Goal: Task Accomplishment & Management: Manage account settings

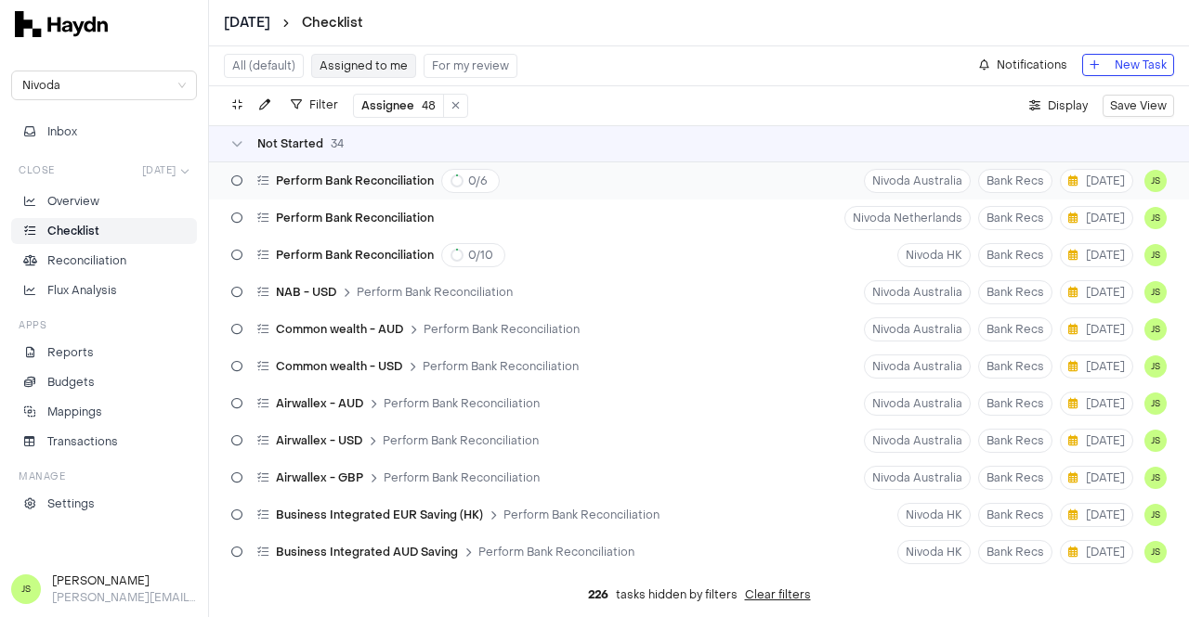
click at [321, 171] on div "Perform Bank Reconciliation 0 / 6" at bounding box center [378, 181] width 242 height 24
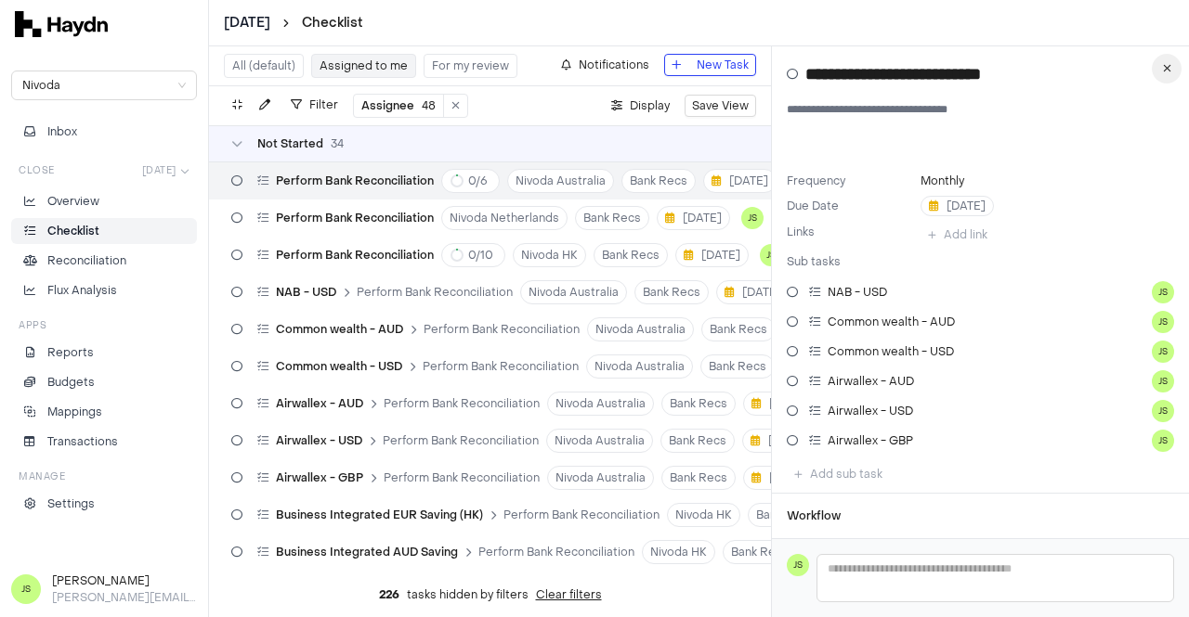
click at [1164, 65] on icon "button" at bounding box center [1167, 68] width 8 height 11
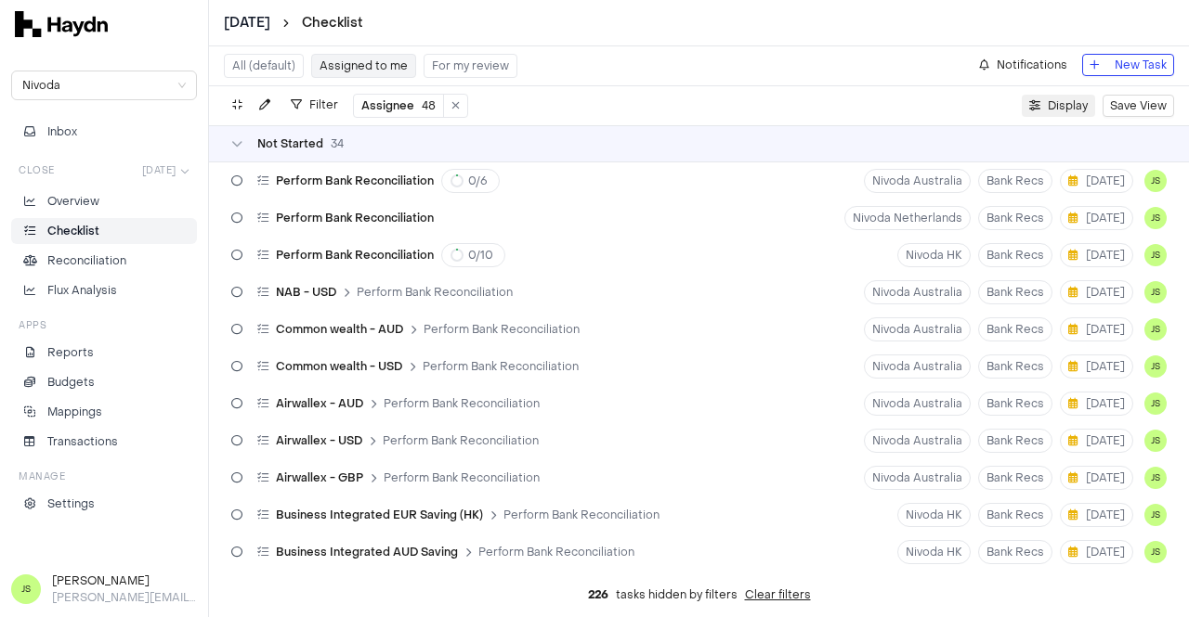
click at [1046, 106] on button "Display" at bounding box center [1057, 106] width 73 height 22
click at [233, 175] on icon at bounding box center [236, 180] width 11 height 11
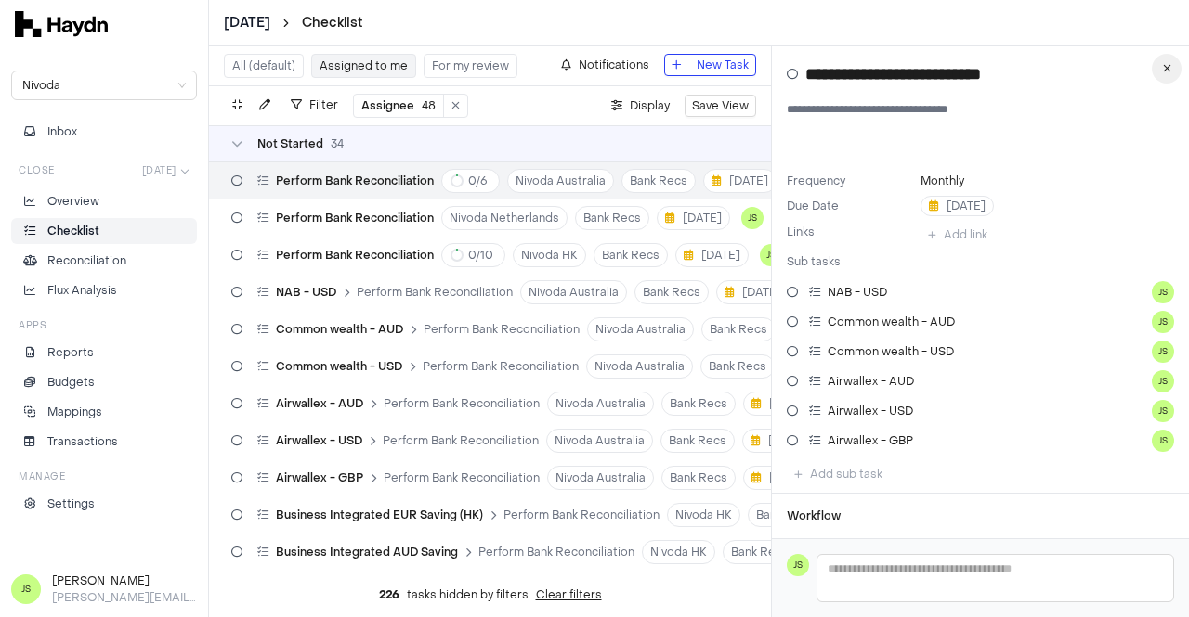
click at [1170, 70] on button "button" at bounding box center [1166, 69] width 30 height 30
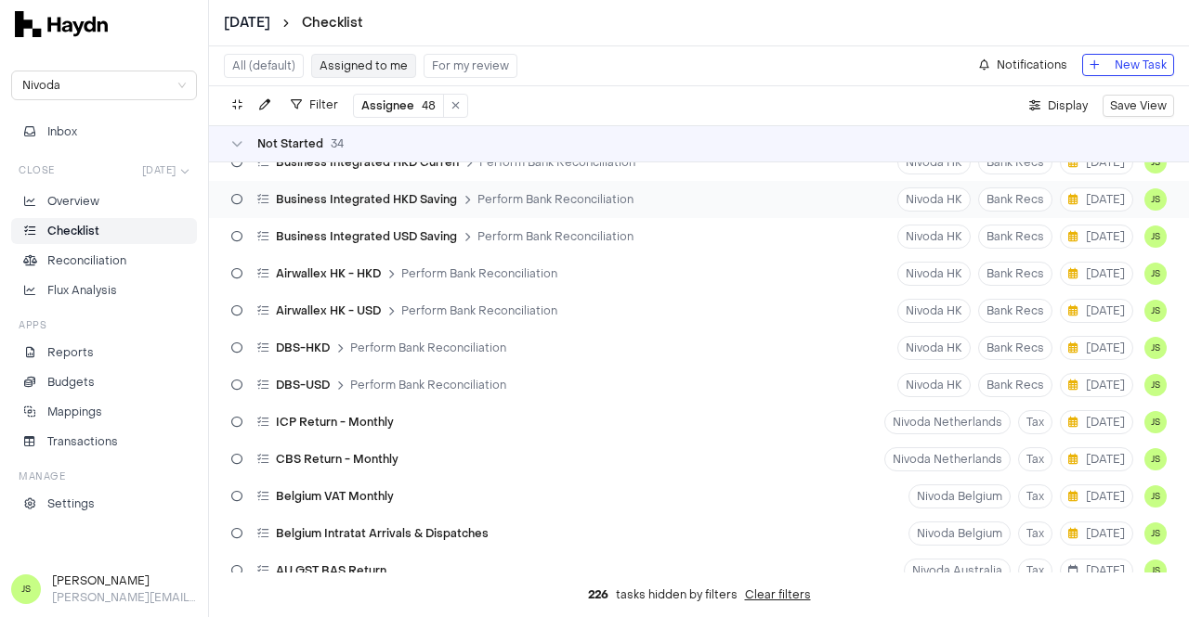
scroll to position [929, 0]
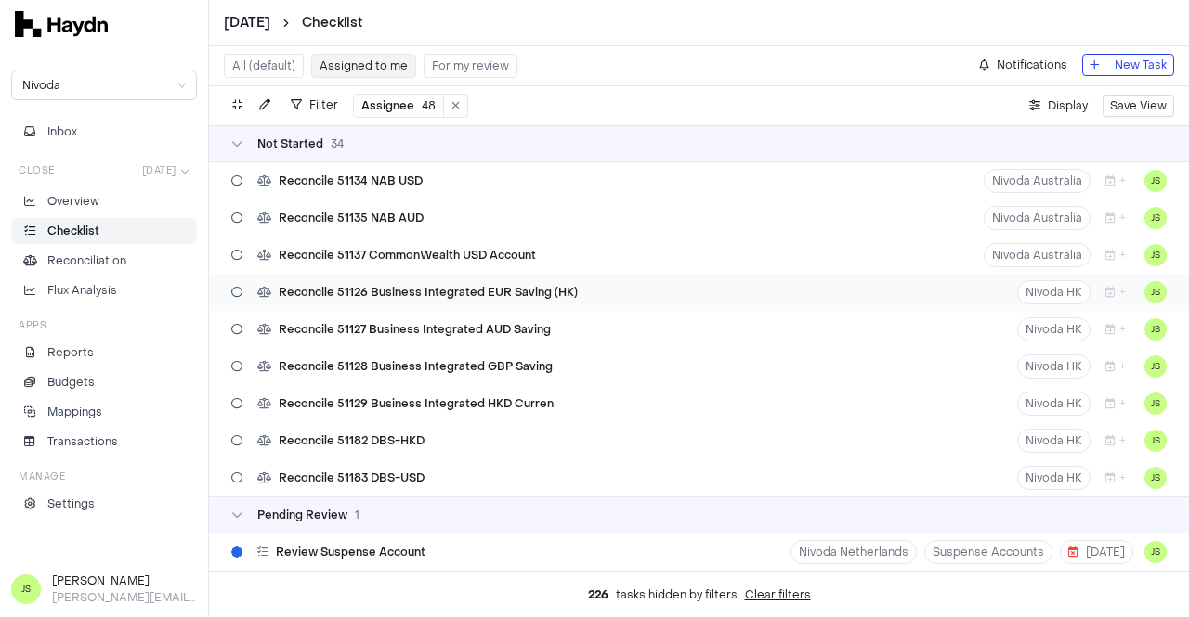
click at [506, 285] on span "Reconcile 51126 Business Integrated EUR Saving (HK)" at bounding box center [428, 292] width 299 height 15
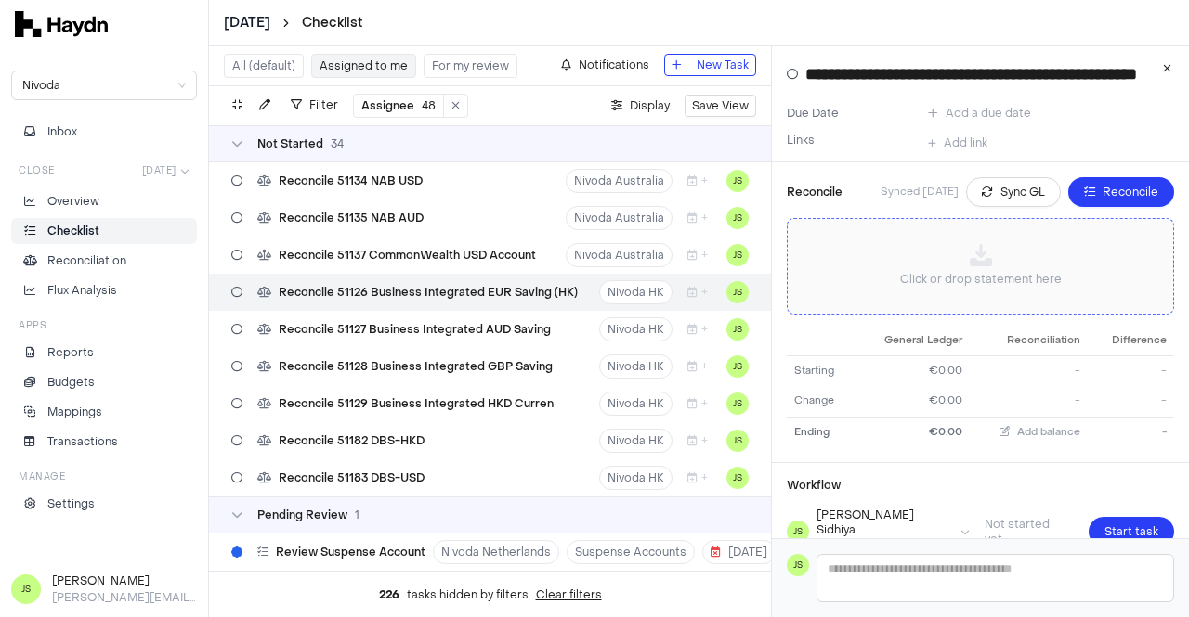
click at [946, 255] on div "Click or drop statement here" at bounding box center [980, 266] width 356 height 65
click at [971, 278] on p "Click or drop statement here" at bounding box center [981, 279] width 162 height 19
click at [974, 264] on icon at bounding box center [980, 255] width 22 height 22
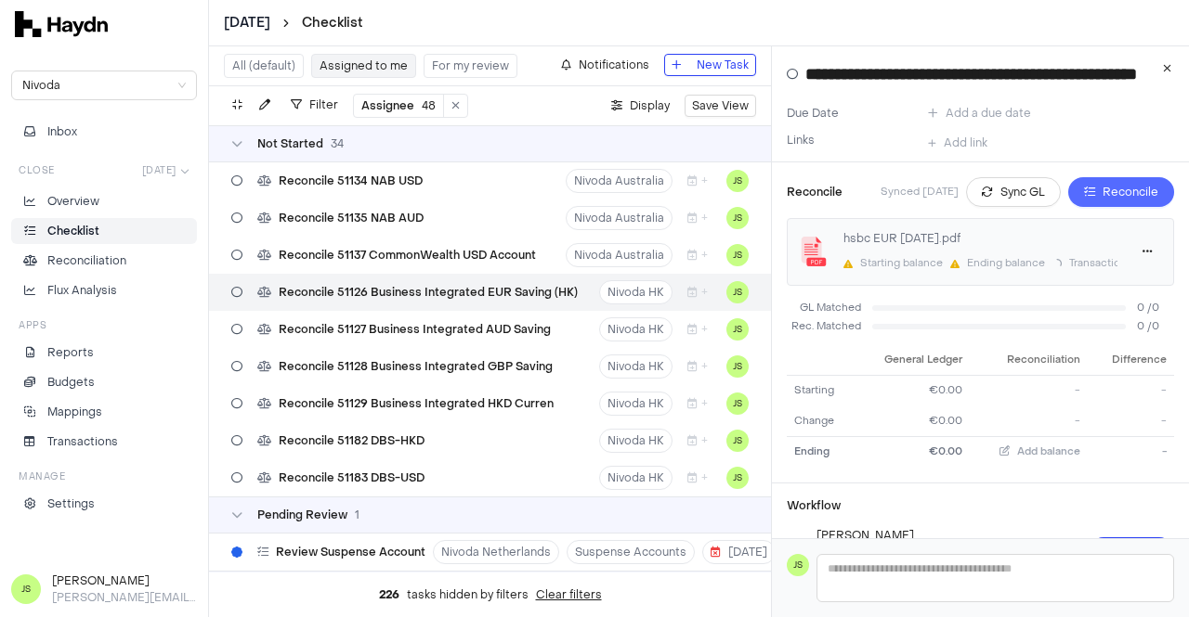
click at [1104, 202] on button "Reconcile" at bounding box center [1121, 192] width 106 height 30
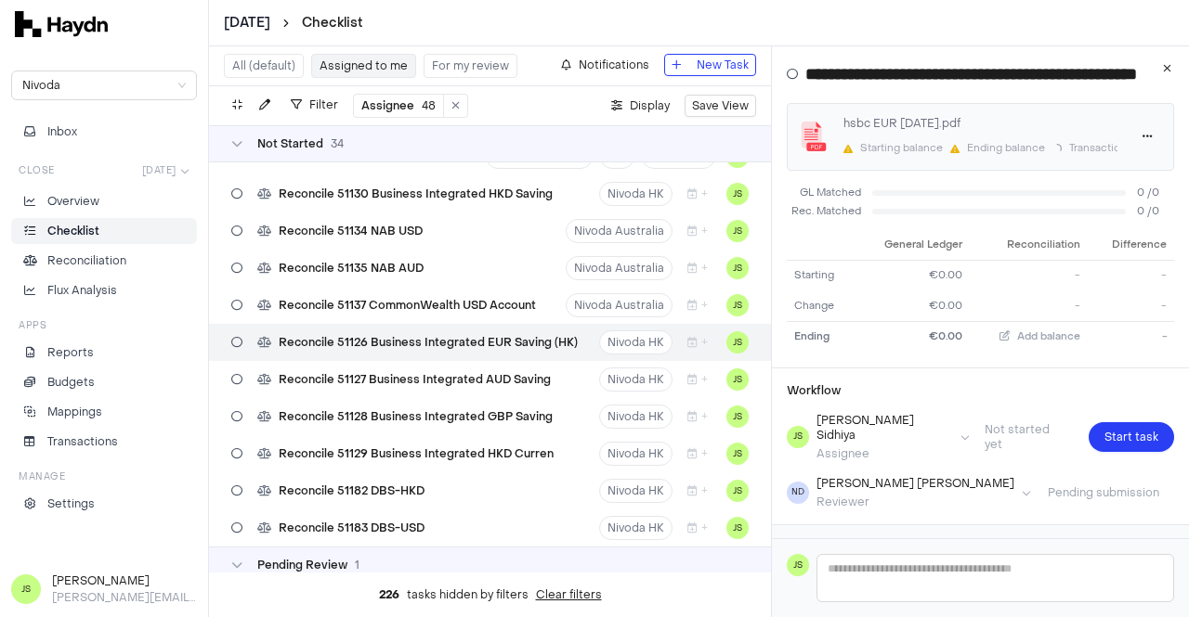
scroll to position [157, 0]
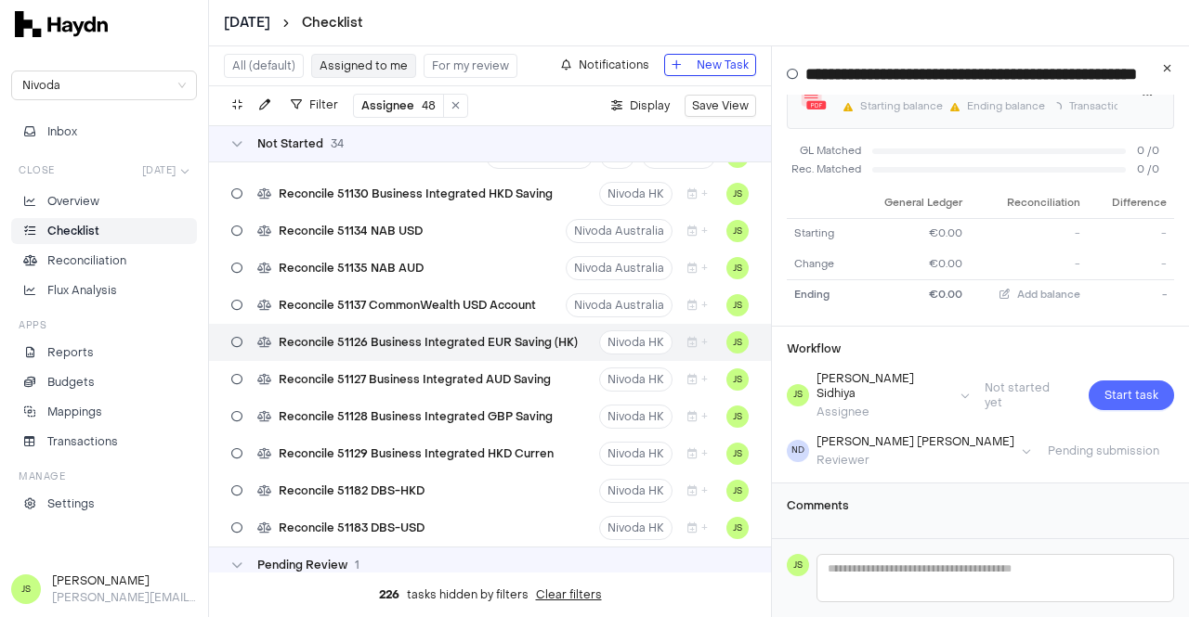
click at [1131, 393] on span "Start task" at bounding box center [1131, 395] width 54 height 19
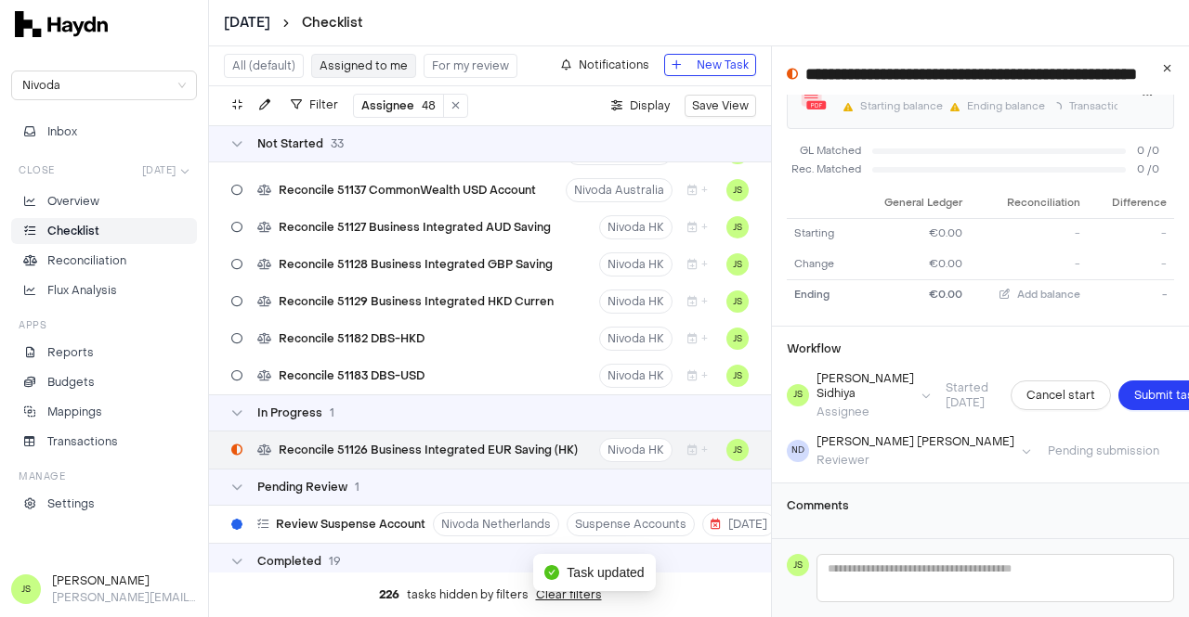
click at [1134, 393] on span "Submit task" at bounding box center [1166, 395] width 65 height 19
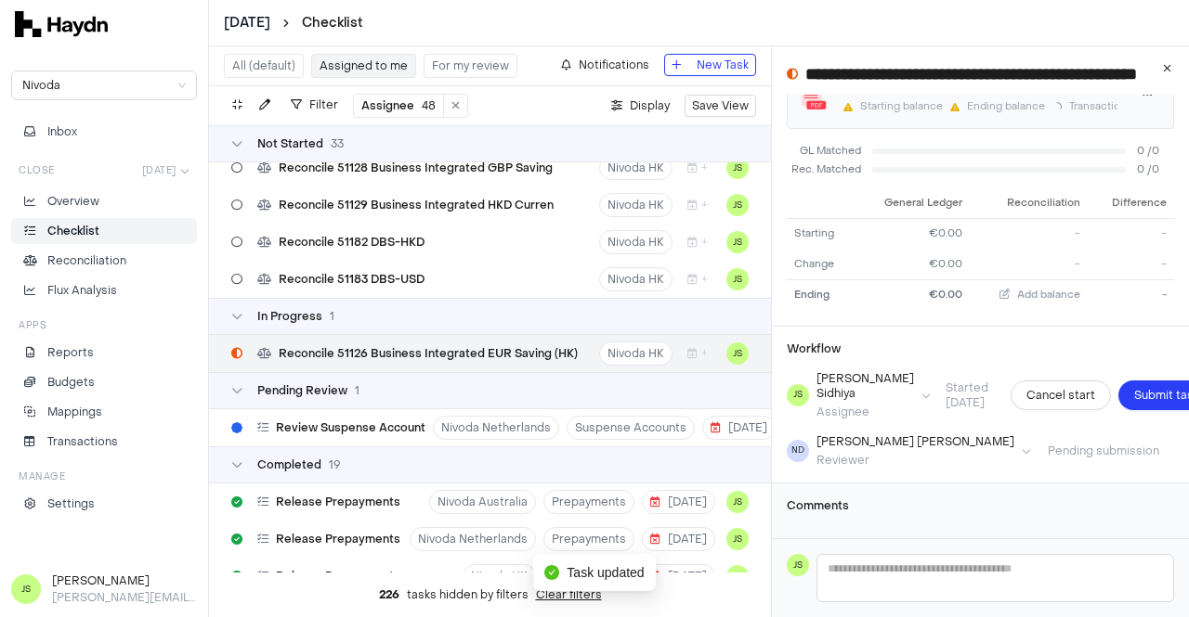
scroll to position [1101, 0]
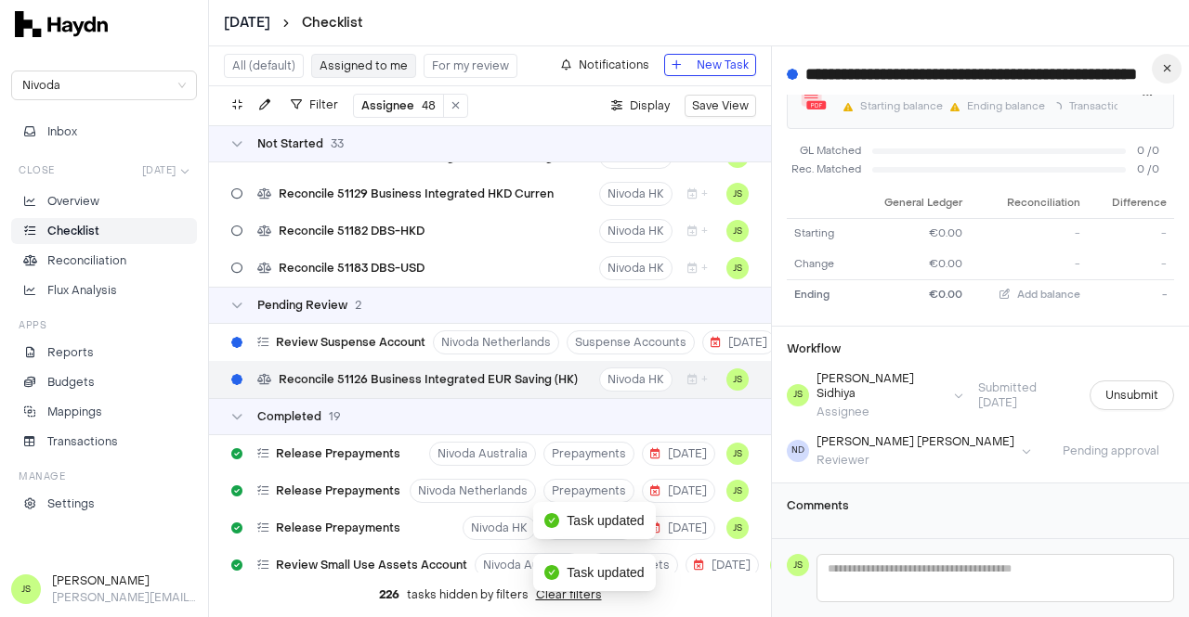
click at [1162, 77] on button "button" at bounding box center [1166, 69] width 30 height 30
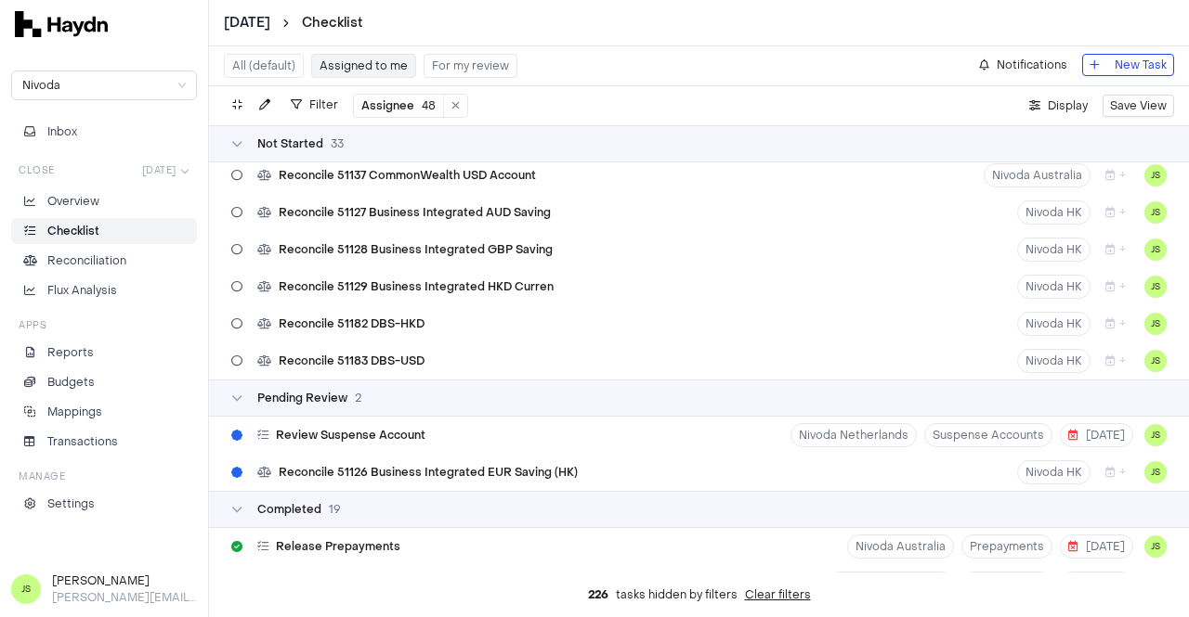
scroll to position [823, 0]
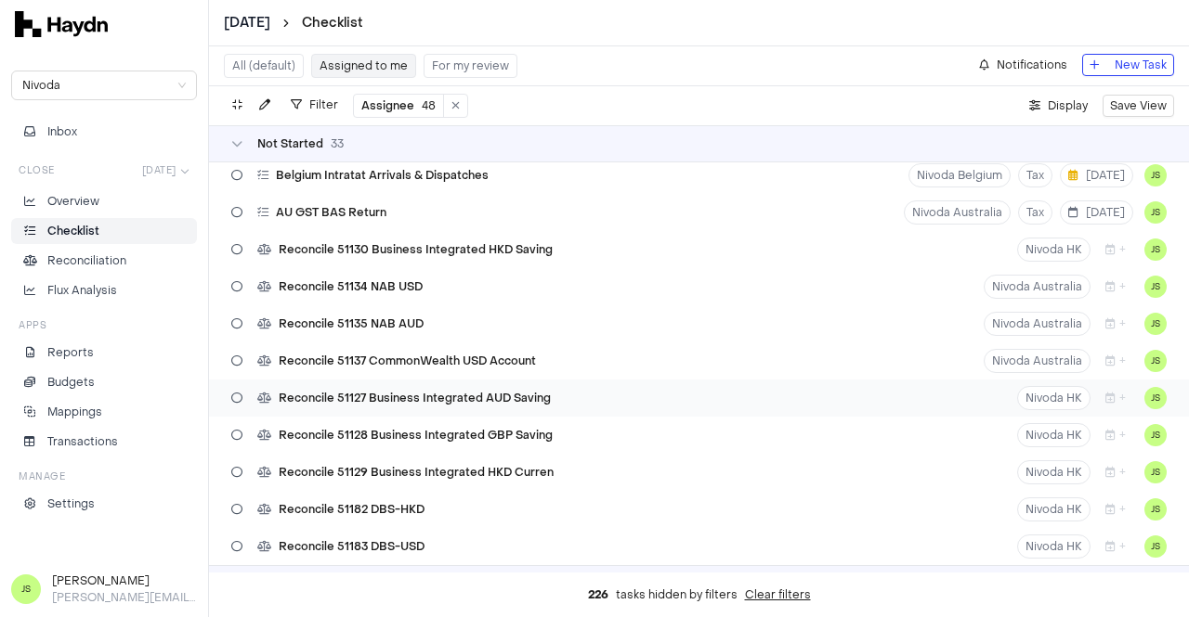
click at [516, 395] on span "Reconcile 51127 Business Integrated AUD Saving" at bounding box center [415, 398] width 272 height 15
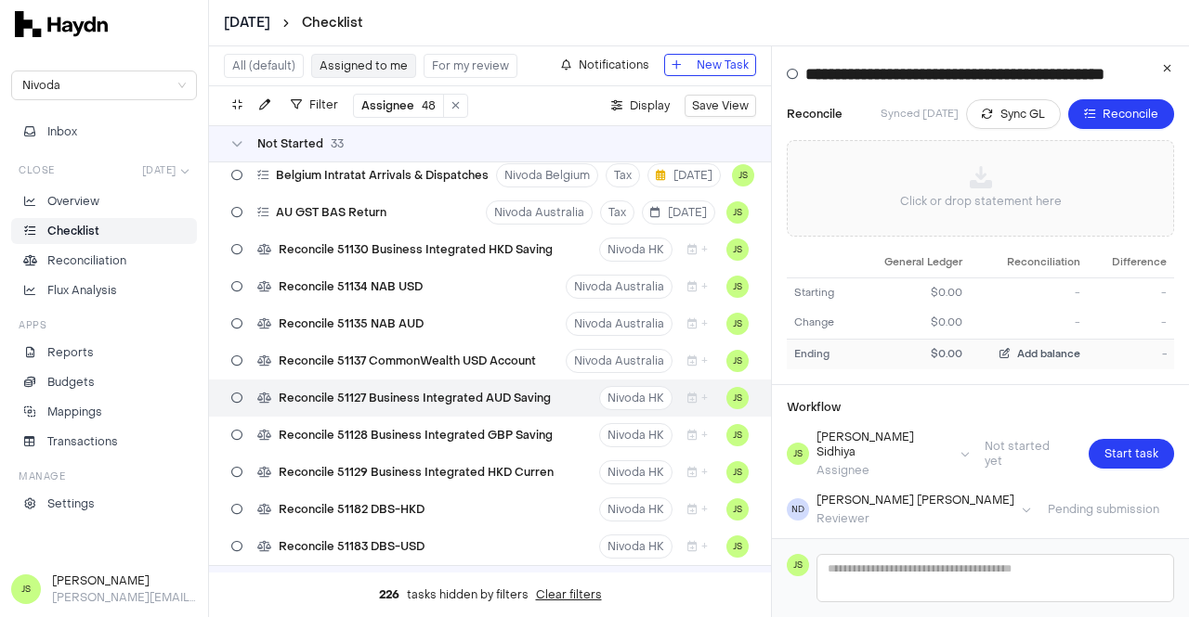
scroll to position [137, 0]
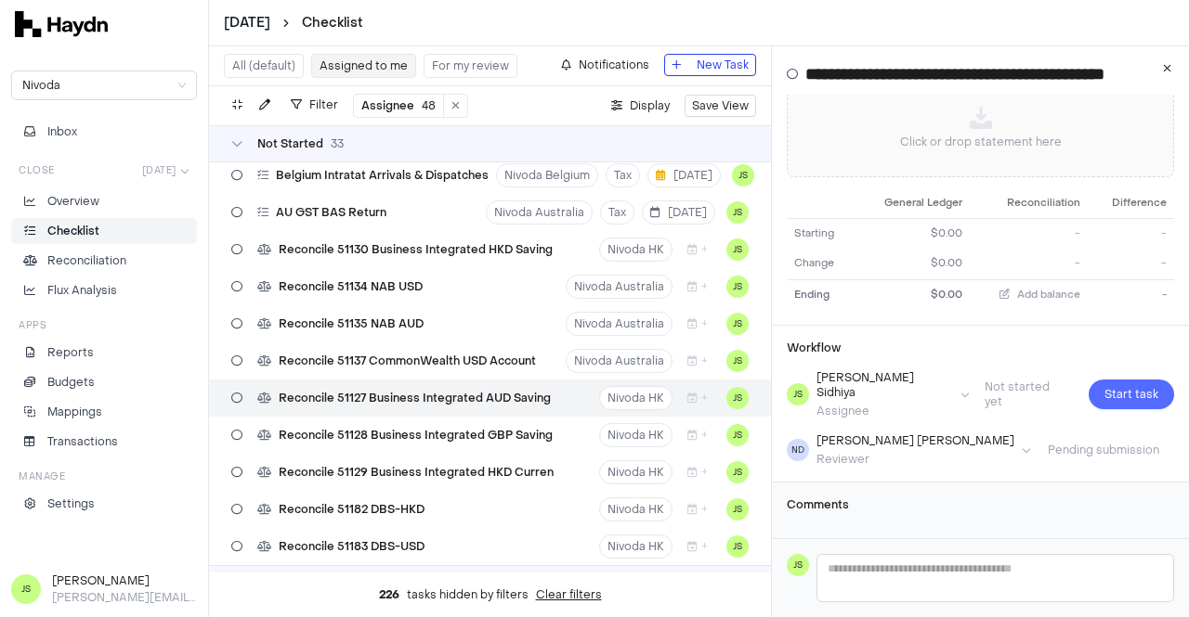
click at [1126, 385] on span "Start task" at bounding box center [1131, 394] width 54 height 19
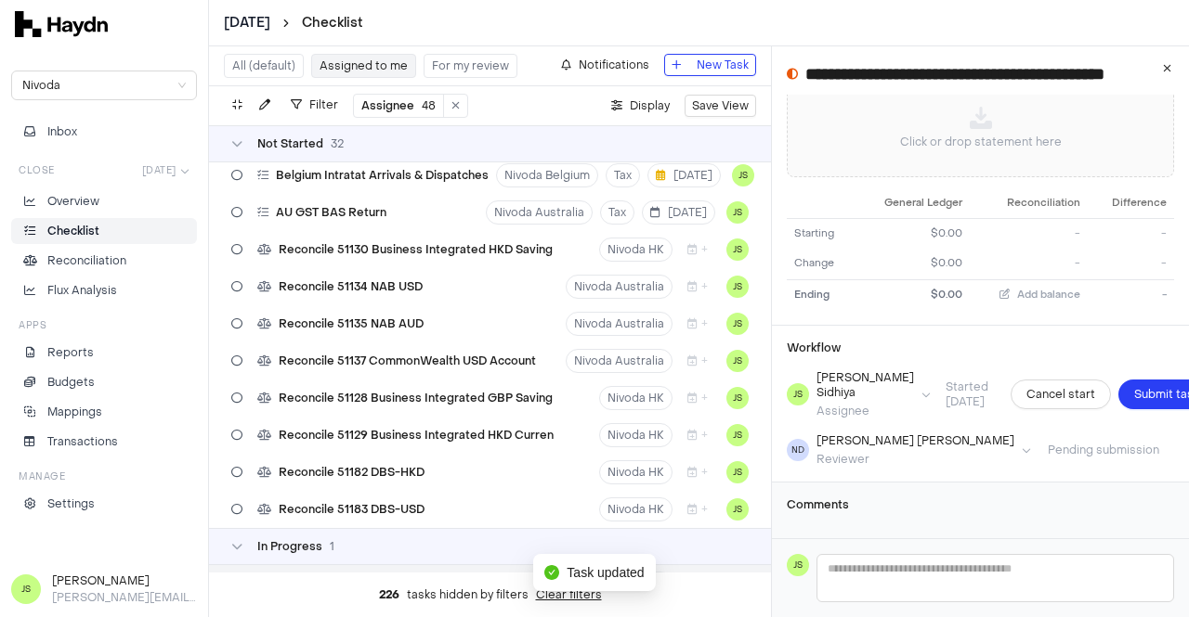
click at [1126, 382] on button "Submit task" at bounding box center [1166, 395] width 97 height 30
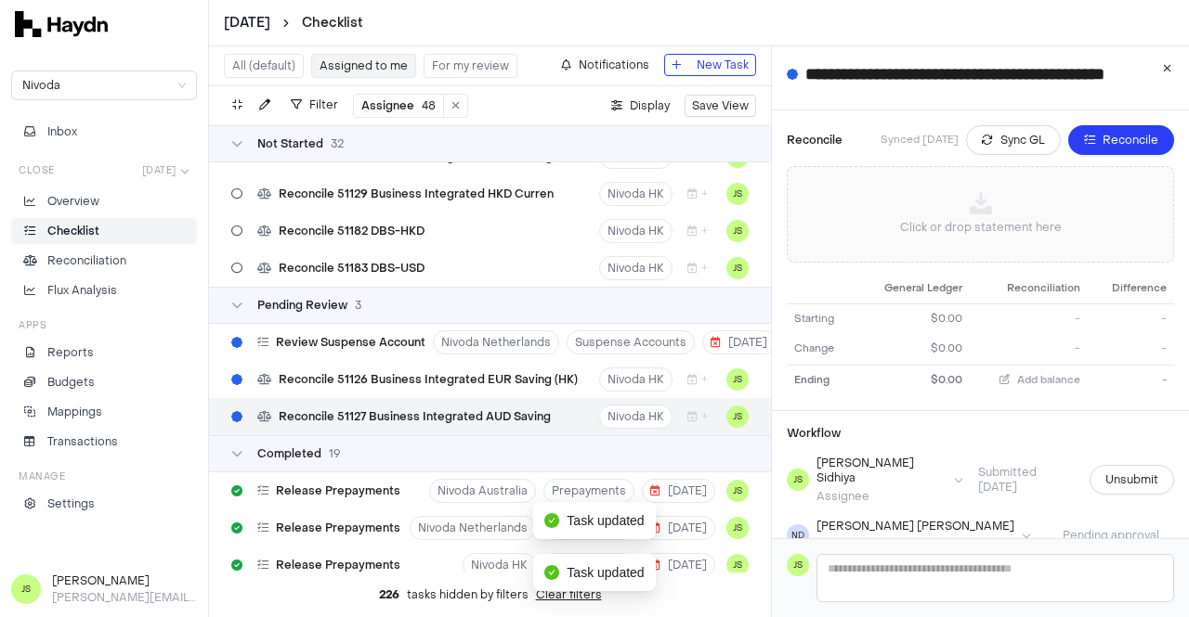
scroll to position [0, 0]
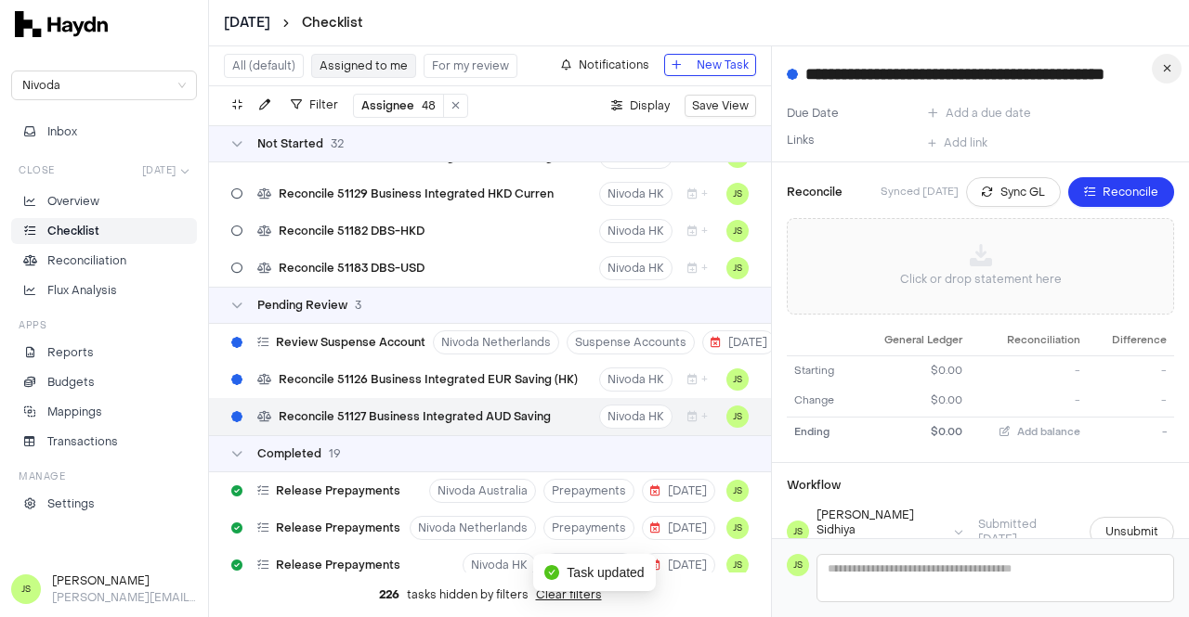
click at [1168, 71] on icon "button" at bounding box center [1167, 68] width 8 height 11
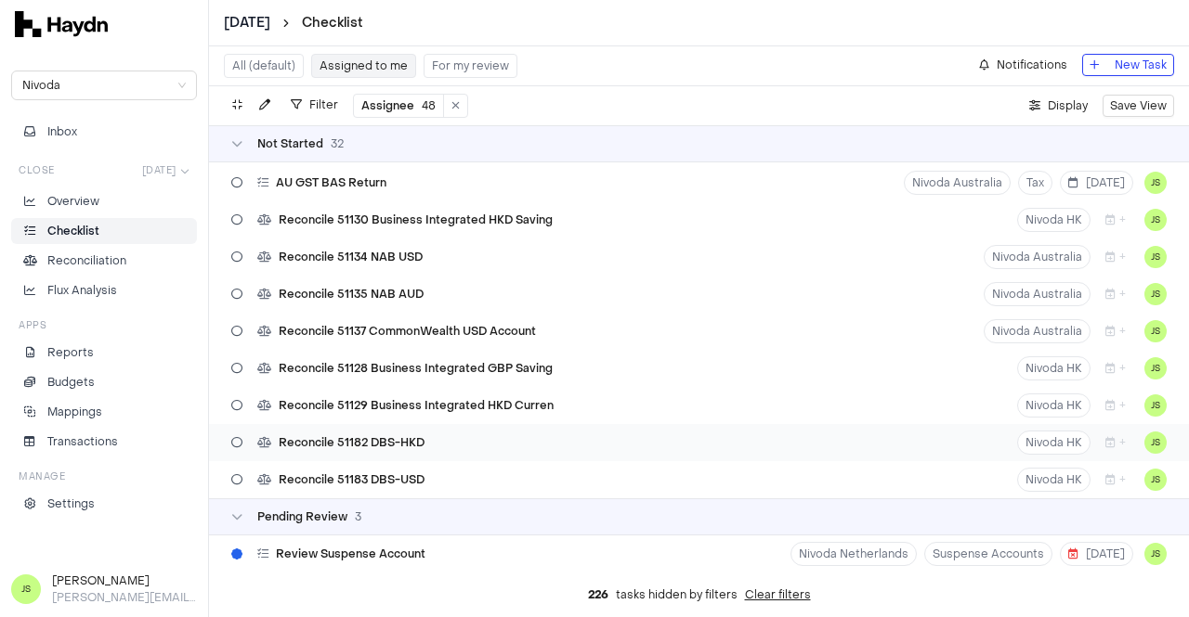
scroll to position [878, 0]
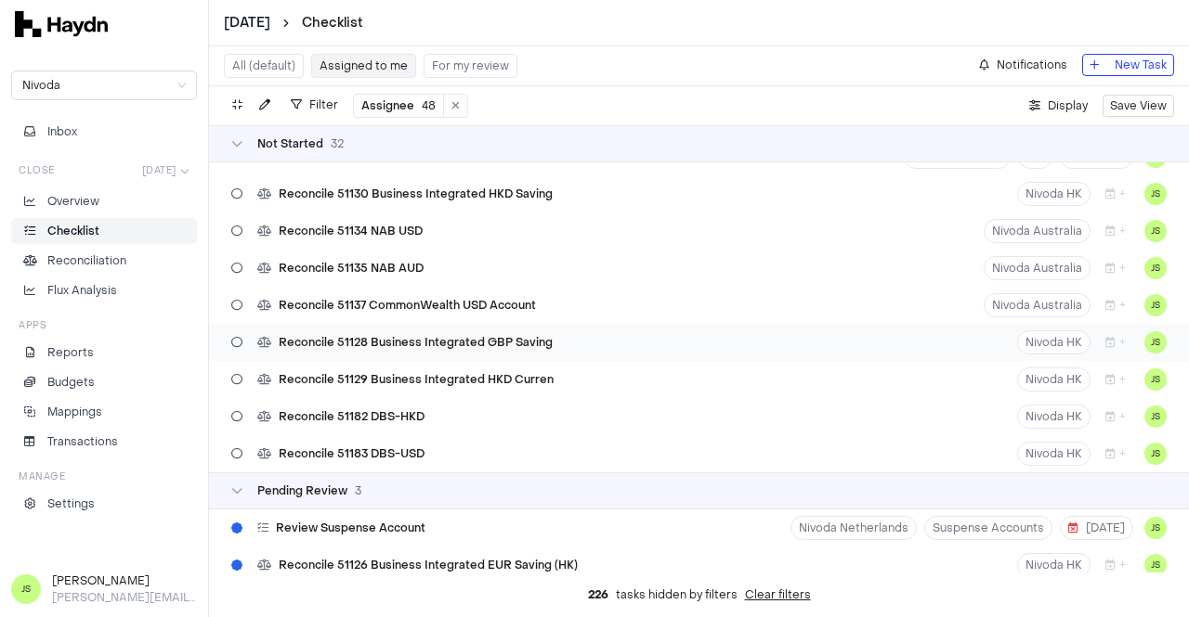
click at [505, 346] on span "Reconcile 51128 Business Integrated GBP Saving" at bounding box center [416, 342] width 274 height 15
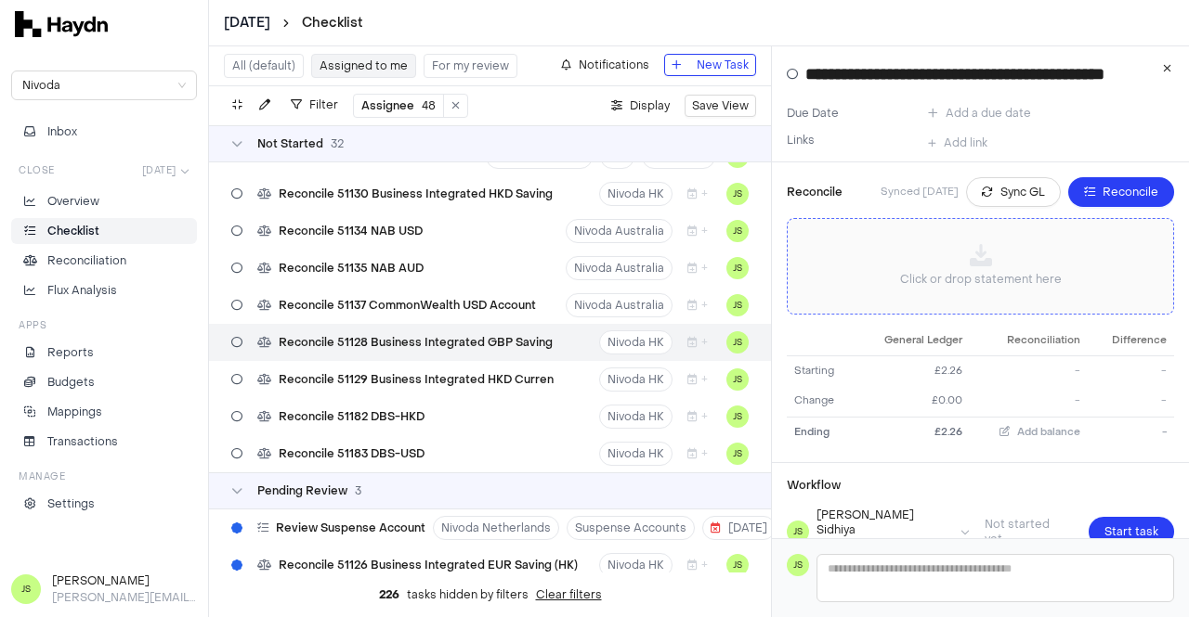
click at [1007, 272] on p "Click or drop statement here" at bounding box center [981, 279] width 162 height 19
click at [962, 237] on div "Click or drop statement here" at bounding box center [980, 266] width 356 height 65
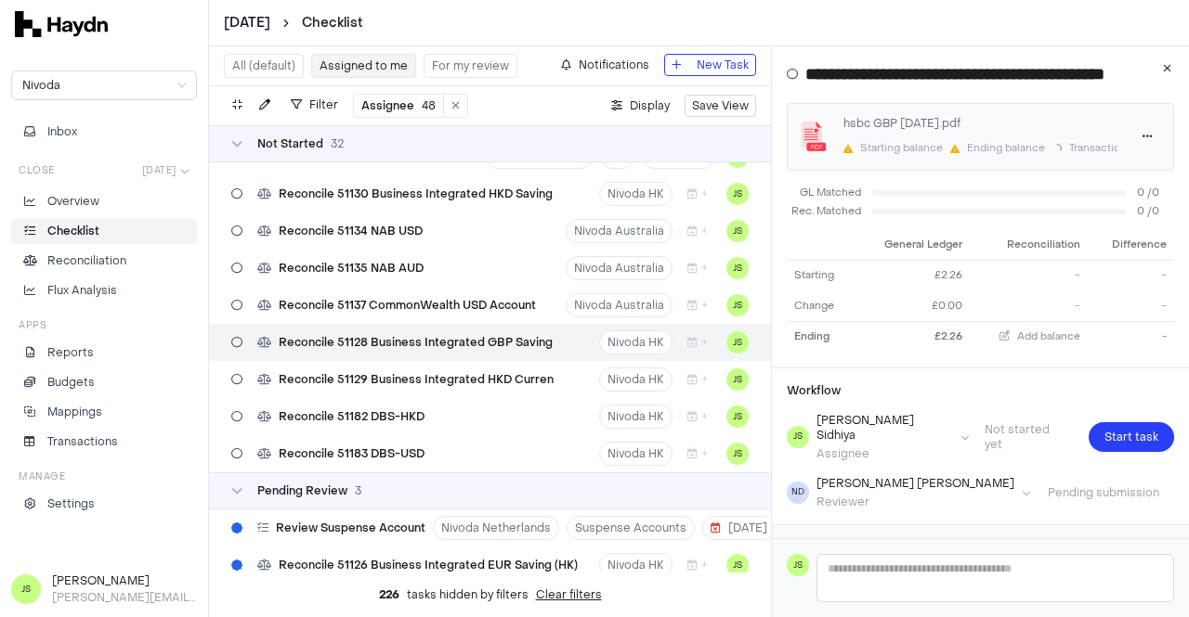
scroll to position [157, 0]
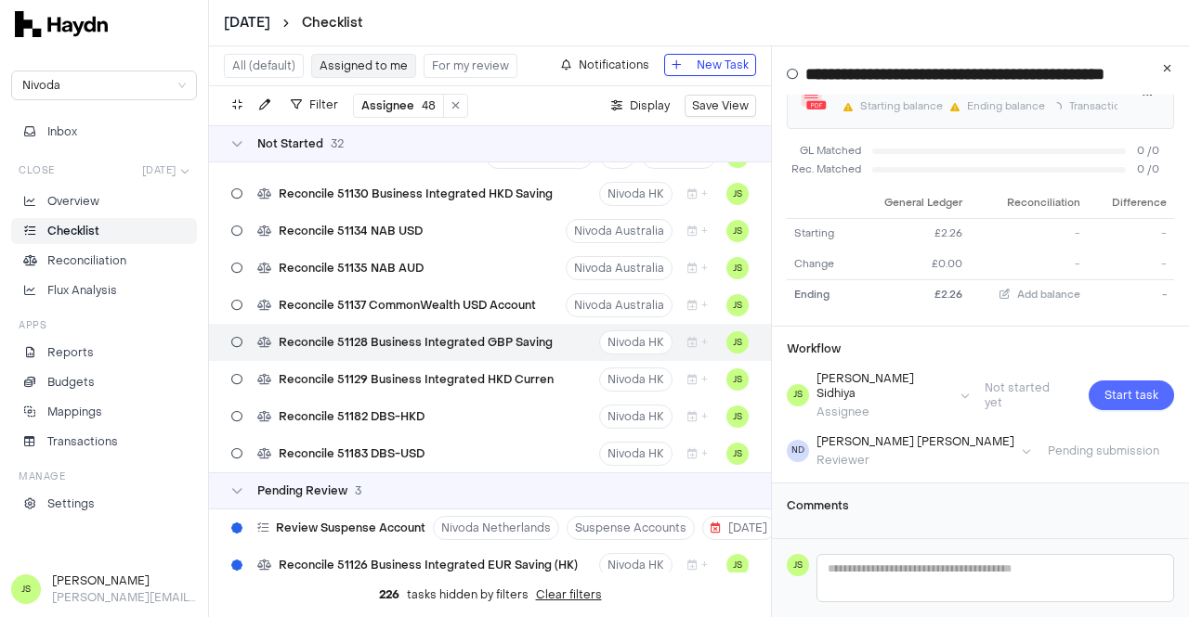
click at [1111, 391] on span "Start task" at bounding box center [1131, 395] width 54 height 19
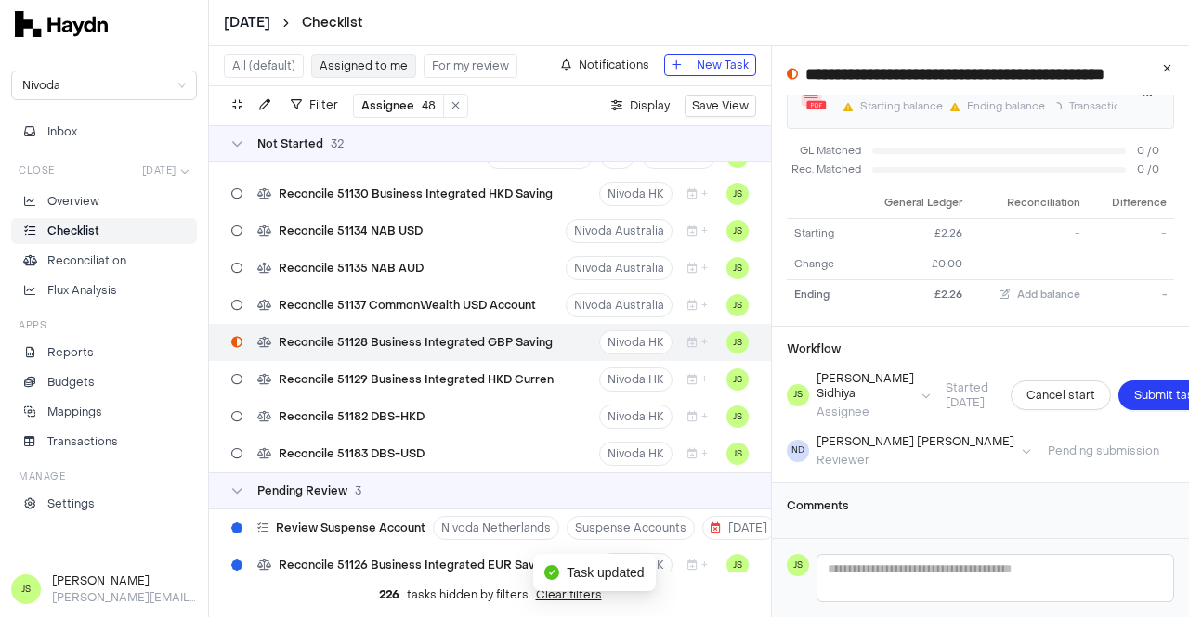
click at [1134, 391] on span "Submit task" at bounding box center [1166, 395] width 65 height 19
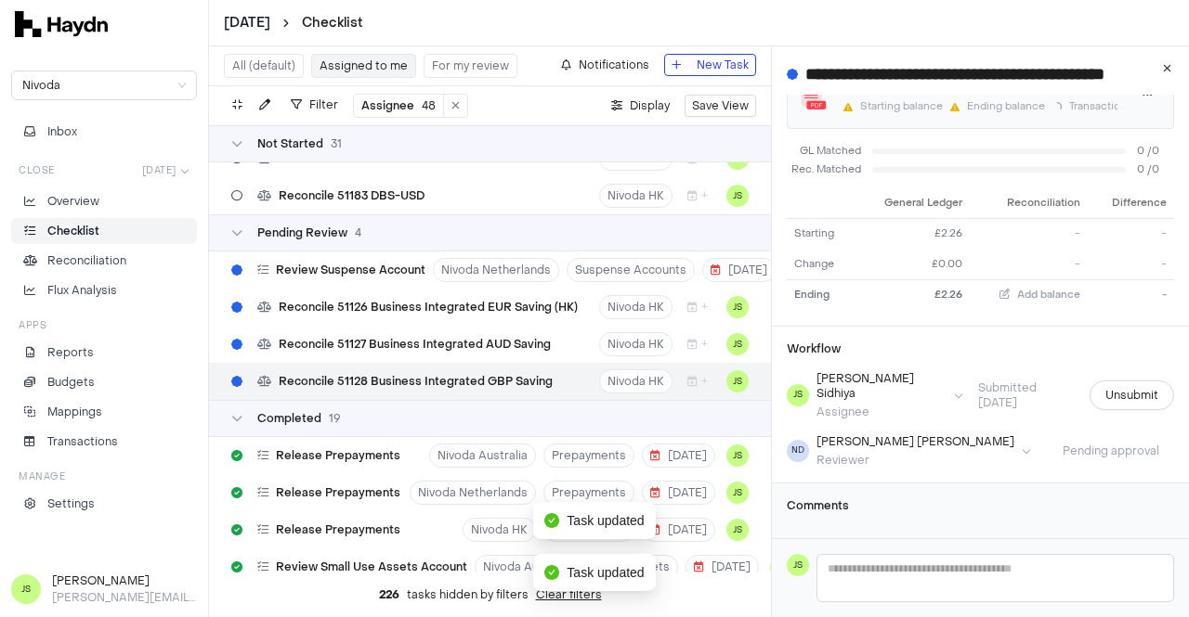
scroll to position [1138, 0]
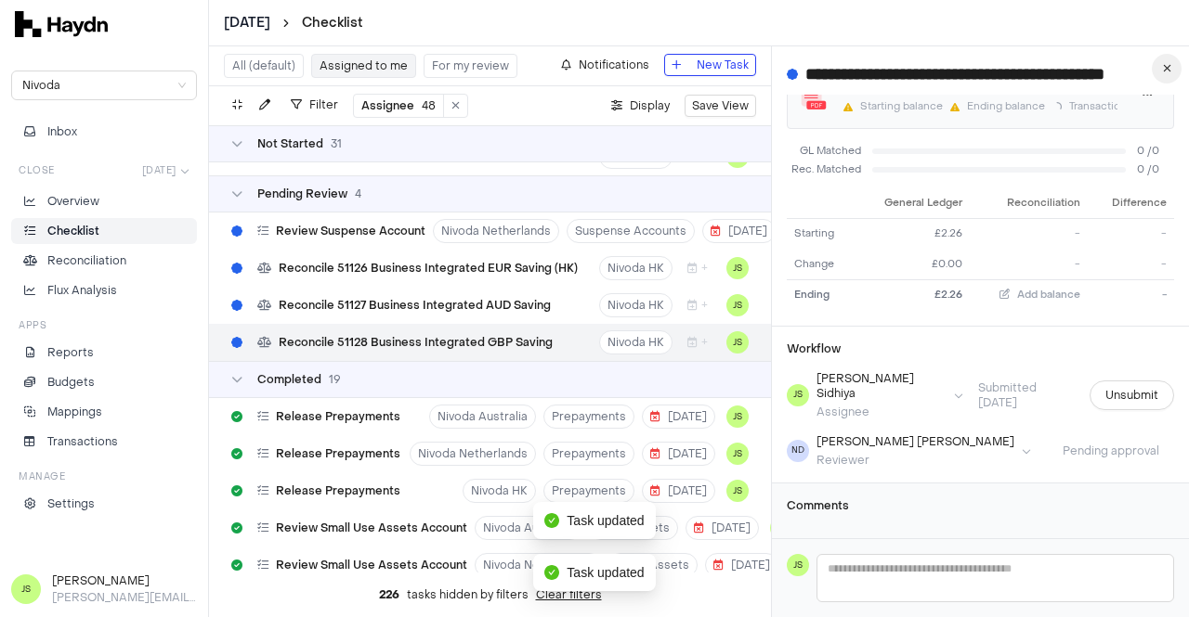
click at [1164, 70] on icon "button" at bounding box center [1167, 68] width 8 height 11
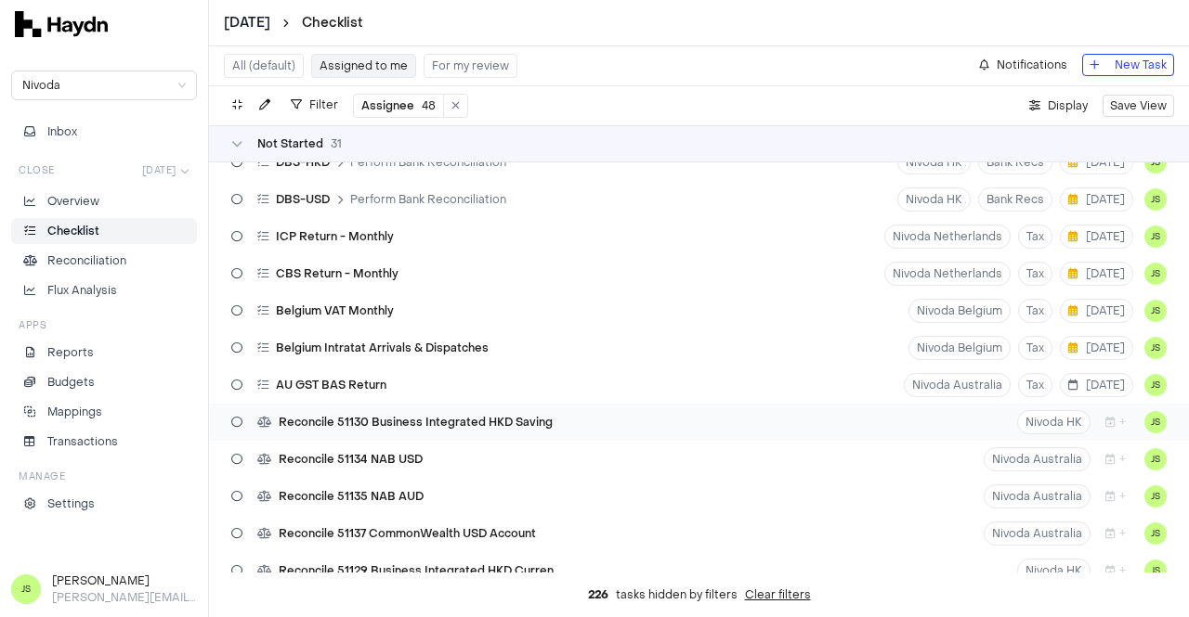
scroll to position [836, 0]
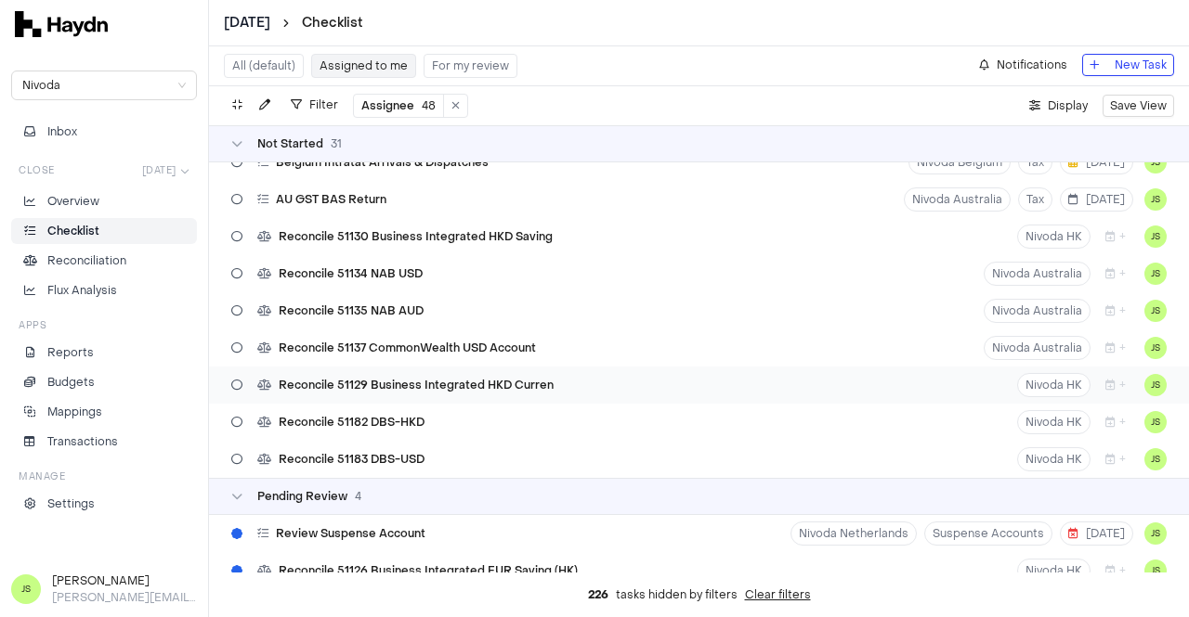
click at [517, 379] on span "Reconcile 51129 Business Integrated HKD Curren" at bounding box center [416, 385] width 275 height 15
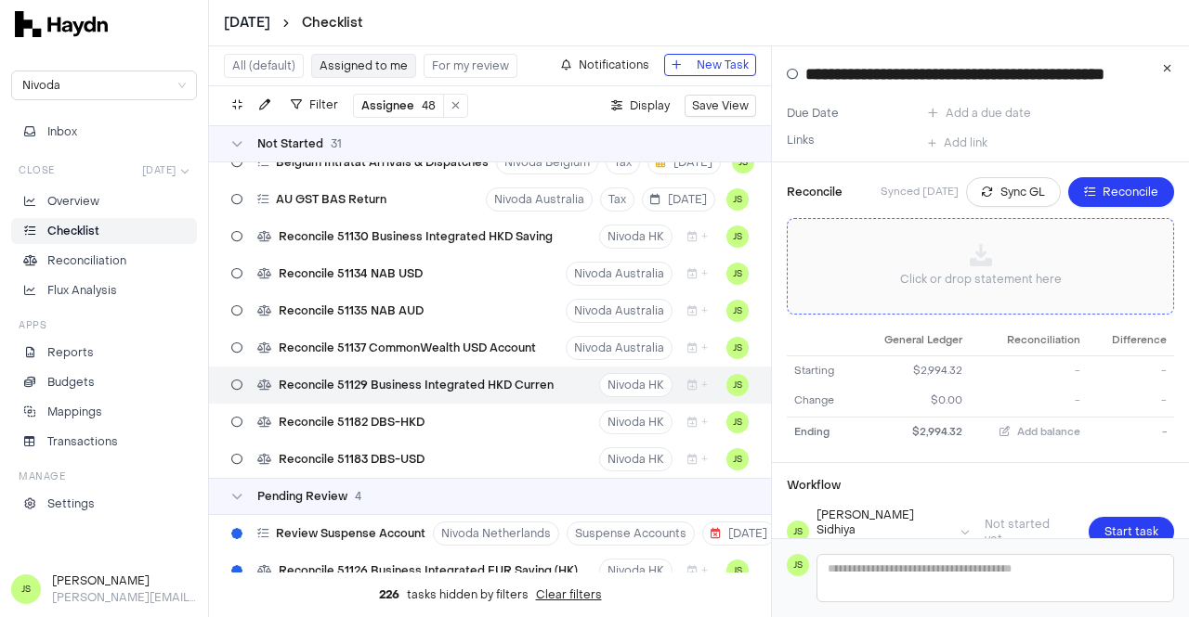
click at [946, 268] on div "Click or drop statement here" at bounding box center [980, 266] width 356 height 65
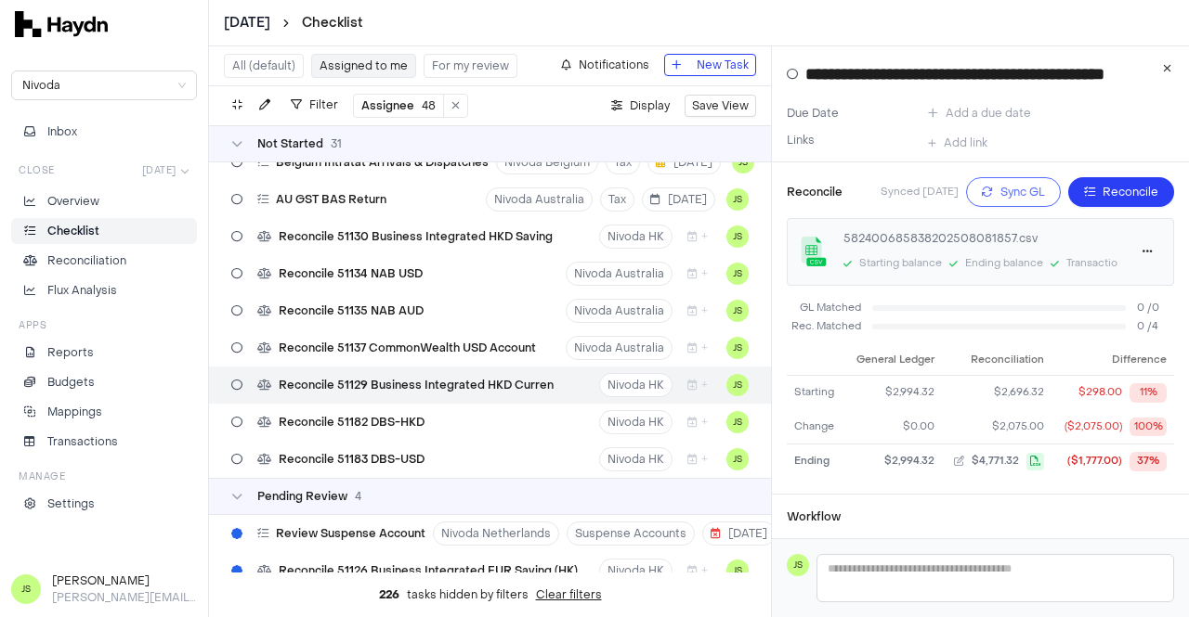
click at [1000, 195] on span "Sync GL" at bounding box center [1022, 192] width 45 height 19
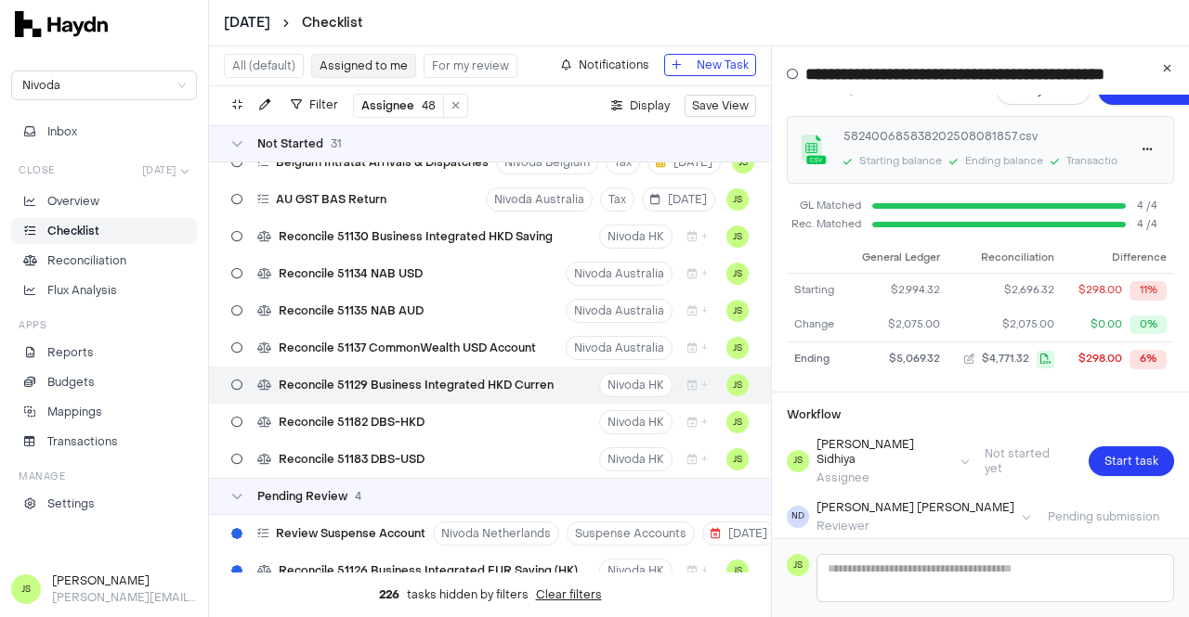
scroll to position [168, 0]
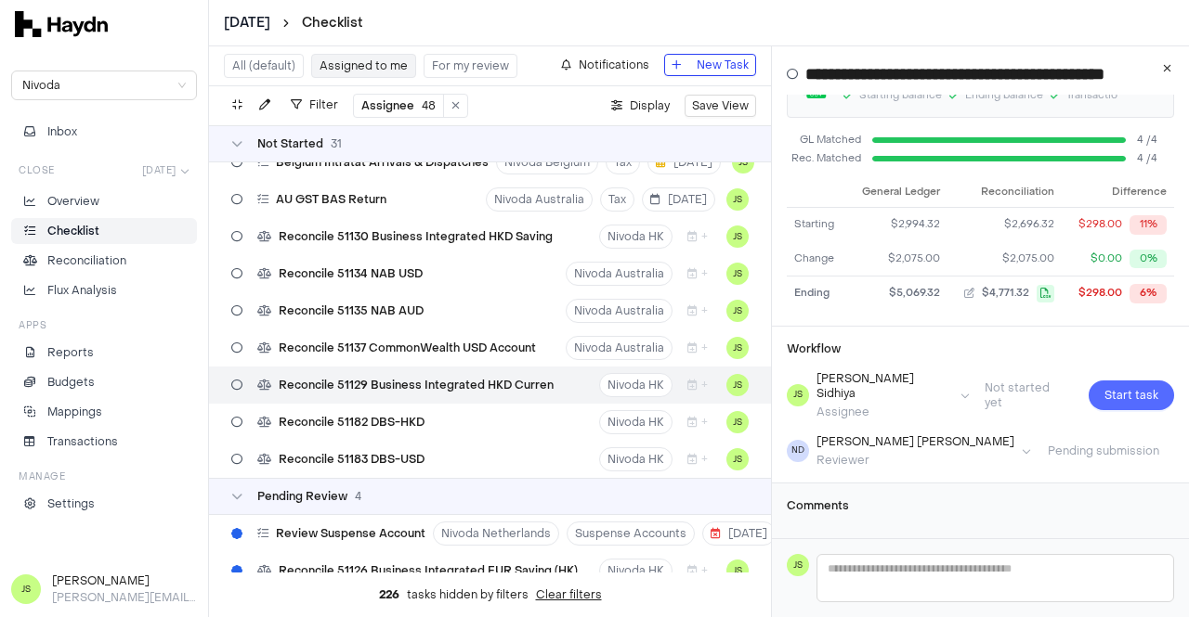
click at [1111, 386] on span "Start task" at bounding box center [1131, 395] width 54 height 19
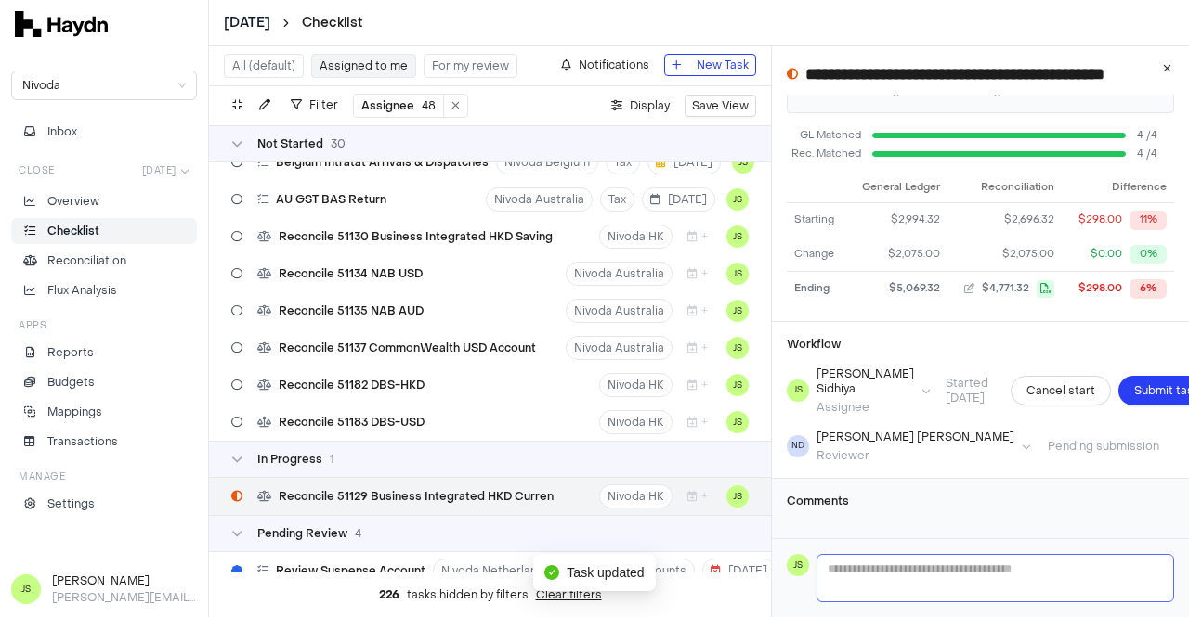
scroll to position [183, 0]
click at [878, 579] on textarea at bounding box center [995, 578] width 356 height 46
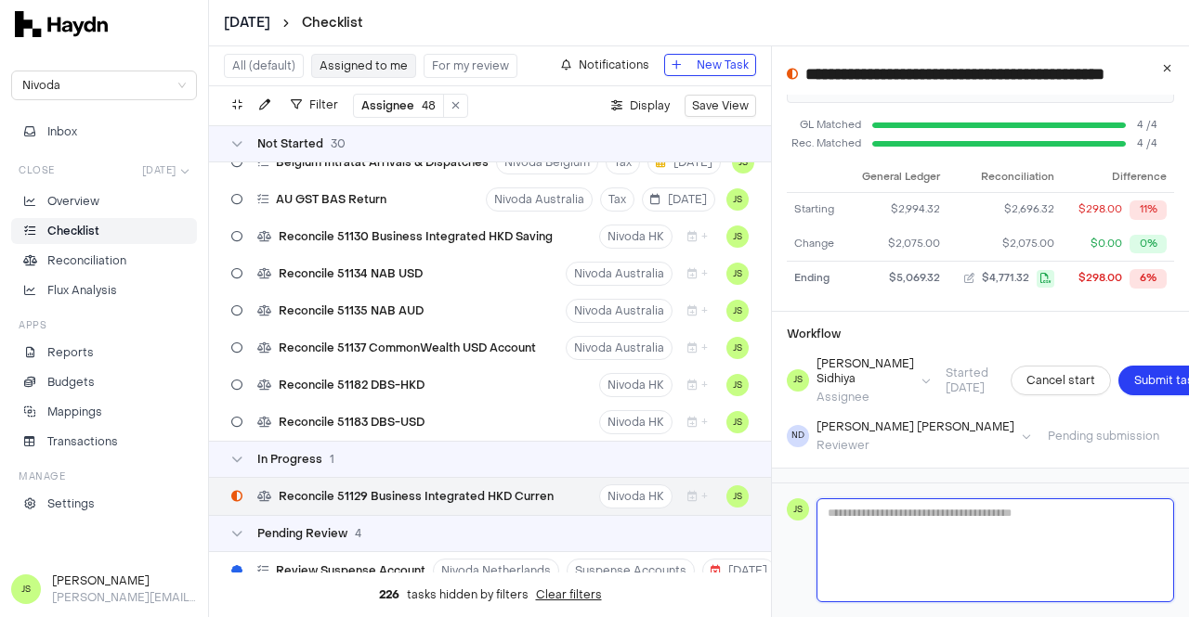
type textarea "*"
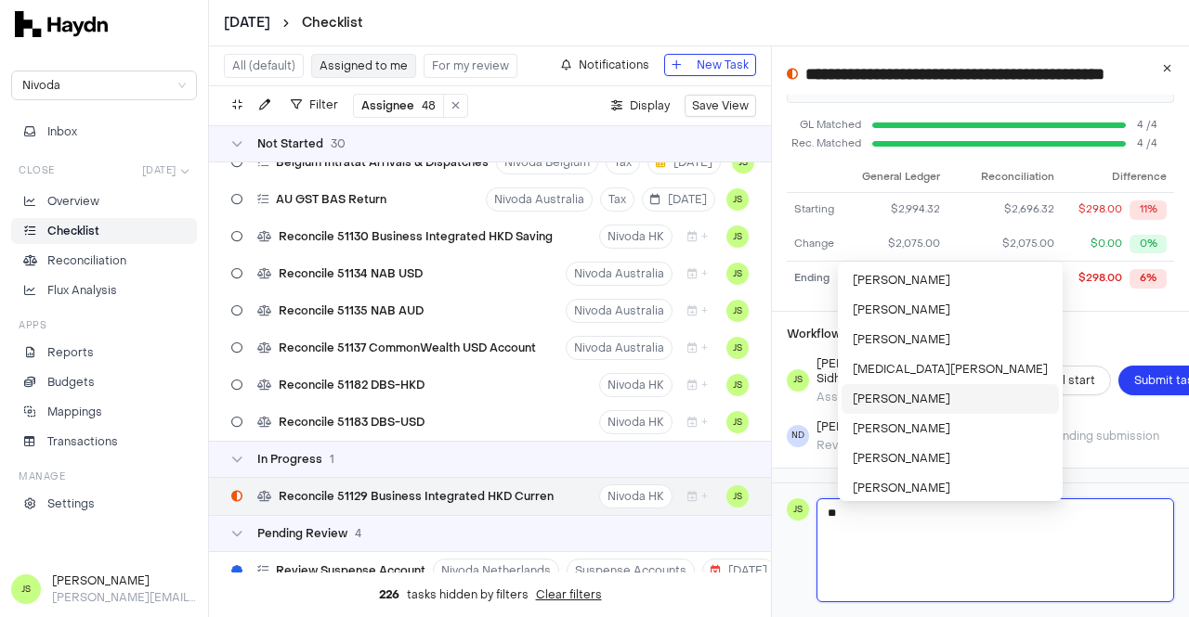
type textarea "**********"
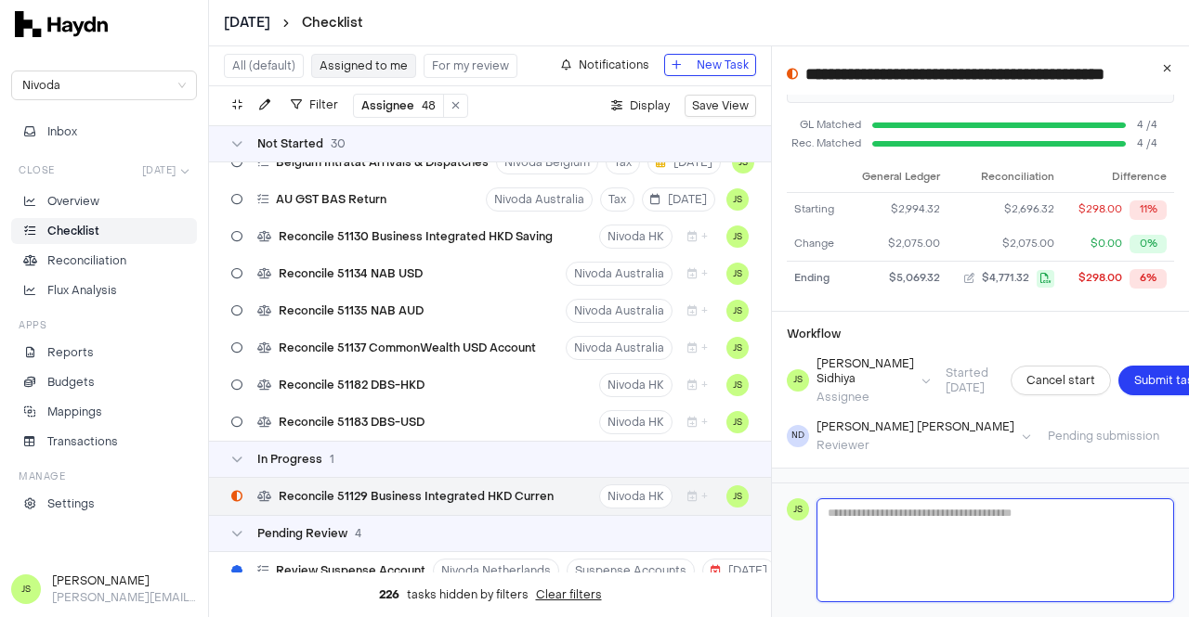
type textarea "*"
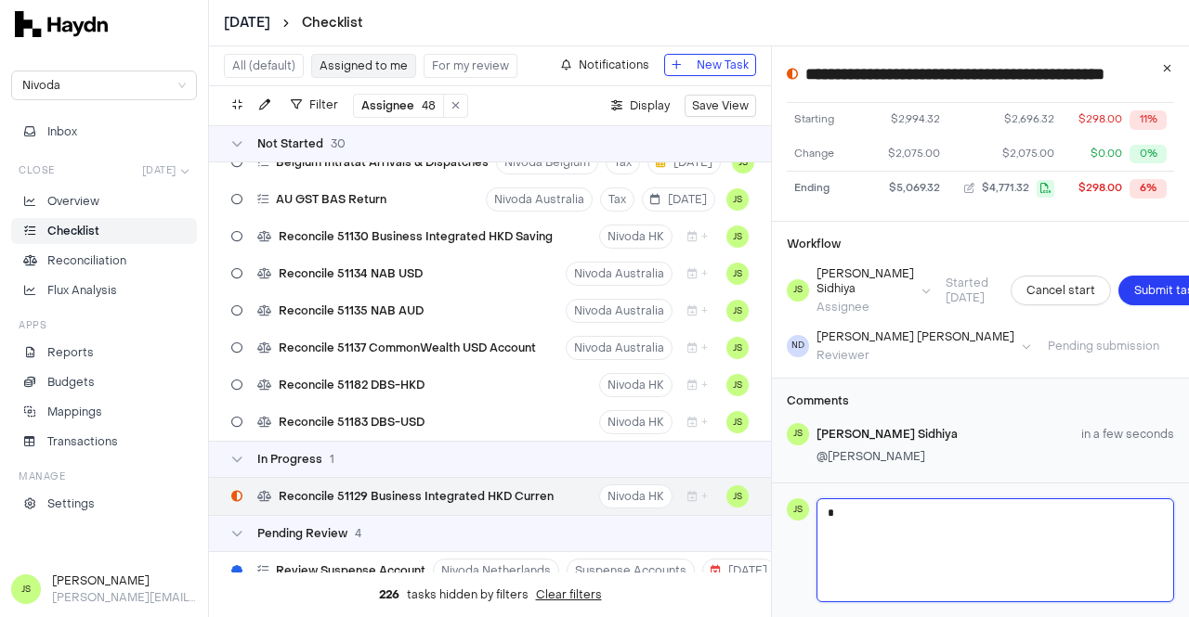
type textarea "**"
type textarea "***"
type textarea "**"
type textarea "***"
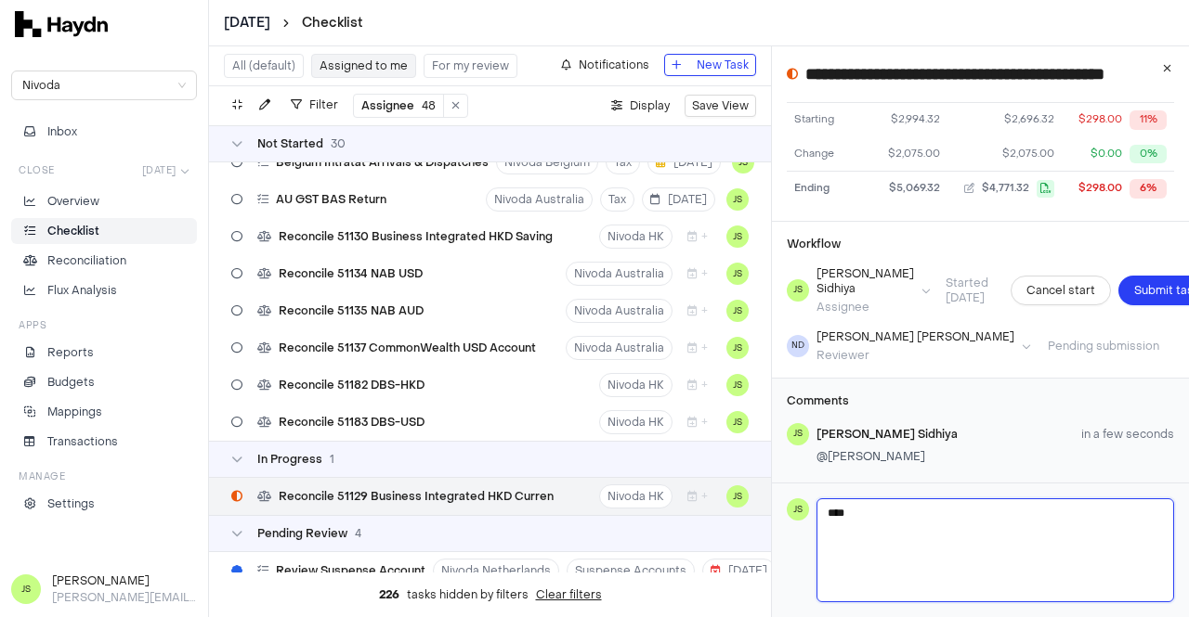
type textarea "*****"
type textarea "******"
type textarea "*******"
type textarea "*********"
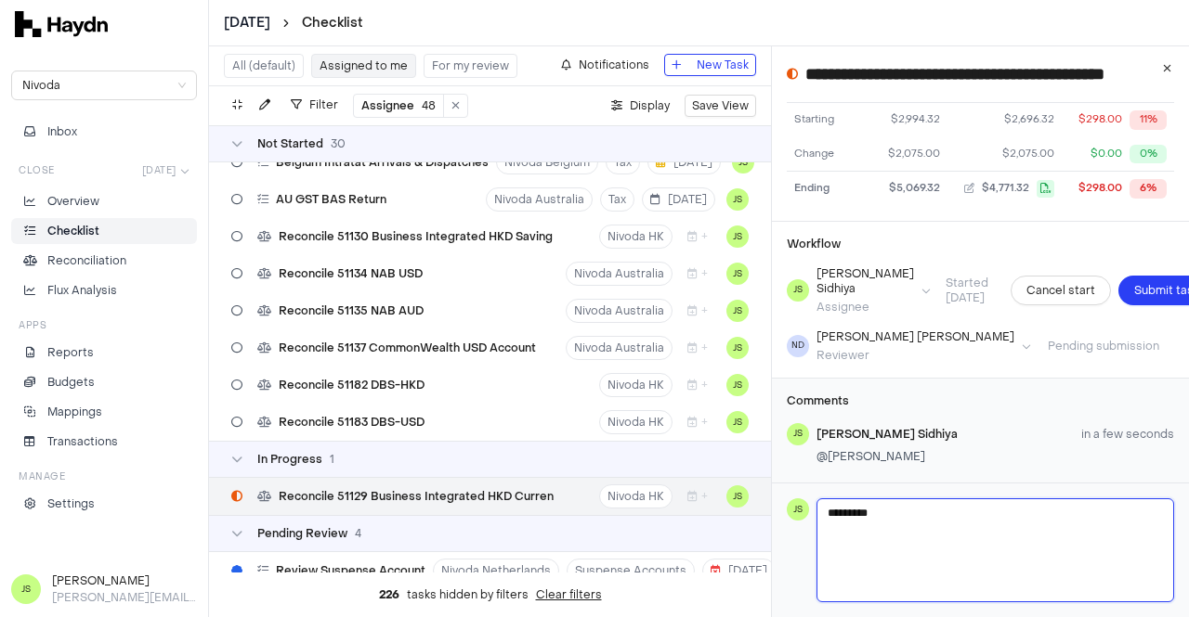
type textarea "**********"
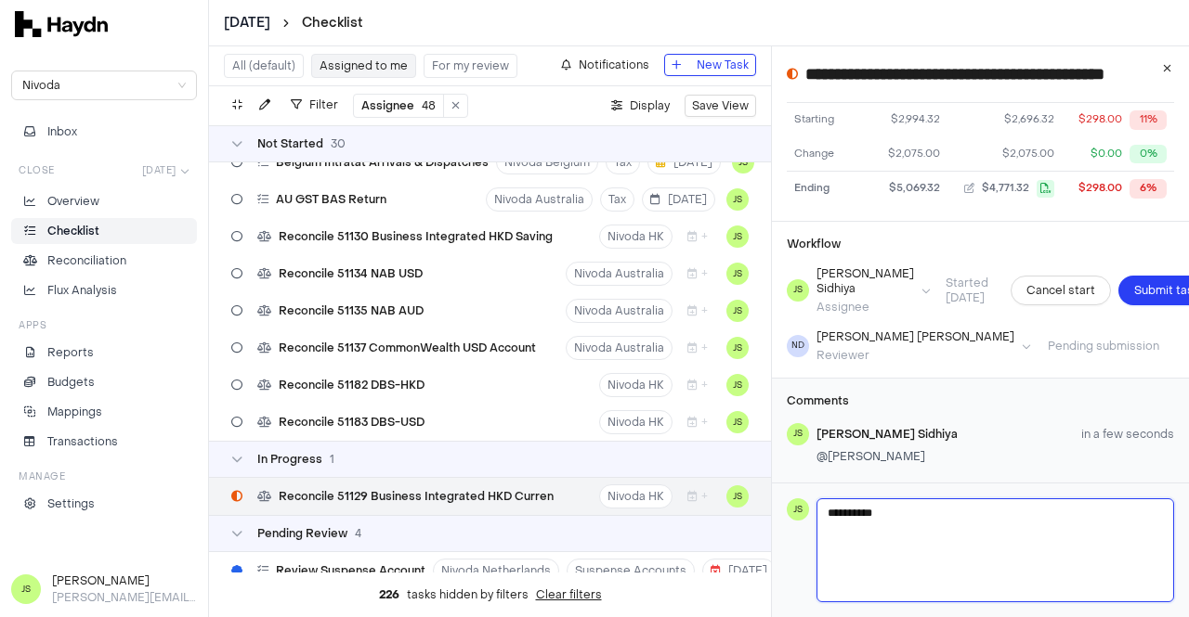
type textarea "*********"
type textarea "*******"
type textarea "******"
type textarea "*****"
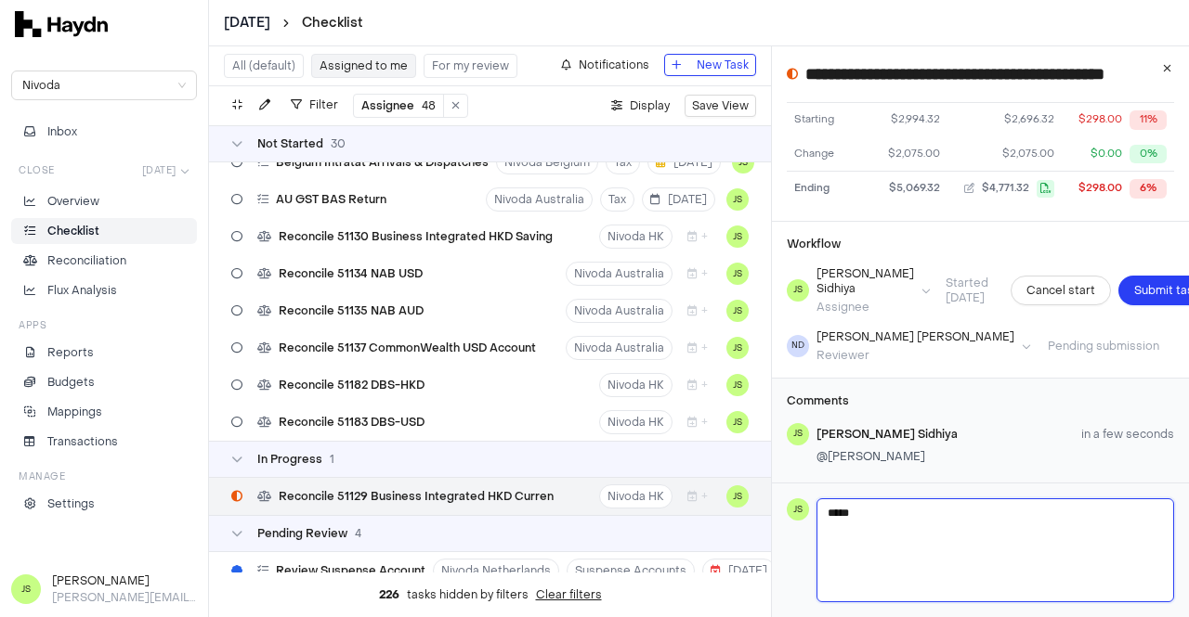
type textarea "******"
type textarea "*******"
type textarea "*********"
type textarea "**********"
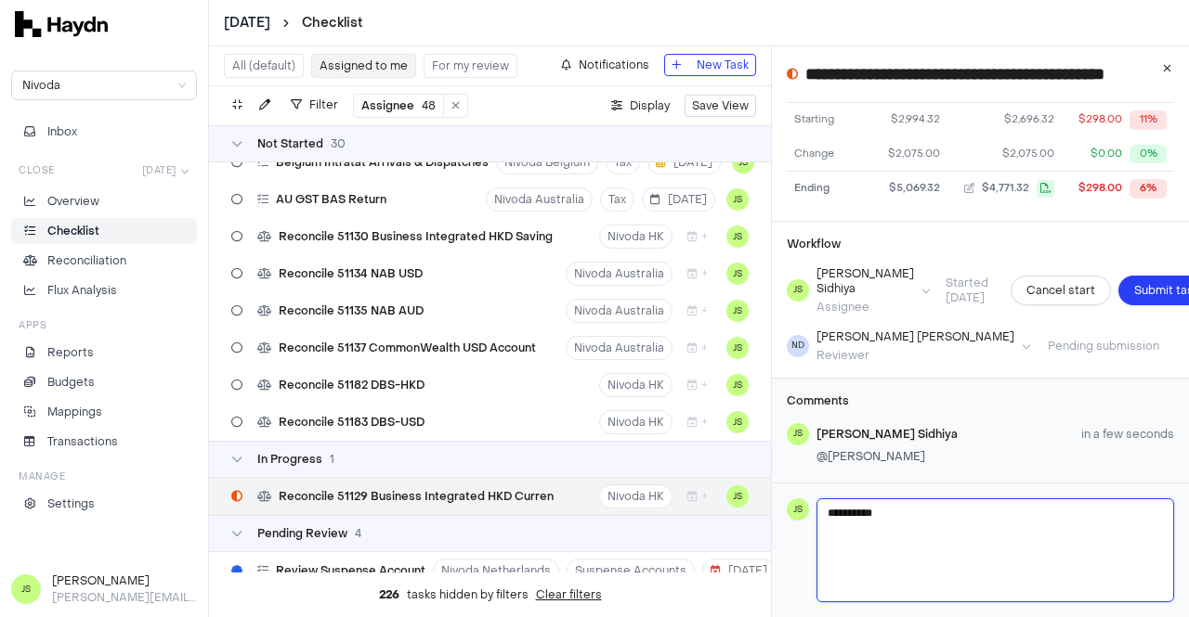
type textarea "**********"
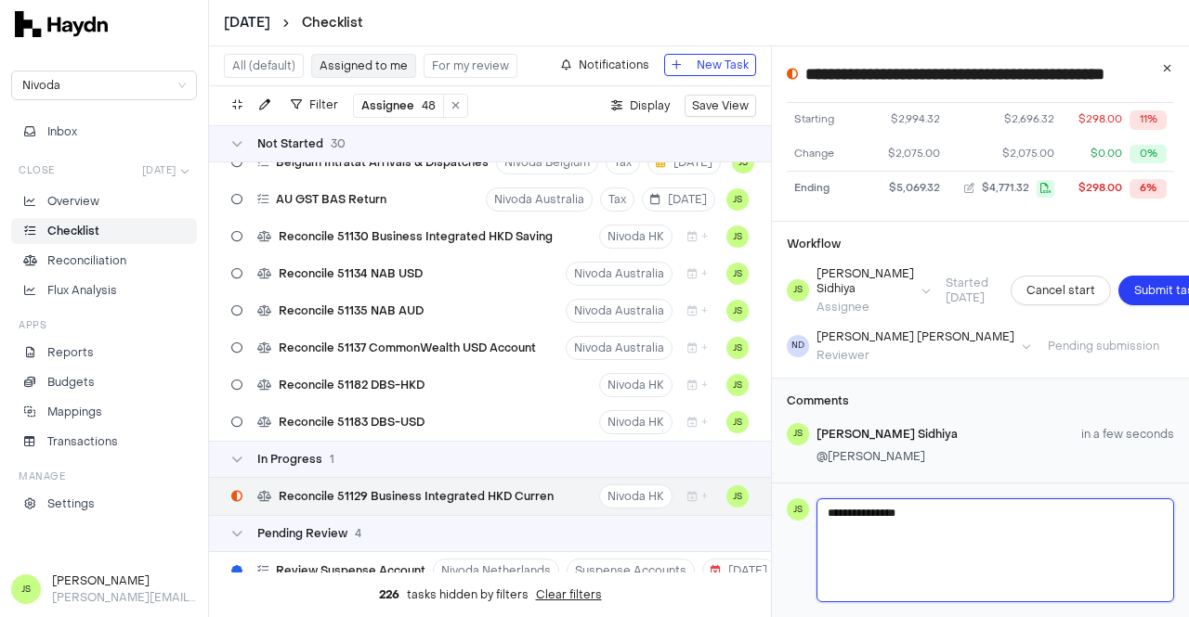
type textarea "**********"
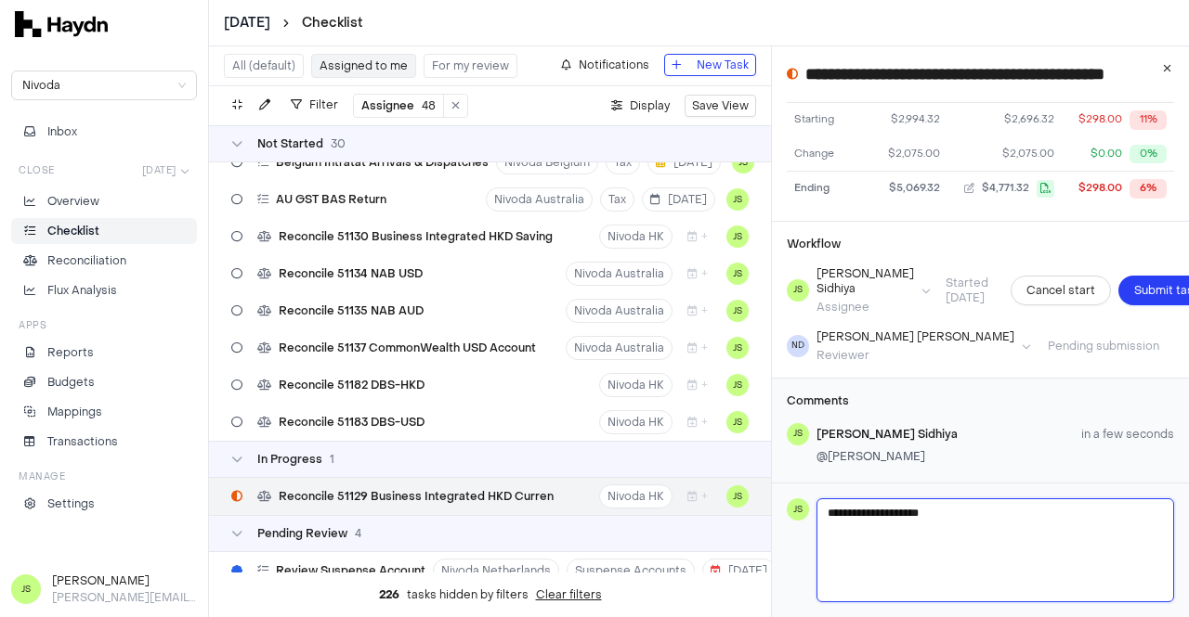
type textarea "**********"
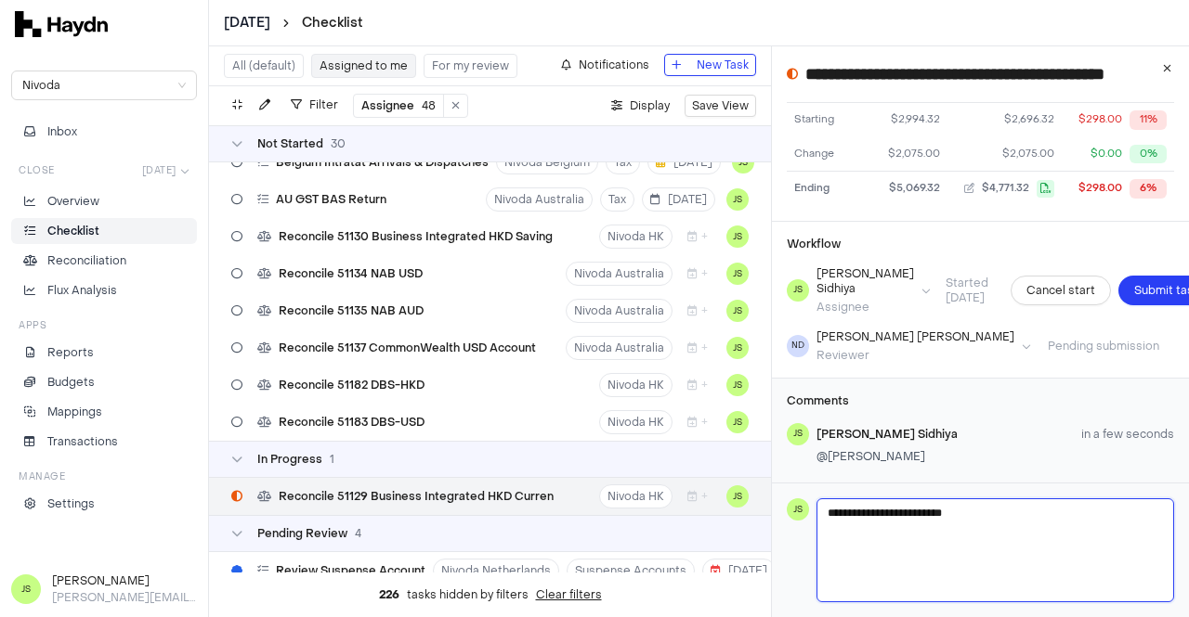
type textarea "**********"
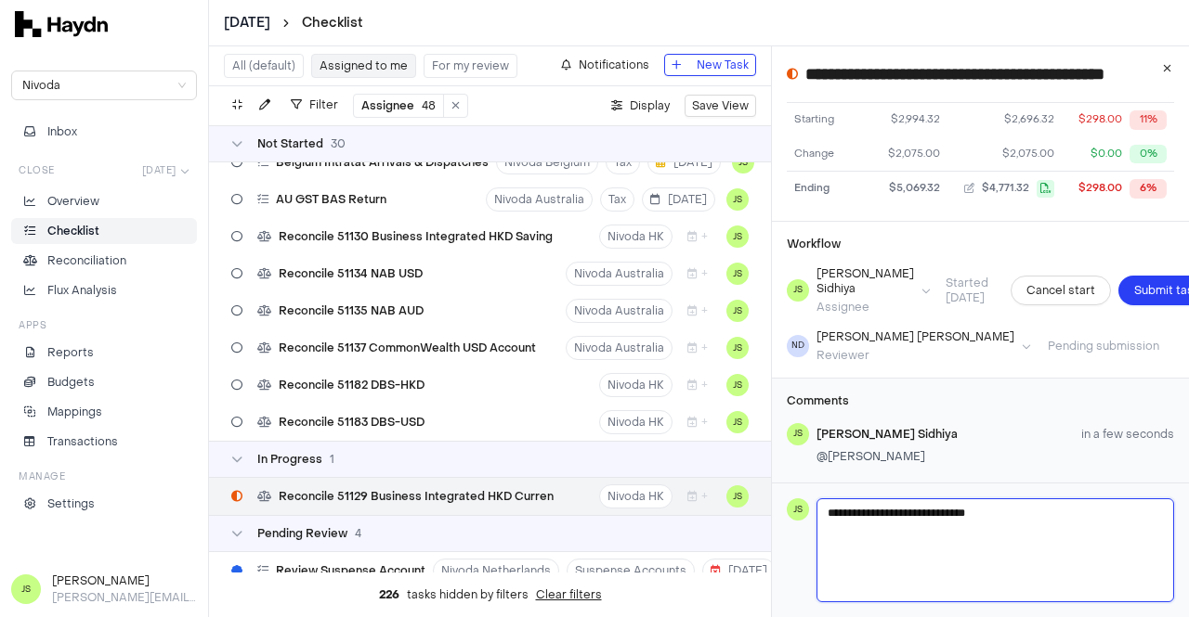
type textarea "**********"
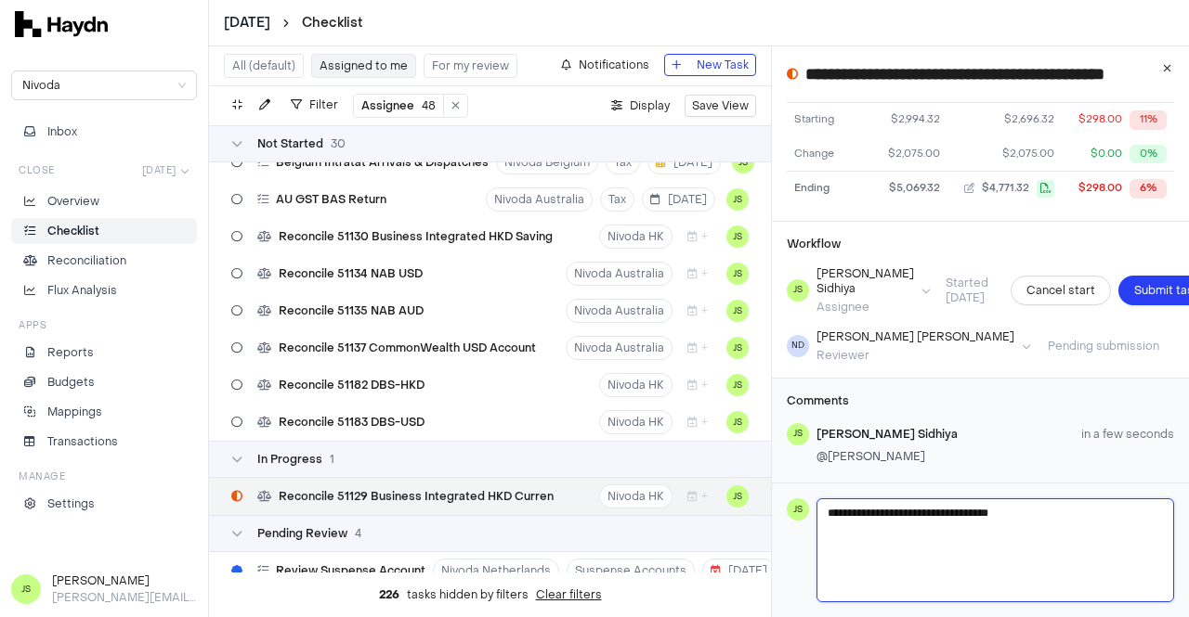
type textarea "**********"
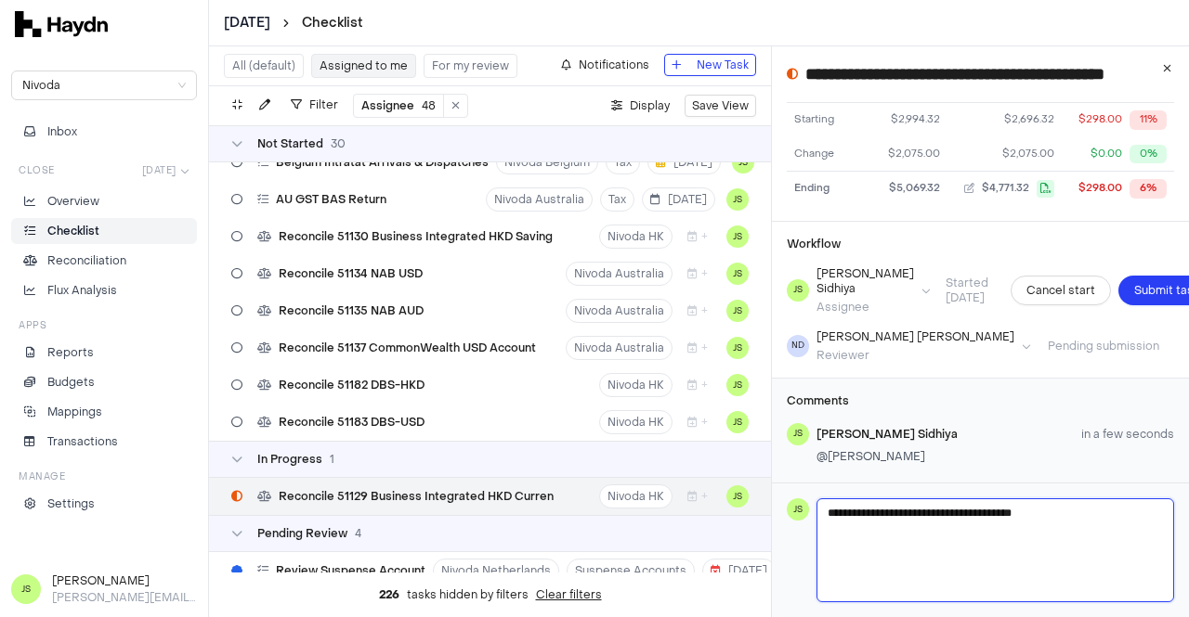
type textarea "**********"
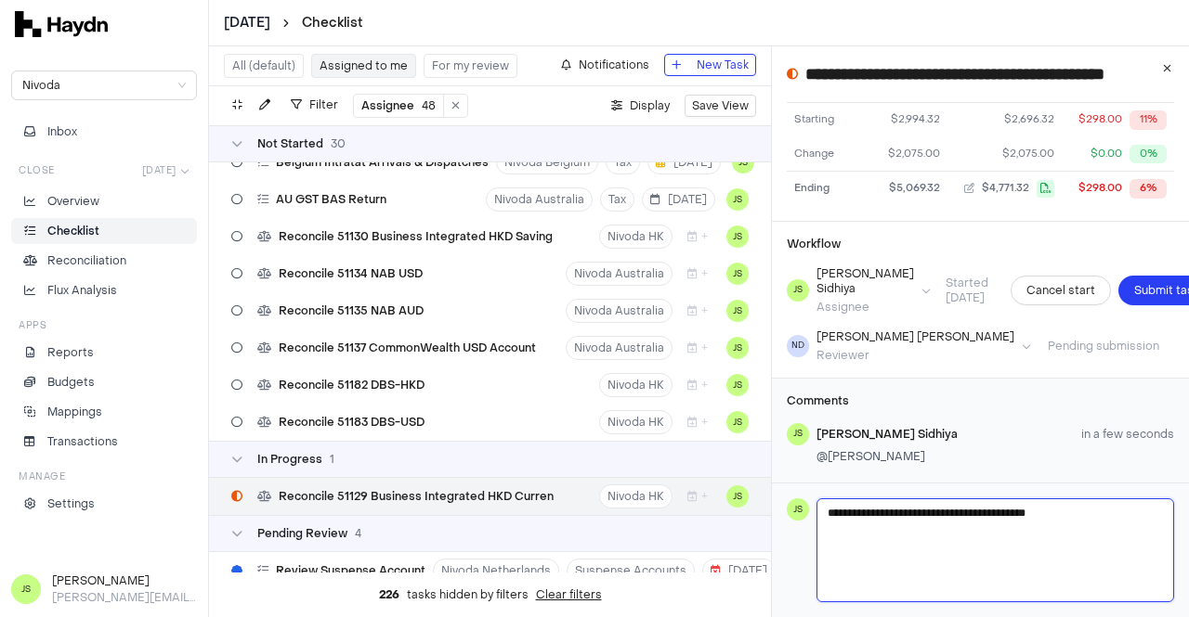
type textarea "**********"
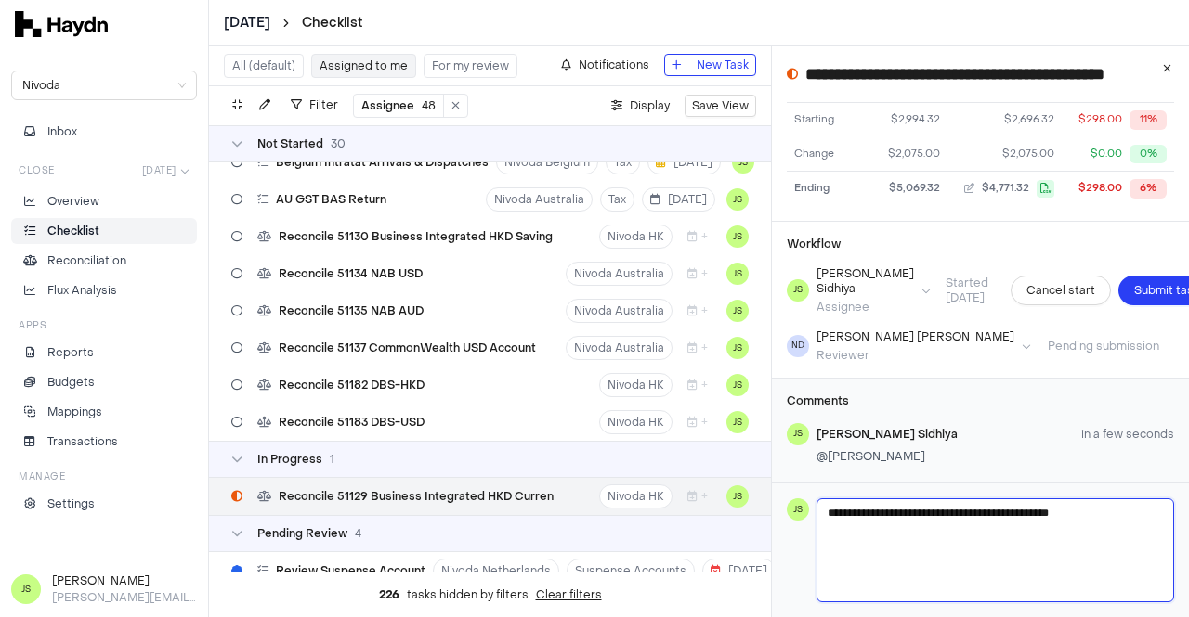
type textarea "**********"
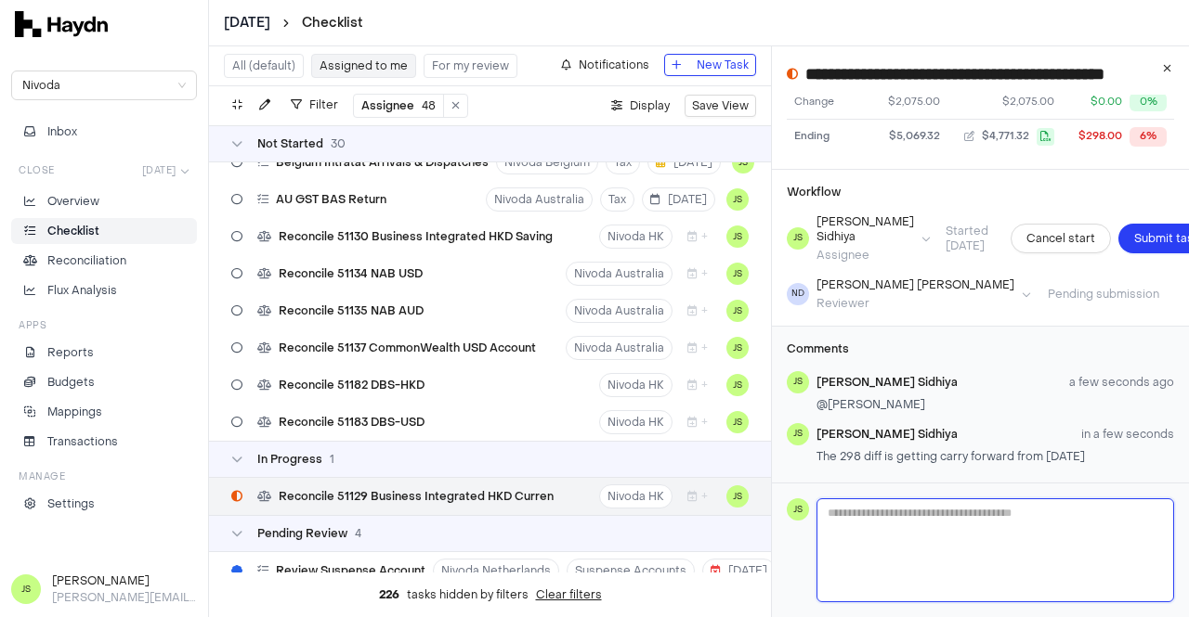
scroll to position [335, 0]
click at [1106, 227] on div "Workflow [PERSON_NAME] Assignee Started [DATE] Cancel start Submit task ND [PER…" at bounding box center [980, 248] width 417 height 156
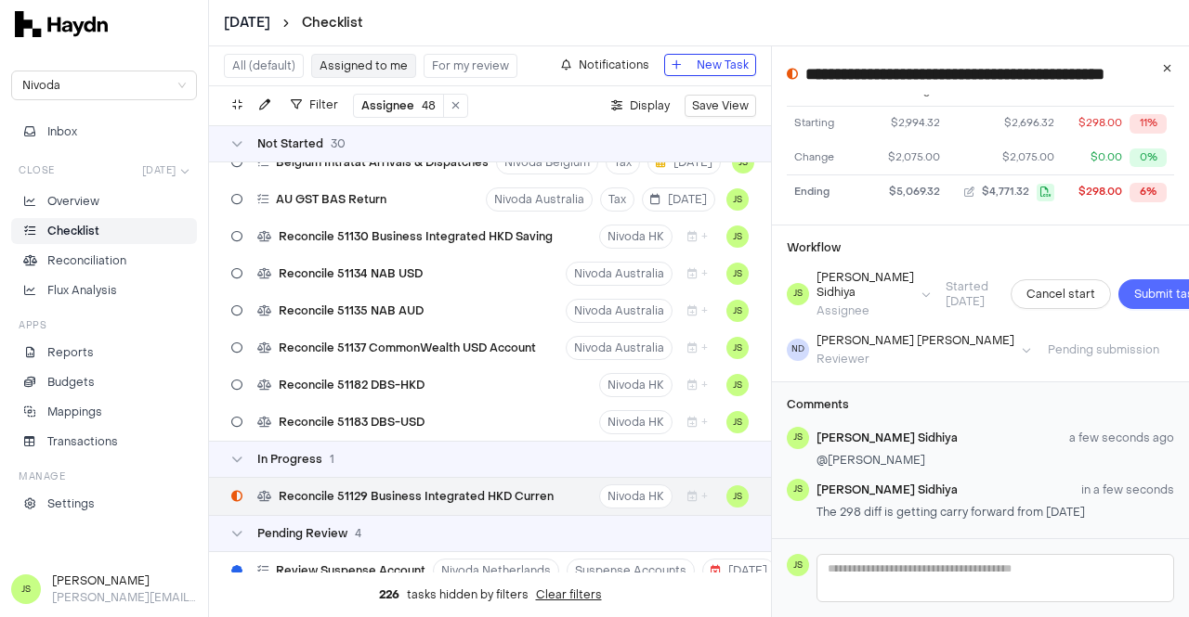
click at [1134, 285] on span "Submit task" at bounding box center [1166, 294] width 65 height 19
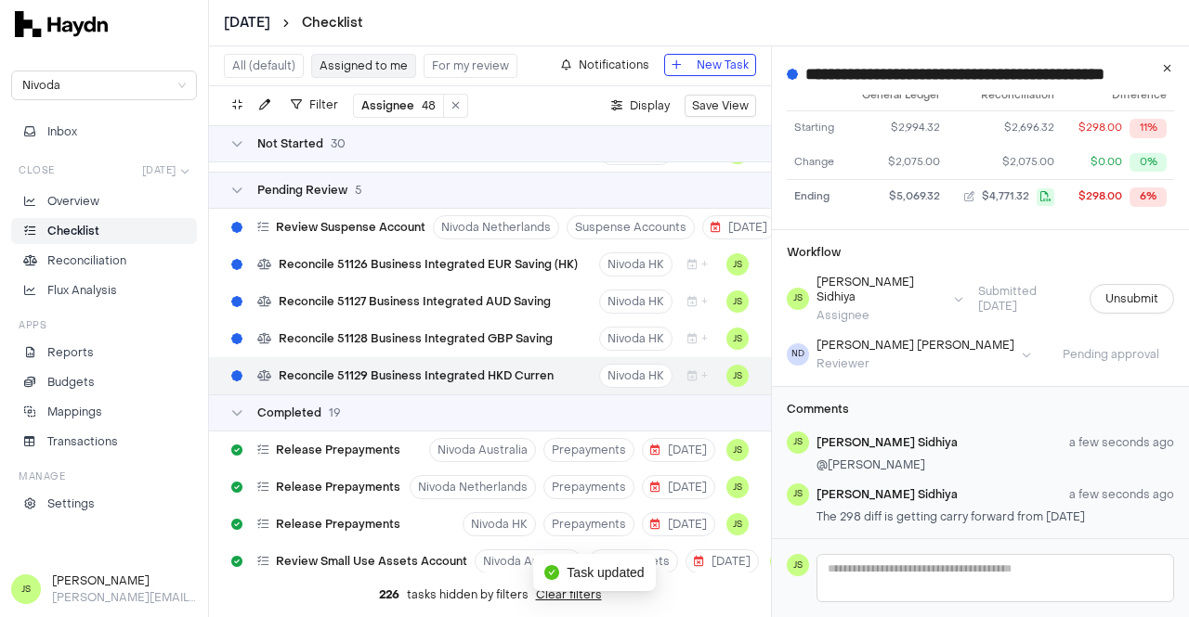
scroll to position [1138, 0]
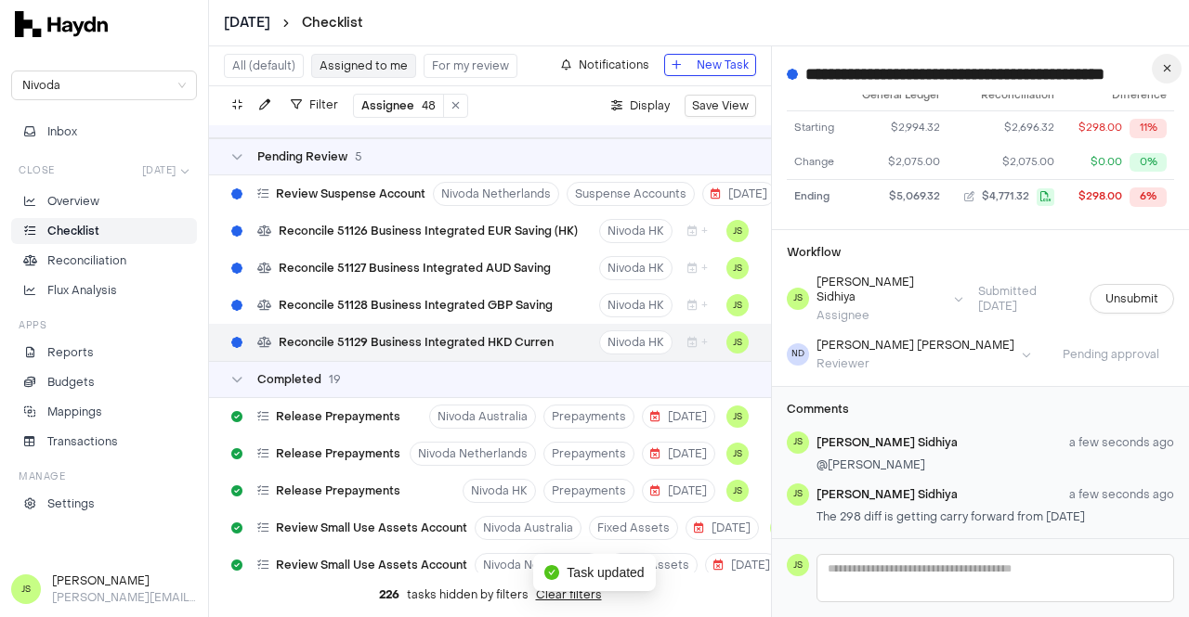
click at [1173, 64] on button "button" at bounding box center [1166, 69] width 30 height 30
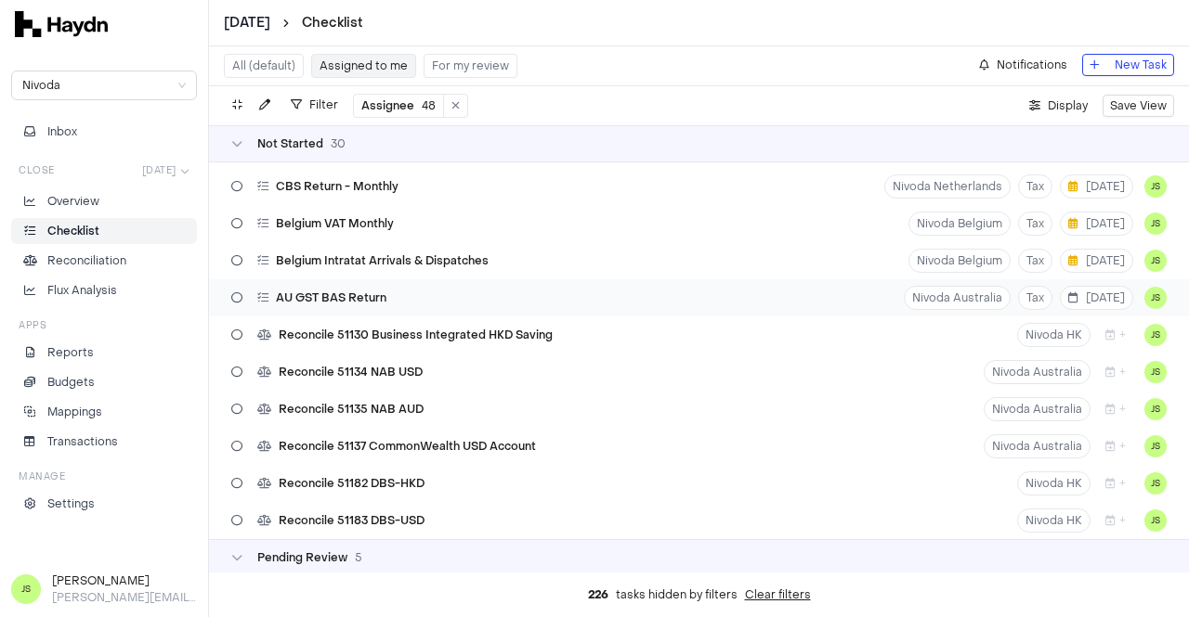
scroll to position [767, 0]
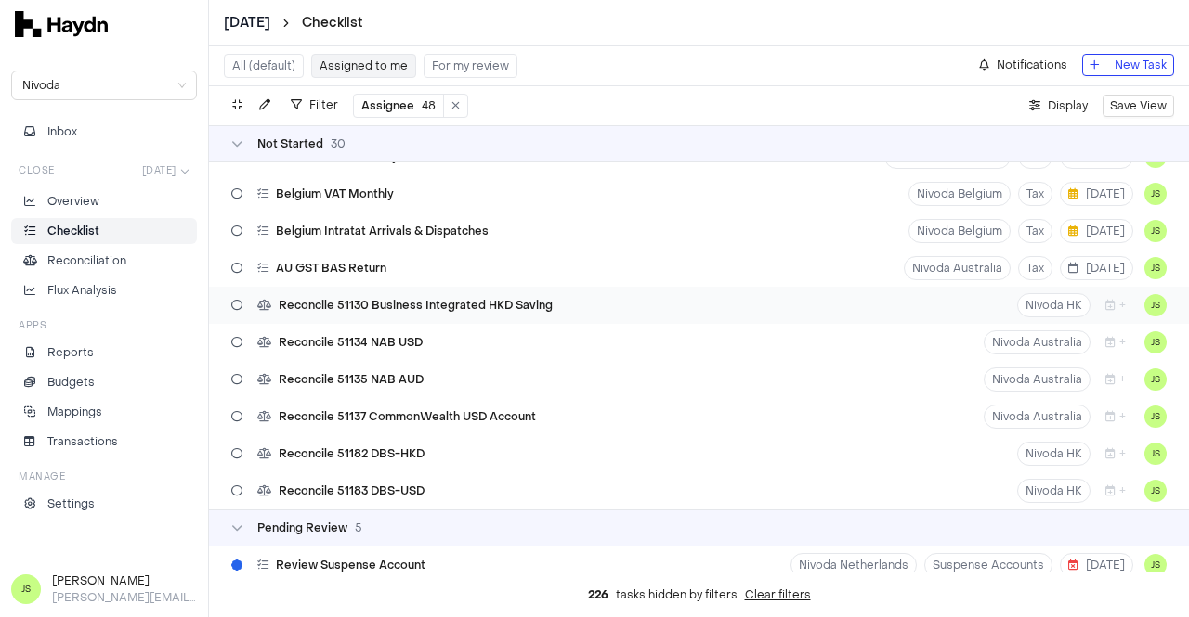
click at [497, 295] on div "Reconcile 51130 Business Integrated HKD Saving" at bounding box center [392, 305] width 336 height 35
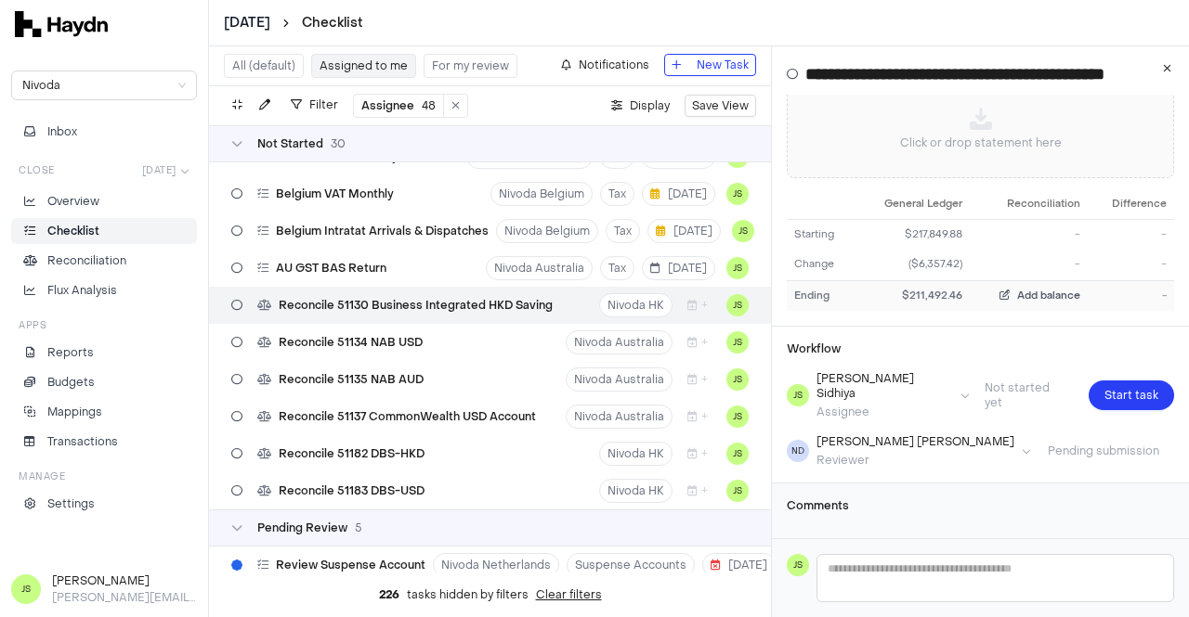
scroll to position [137, 0]
click at [1170, 69] on icon "button" at bounding box center [1167, 68] width 8 height 11
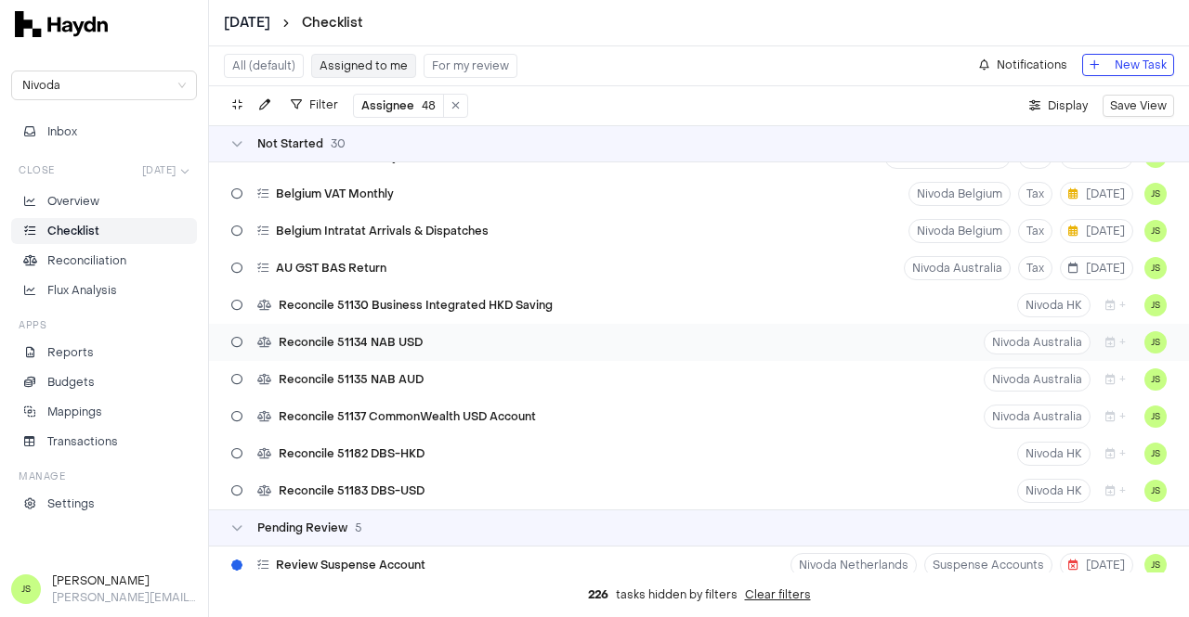
click at [433, 341] on div "Reconcile 51134 NAB USD Nivoda Australia + JS" at bounding box center [699, 342] width 980 height 37
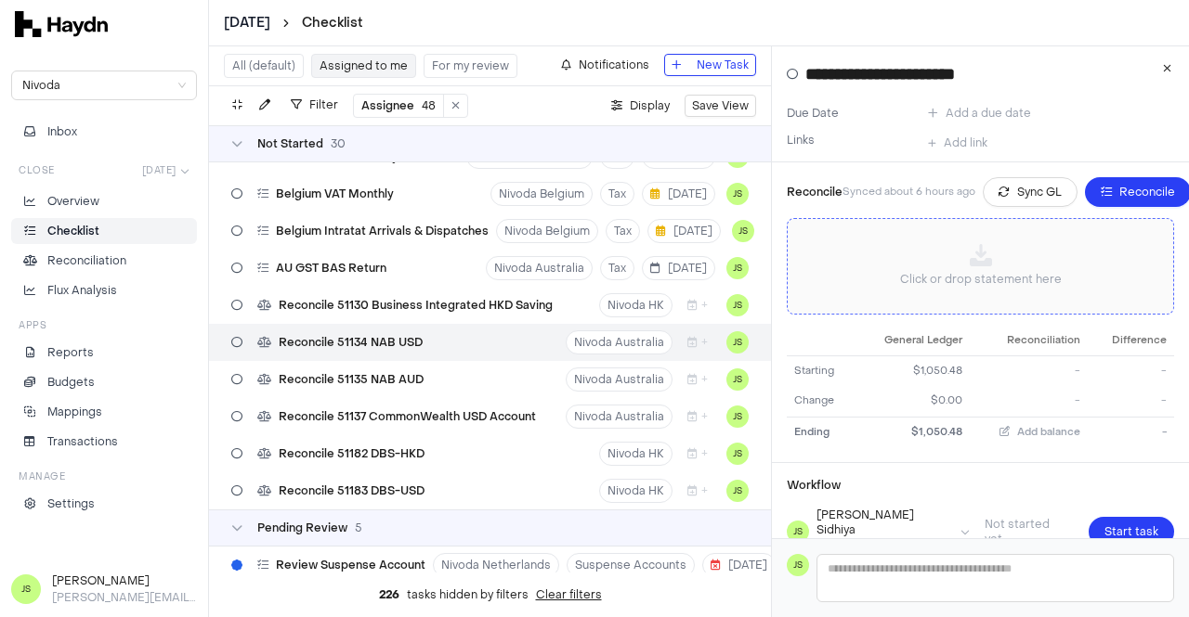
click at [1014, 284] on p "Click or drop statement here" at bounding box center [981, 279] width 162 height 19
click at [1022, 198] on span "Sync GL" at bounding box center [1039, 192] width 45 height 19
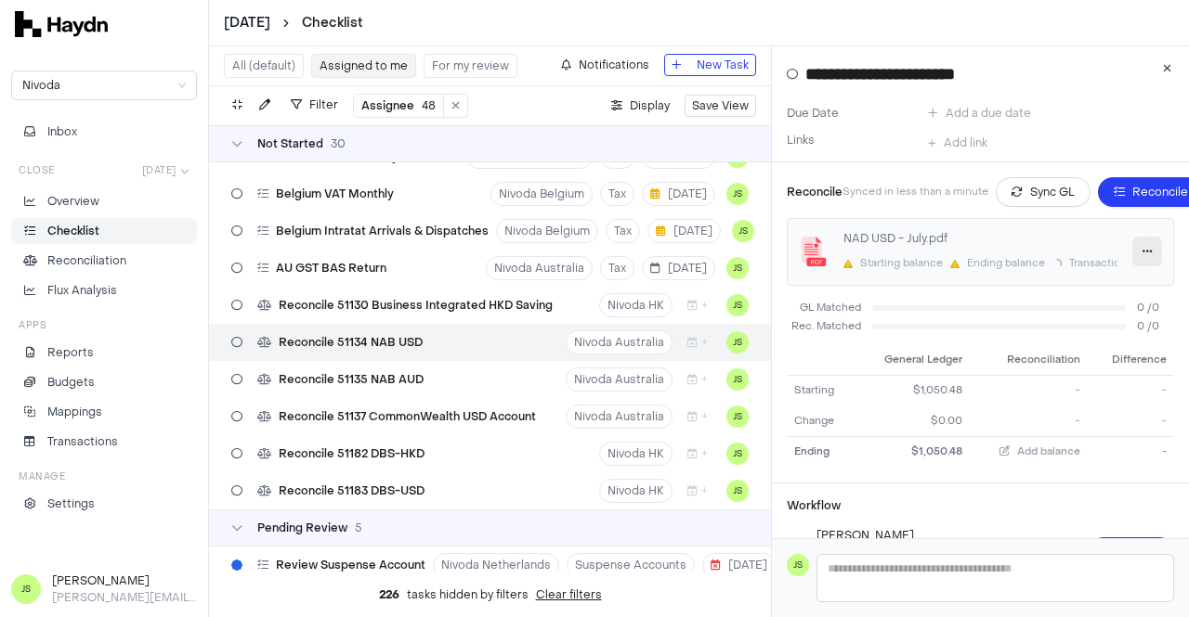
click at [1139, 248] on button "button" at bounding box center [1147, 252] width 30 height 30
click at [1074, 348] on span "Delete" at bounding box center [1102, 348] width 62 height 19
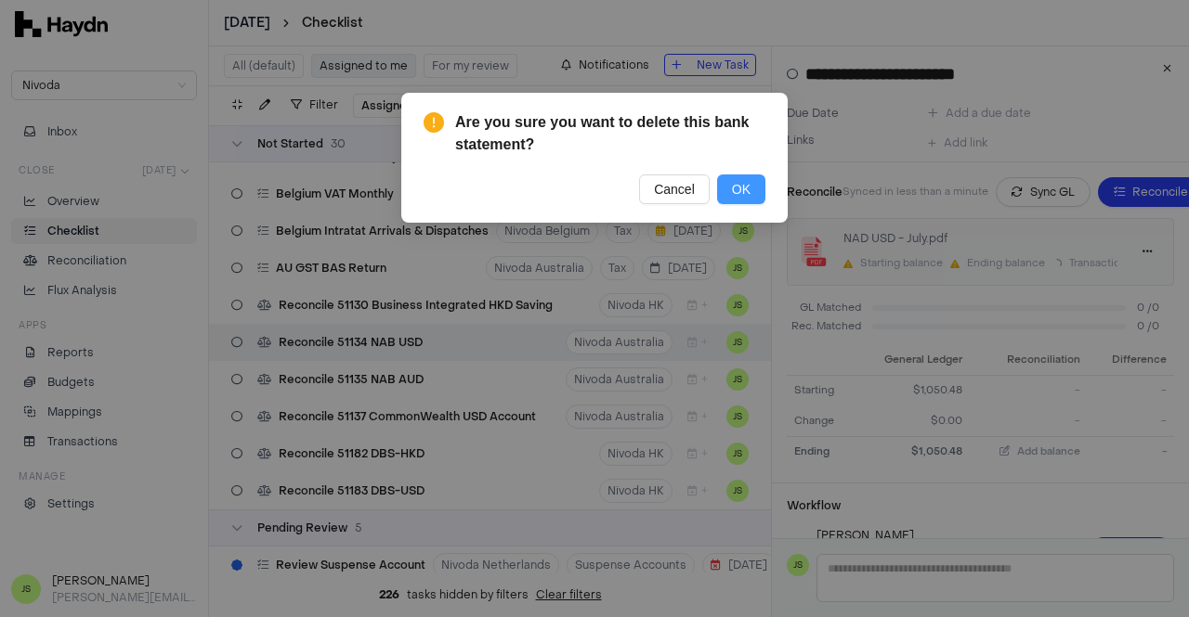
click at [738, 192] on span "OK" at bounding box center [741, 189] width 19 height 20
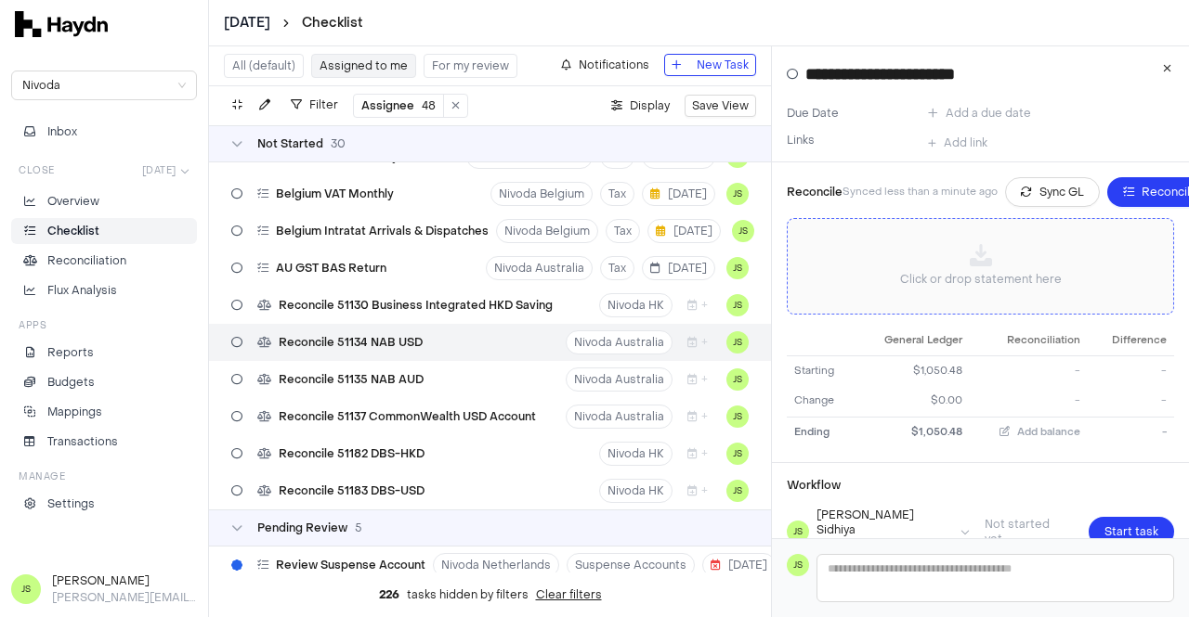
click at [981, 274] on p "Click or drop statement here" at bounding box center [981, 279] width 162 height 19
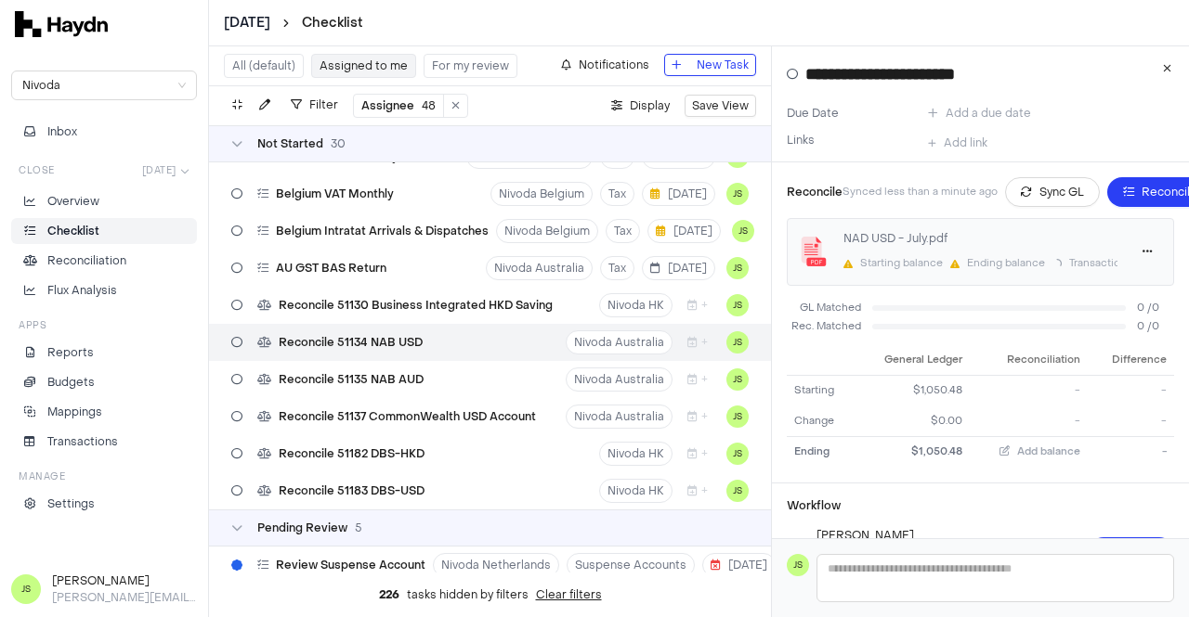
scroll to position [157, 0]
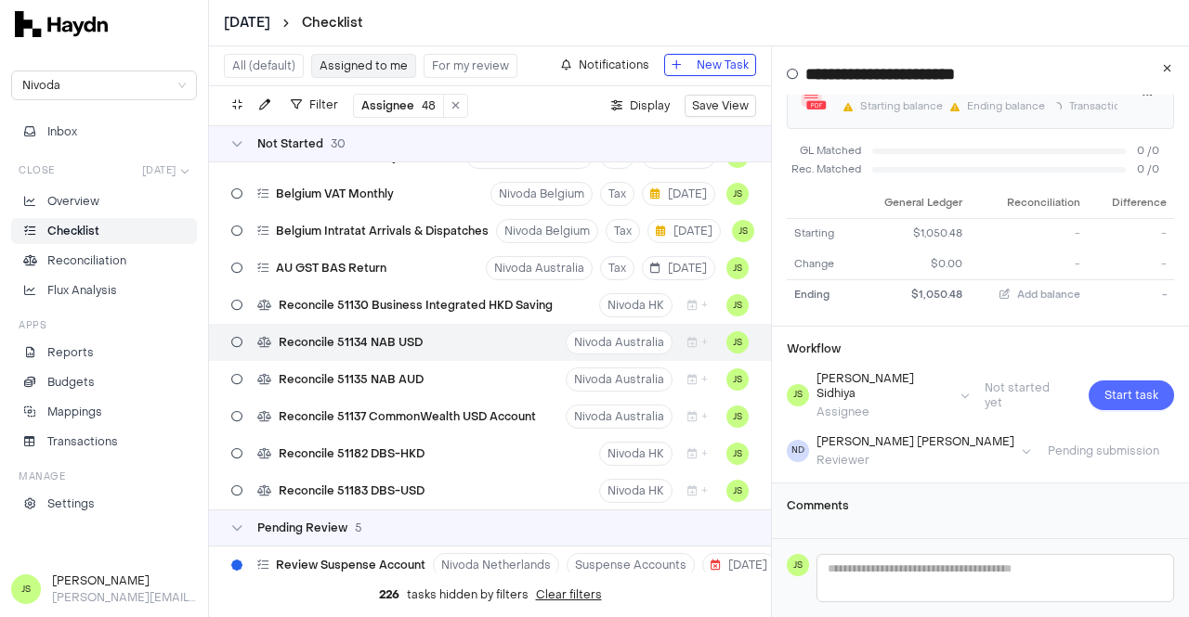
click at [1104, 386] on span "Start task" at bounding box center [1131, 395] width 54 height 19
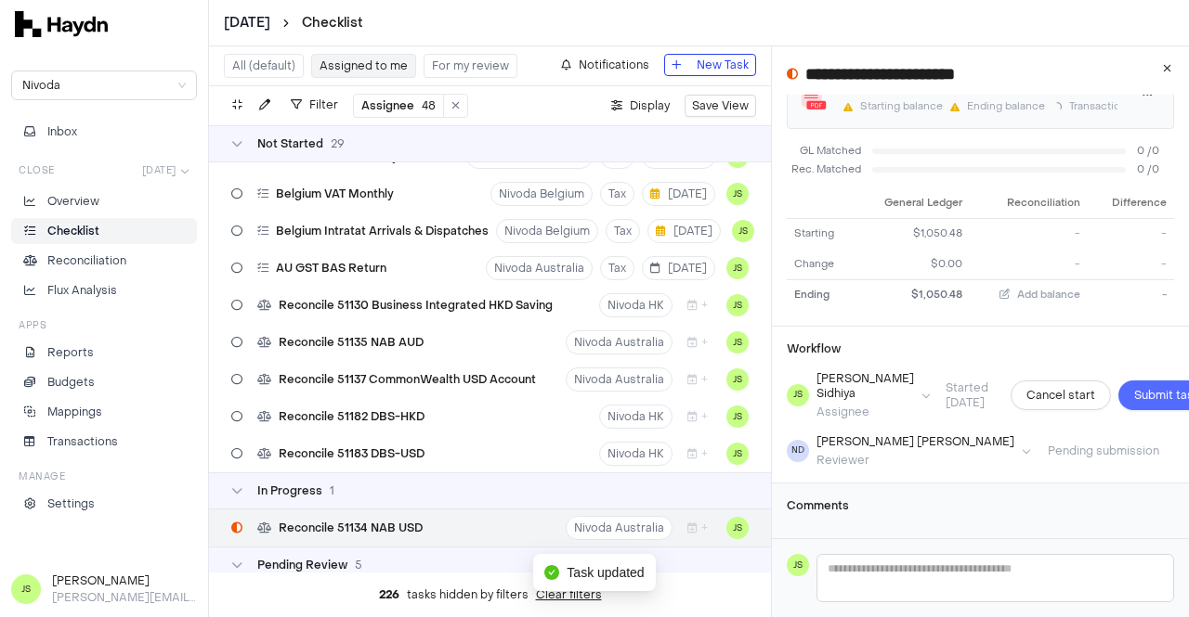
click at [1134, 402] on span "Submit task" at bounding box center [1166, 395] width 65 height 19
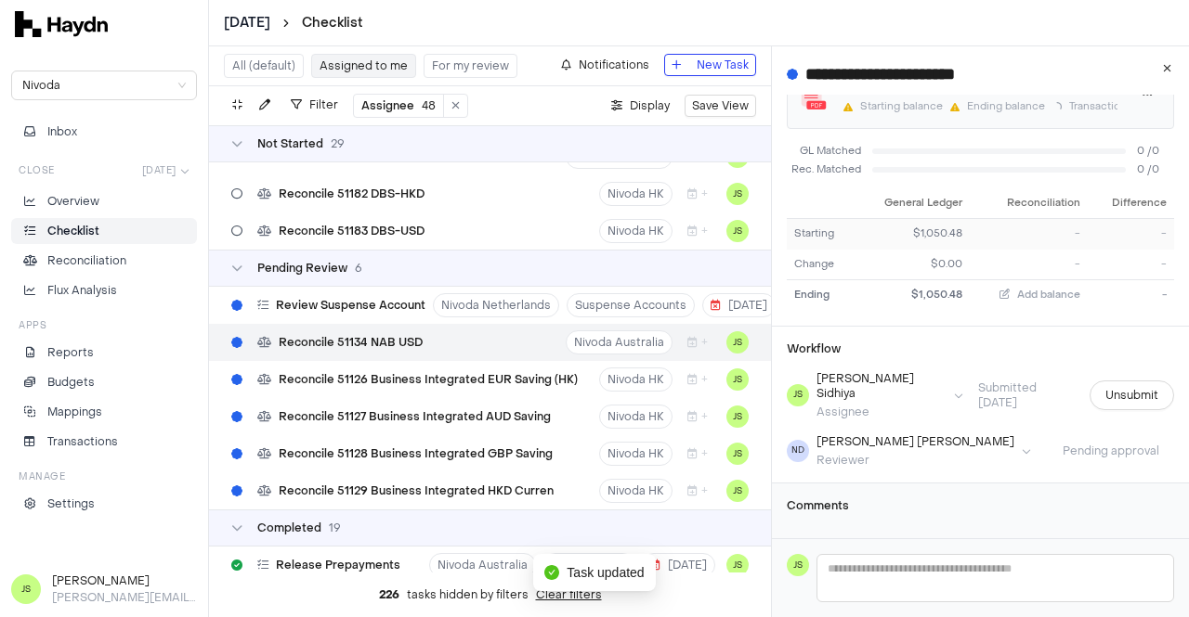
scroll to position [0, 0]
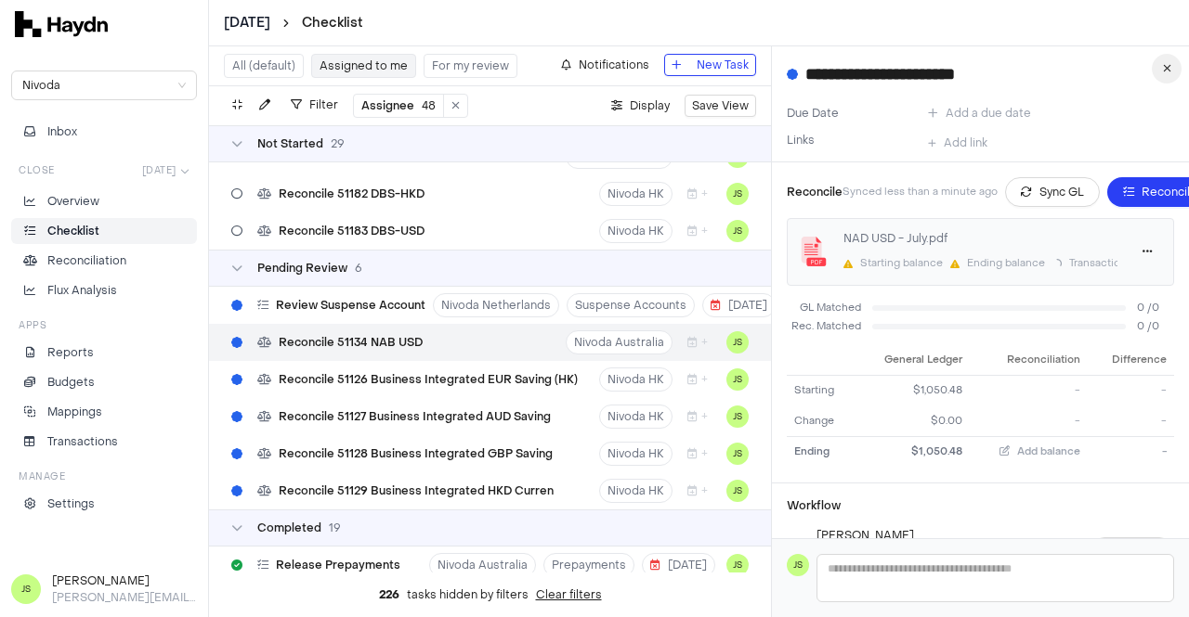
click at [1177, 59] on button "button" at bounding box center [1166, 69] width 30 height 30
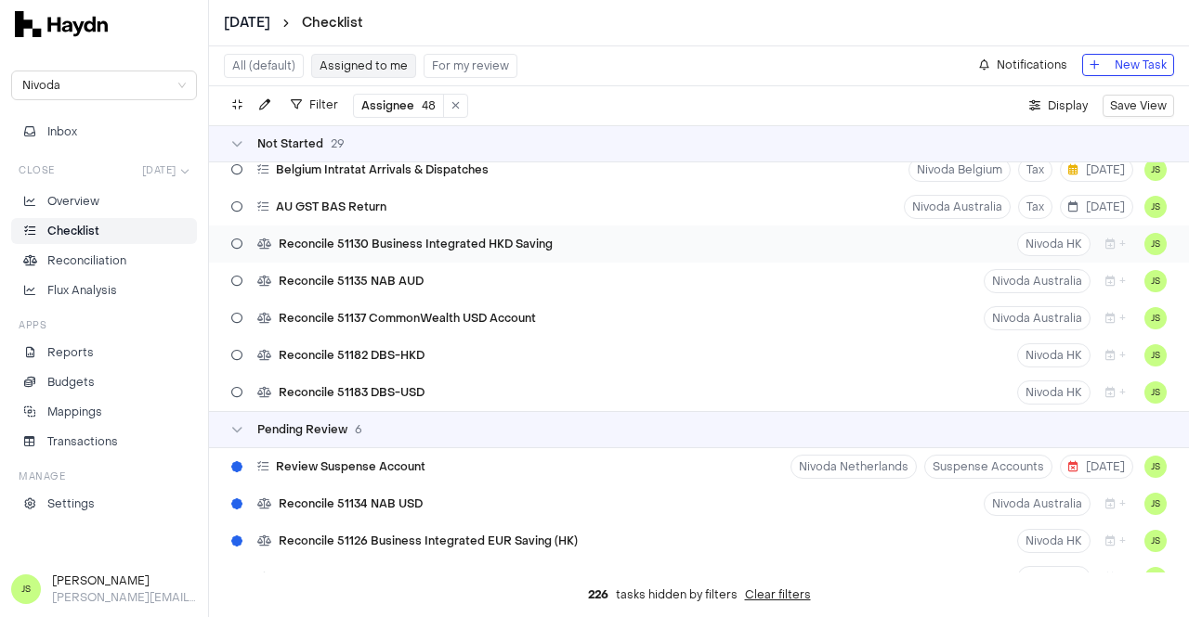
scroll to position [804, 0]
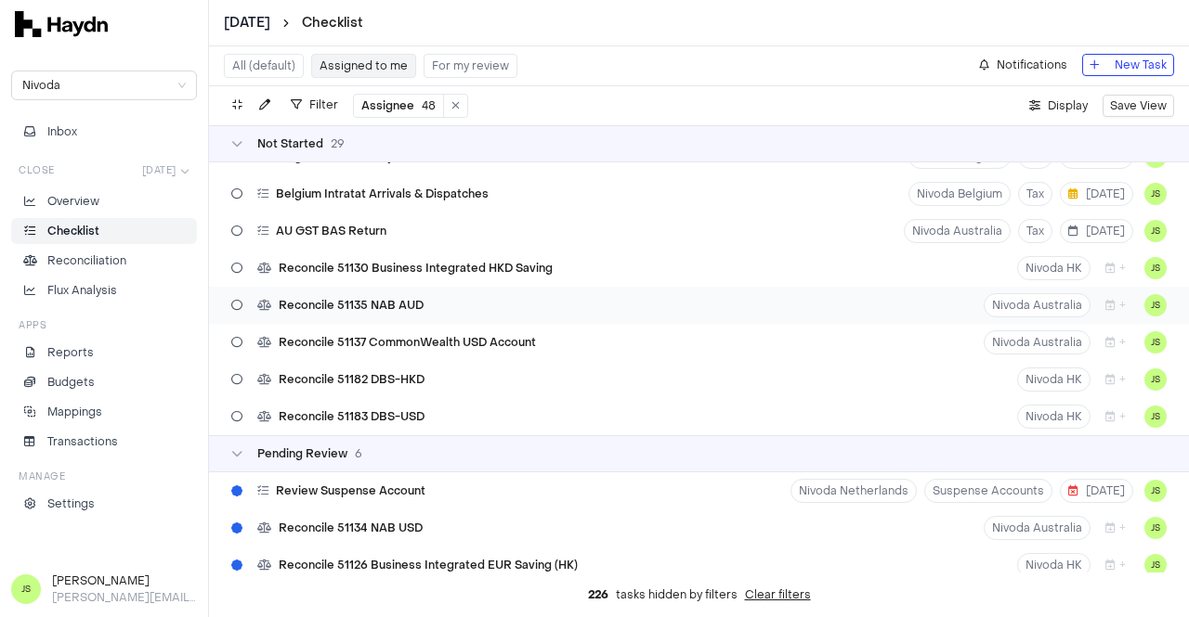
click at [361, 299] on span "Reconcile 51135 NAB AUD" at bounding box center [351, 305] width 145 height 15
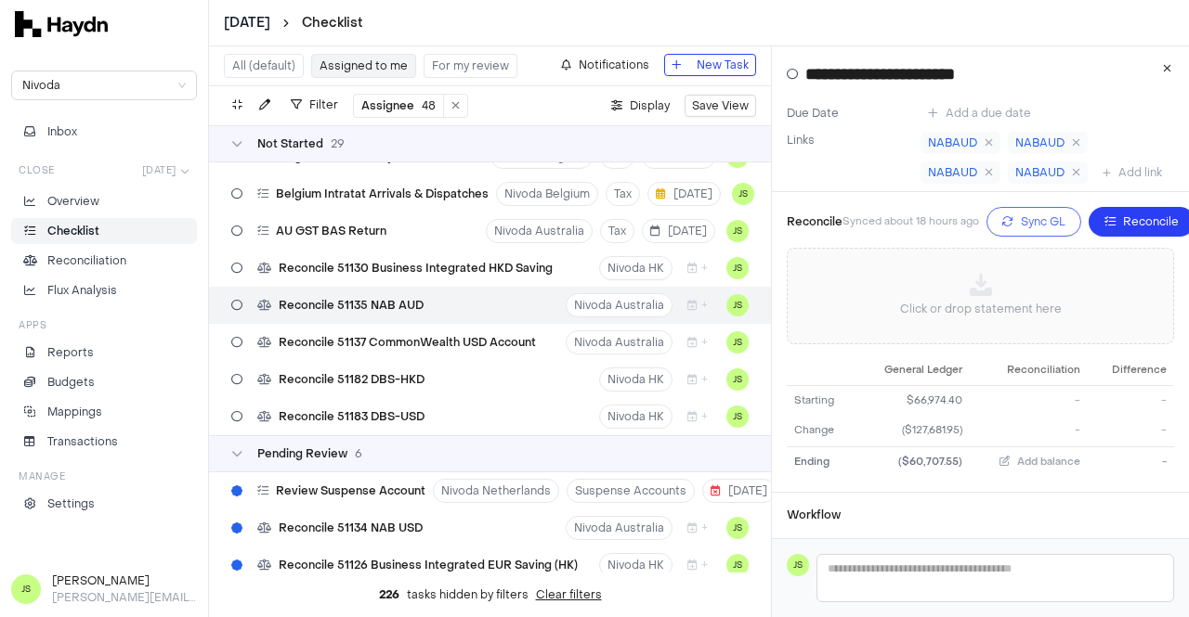
click at [1020, 231] on span "Sync GL" at bounding box center [1042, 222] width 45 height 19
click at [969, 318] on p "Click or drop statement here" at bounding box center [981, 309] width 162 height 19
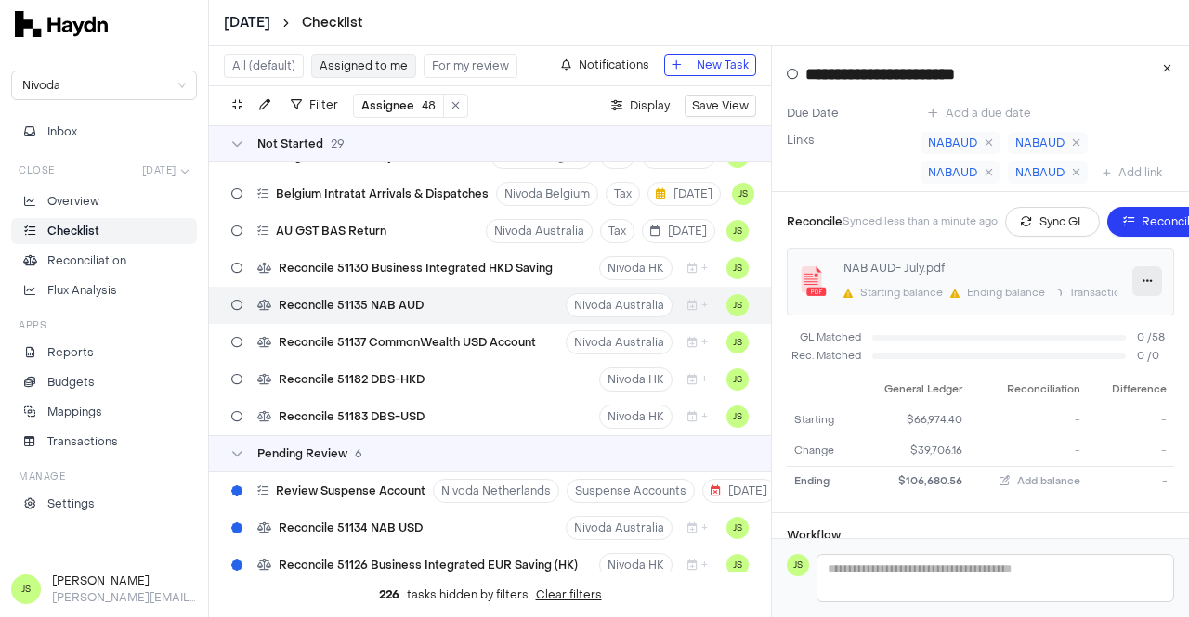
click at [1142, 287] on icon "button" at bounding box center [1147, 281] width 10 height 11
click at [1076, 406] on span "Delete" at bounding box center [1102, 407] width 62 height 19
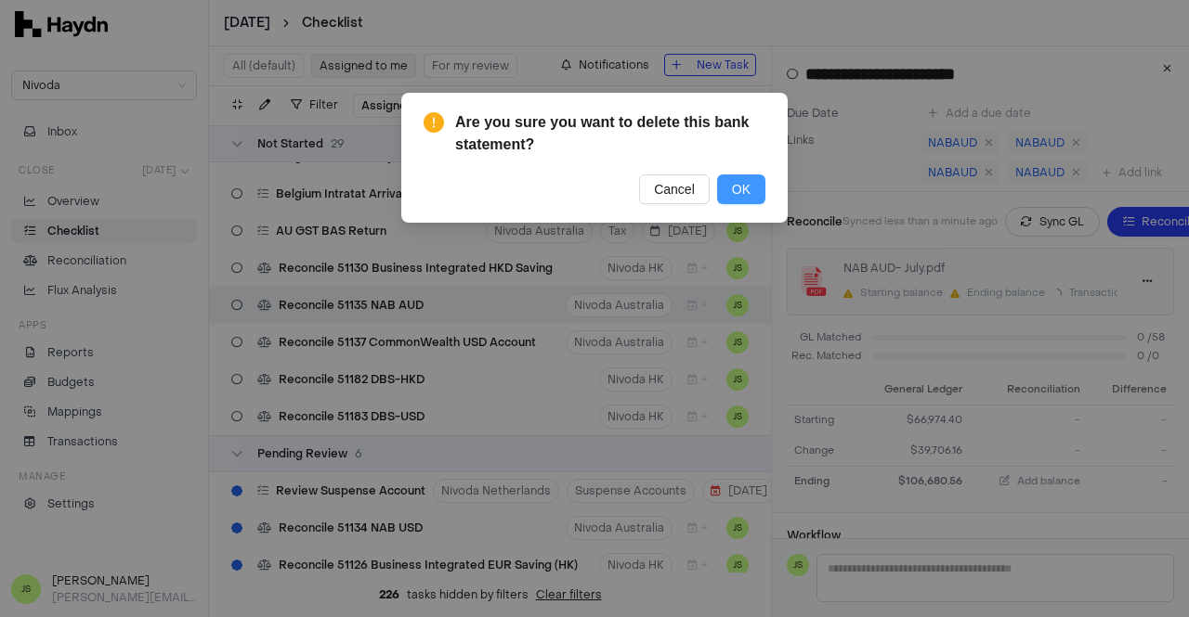
click at [759, 187] on button "OK" at bounding box center [741, 190] width 48 height 30
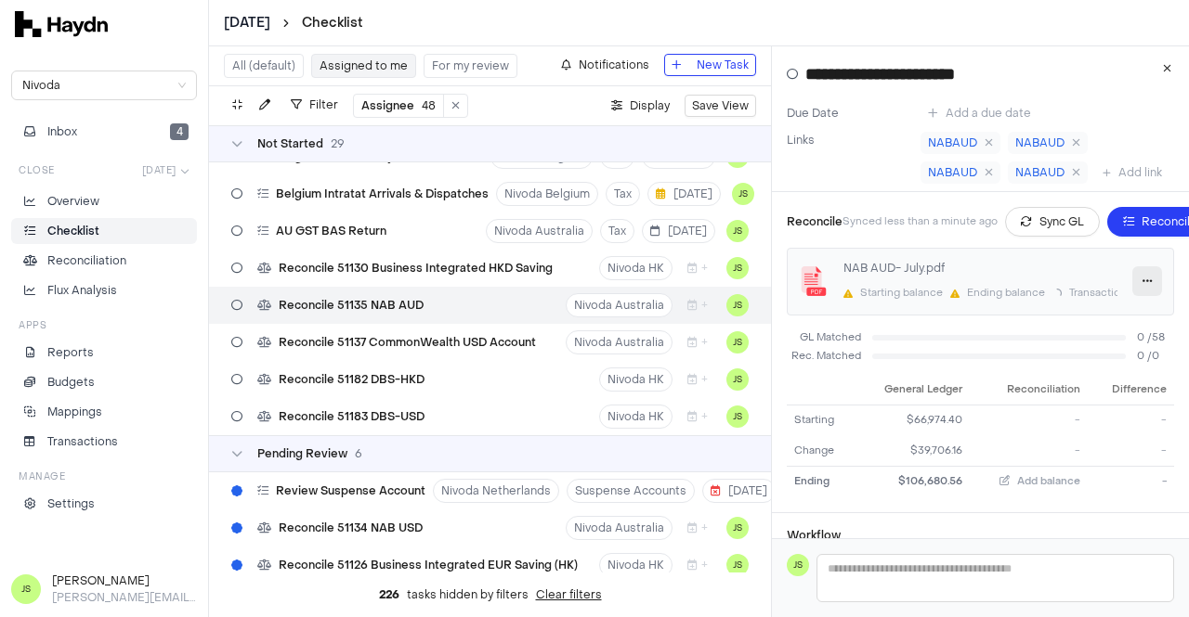
click at [1132, 296] on button "button" at bounding box center [1147, 281] width 30 height 30
click at [1054, 408] on icon at bounding box center [1057, 407] width 11 height 9
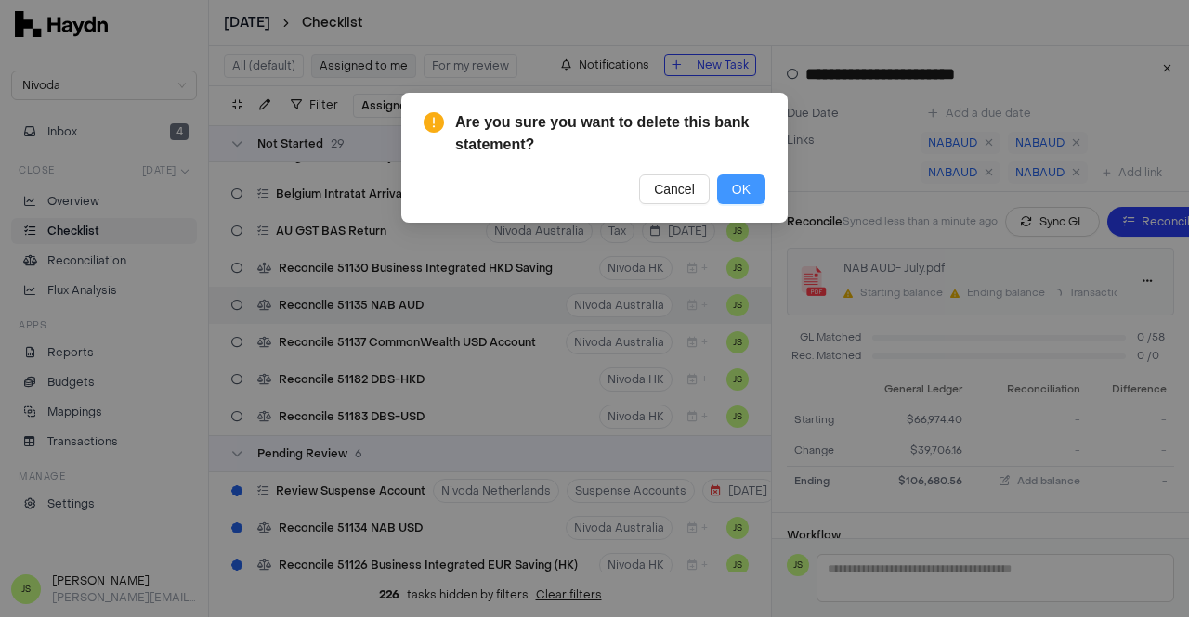
click at [738, 187] on span "OK" at bounding box center [741, 189] width 19 height 20
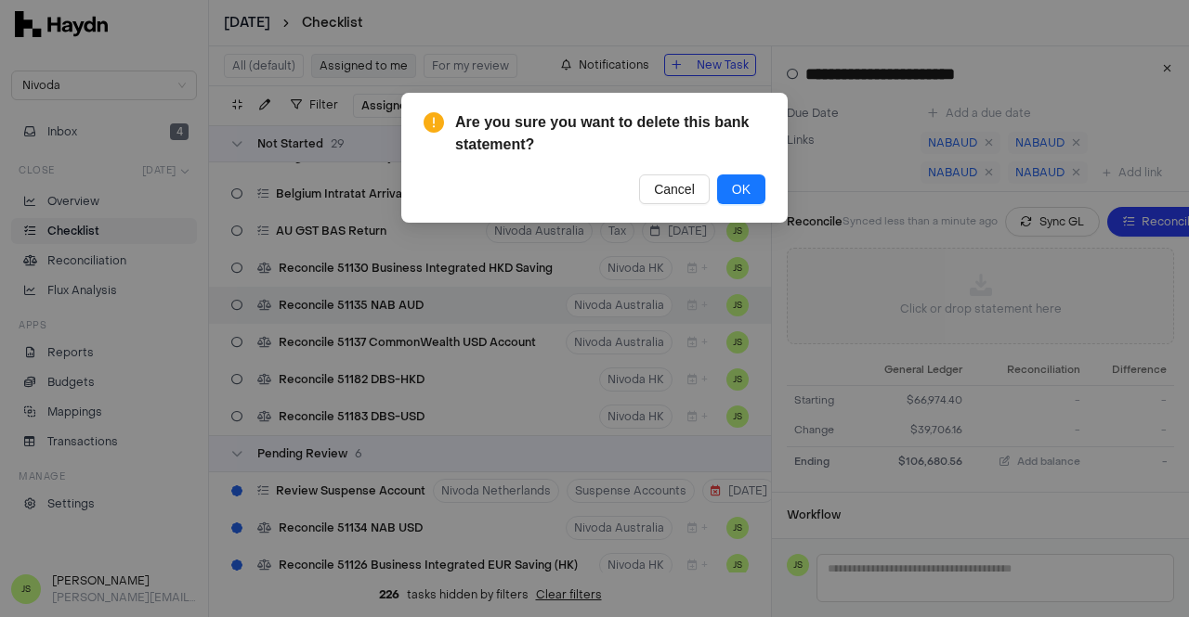
click at [1035, 319] on div "Are you sure you want to delete this bank statement? Cancel OK" at bounding box center [594, 308] width 1189 height 617
click at [682, 204] on div "Are you sure you want to delete this bank statement? Cancel OK" at bounding box center [594, 158] width 386 height 130
click at [685, 194] on span "Cancel" at bounding box center [674, 189] width 41 height 20
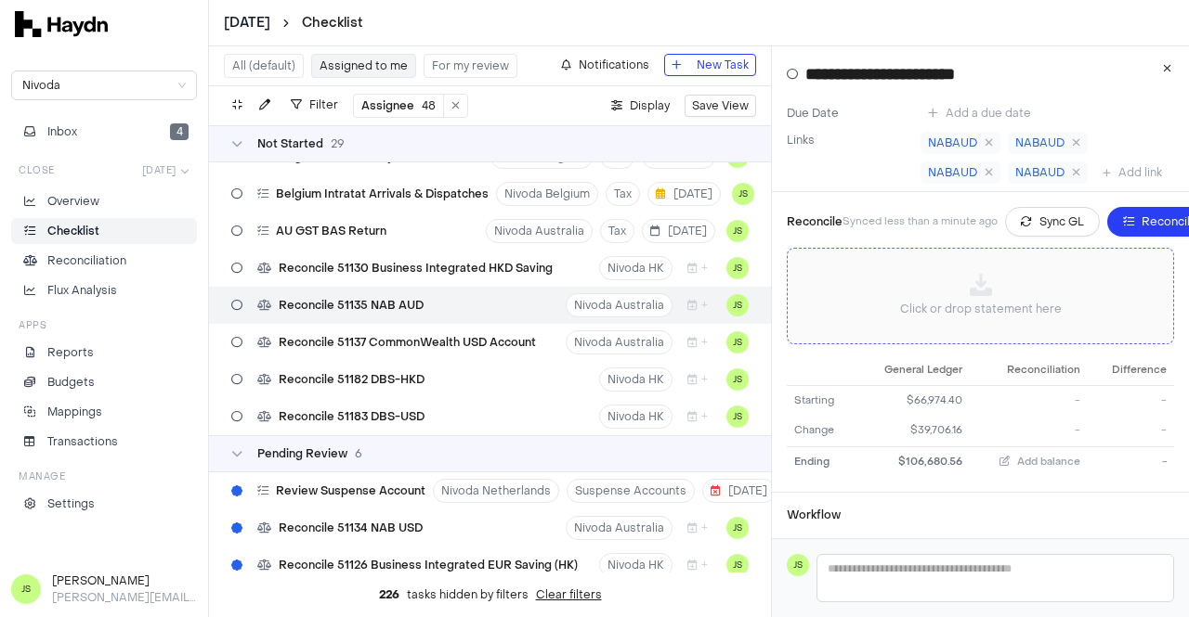
click at [1006, 317] on div "Click or drop statement here" at bounding box center [980, 296] width 356 height 65
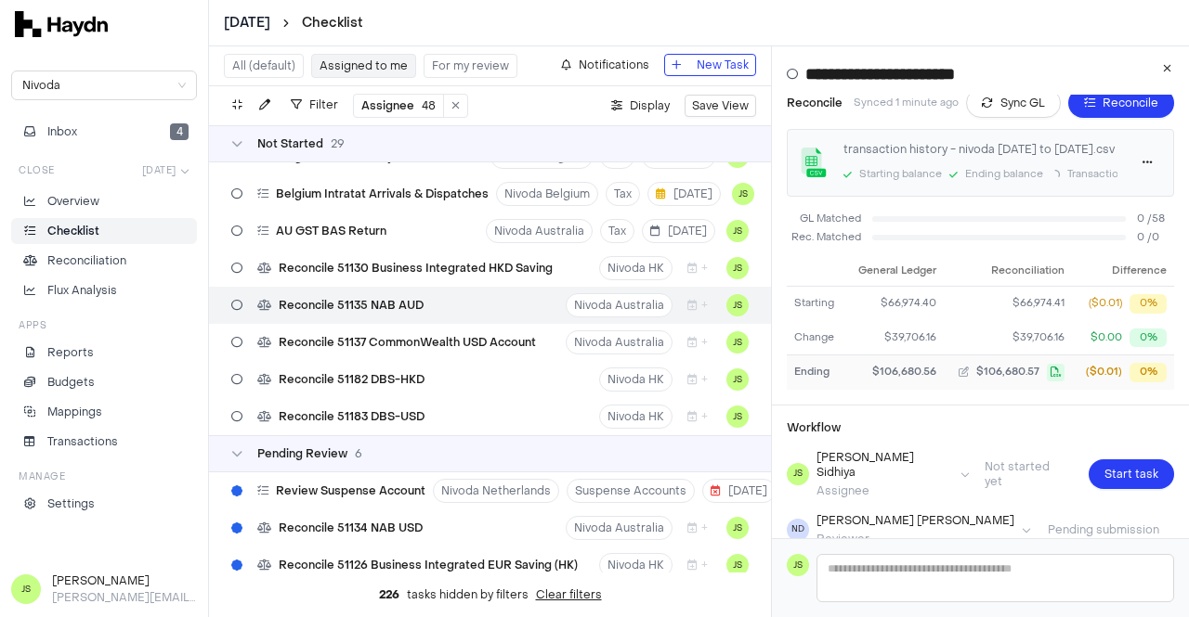
scroll to position [227, 0]
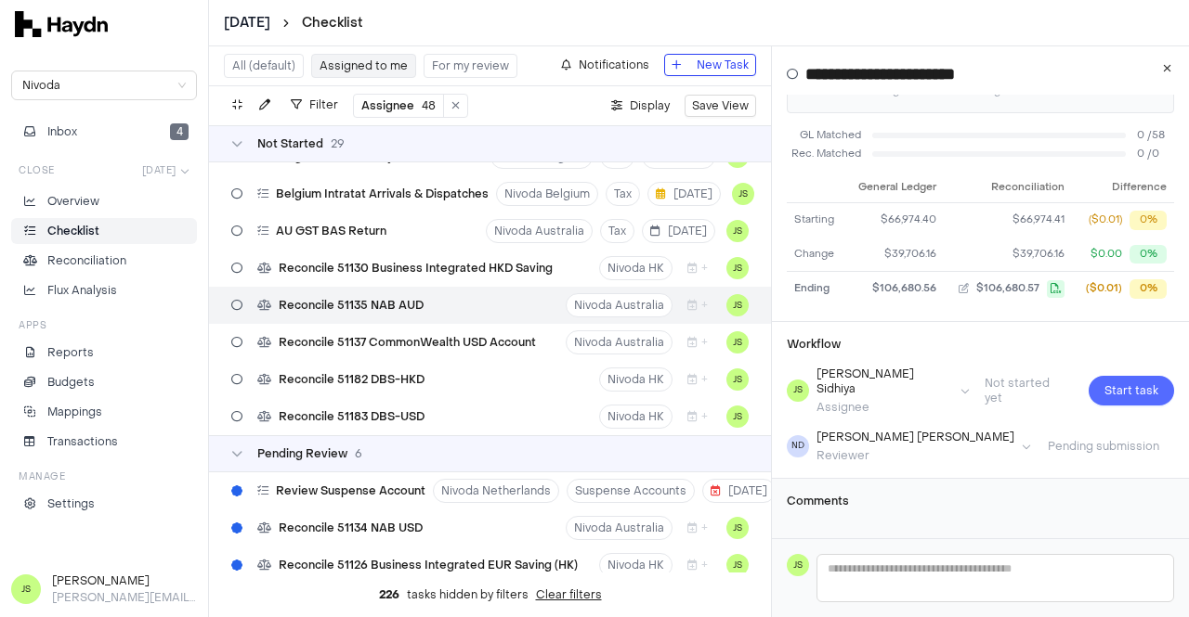
click at [1114, 386] on span "Start task" at bounding box center [1131, 391] width 54 height 19
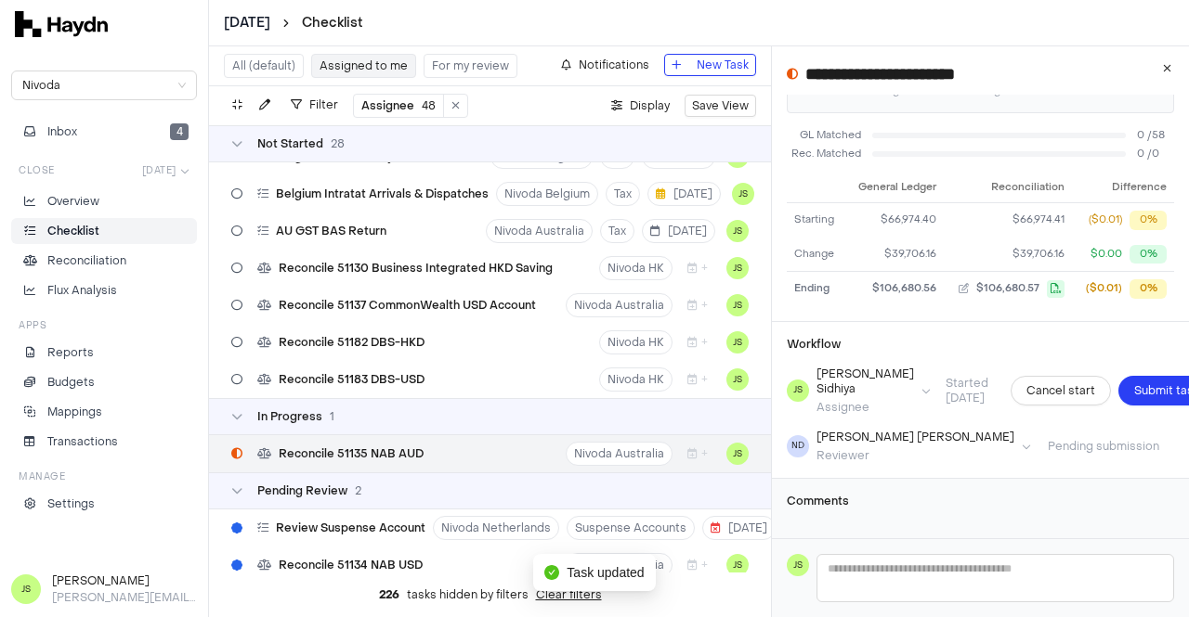
click at [1134, 386] on span "Submit task" at bounding box center [1166, 391] width 65 height 19
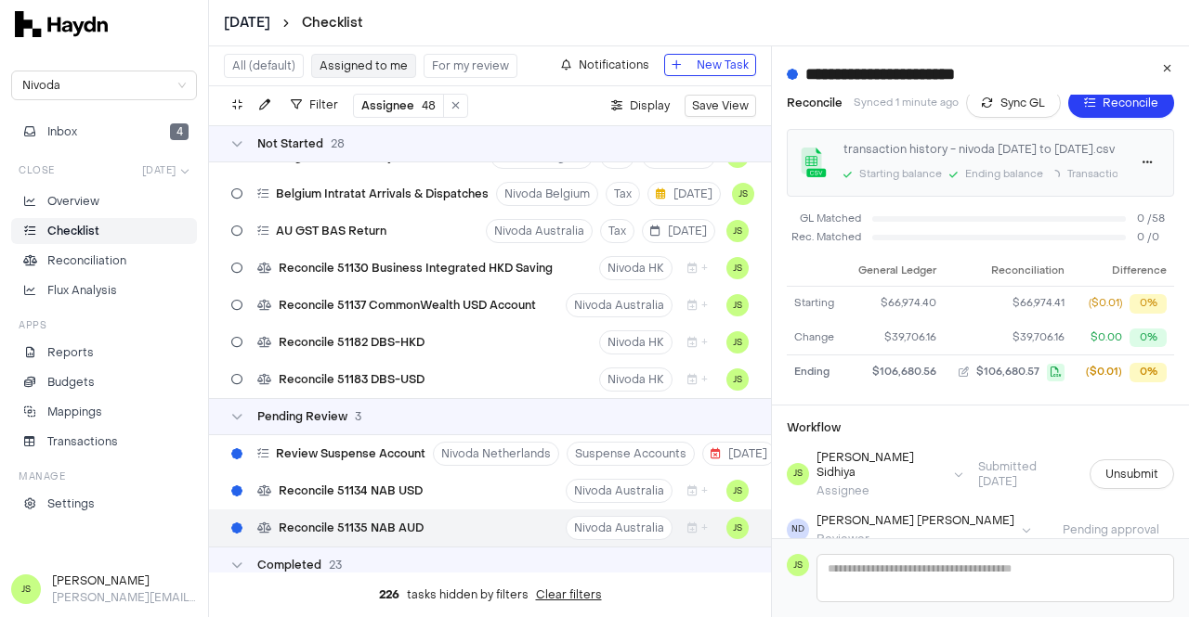
scroll to position [42, 0]
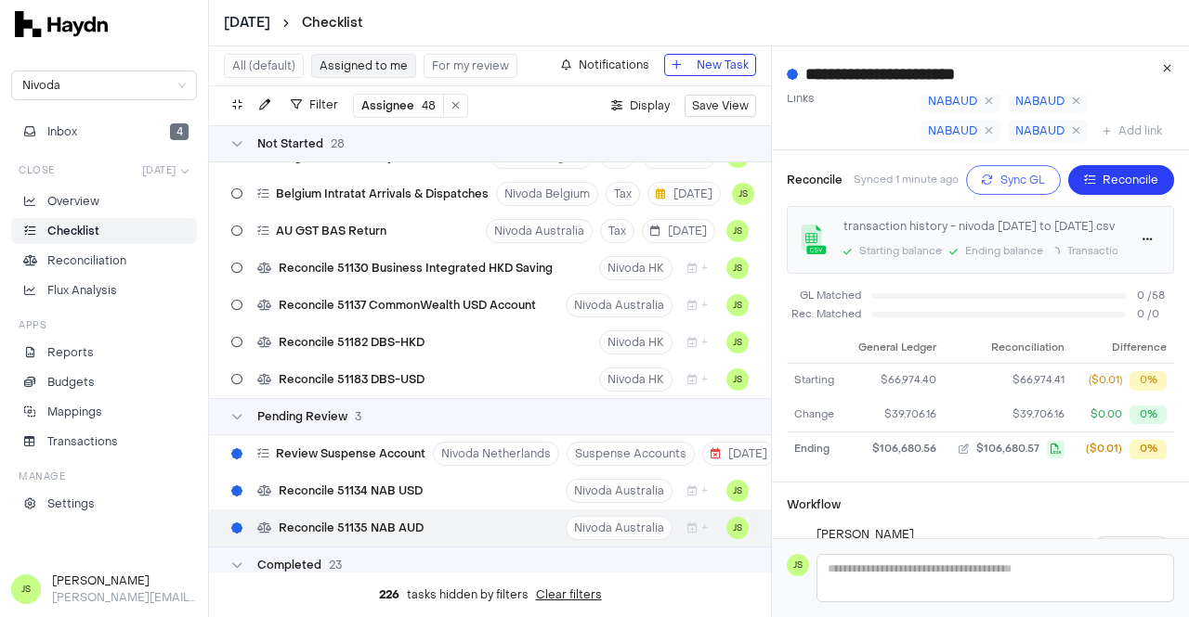
click at [982, 195] on button "Sync GL" at bounding box center [1013, 180] width 95 height 30
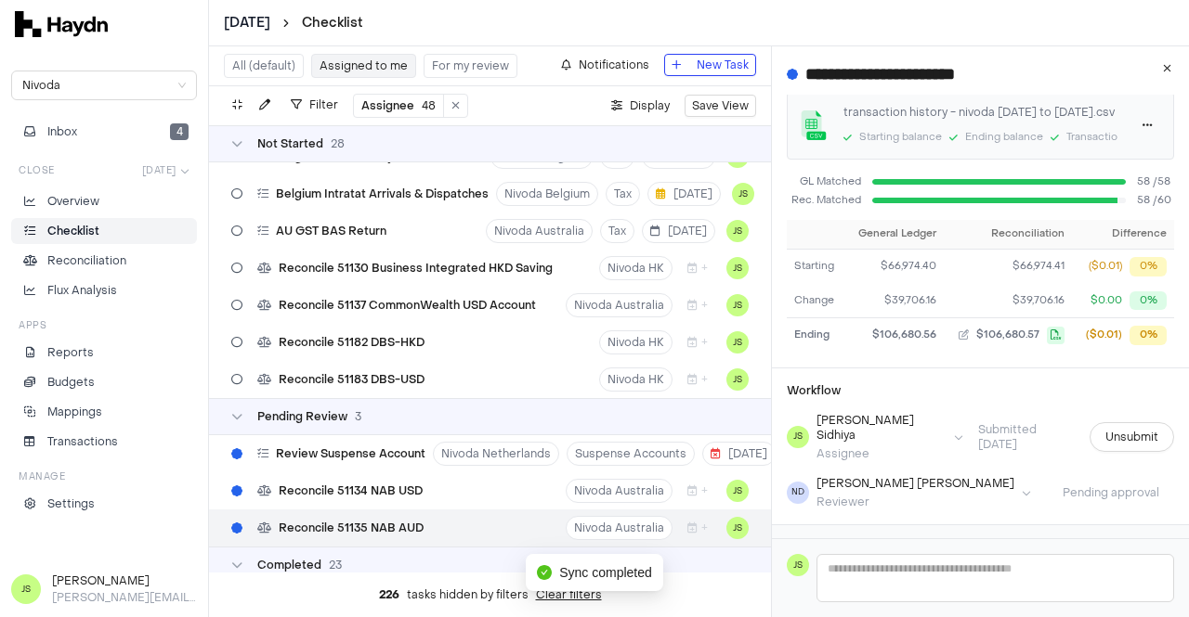
scroll to position [227, 0]
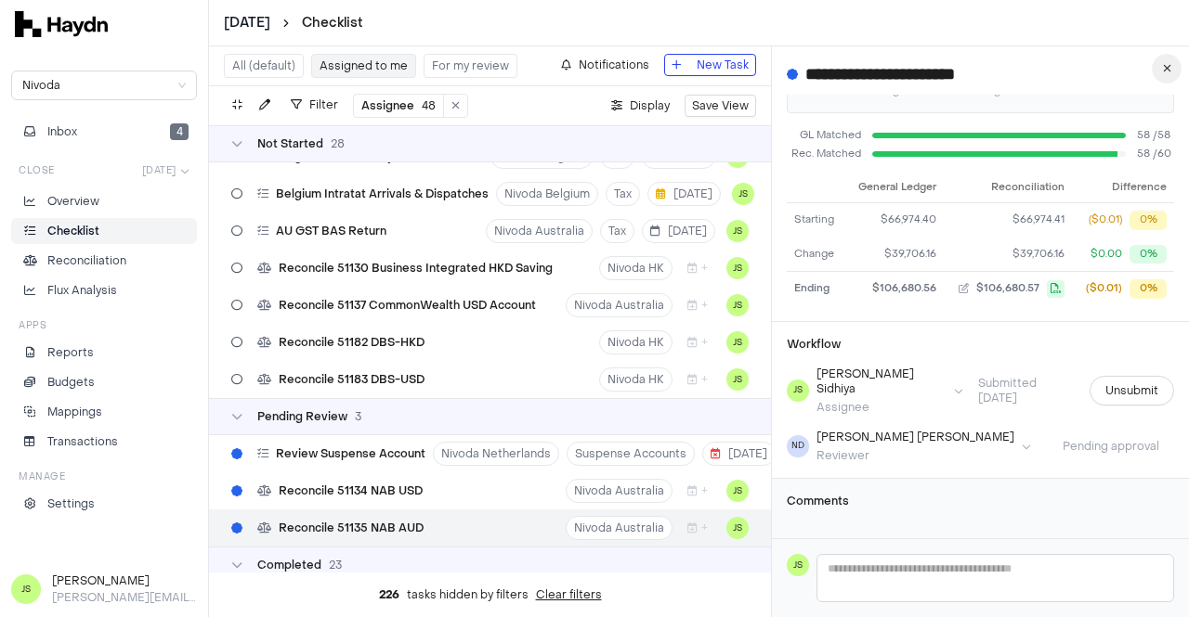
click at [1166, 71] on icon "button" at bounding box center [1167, 68] width 8 height 11
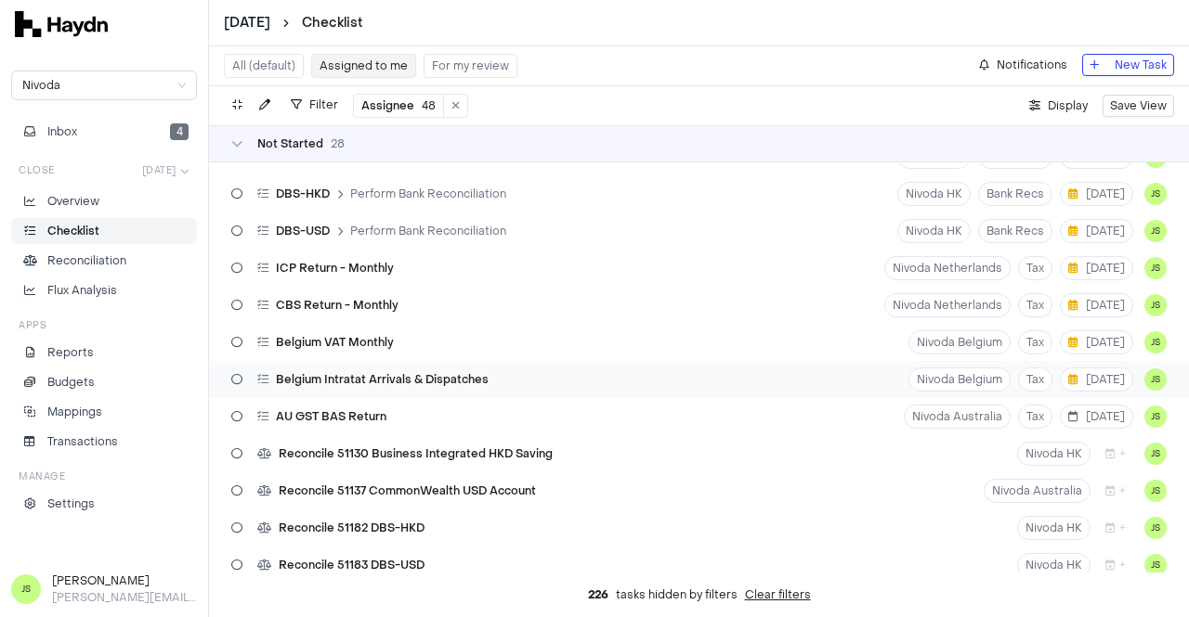
scroll to position [711, 0]
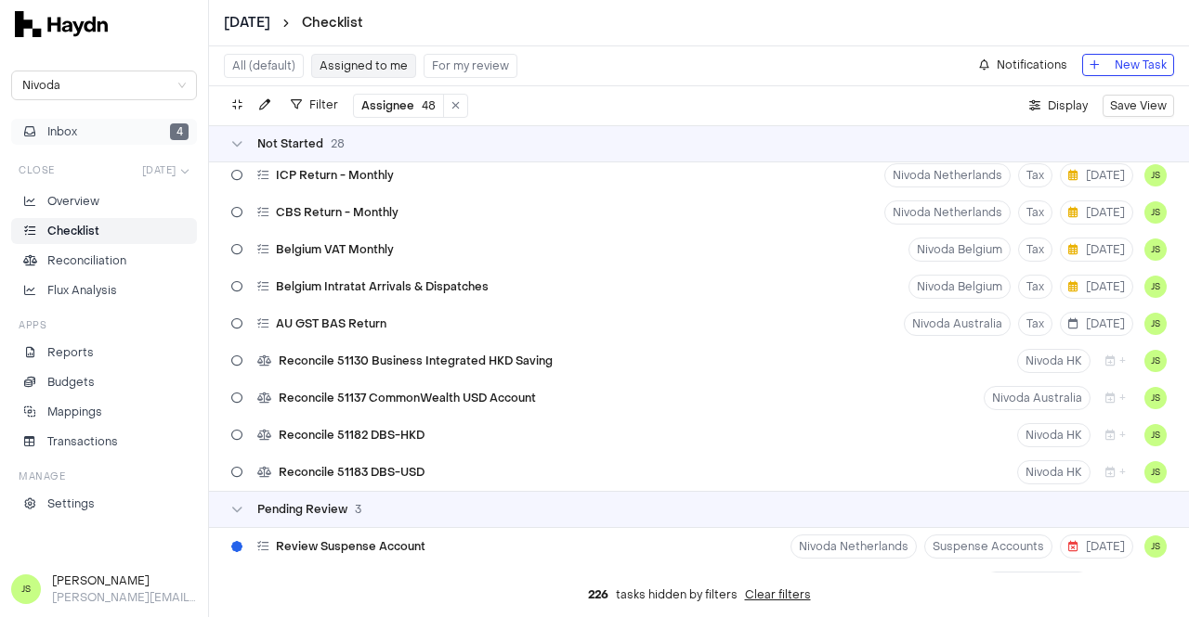
click at [113, 132] on button "Inbox 4" at bounding box center [104, 132] width 186 height 26
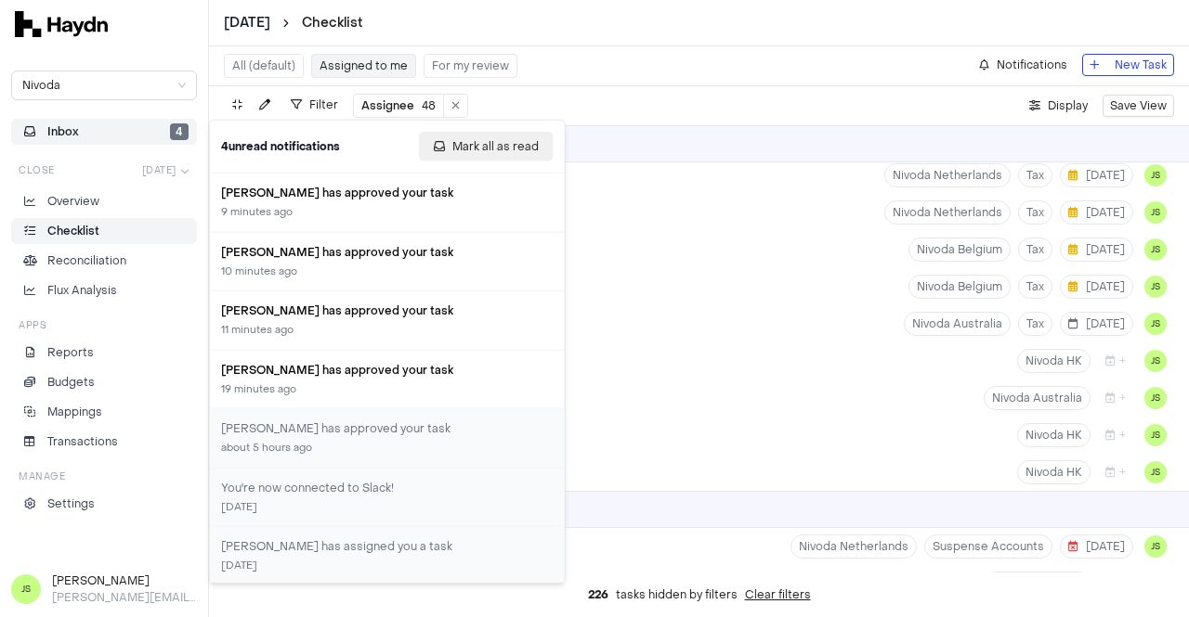
click at [498, 142] on span "Mark all as read" at bounding box center [495, 146] width 86 height 19
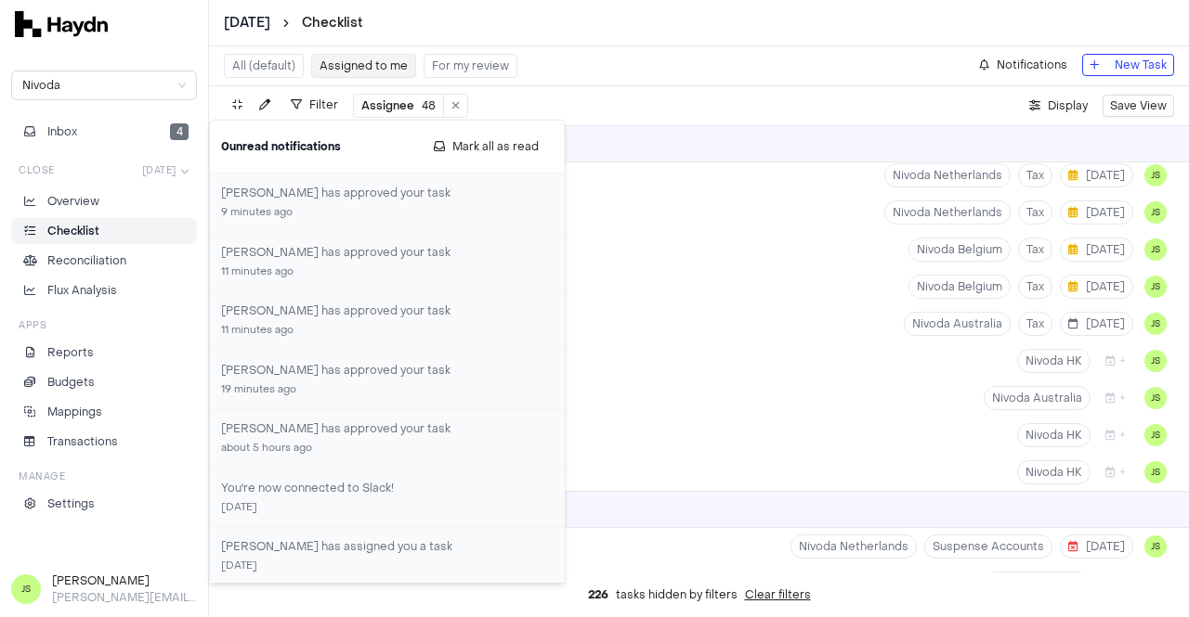
click at [102, 232] on li "Checklist" at bounding box center [103, 231] width 169 height 17
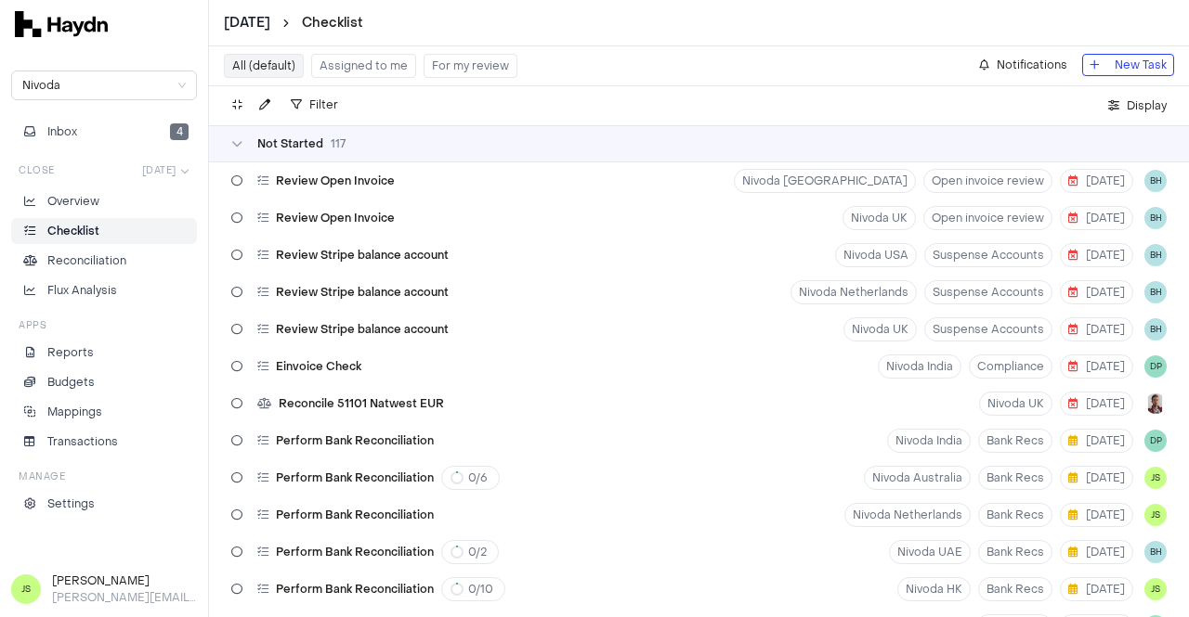
click at [340, 63] on button "Assigned to me" at bounding box center [363, 66] width 105 height 24
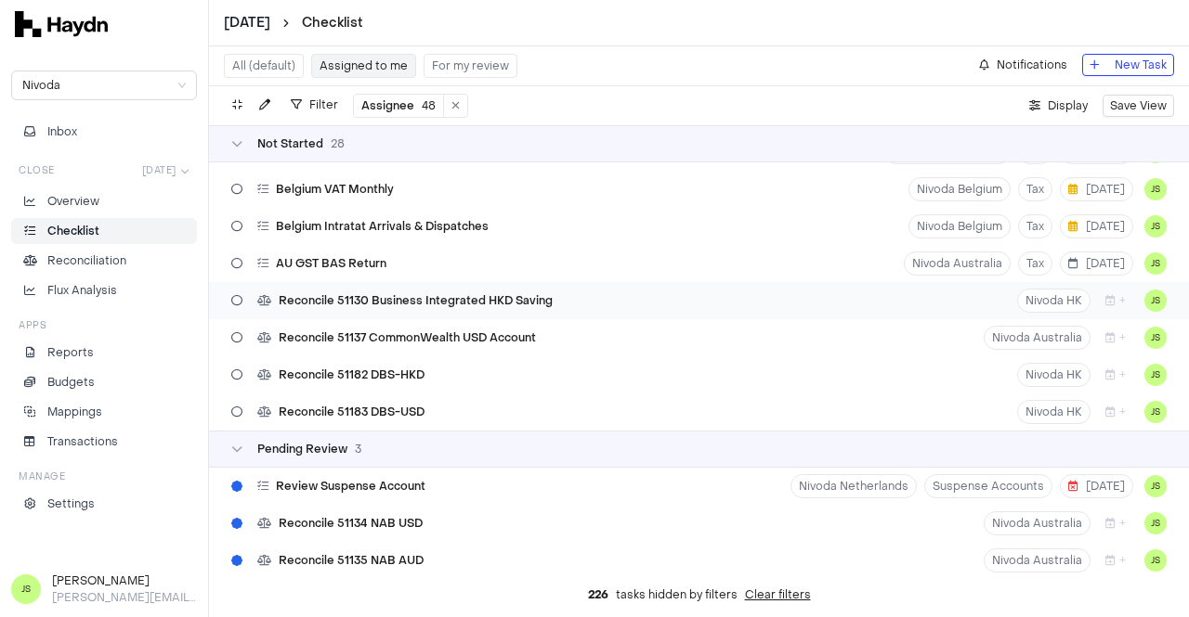
scroll to position [743, 0]
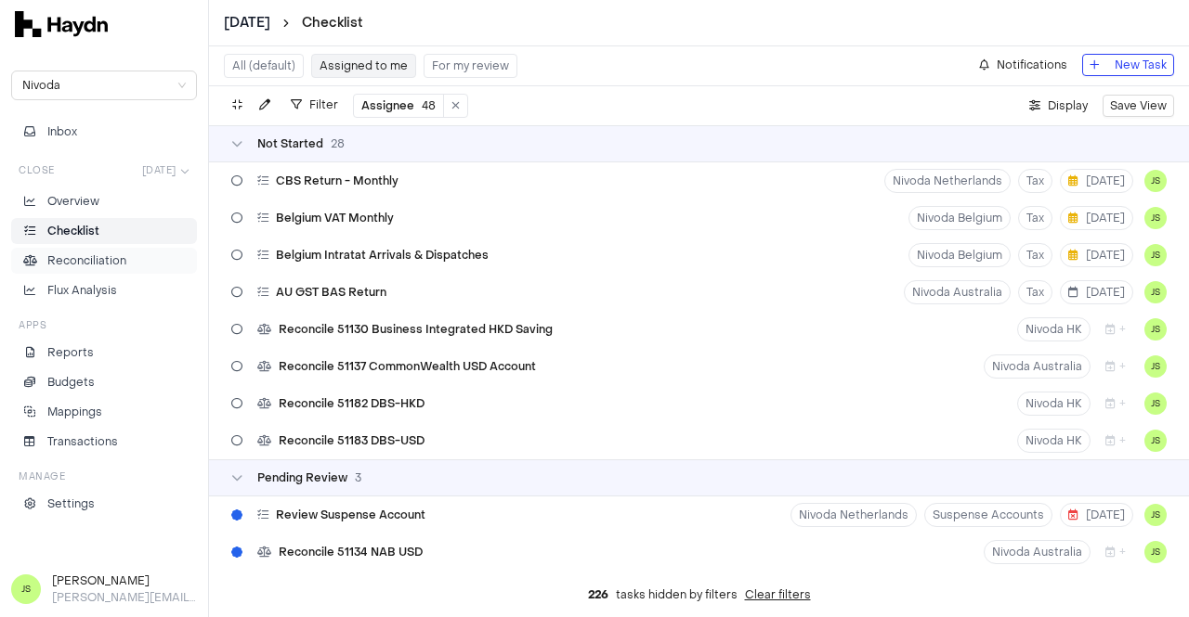
click at [107, 257] on p "Reconciliation" at bounding box center [86, 261] width 79 height 17
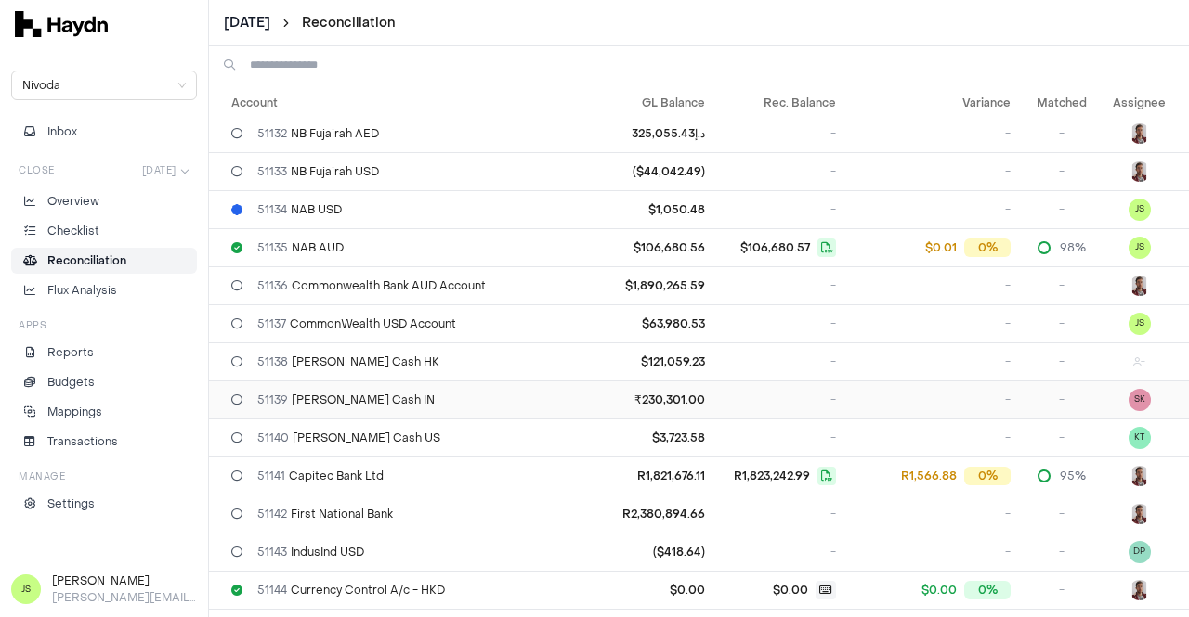
scroll to position [1207, 0]
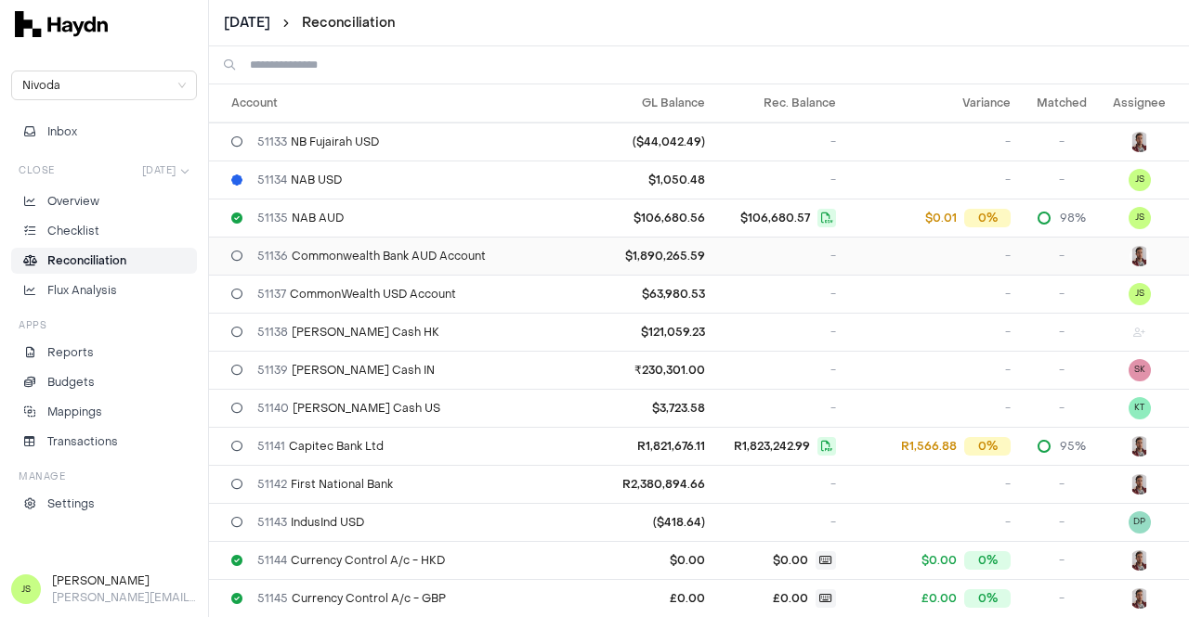
click at [459, 251] on span "51136 Commonwealth Bank AUD Account" at bounding box center [371, 256] width 228 height 15
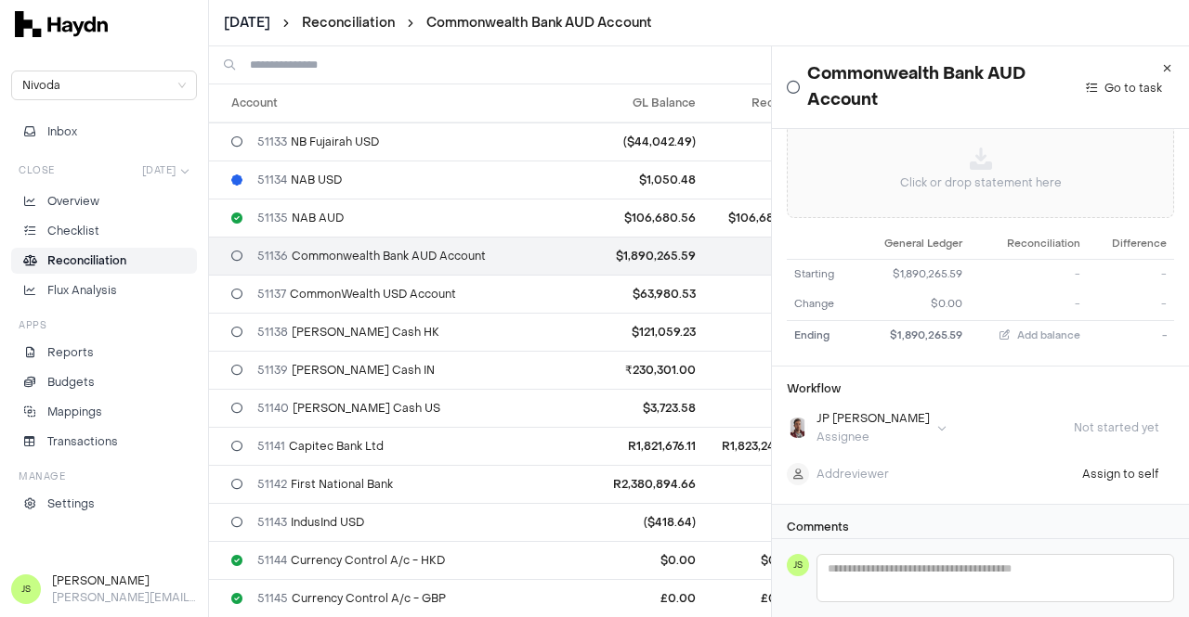
scroll to position [114, 0]
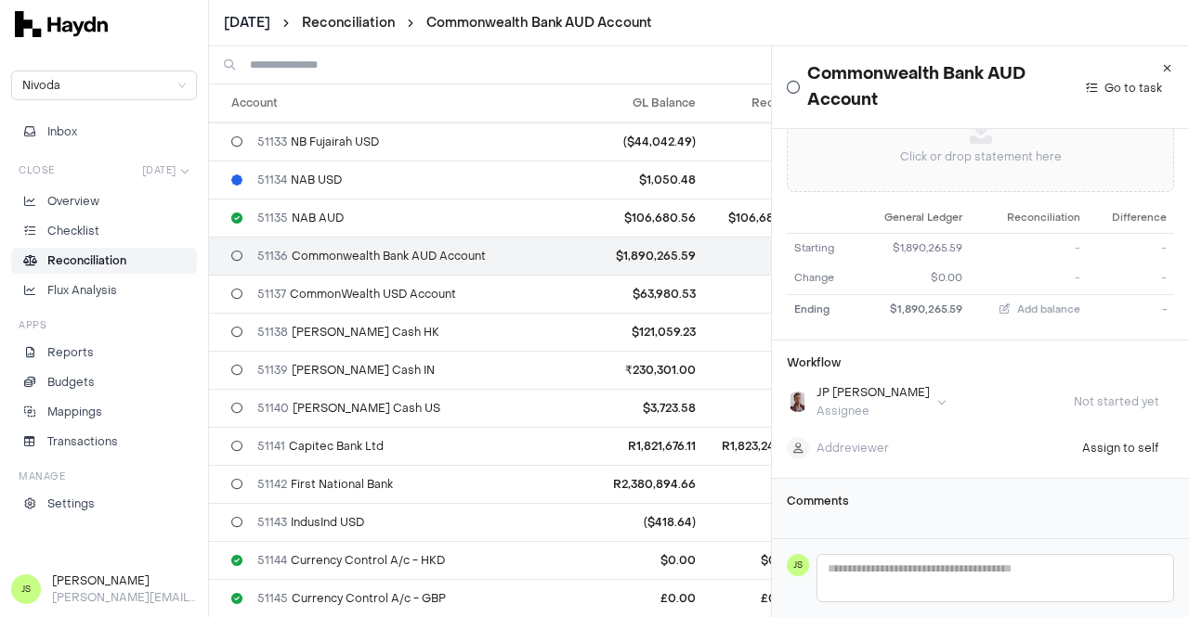
click at [852, 383] on html "[DATE] Reconciliation Commonwealth Bank AUD Account Nivoda Inbox Close [DATE] O…" at bounding box center [594, 308] width 1189 height 617
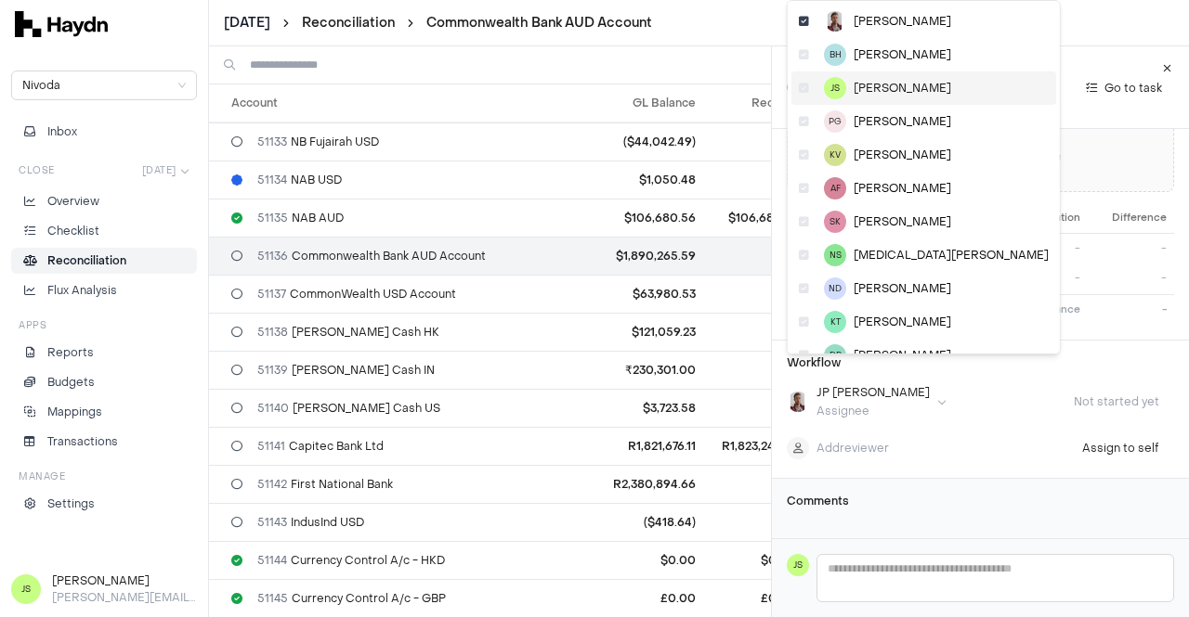
click at [893, 84] on span "[PERSON_NAME]" at bounding box center [901, 88] width 97 height 15
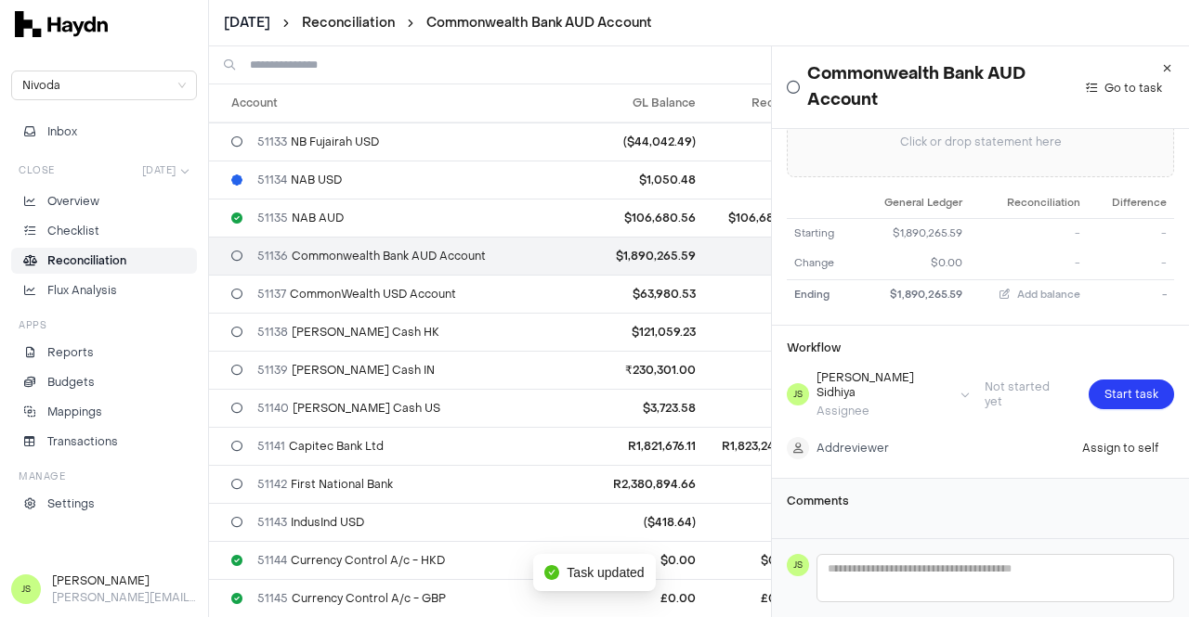
click at [851, 414] on html "[DATE] Reconciliation Commonwealth Bank AUD Account Nivoda Inbox Close [DATE] O…" at bounding box center [594, 308] width 1189 height 617
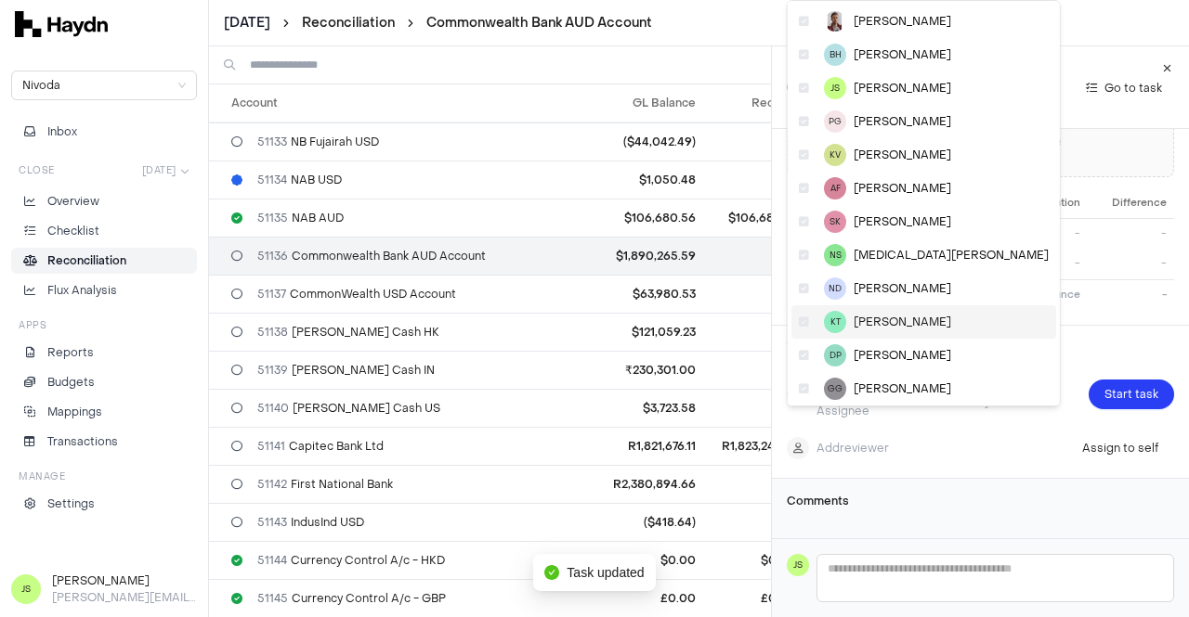
scroll to position [93, 0]
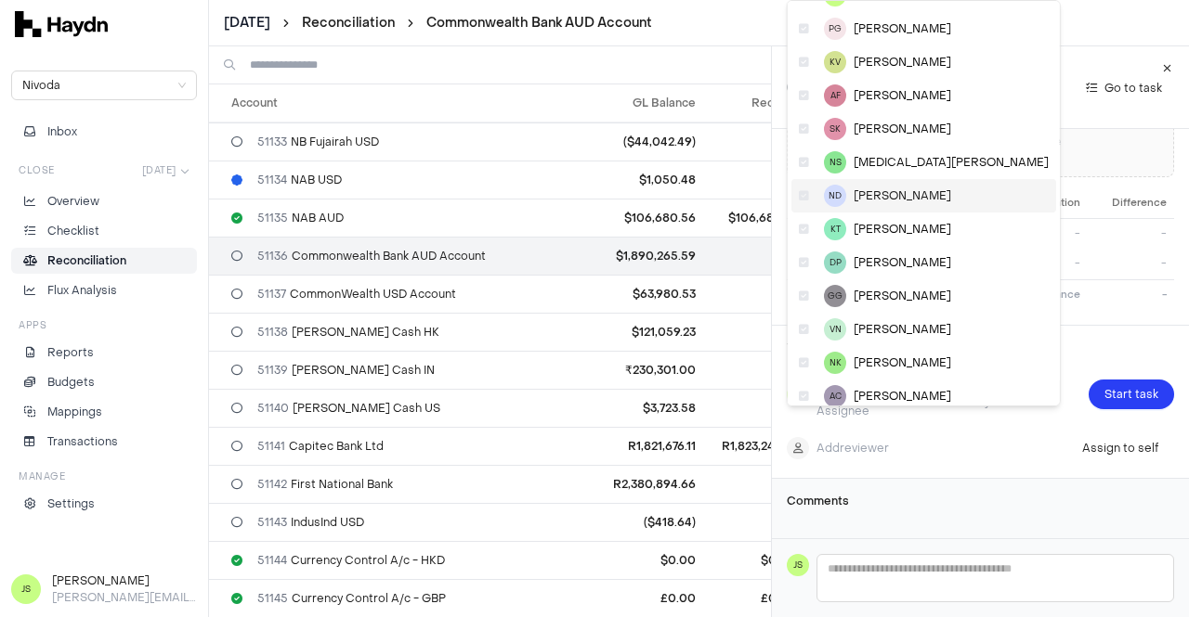
click at [905, 203] on div "ND [PERSON_NAME]" at bounding box center [923, 195] width 265 height 33
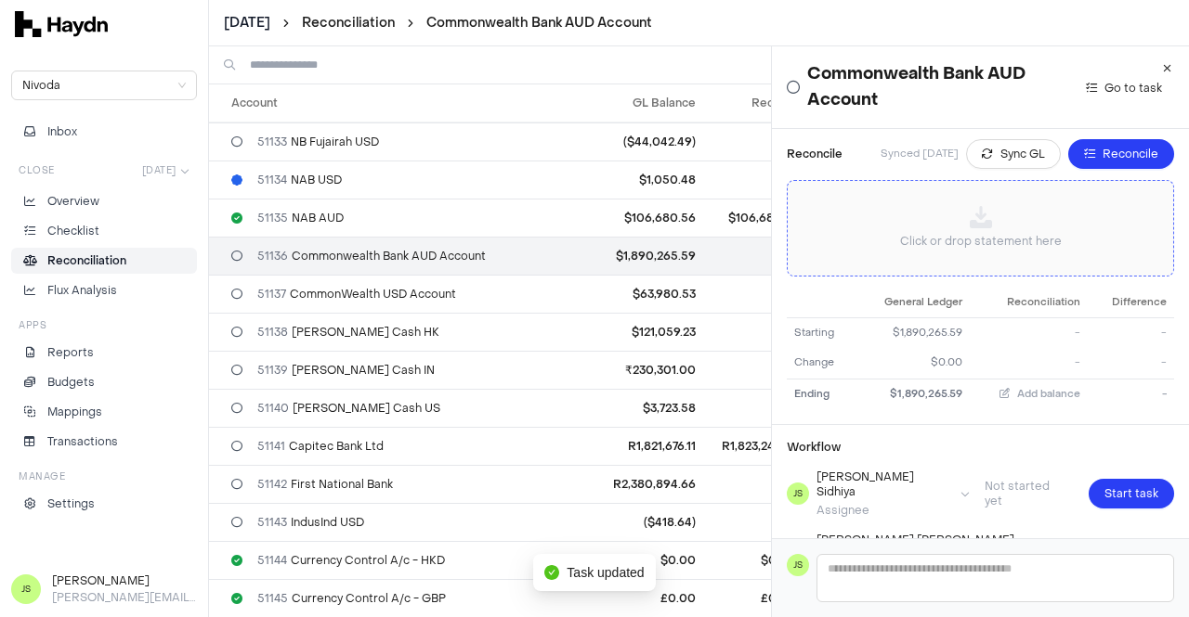
scroll to position [0, 0]
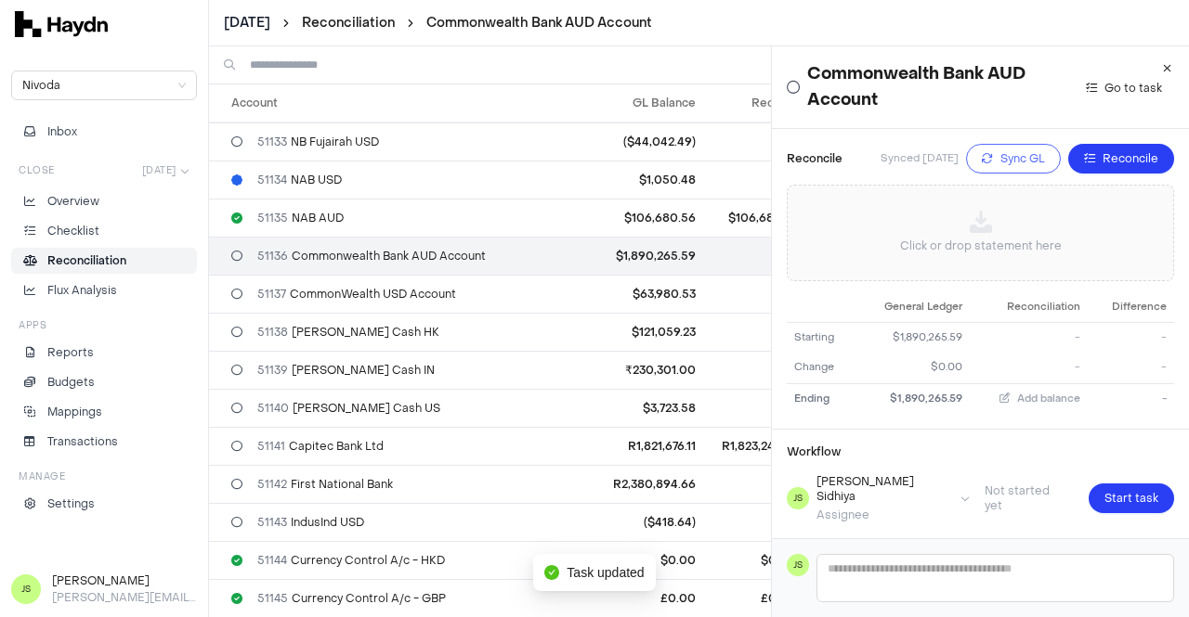
click at [1000, 162] on span "Sync GL" at bounding box center [1022, 158] width 45 height 19
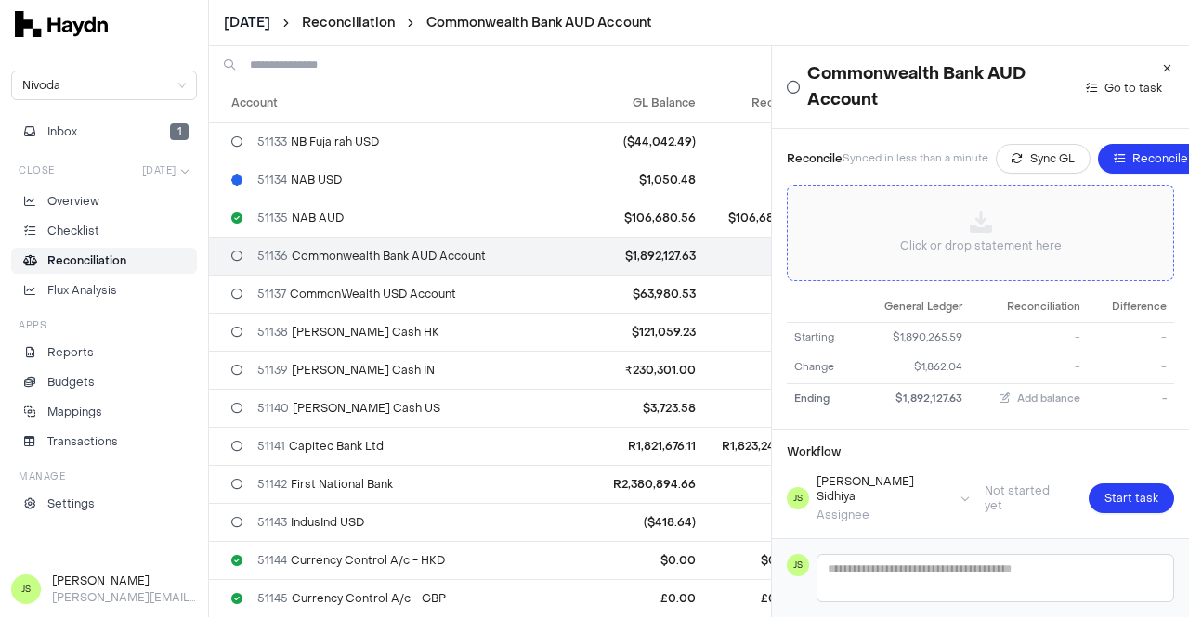
click at [949, 211] on div "Click or drop statement here" at bounding box center [980, 233] width 356 height 65
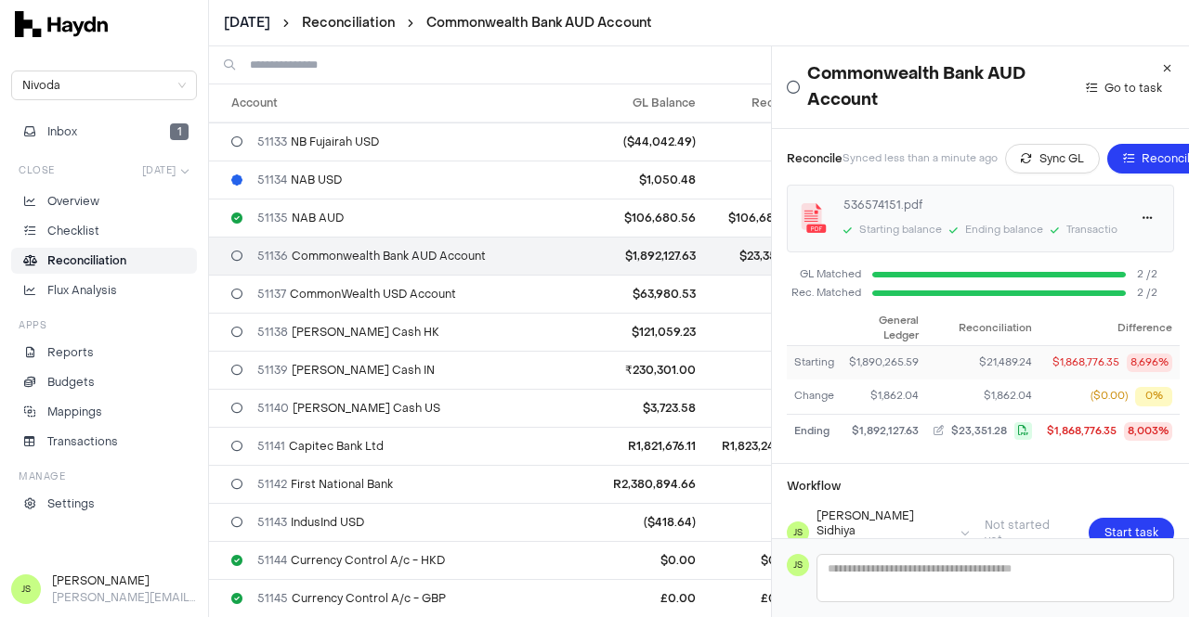
click at [864, 362] on div "$1,890,265.59" at bounding box center [884, 364] width 70 height 16
click at [881, 433] on div "$1,892,127.63" at bounding box center [884, 432] width 70 height 16
click at [1029, 158] on button "Sync GL" at bounding box center [1052, 159] width 95 height 30
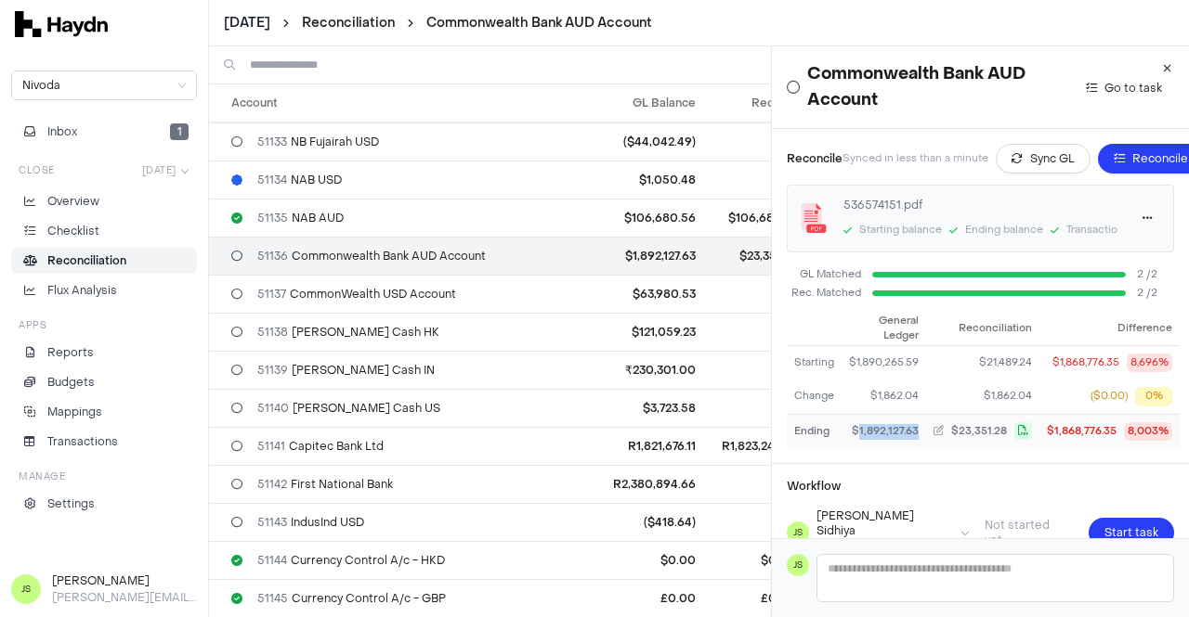
click at [876, 432] on div "$1,892,127.63" at bounding box center [884, 432] width 70 height 16
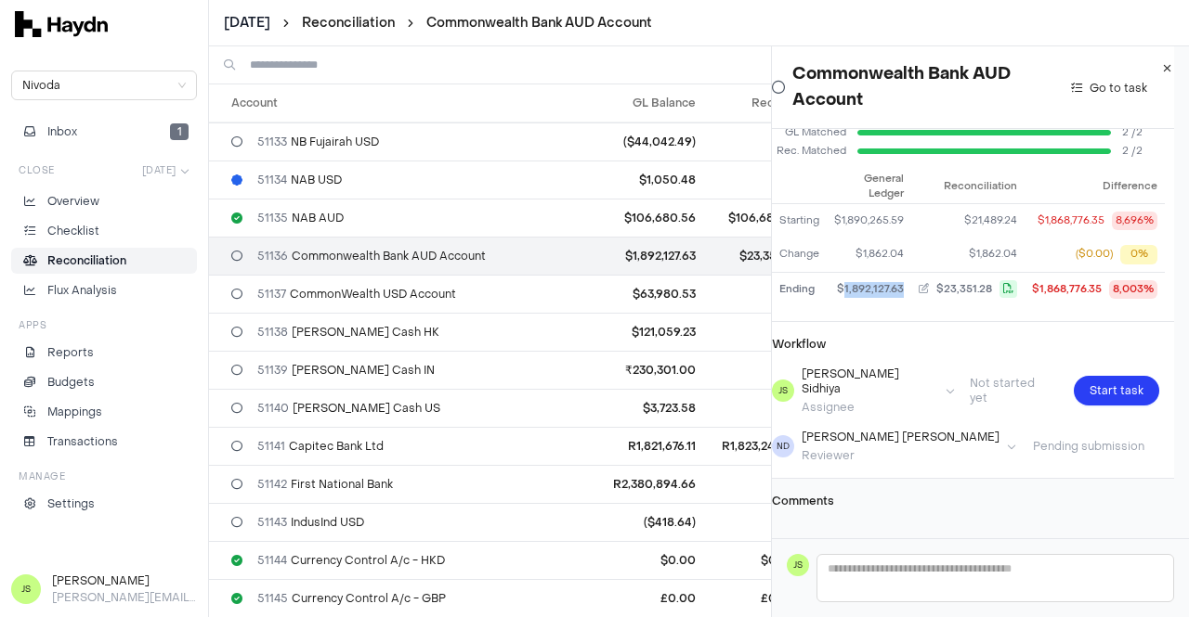
scroll to position [152, 0]
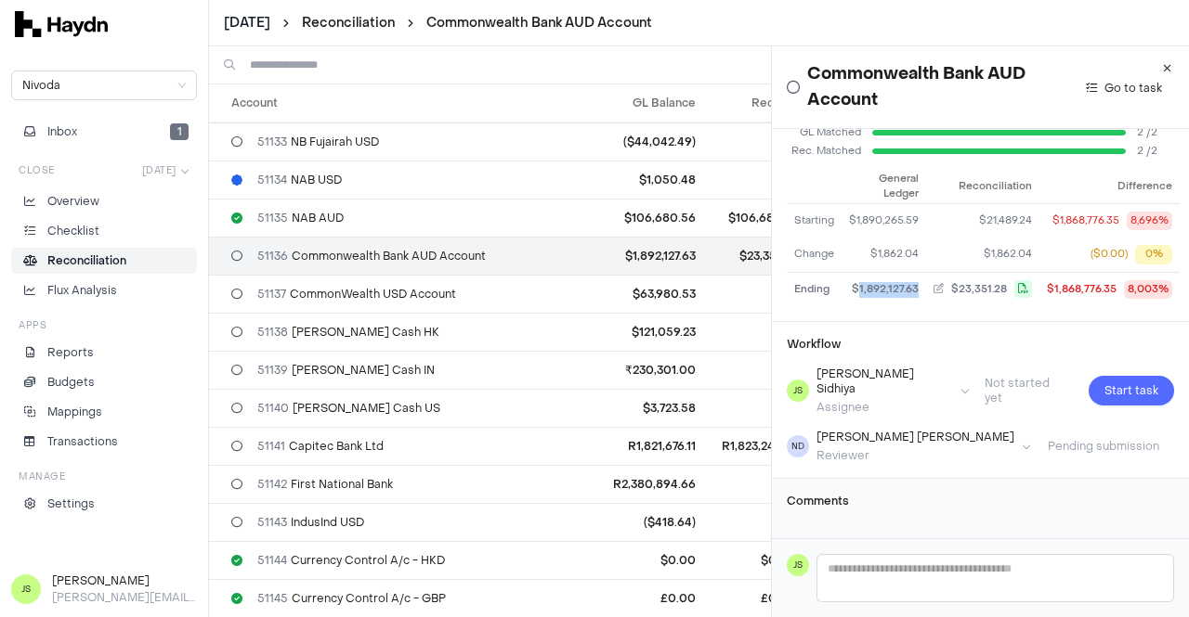
click at [1111, 376] on button "Start task" at bounding box center [1130, 391] width 85 height 30
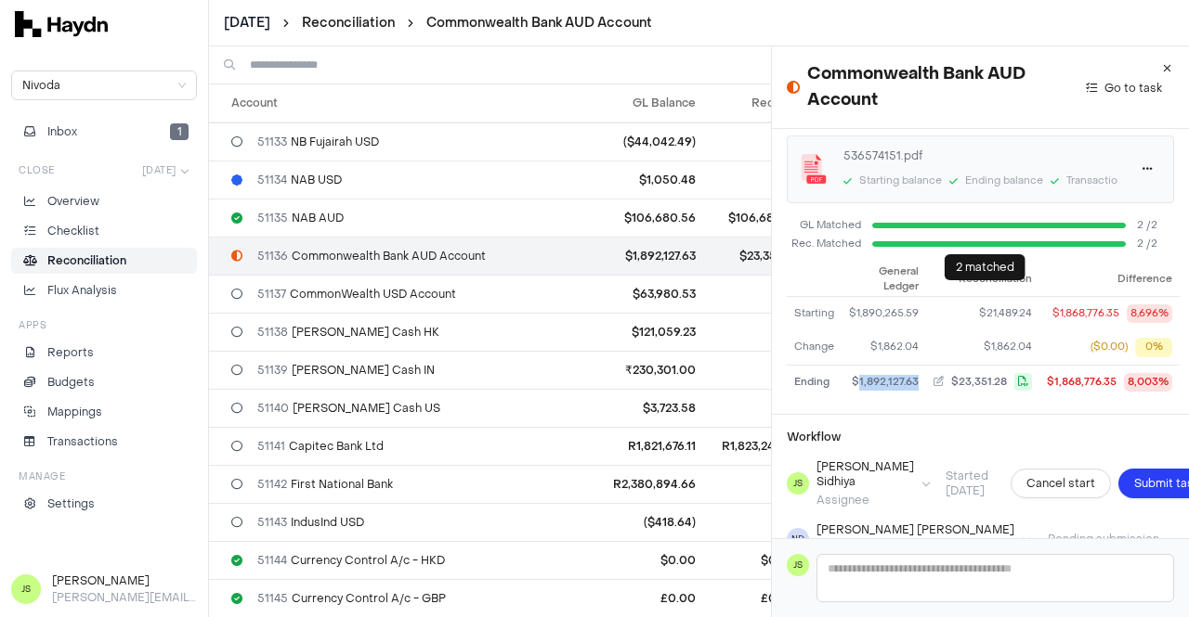
scroll to position [167, 0]
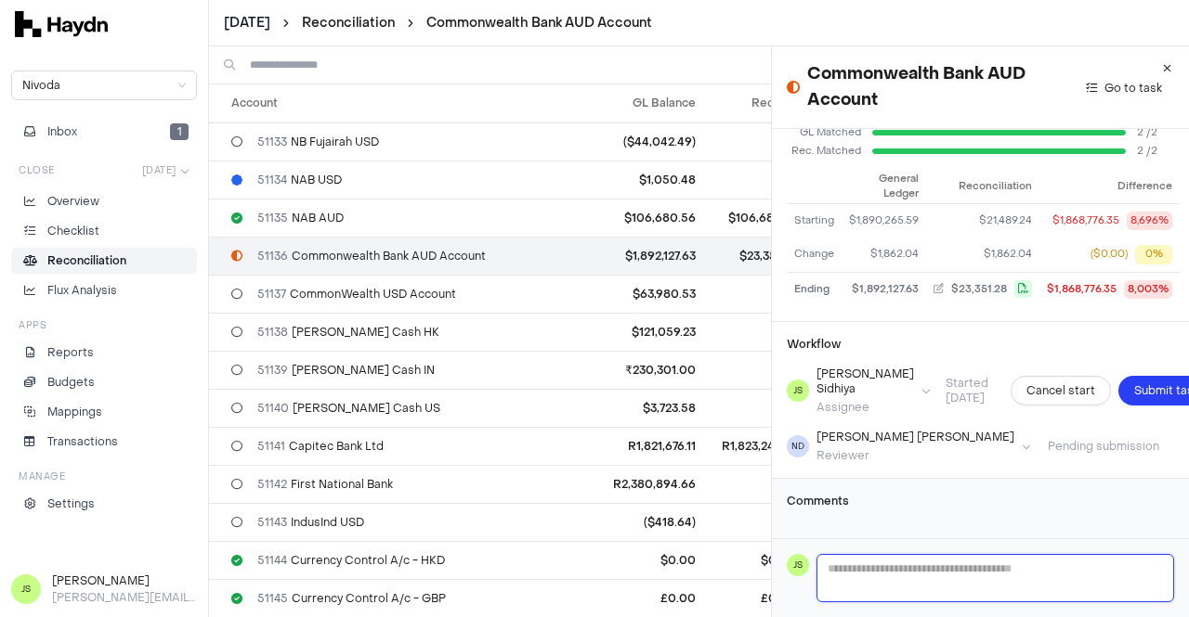
click at [888, 555] on textarea at bounding box center [995, 578] width 356 height 46
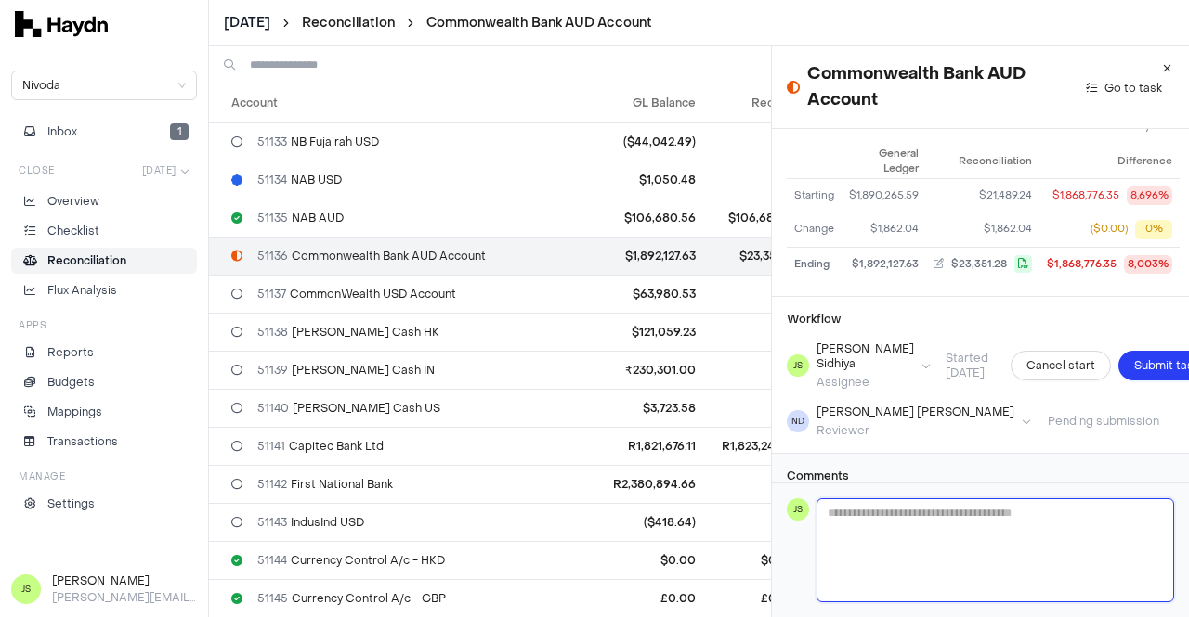
type textarea "*"
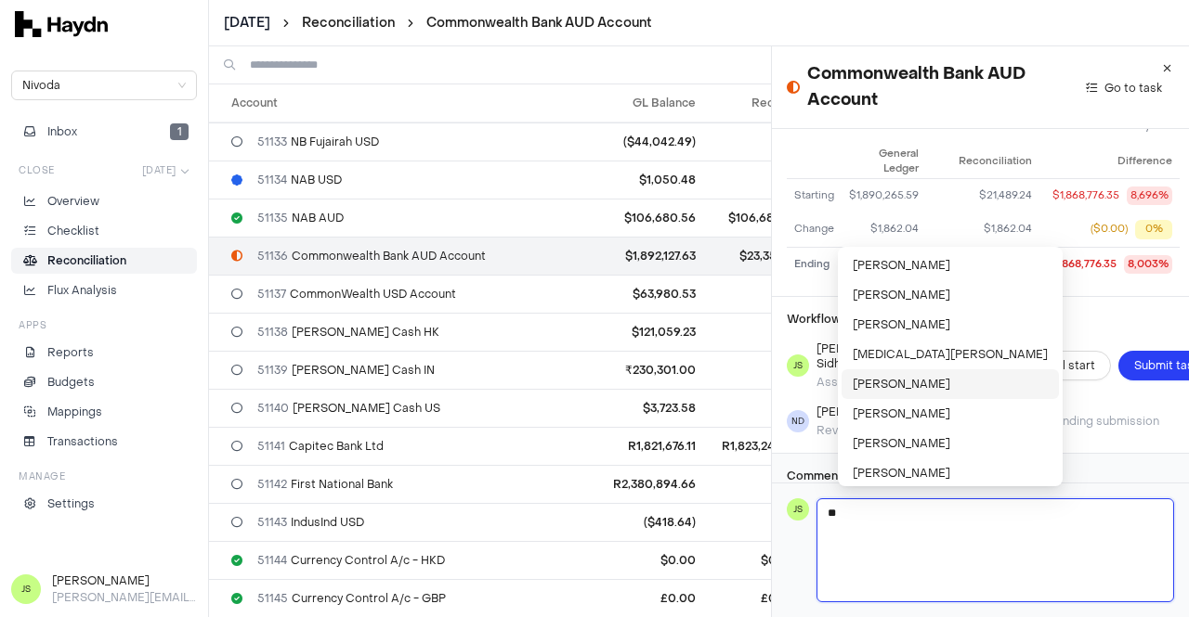
type textarea "**"
click at [880, 376] on li "[PERSON_NAME]" at bounding box center [949, 385] width 217 height 30
type textarea "**********"
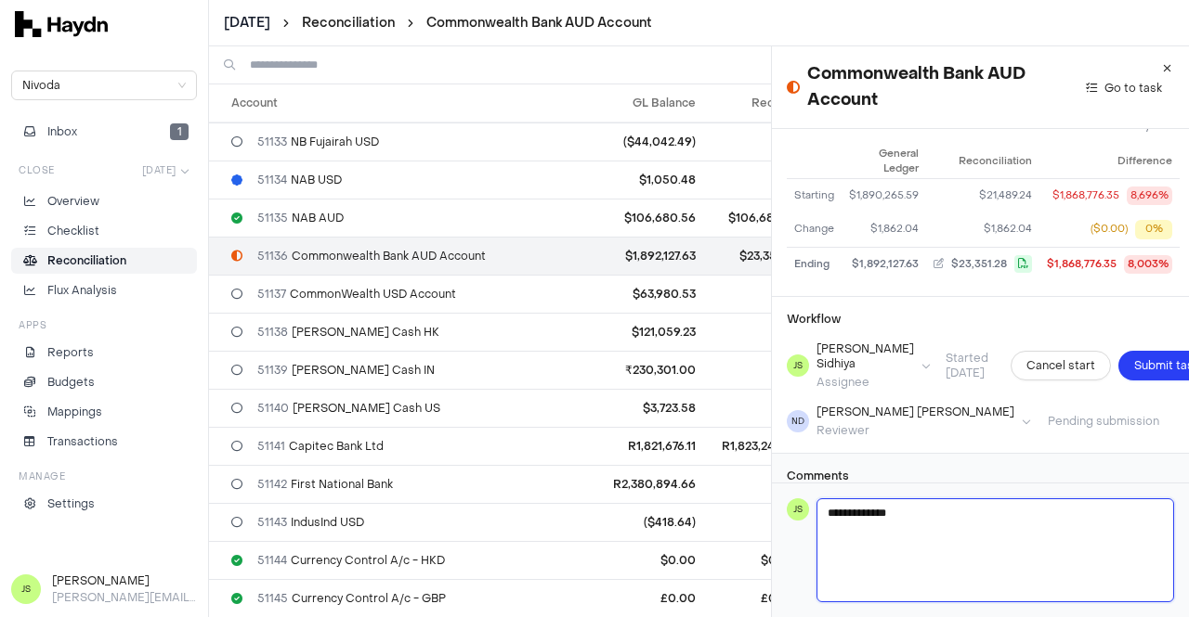
type textarea "**********"
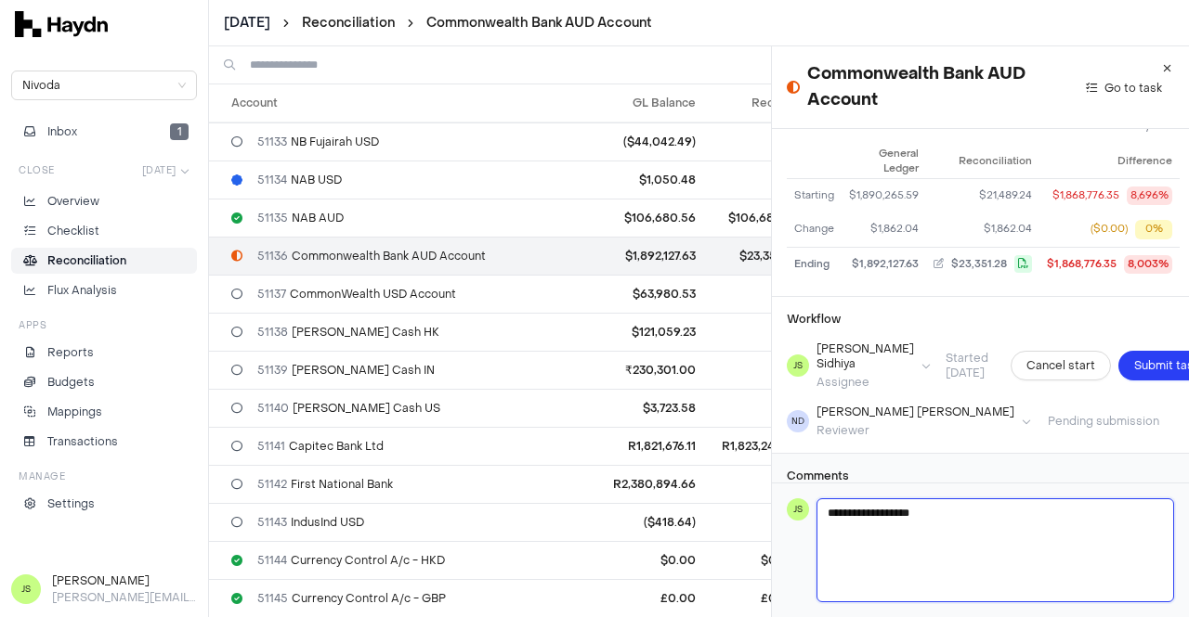
type textarea "**********"
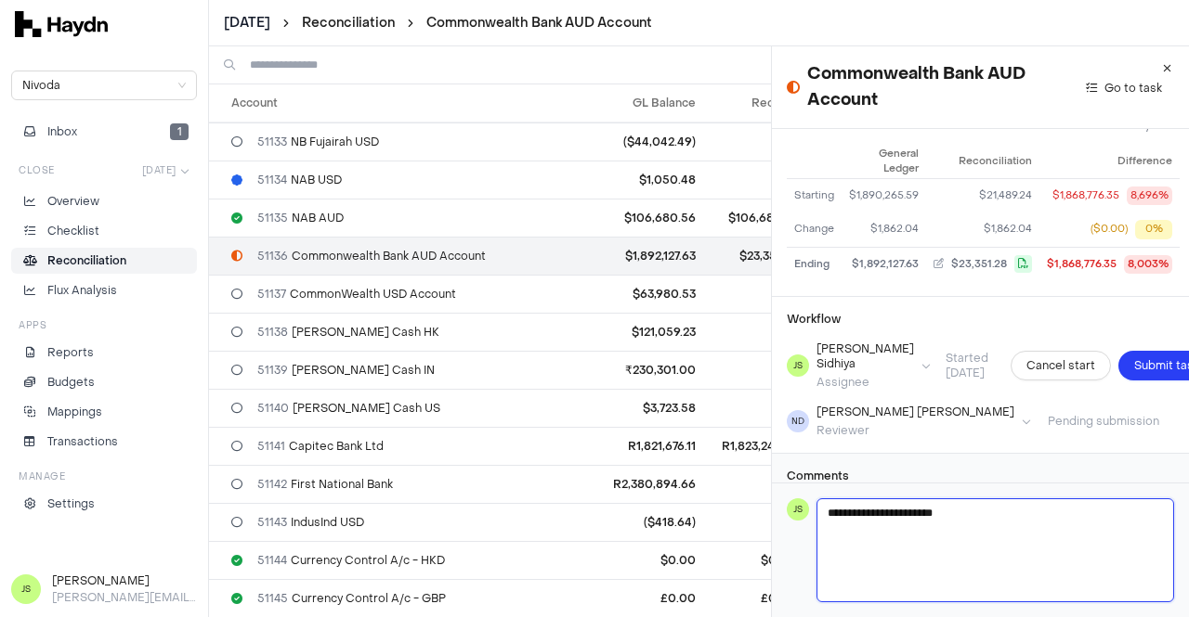
type textarea "**********"
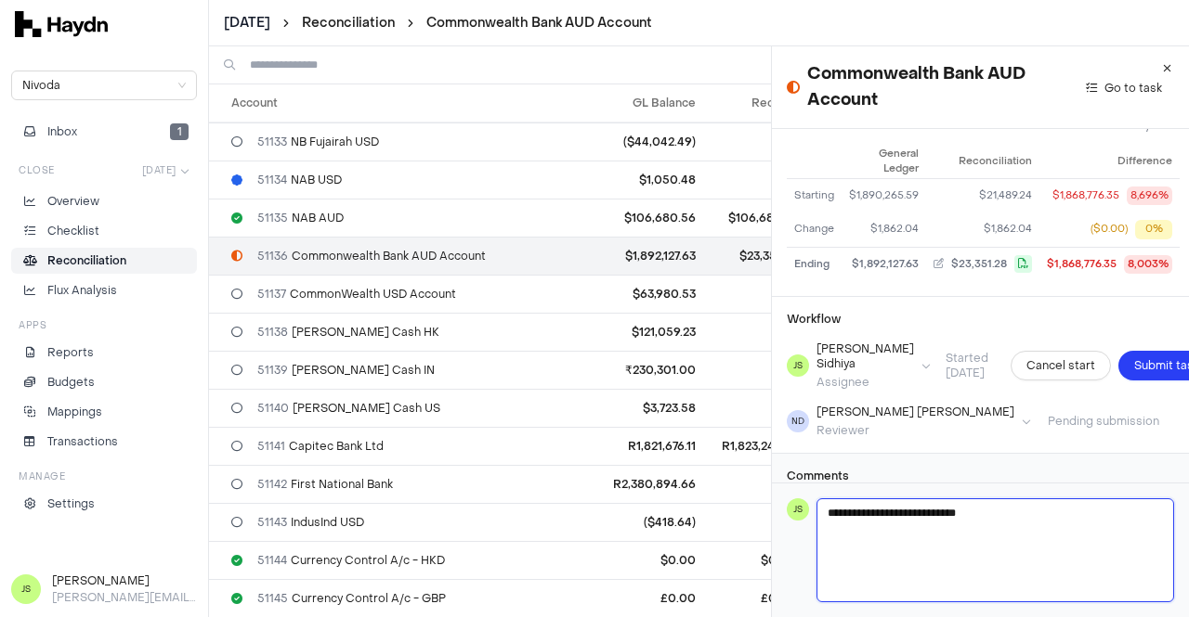
type textarea "**********"
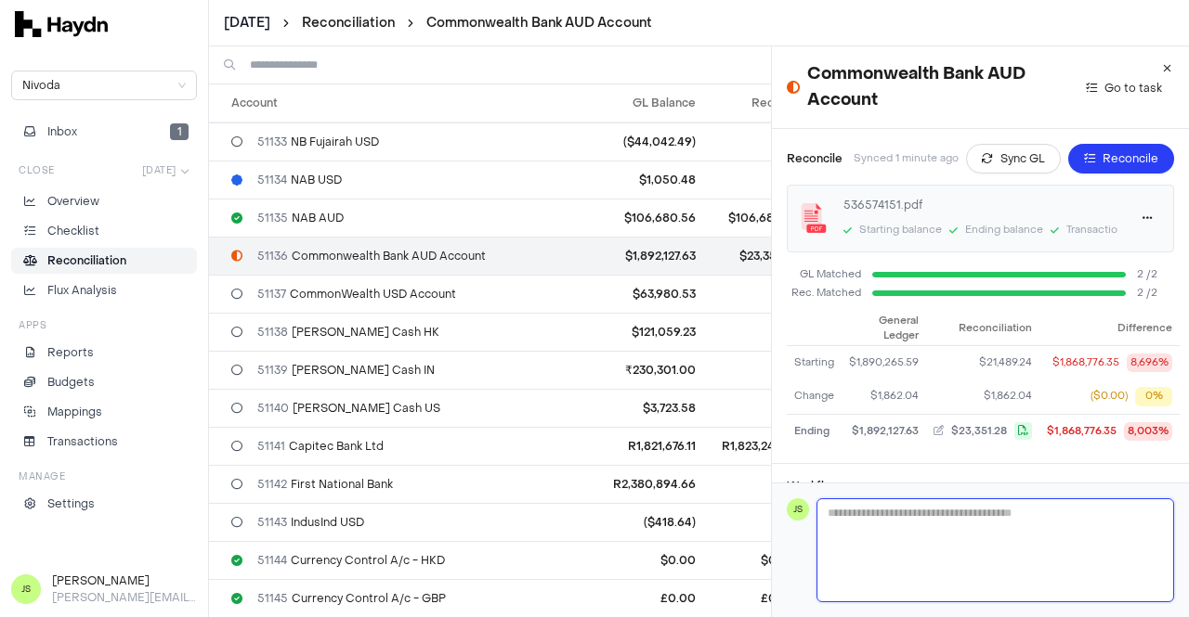
scroll to position [93, 0]
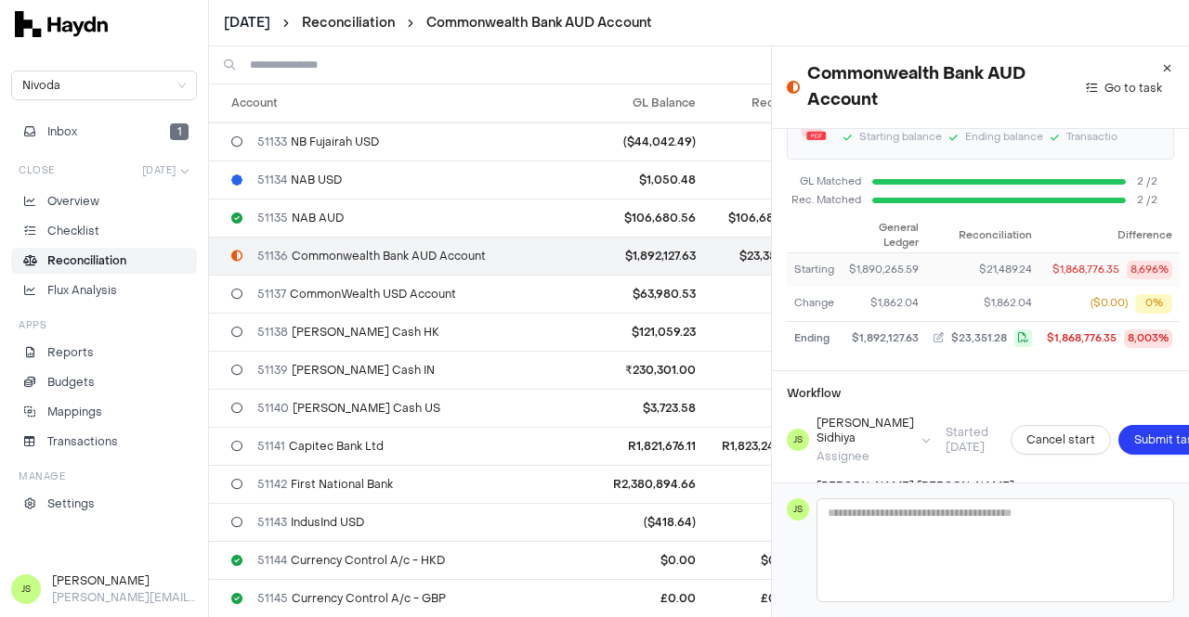
click at [1101, 274] on div "$1,868,776.35" at bounding box center [1085, 271] width 67 height 16
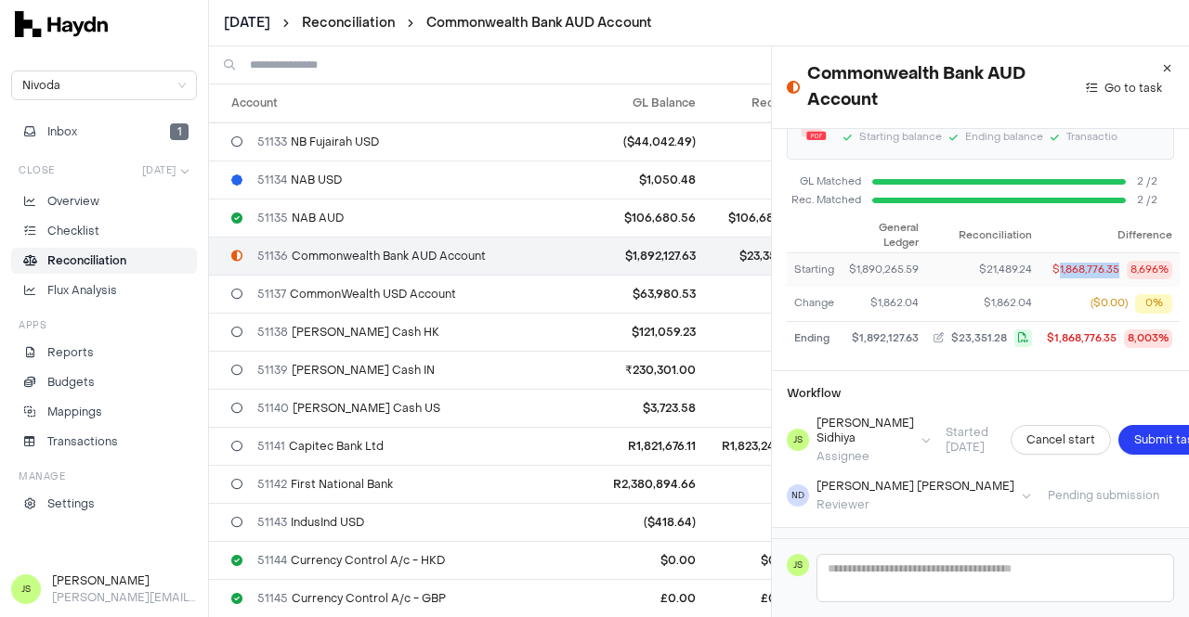
click at [1101, 274] on div "$1,868,776.35" at bounding box center [1085, 271] width 67 height 16
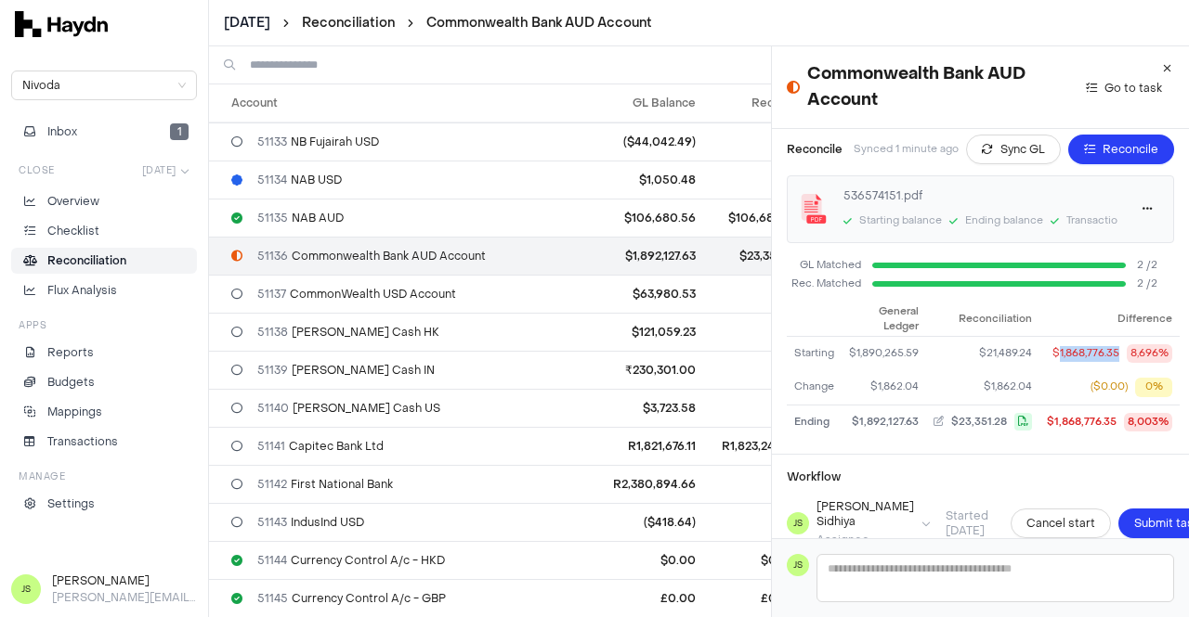
scroll to position [0, 0]
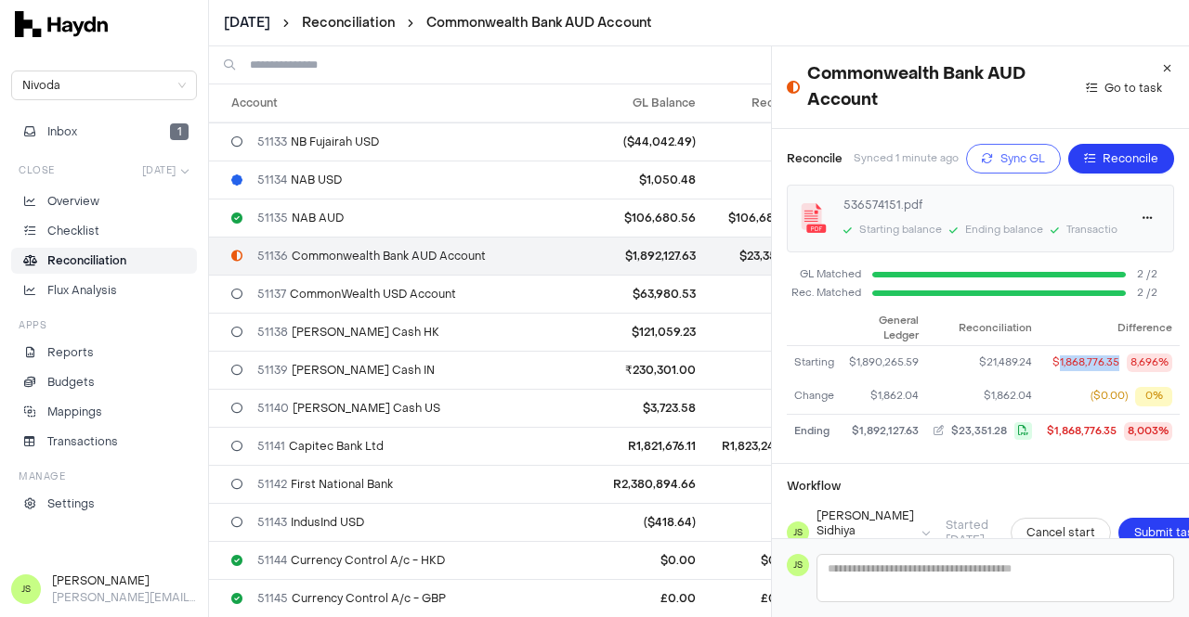
click at [982, 155] on button "Sync GL" at bounding box center [1013, 159] width 95 height 30
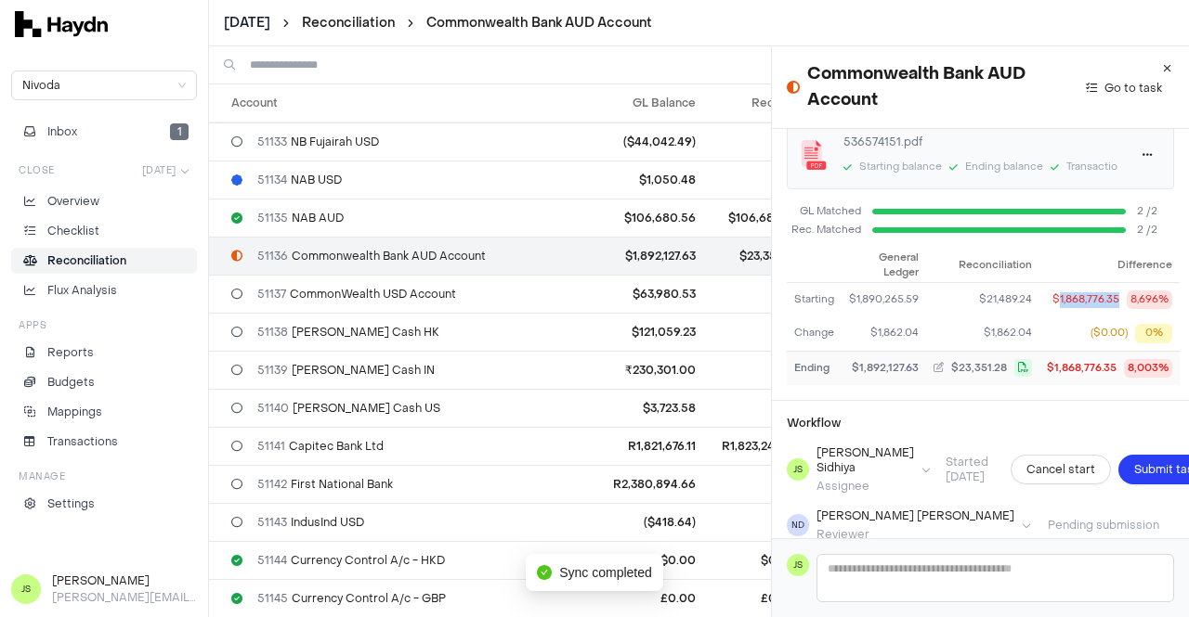
scroll to position [93, 0]
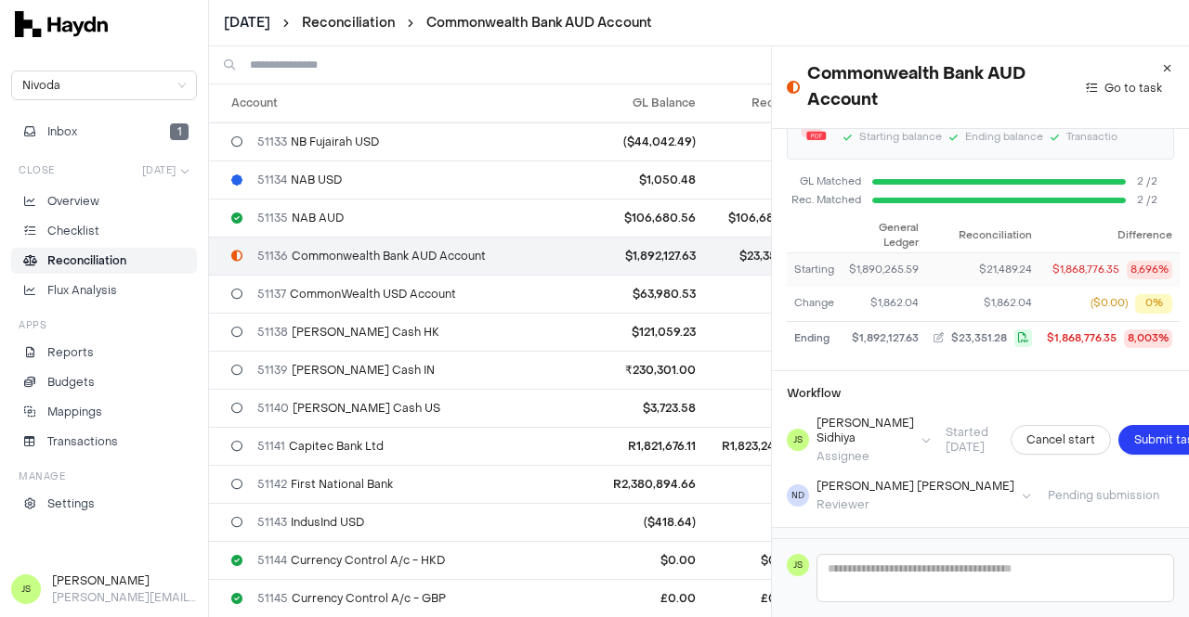
click at [874, 276] on div "$1,890,265.59" at bounding box center [884, 271] width 70 height 16
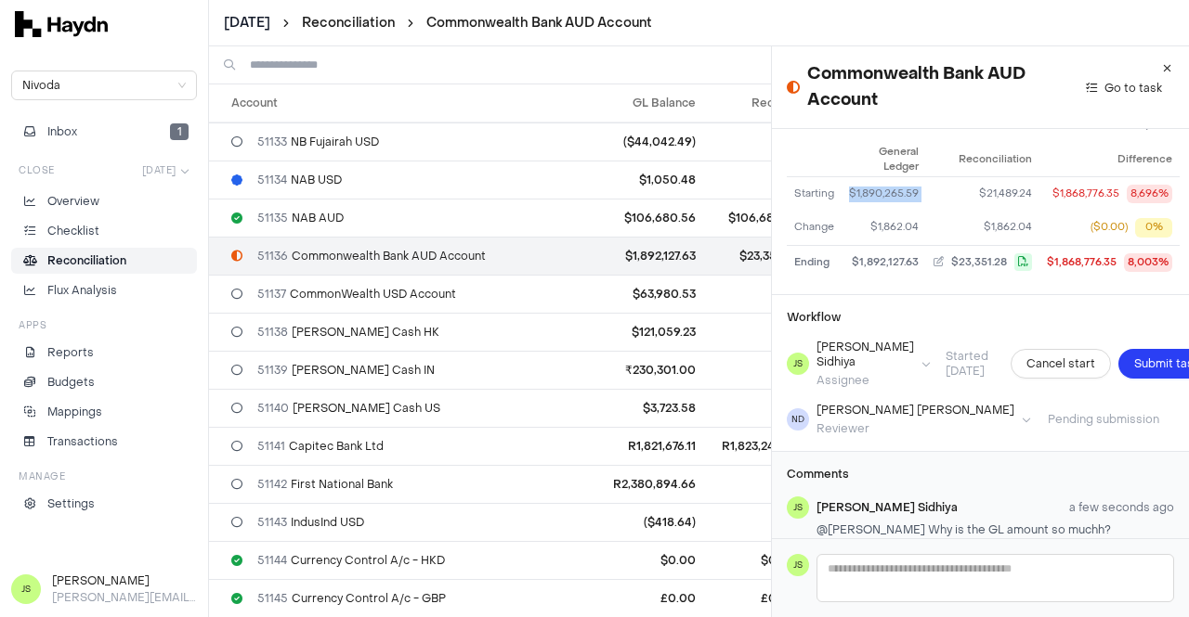
scroll to position [212, 0]
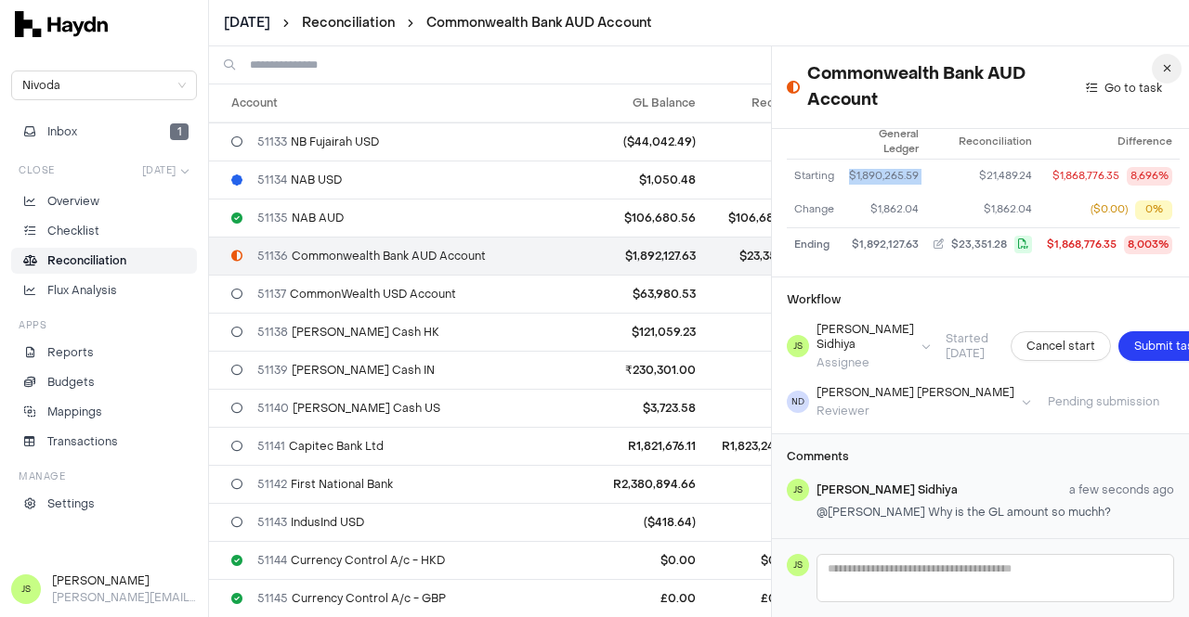
click at [1163, 73] on icon "button" at bounding box center [1167, 68] width 8 height 11
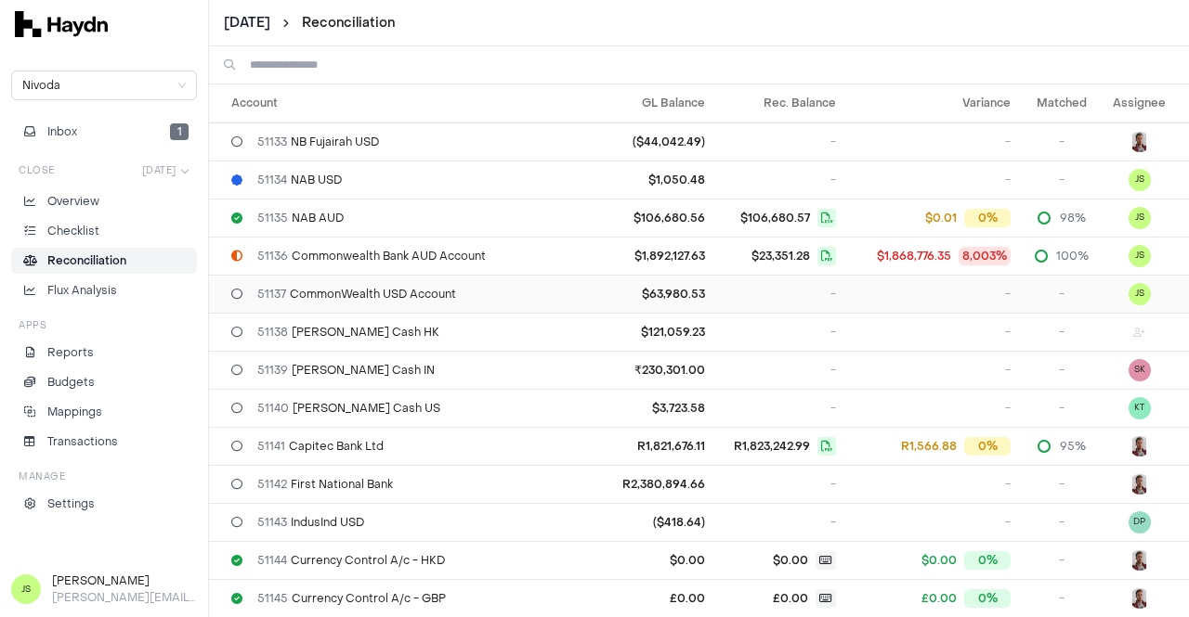
click at [386, 287] on span "51137 CommonWealth USD Account" at bounding box center [356, 294] width 199 height 15
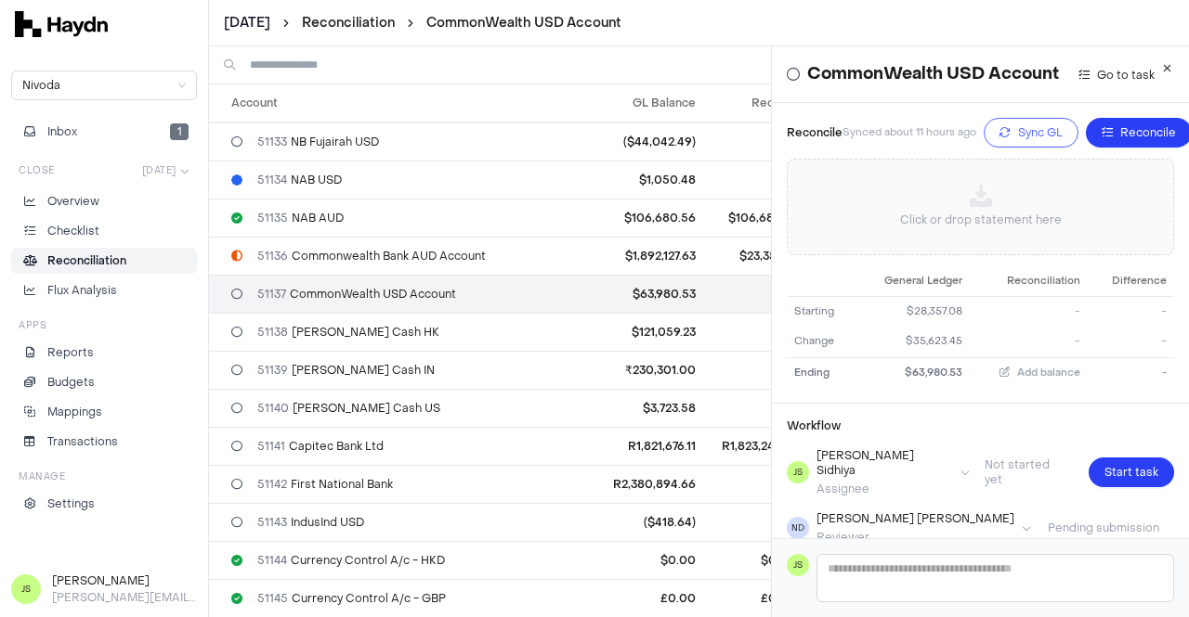
click at [1014, 148] on button "Sync GL" at bounding box center [1030, 133] width 95 height 30
click at [127, 265] on li "Reconciliation" at bounding box center [103, 261] width 169 height 17
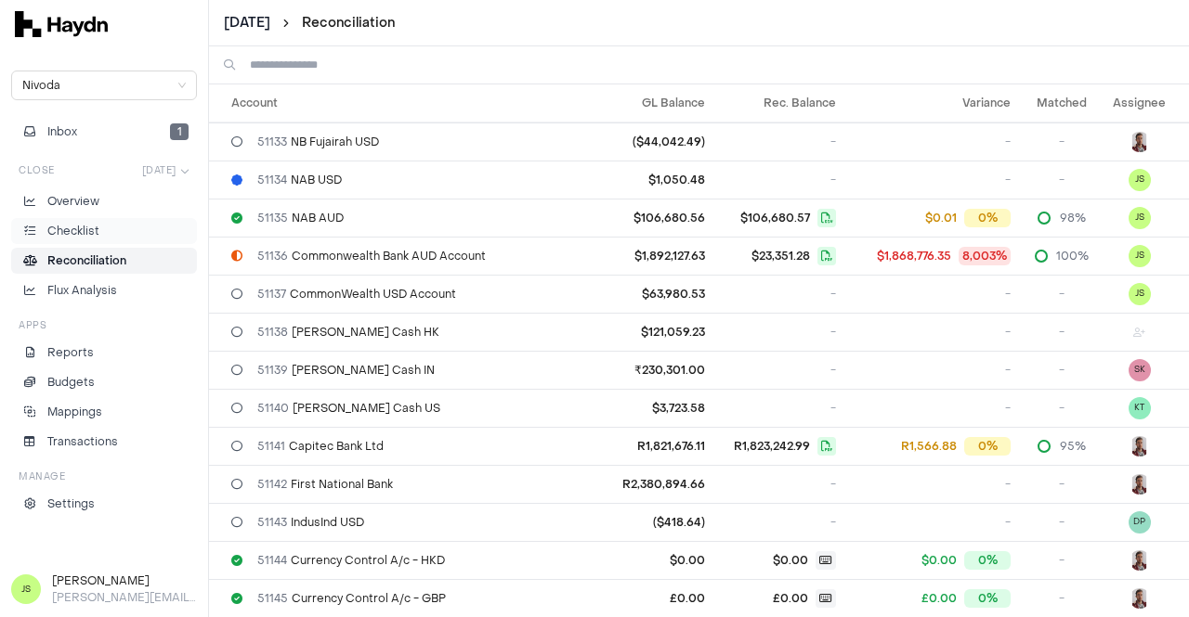
click at [110, 236] on li "Checklist" at bounding box center [103, 231] width 169 height 17
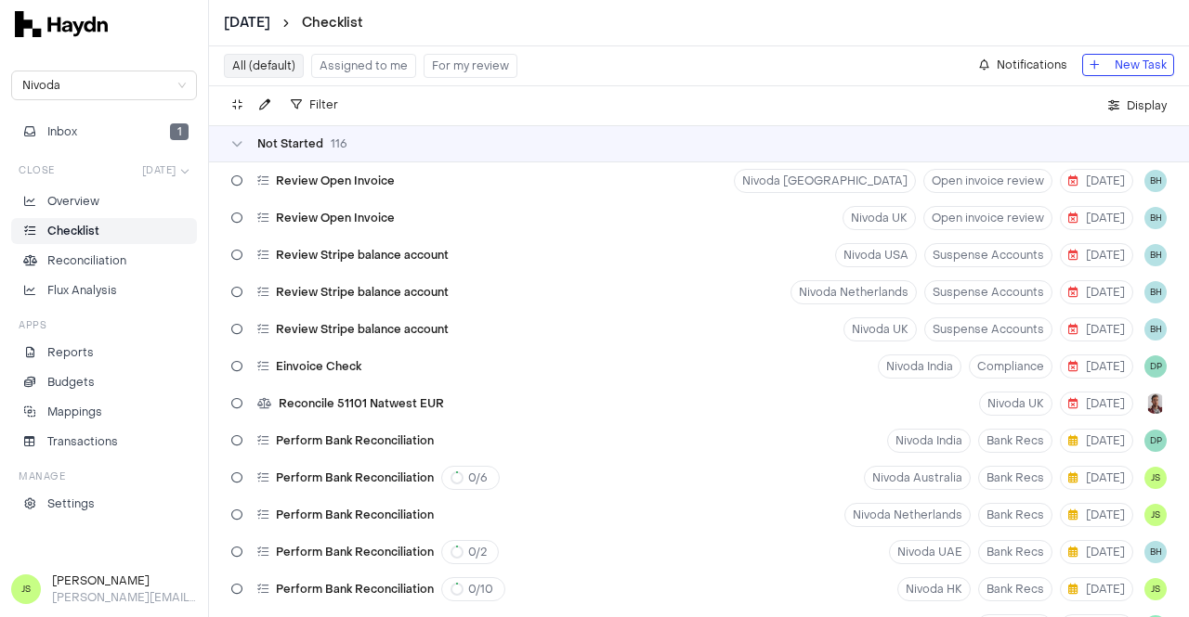
click at [373, 67] on button "Assigned to me" at bounding box center [363, 66] width 105 height 24
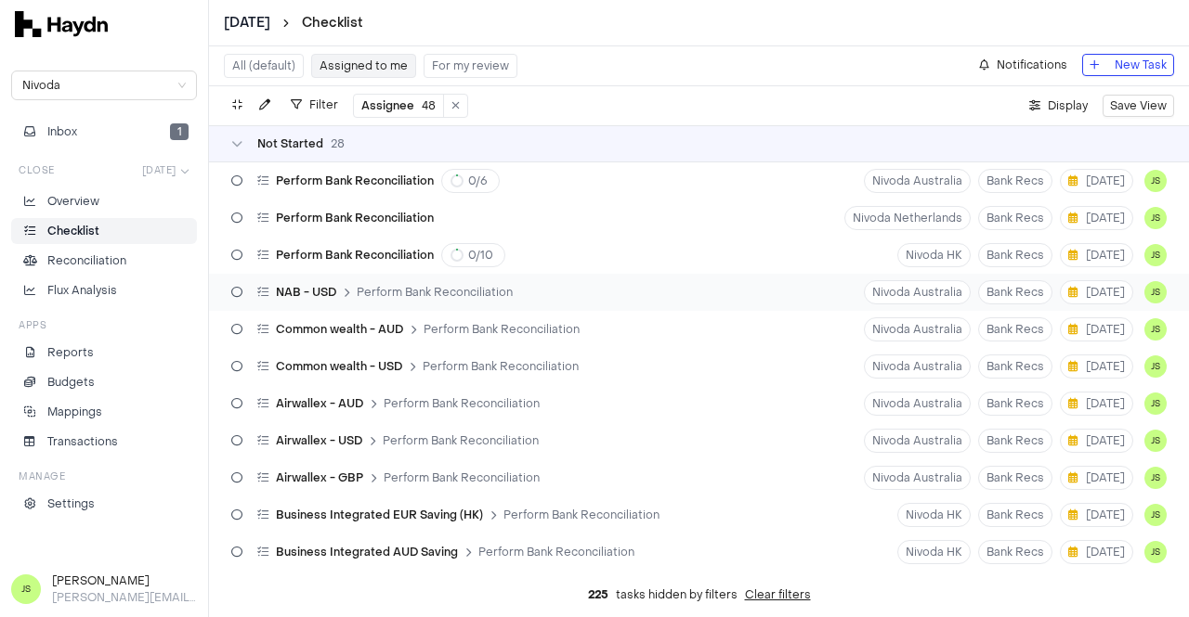
click at [412, 286] on span "Perform Bank Reconciliation" at bounding box center [435, 292] width 156 height 15
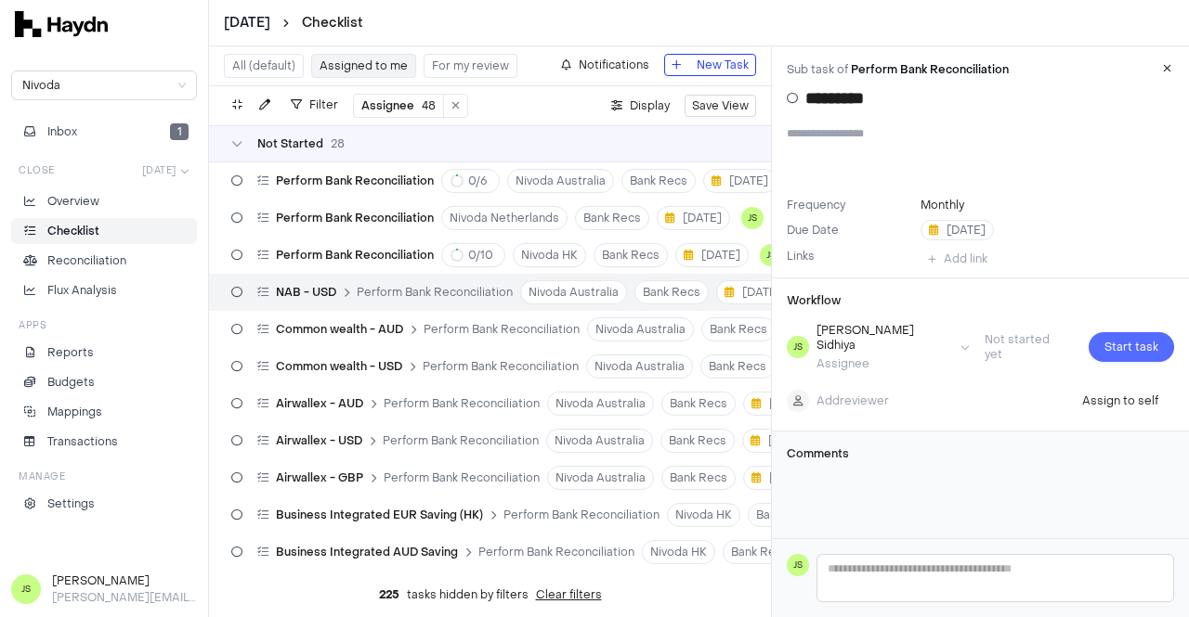
click at [1111, 343] on span "Start task" at bounding box center [1131, 347] width 54 height 19
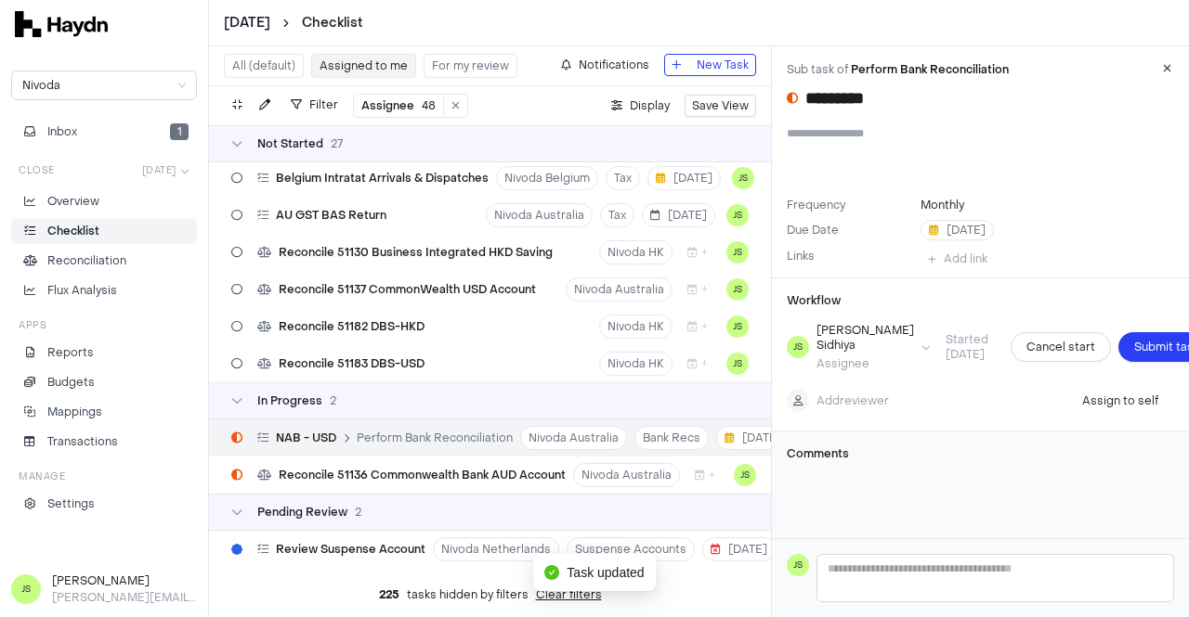
scroll to position [878, 0]
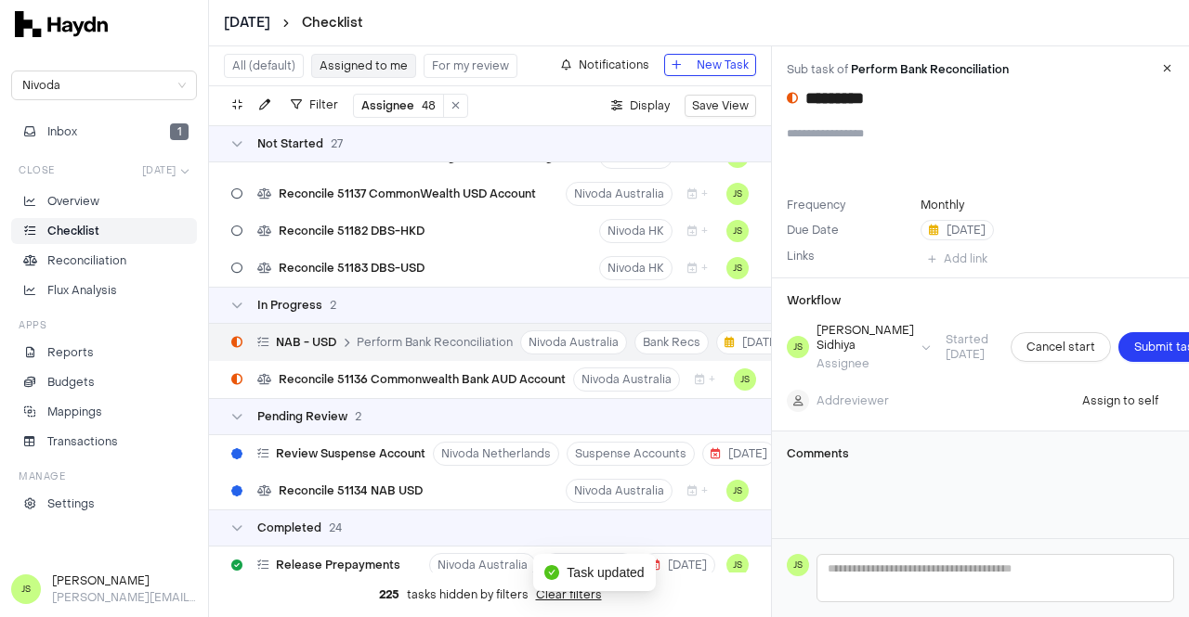
click at [1134, 343] on span "Submit task" at bounding box center [1166, 347] width 65 height 19
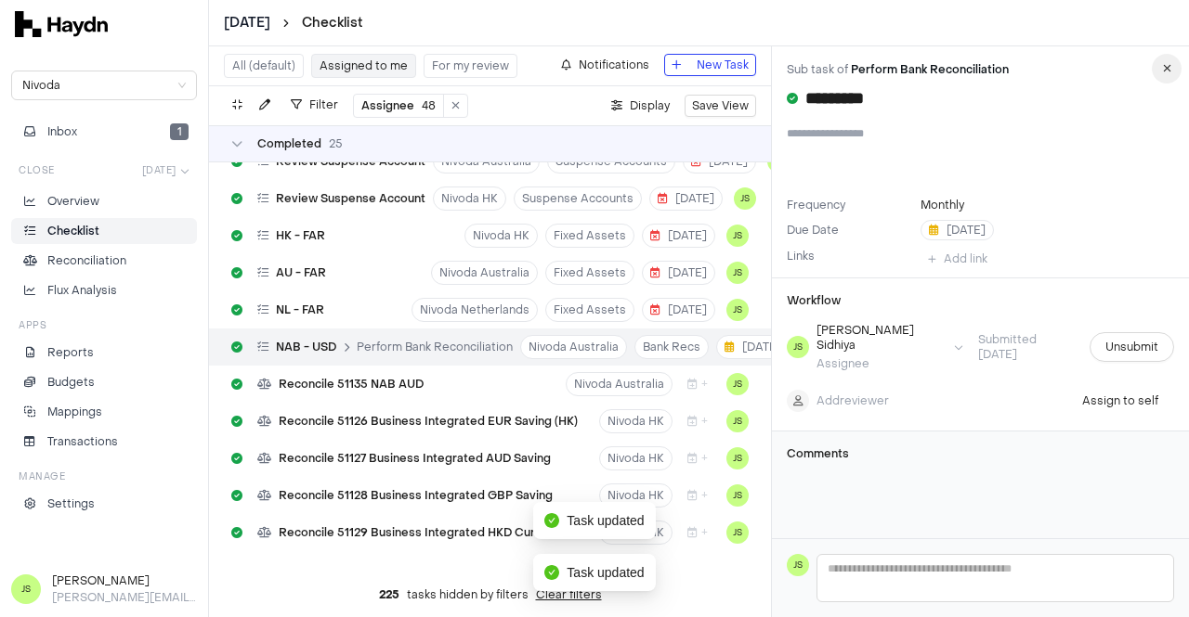
click at [1170, 63] on icon "button" at bounding box center [1167, 68] width 8 height 11
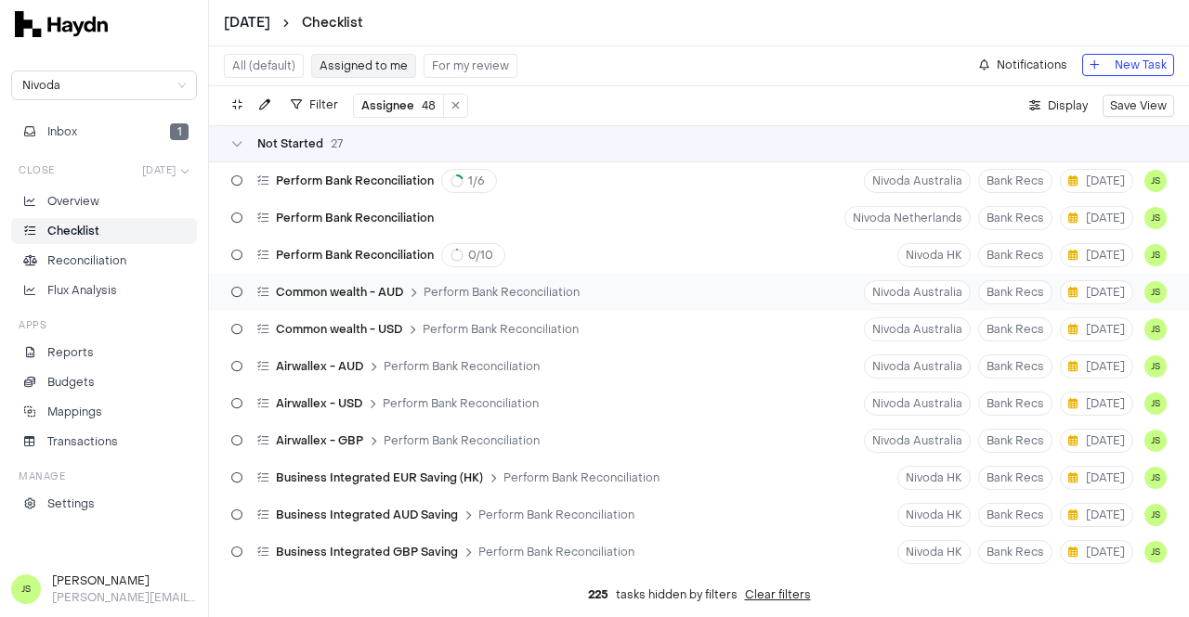
click at [544, 292] on span "Perform Bank Reconciliation" at bounding box center [501, 292] width 156 height 15
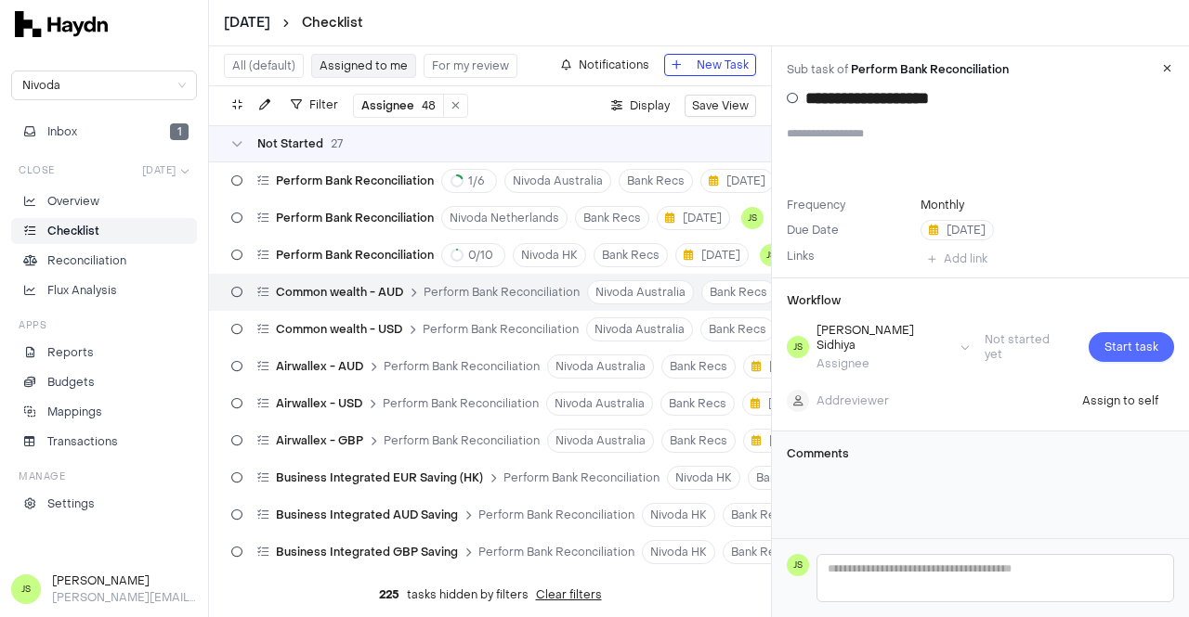
click at [1137, 347] on span "Start task" at bounding box center [1131, 347] width 54 height 19
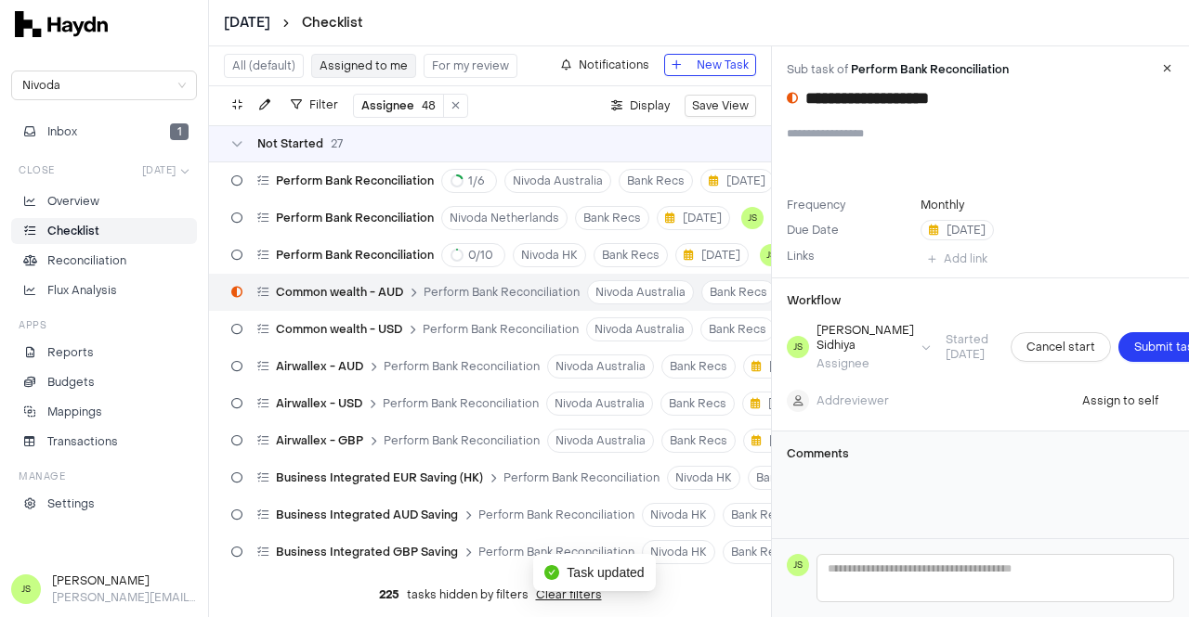
click at [1137, 346] on span "Submit task" at bounding box center [1166, 347] width 65 height 19
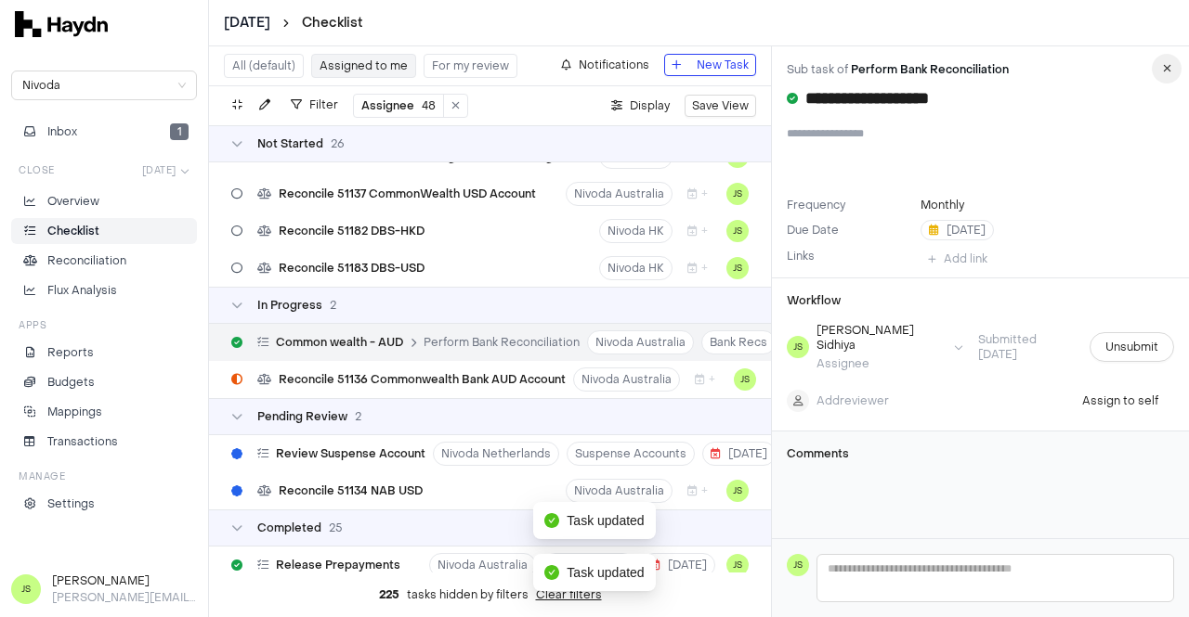
click at [1174, 68] on button "button" at bounding box center [1166, 69] width 30 height 30
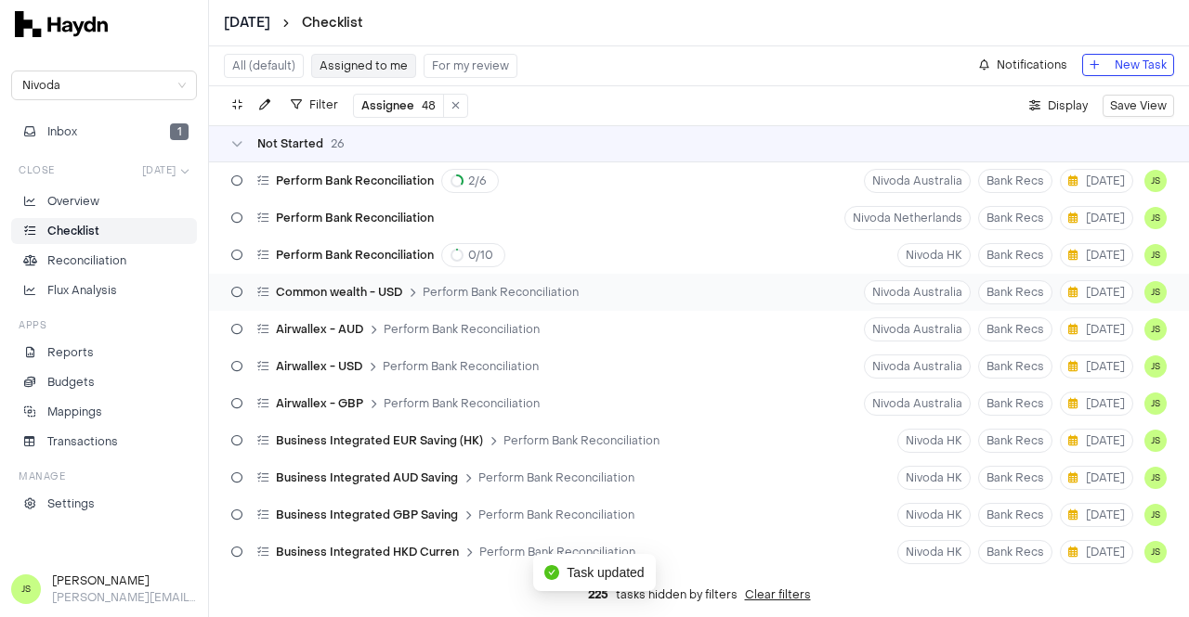
click at [515, 296] on span "Perform Bank Reconciliation" at bounding box center [500, 292] width 156 height 15
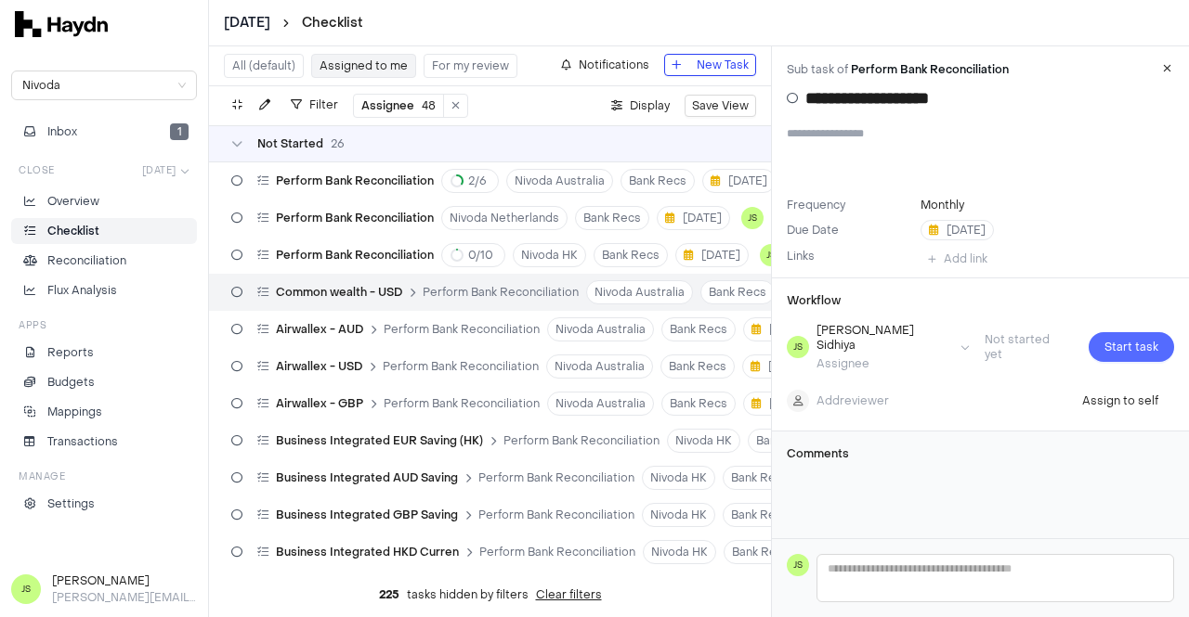
click at [1125, 338] on span "Start task" at bounding box center [1131, 347] width 54 height 19
click at [1134, 339] on span "Submit task" at bounding box center [1166, 347] width 65 height 19
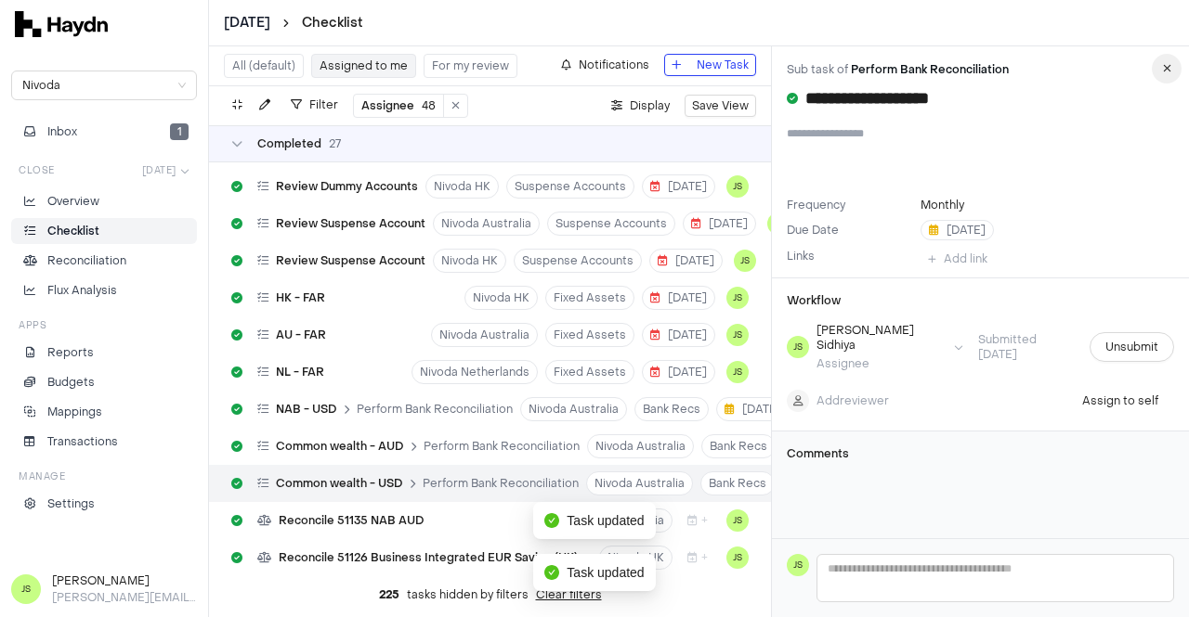
scroll to position [1770, 0]
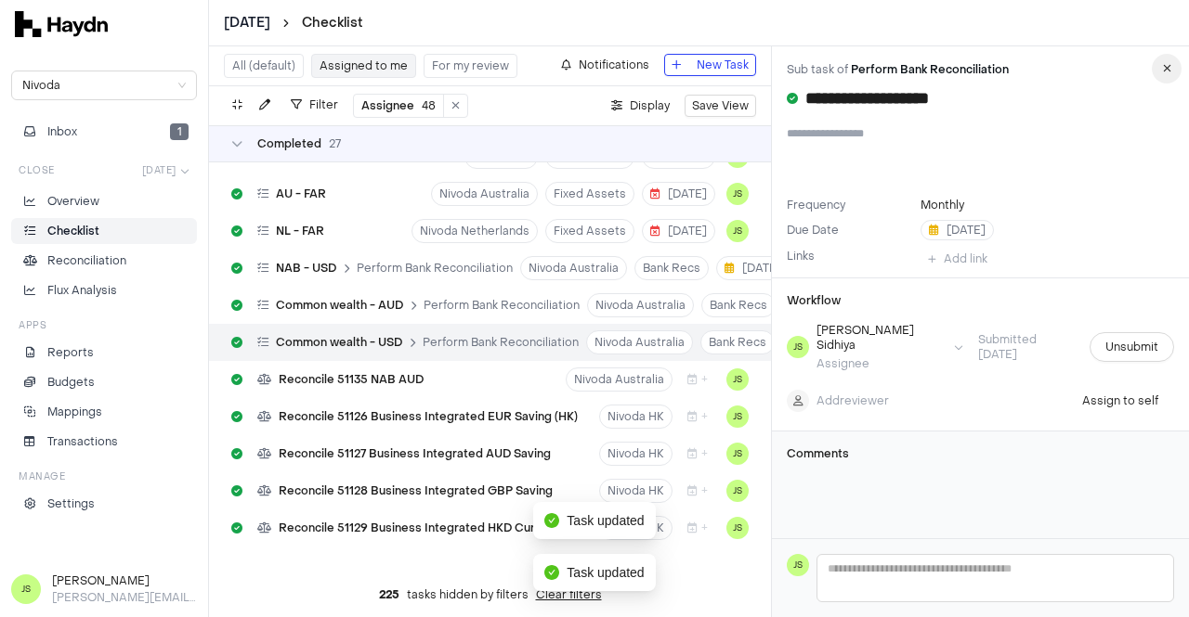
click at [1168, 67] on icon "button" at bounding box center [1167, 68] width 8 height 11
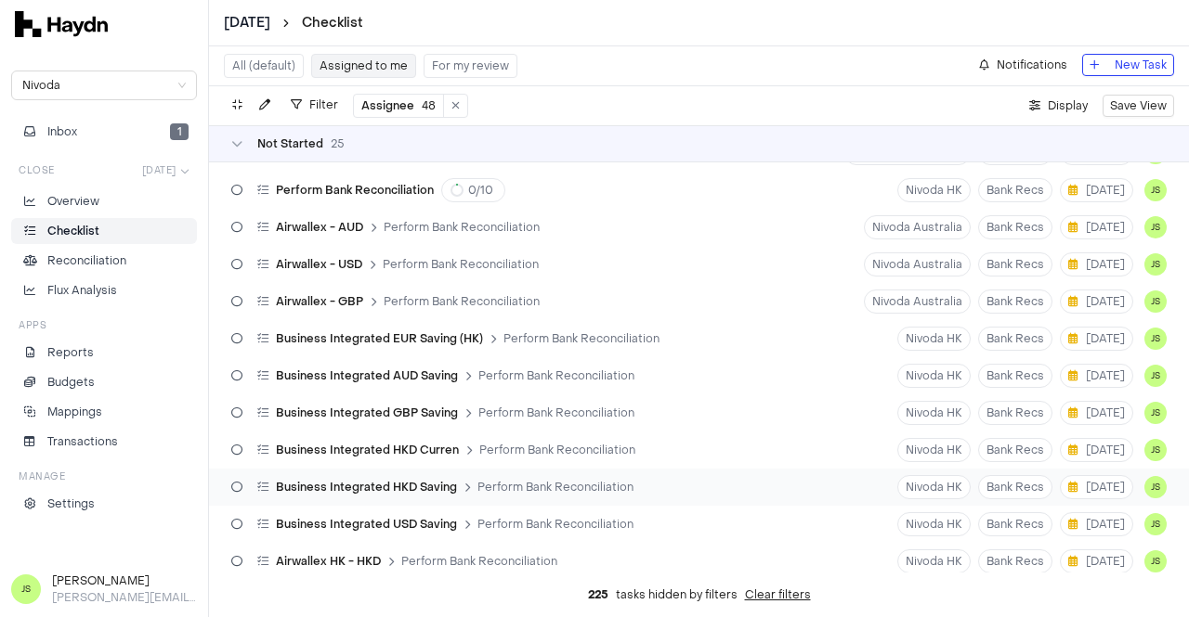
scroll to position [93, 0]
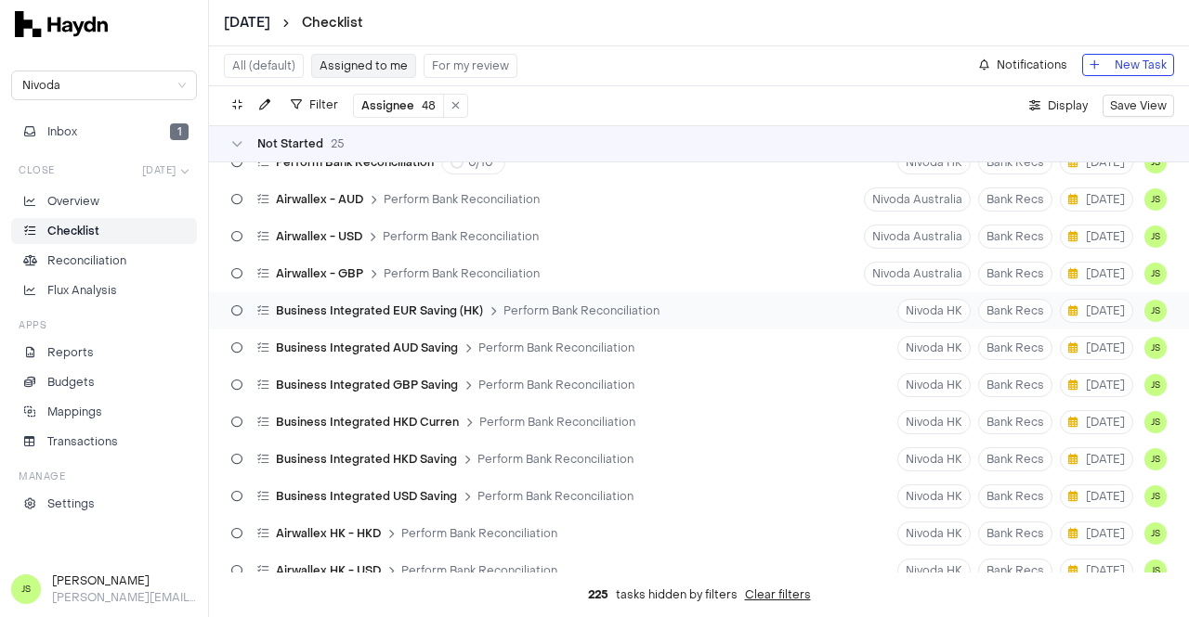
click at [564, 313] on span "Perform Bank Reconciliation" at bounding box center [581, 311] width 156 height 15
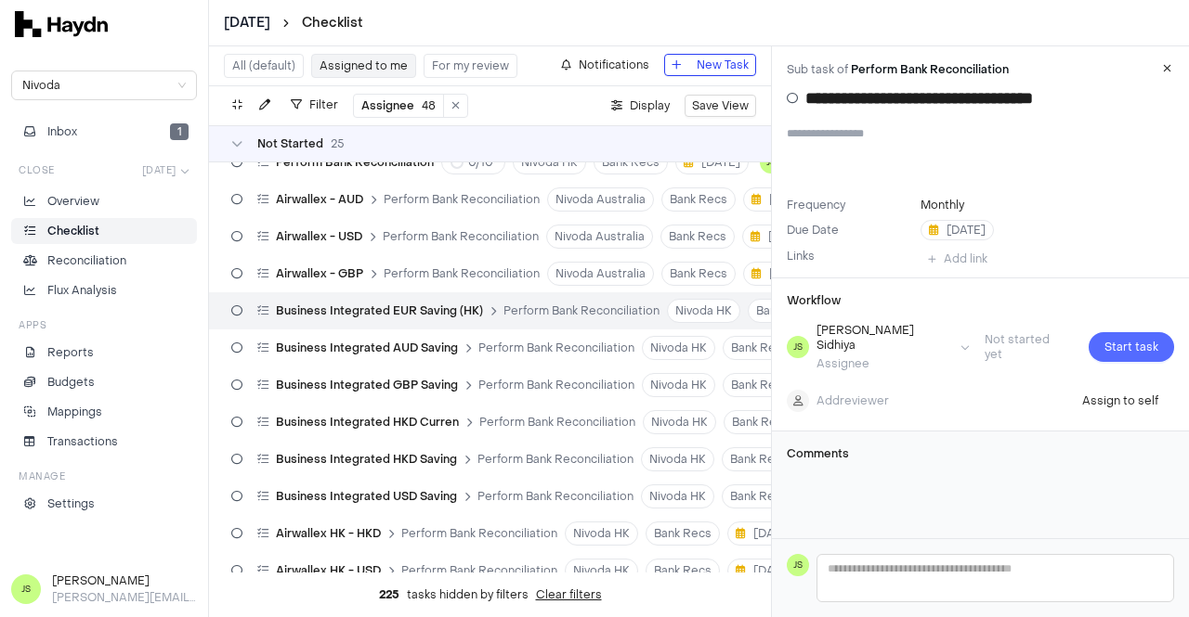
click at [1109, 338] on span "Start task" at bounding box center [1131, 347] width 54 height 19
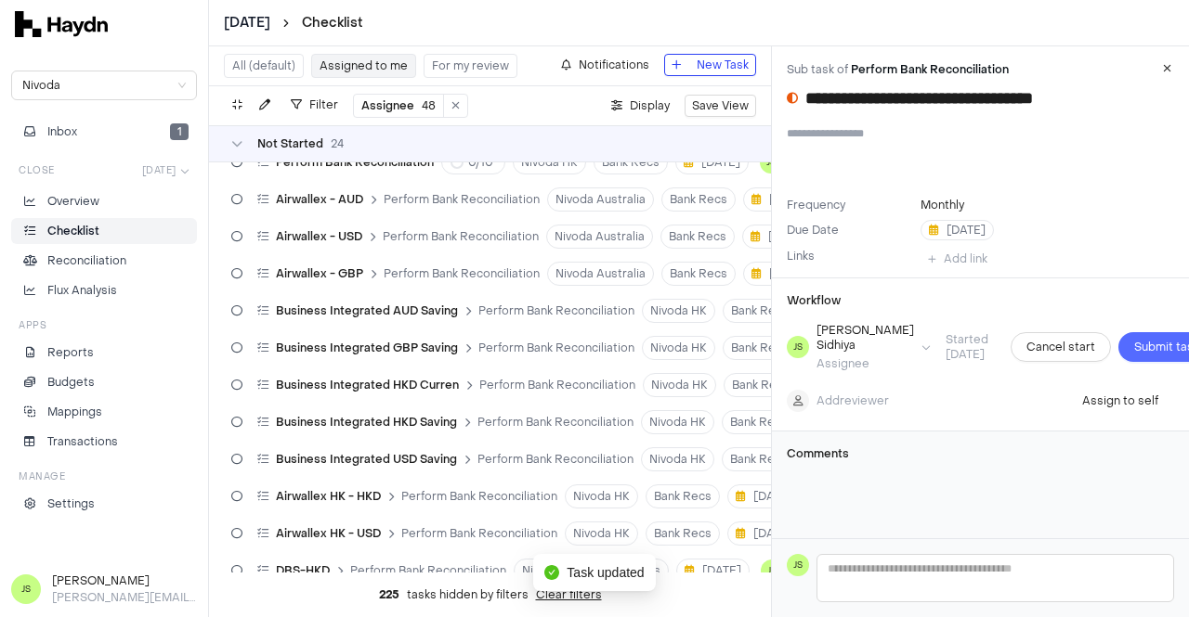
click at [1134, 348] on span "Submit task" at bounding box center [1166, 347] width 65 height 19
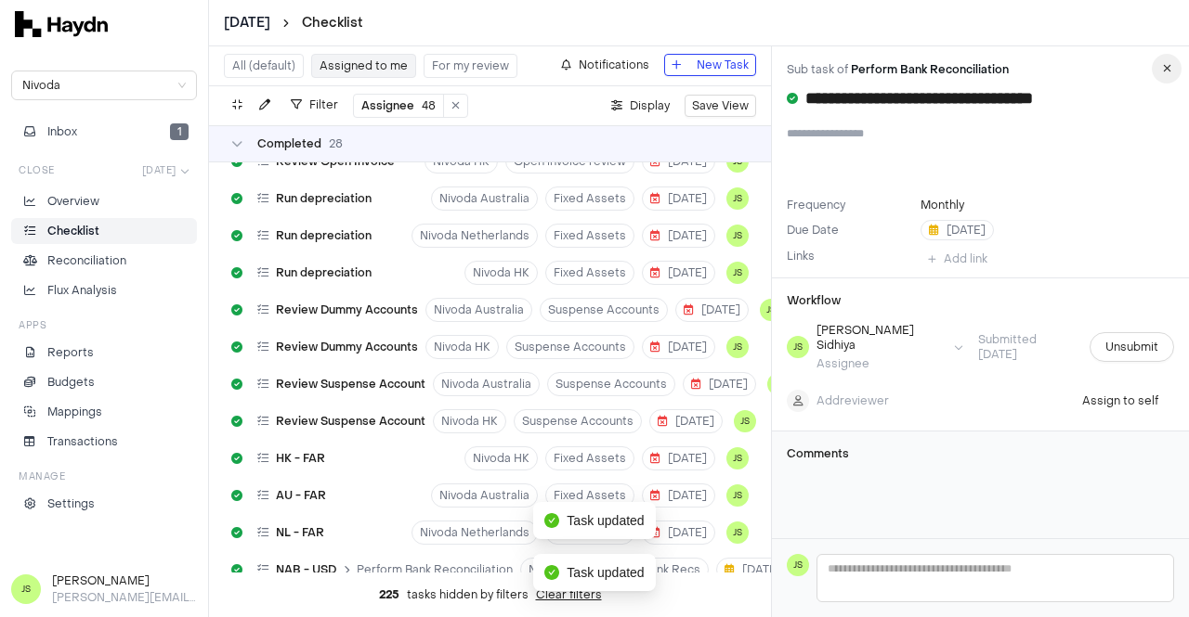
click at [1163, 68] on icon "button" at bounding box center [1167, 68] width 8 height 11
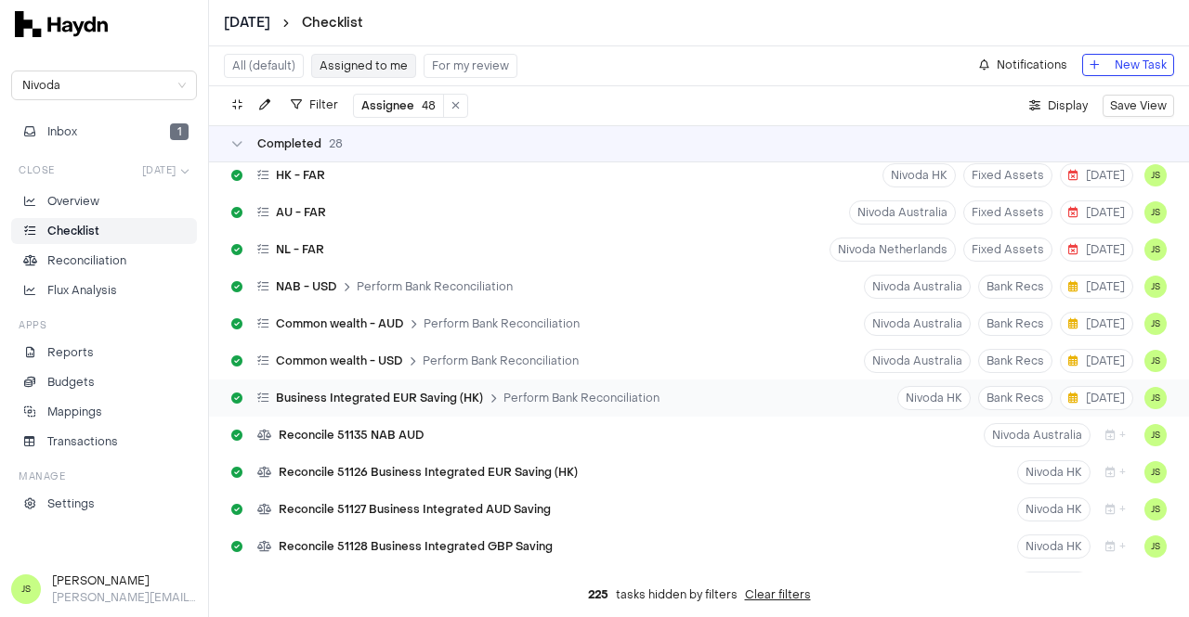
scroll to position [1686, 0]
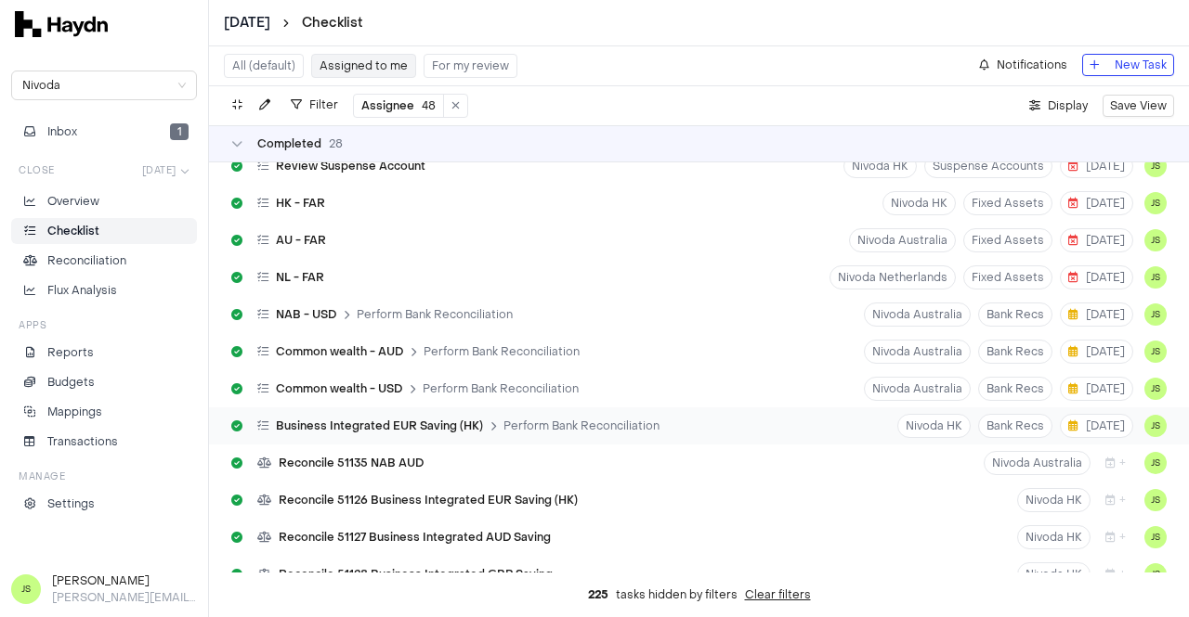
click at [507, 425] on span "Perform Bank Reconciliation" at bounding box center [581, 426] width 156 height 15
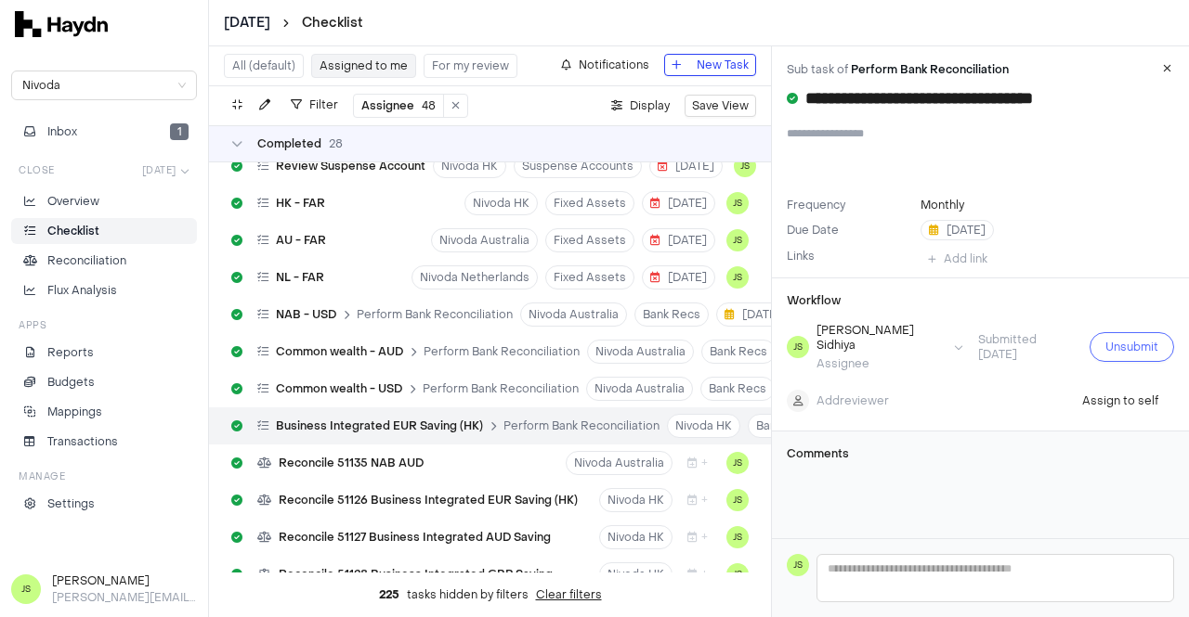
click at [1105, 338] on span "Unsubmit" at bounding box center [1131, 347] width 53 height 19
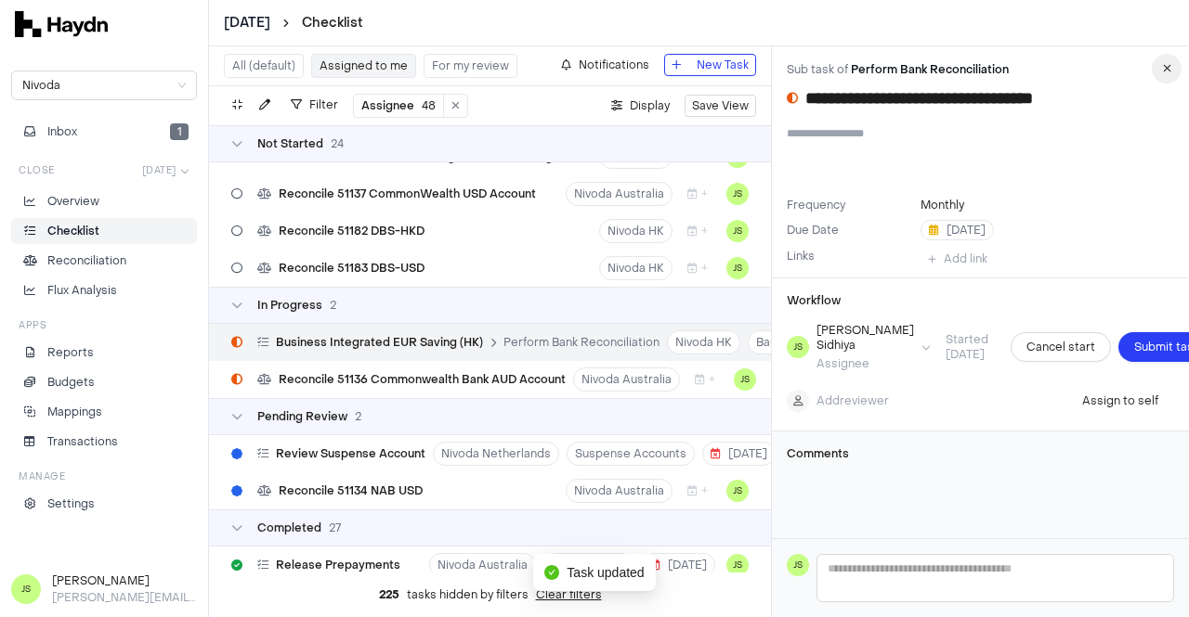
click at [1170, 67] on icon "button" at bounding box center [1167, 68] width 8 height 11
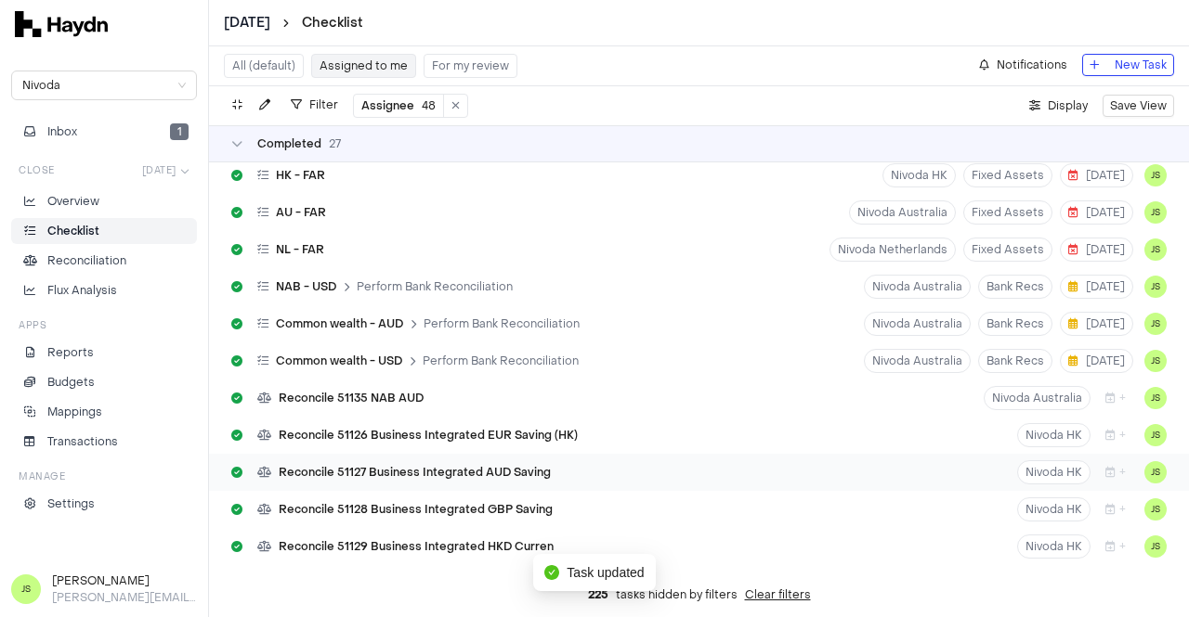
scroll to position [1779, 0]
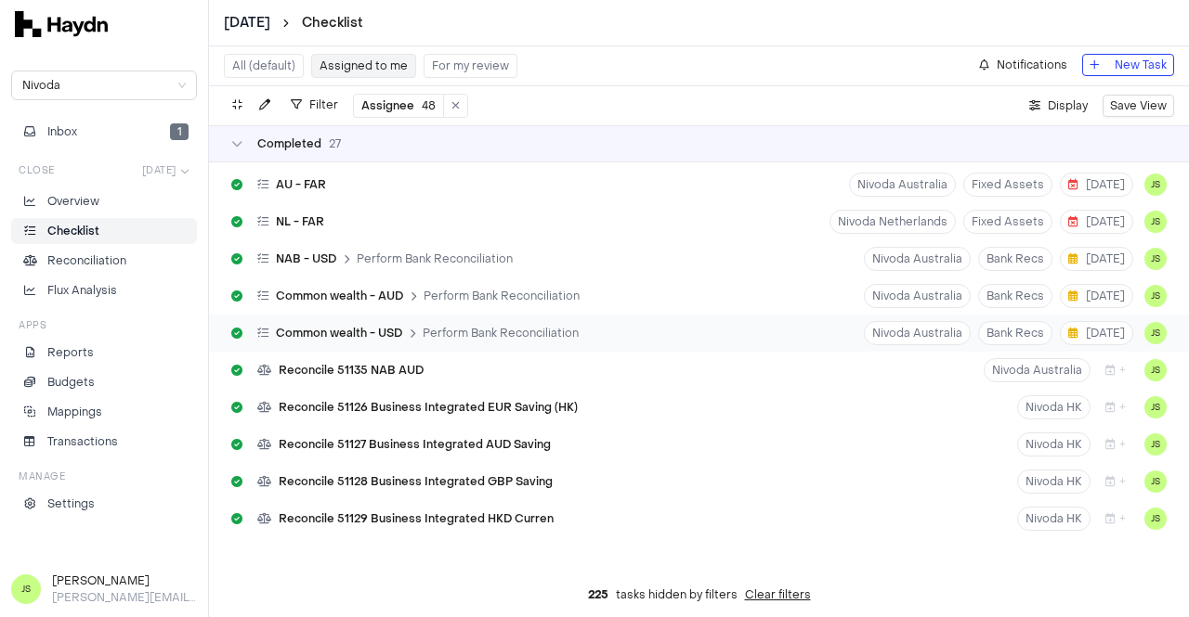
click at [503, 322] on div "Common wealth - USD Perform Bank Reconciliation" at bounding box center [405, 333] width 362 height 35
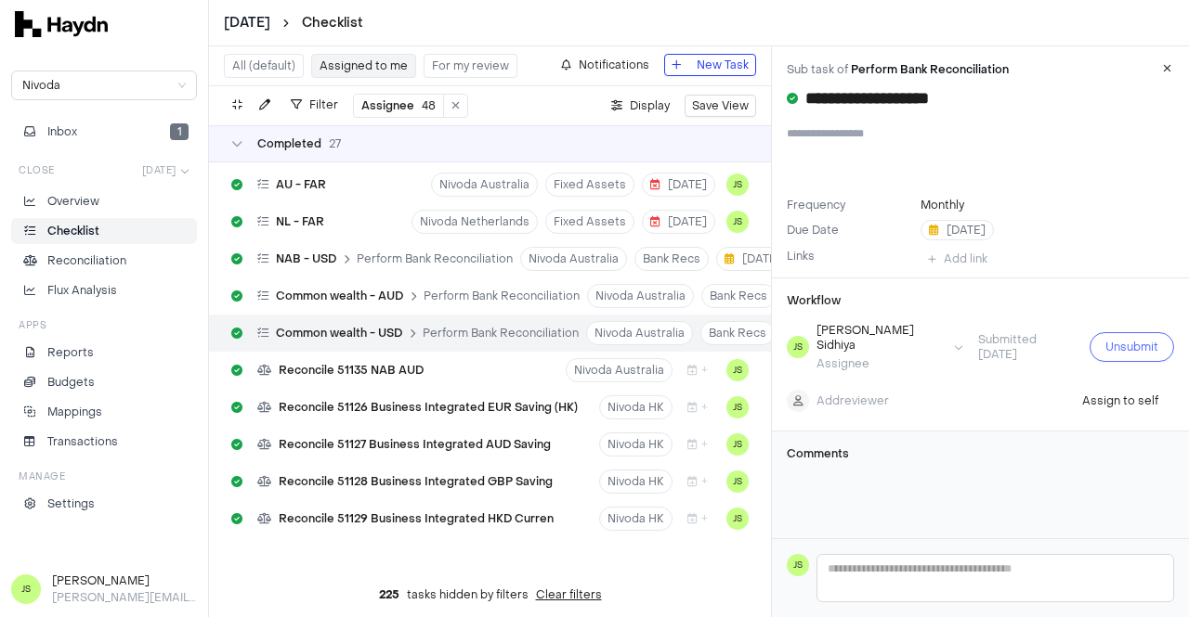
click at [1145, 333] on button "Unsubmit" at bounding box center [1131, 347] width 84 height 30
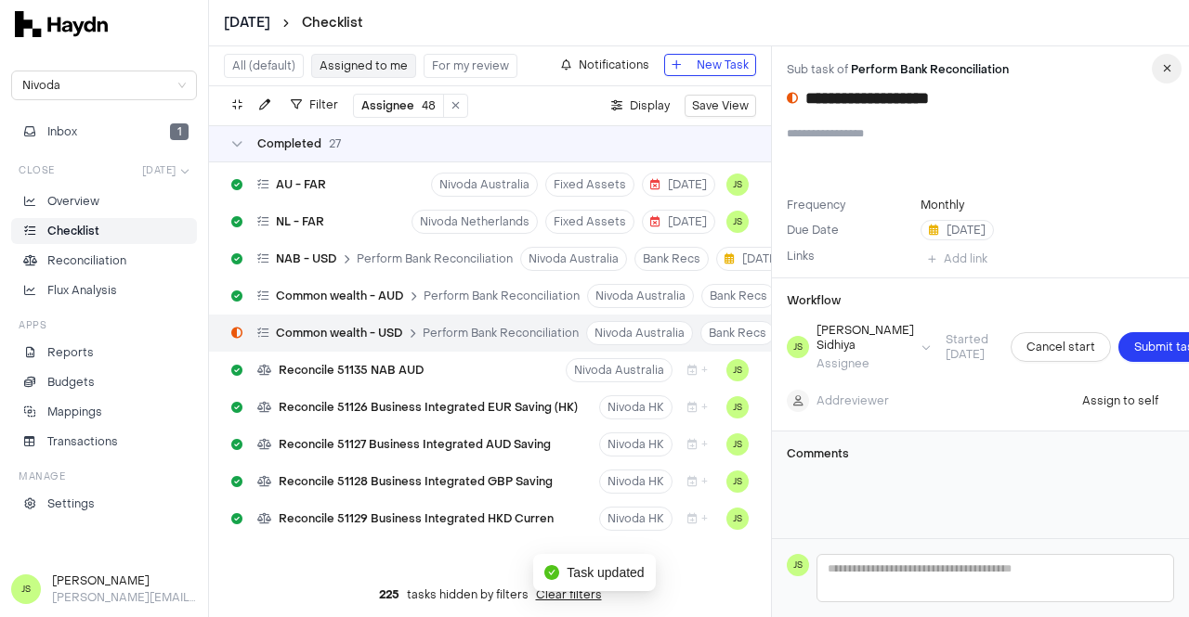
click at [1166, 71] on icon "button" at bounding box center [1167, 68] width 8 height 11
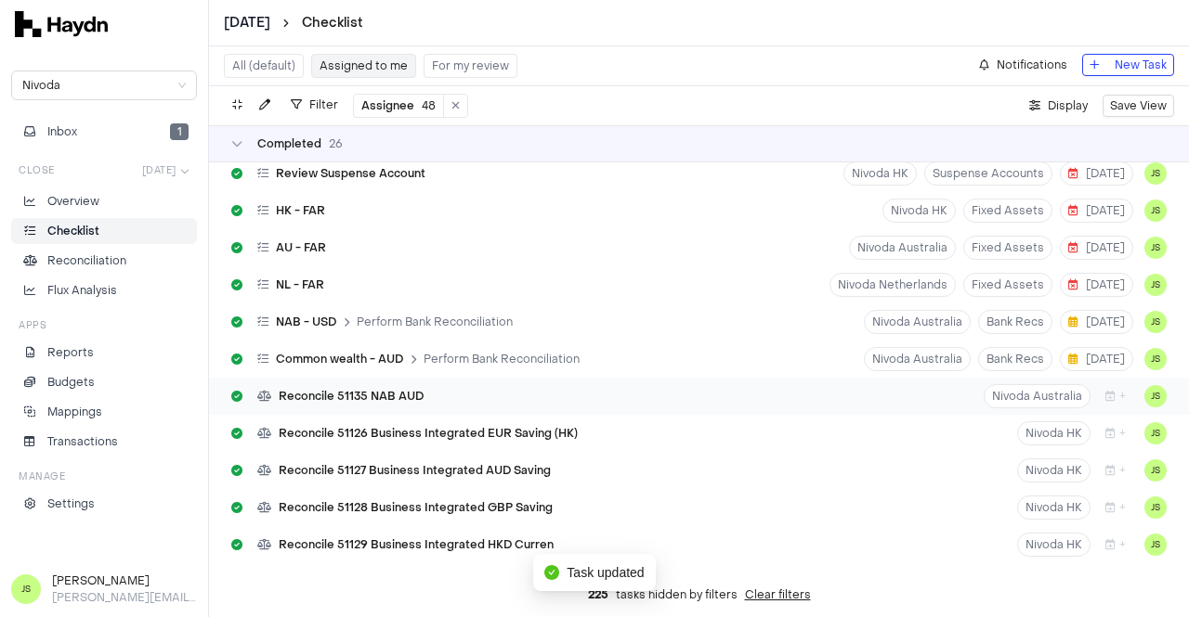
scroll to position [1779, 0]
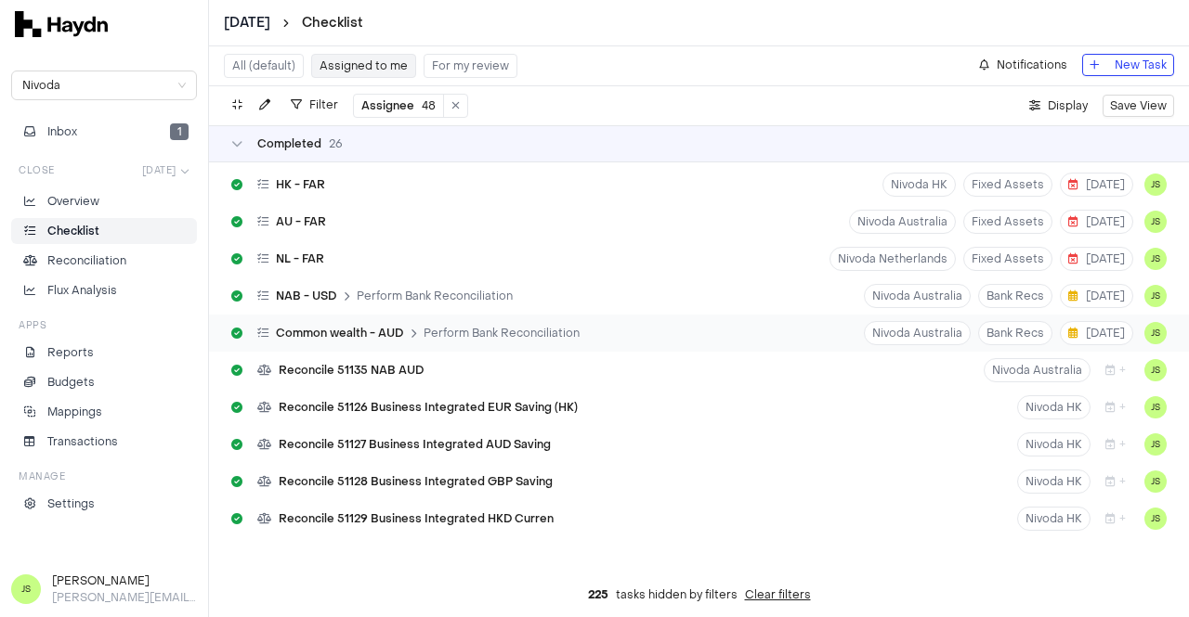
click at [500, 322] on div "Common wealth - AUD Perform Bank Reconciliation" at bounding box center [405, 333] width 363 height 35
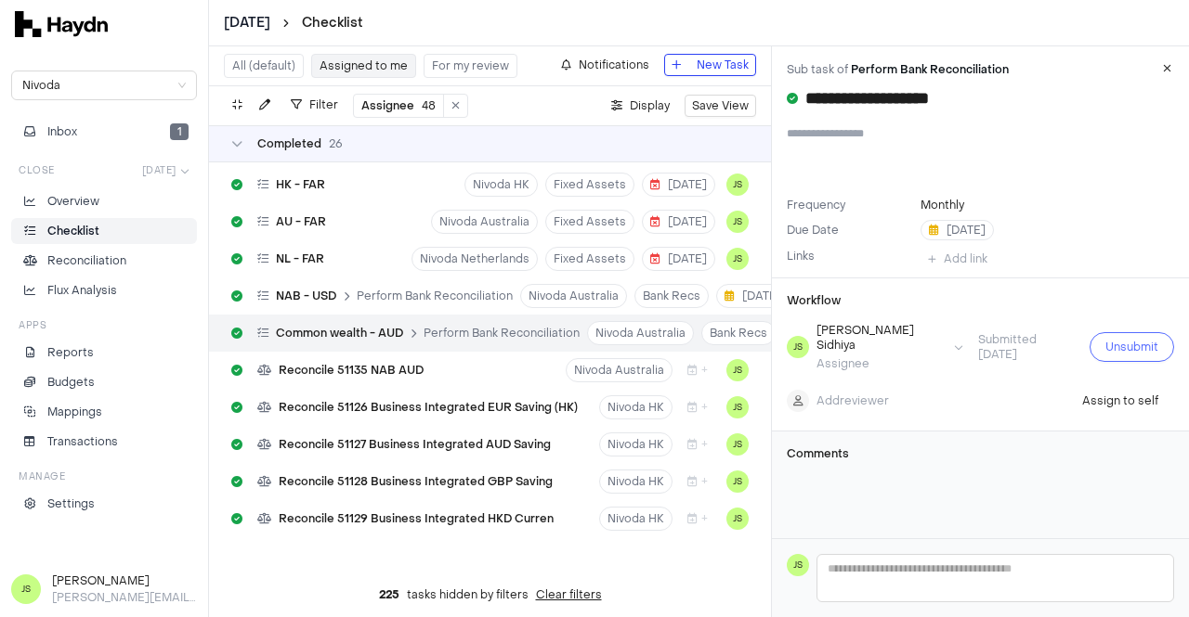
click at [1105, 339] on span "Unsubmit" at bounding box center [1131, 347] width 53 height 19
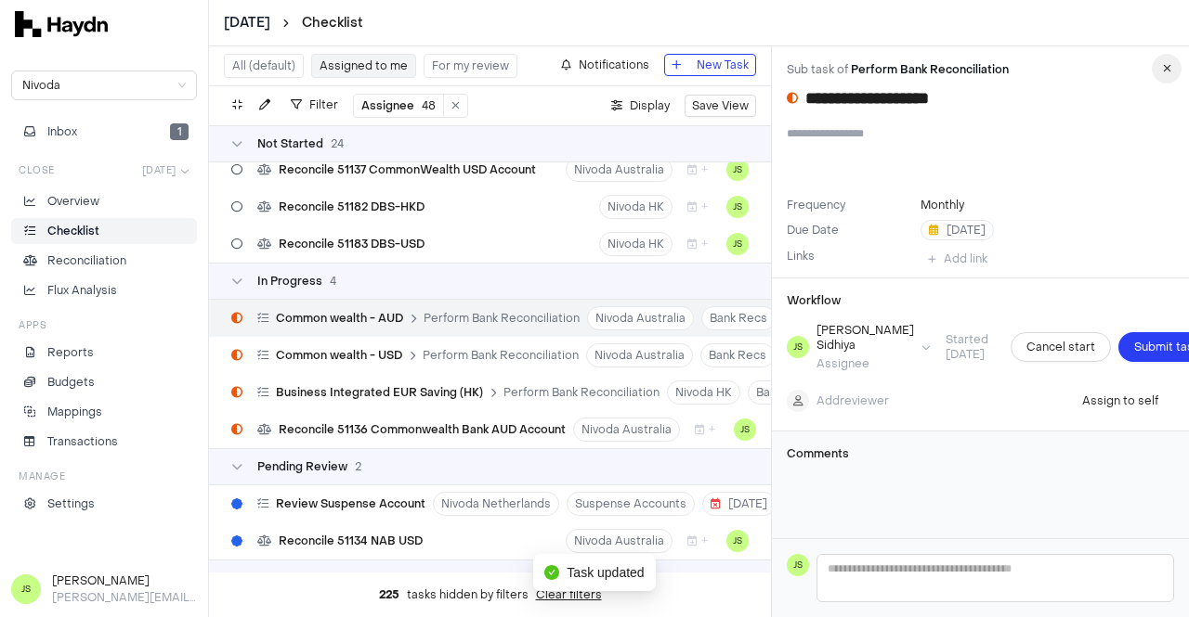
scroll to position [767, 0]
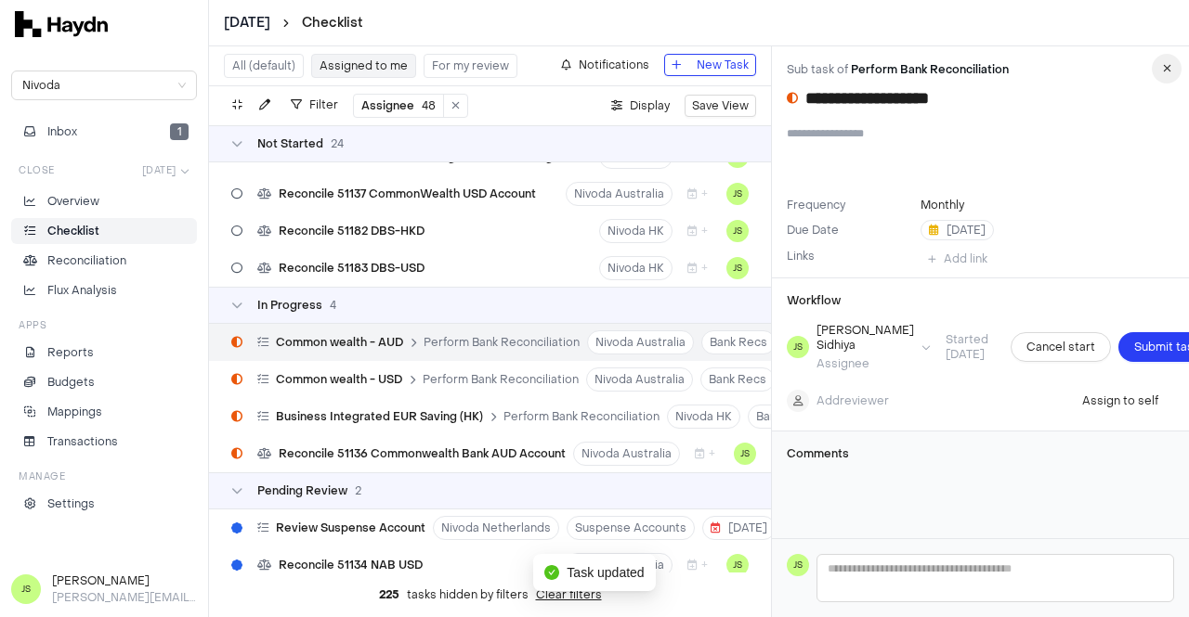
click at [1174, 70] on button "button" at bounding box center [1166, 69] width 30 height 30
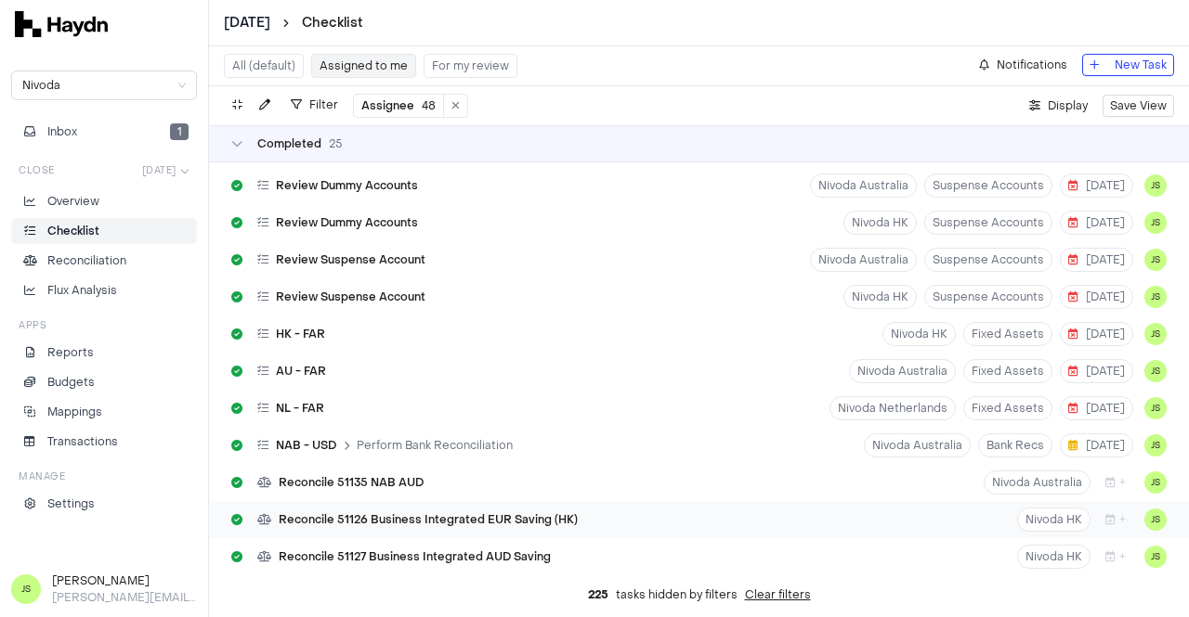
scroll to position [1695, 0]
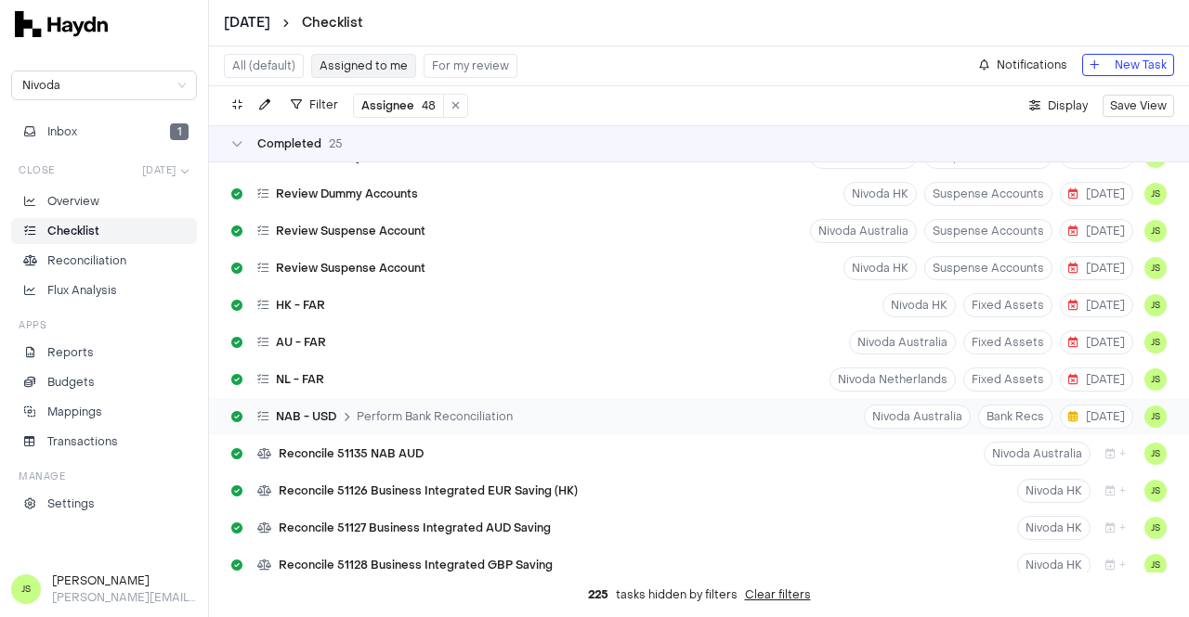
click at [477, 415] on span "Perform Bank Reconciliation" at bounding box center [435, 416] width 156 height 15
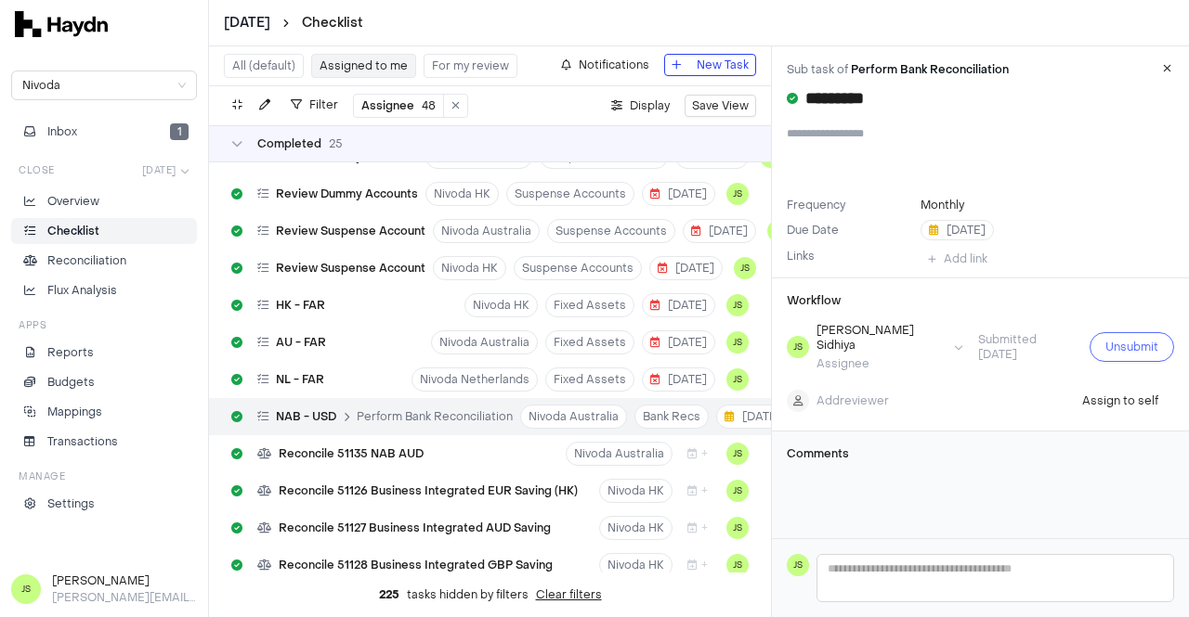
click at [1105, 338] on span "Unsubmit" at bounding box center [1131, 347] width 53 height 19
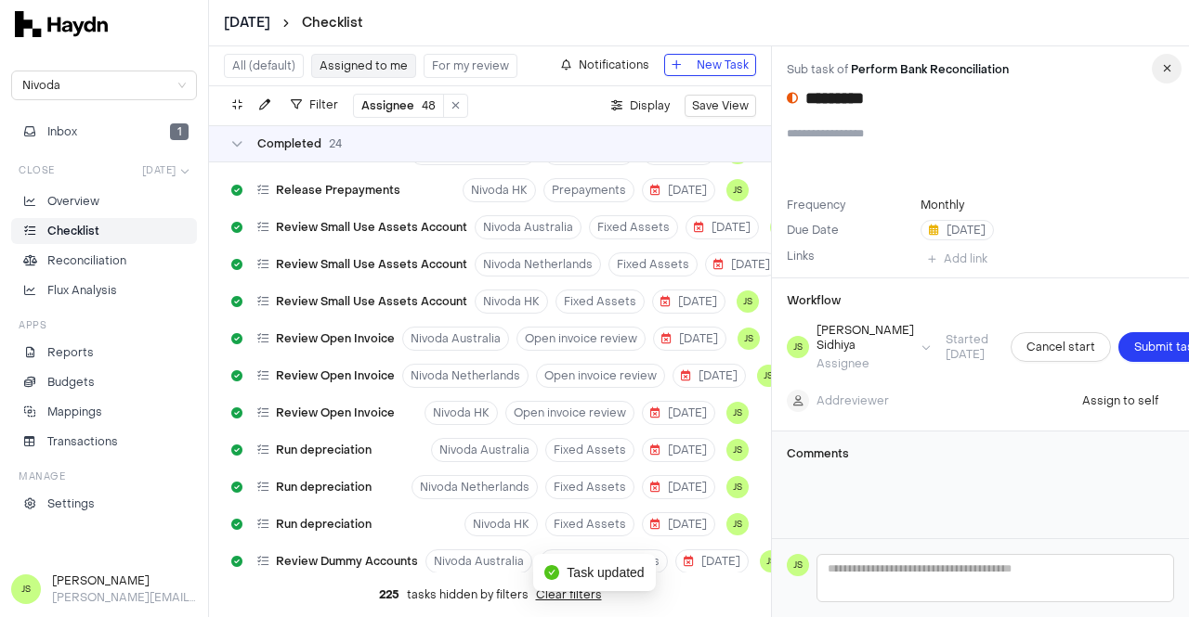
click at [1175, 69] on button "button" at bounding box center [1166, 69] width 30 height 30
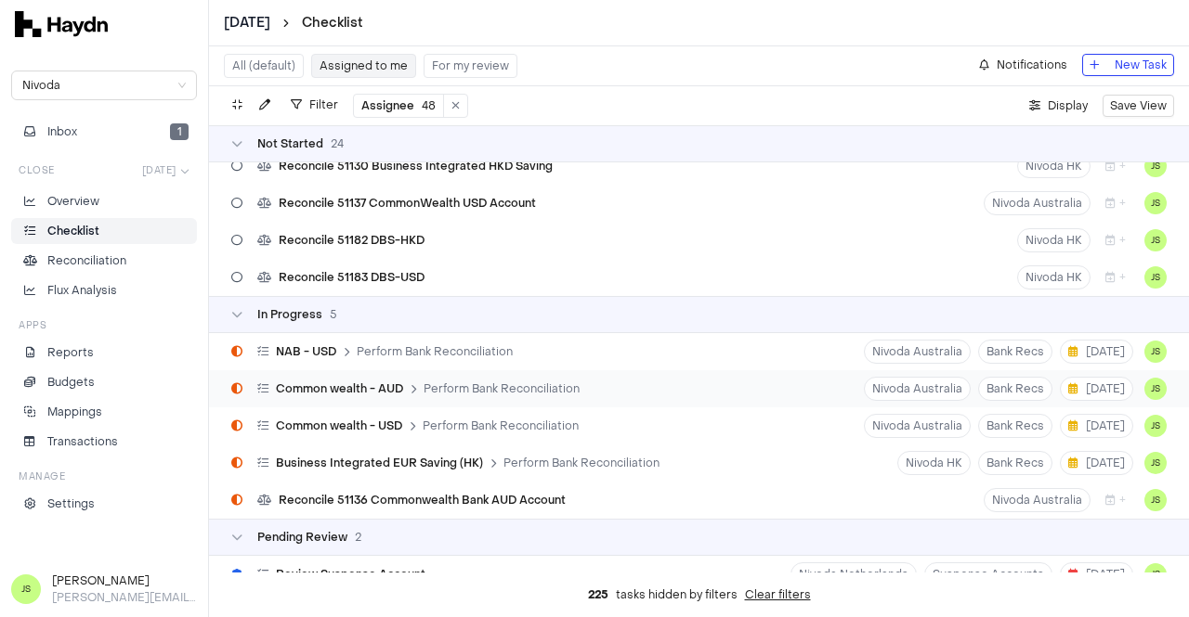
scroll to position [851, 0]
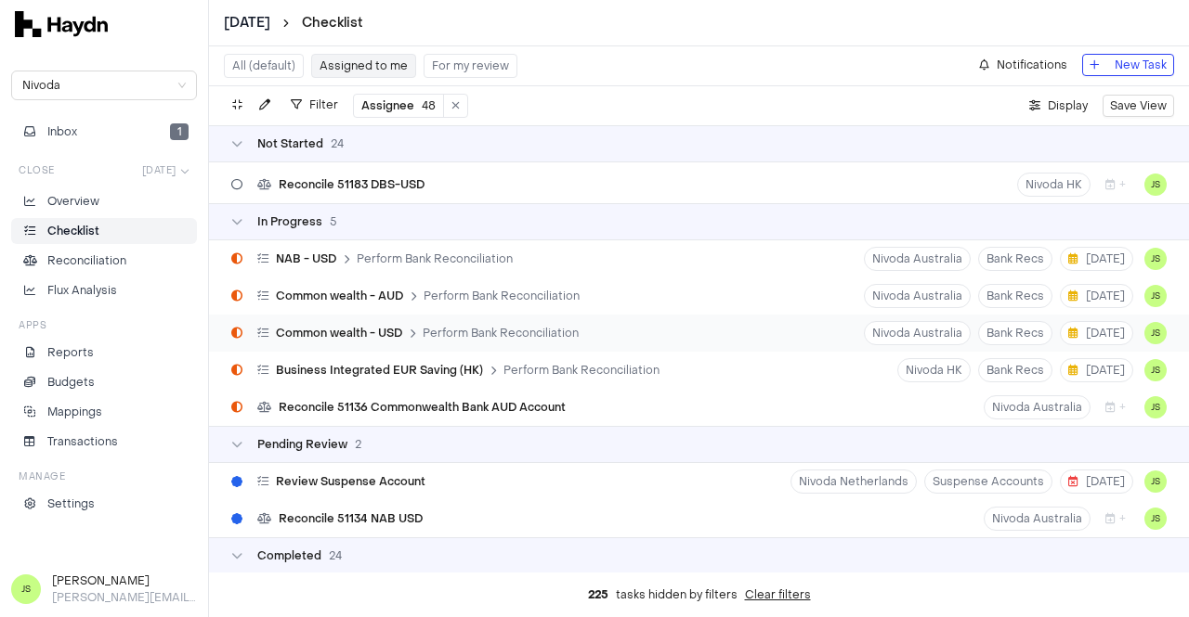
click at [450, 326] on span "Perform Bank Reconciliation" at bounding box center [500, 333] width 156 height 15
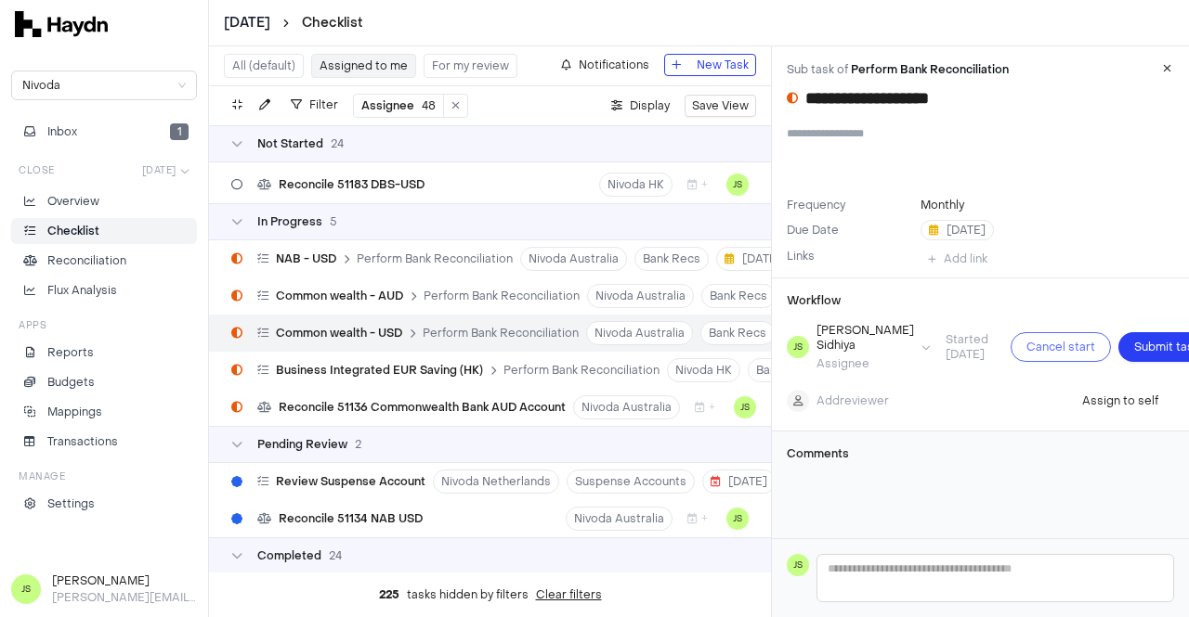
click at [1026, 340] on span "Cancel start" at bounding box center [1060, 347] width 69 height 19
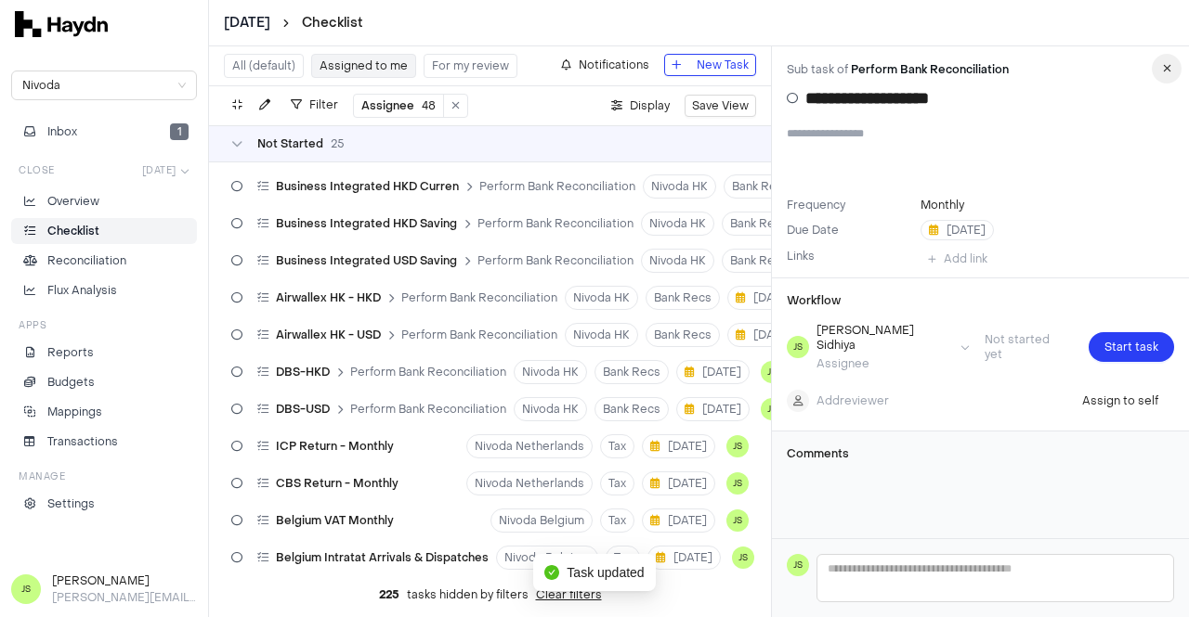
click at [1165, 61] on button "button" at bounding box center [1166, 69] width 30 height 30
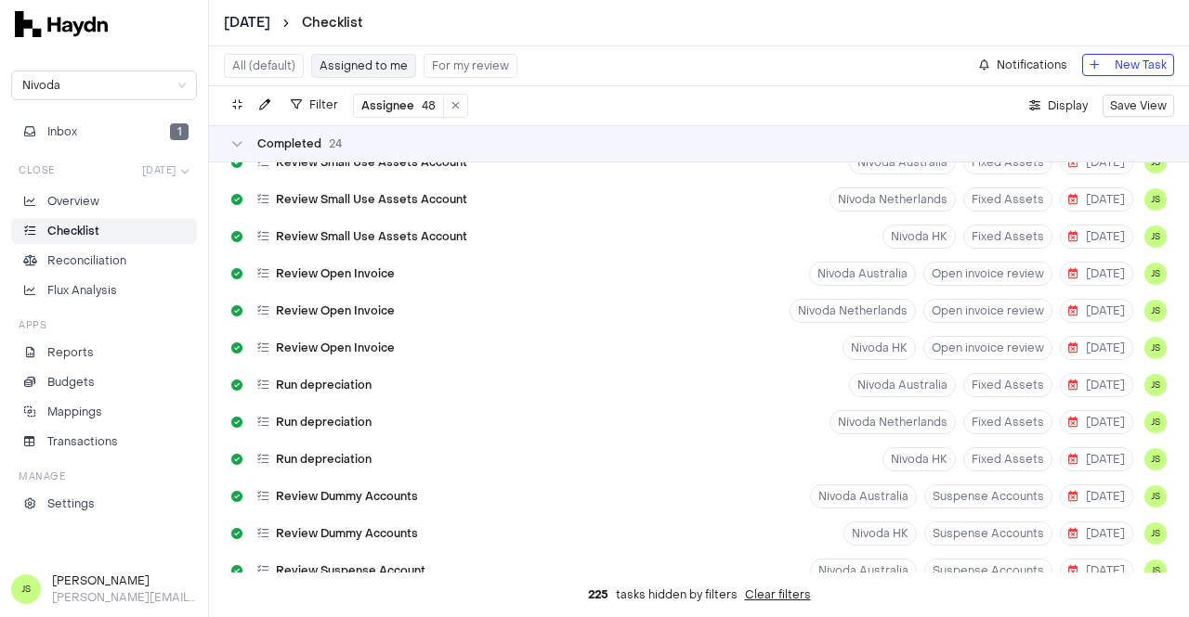
scroll to position [929, 0]
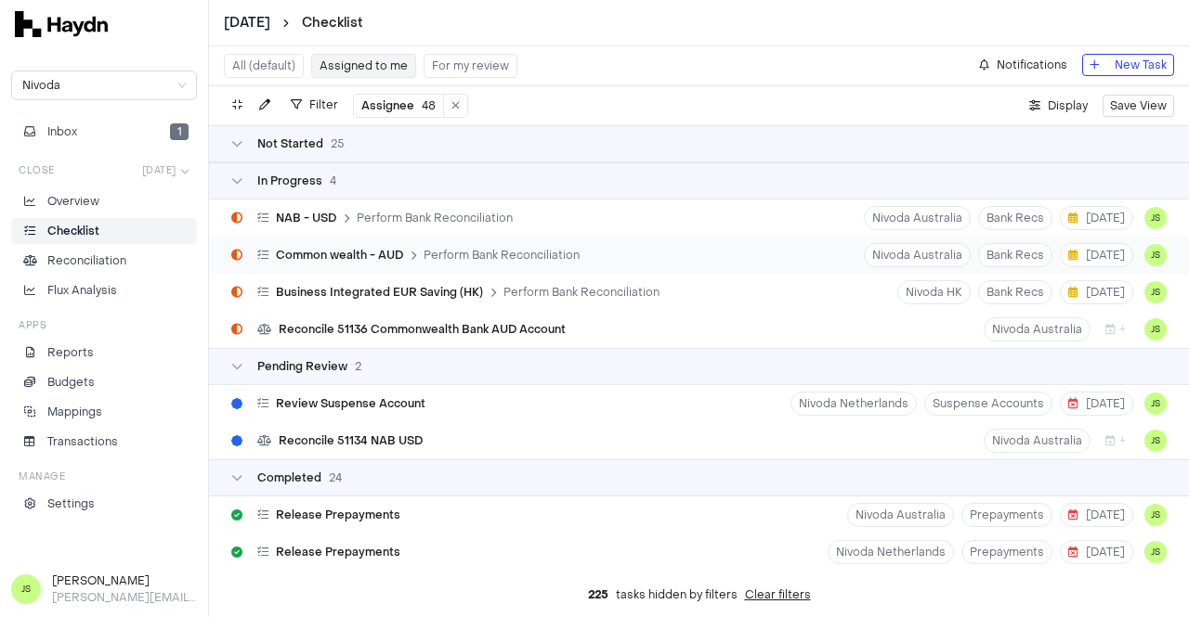
click at [501, 253] on span "Perform Bank Reconciliation" at bounding box center [501, 255] width 156 height 15
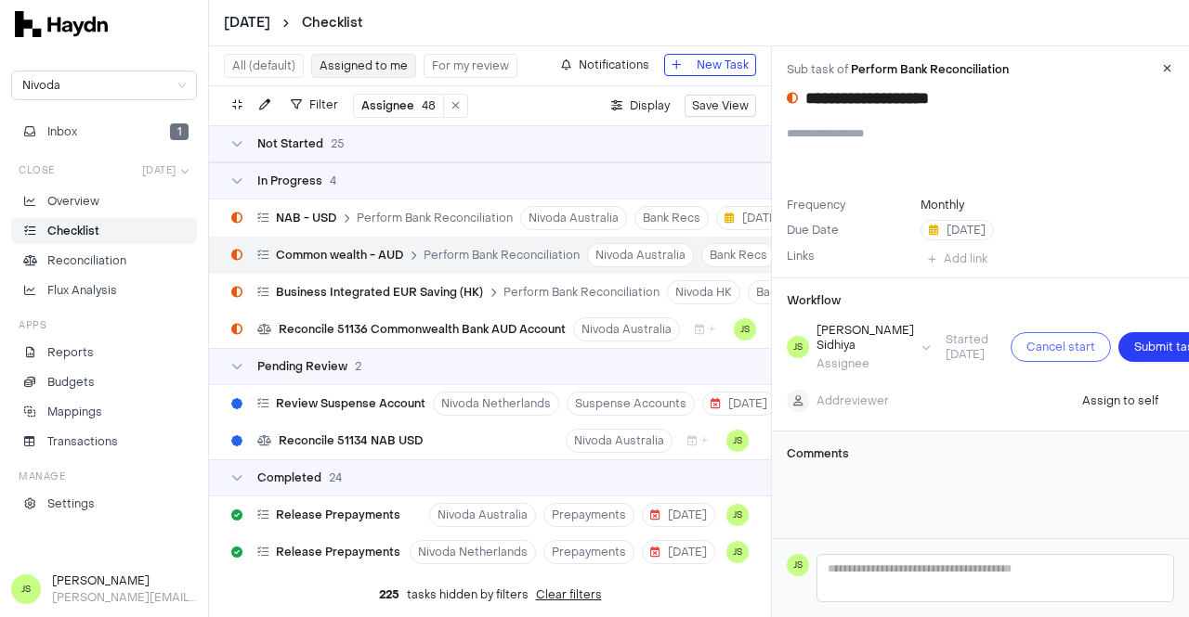
click at [1026, 352] on span "Cancel start" at bounding box center [1060, 347] width 69 height 19
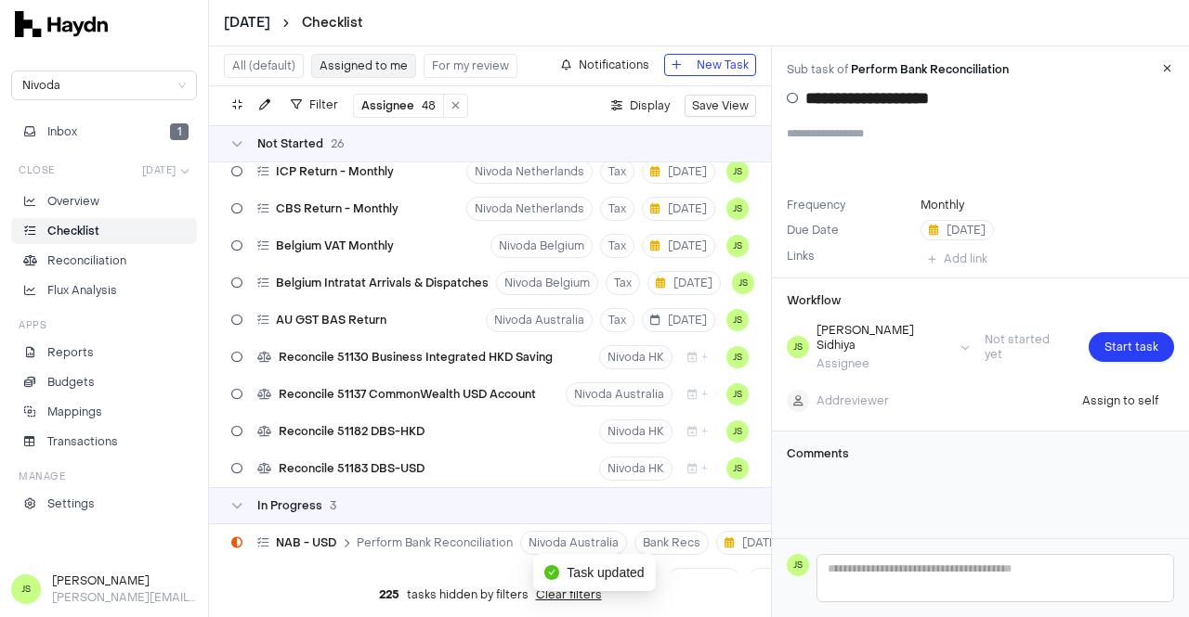
scroll to position [937, 0]
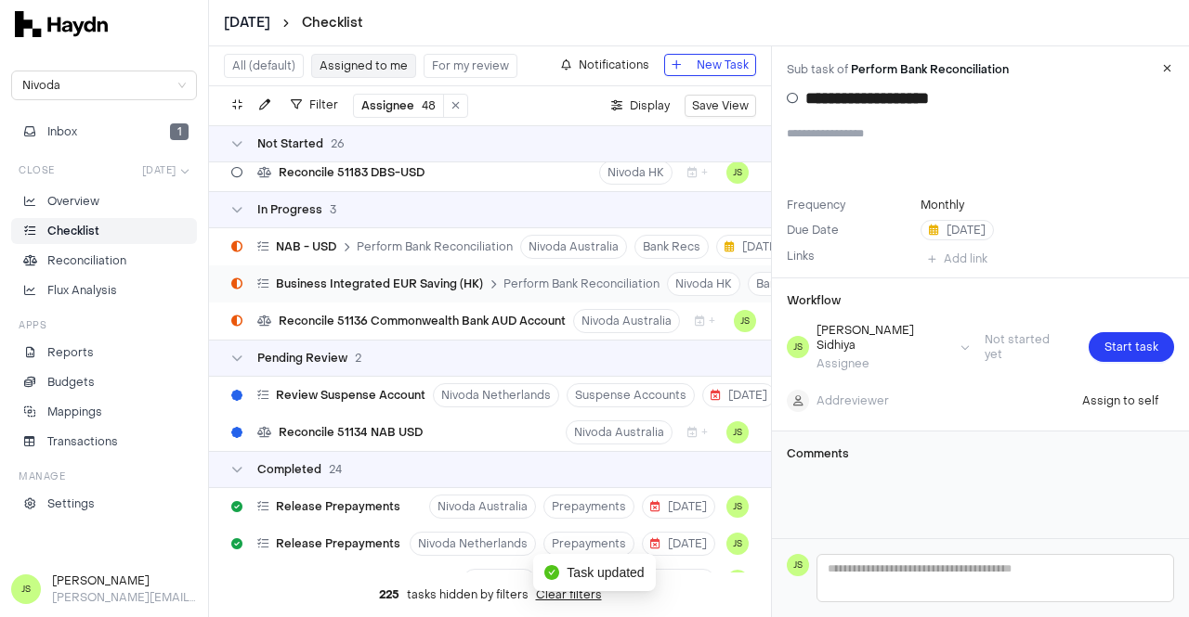
click at [398, 285] on span "Business Integrated EUR Saving (HK)" at bounding box center [379, 284] width 207 height 15
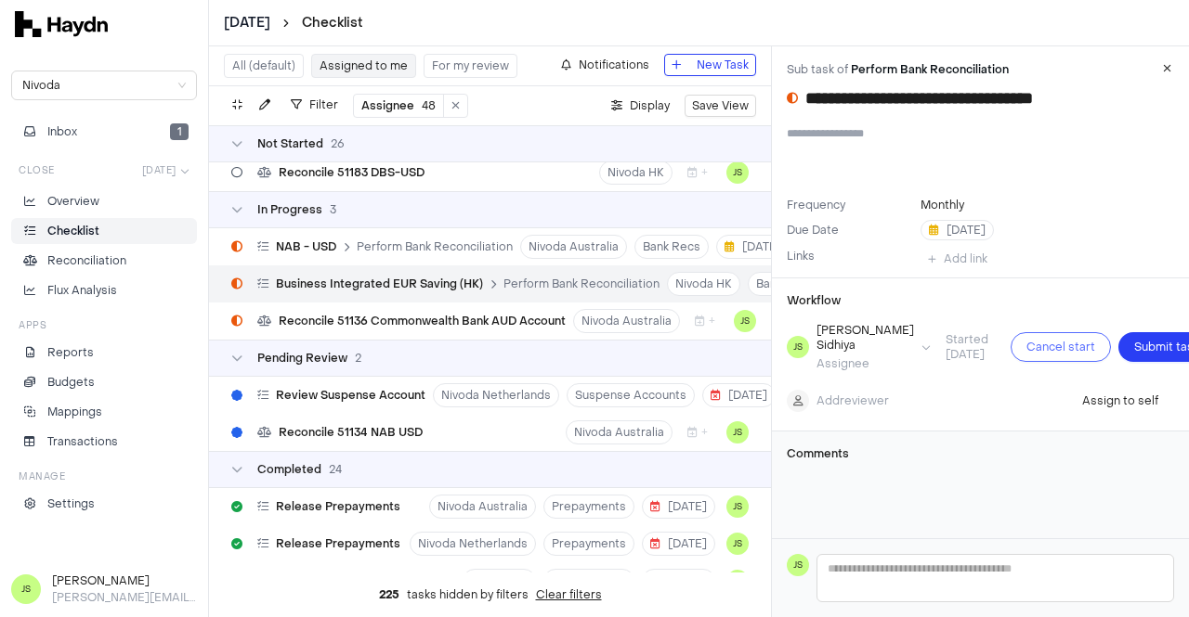
click at [1026, 346] on span "Cancel start" at bounding box center [1060, 347] width 69 height 19
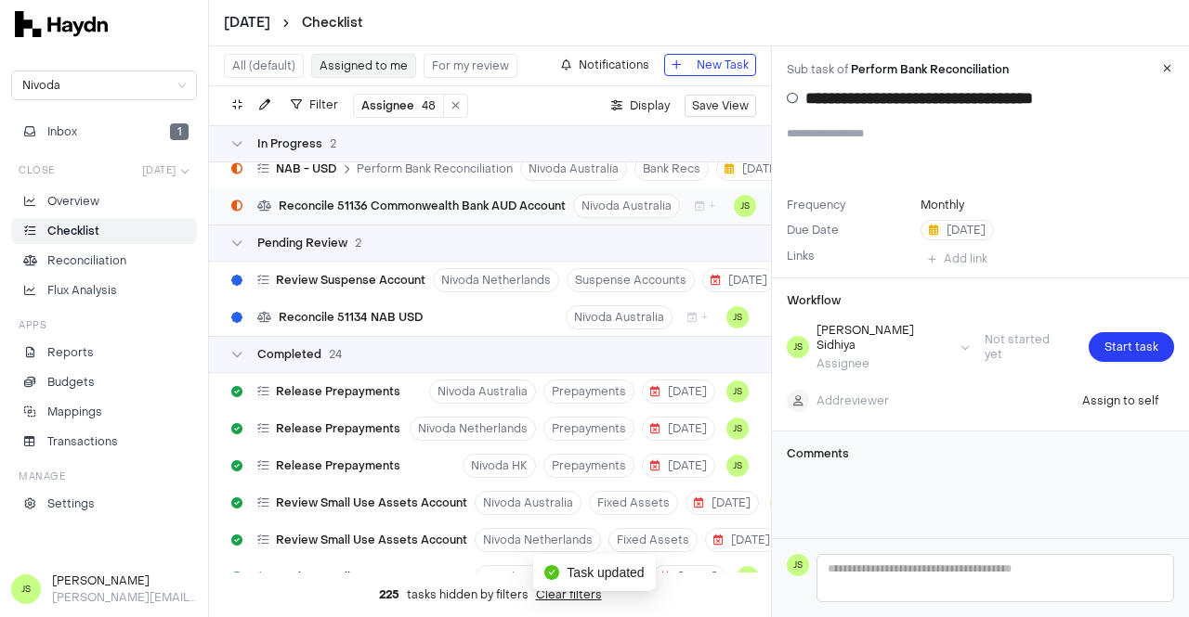
scroll to position [971, 0]
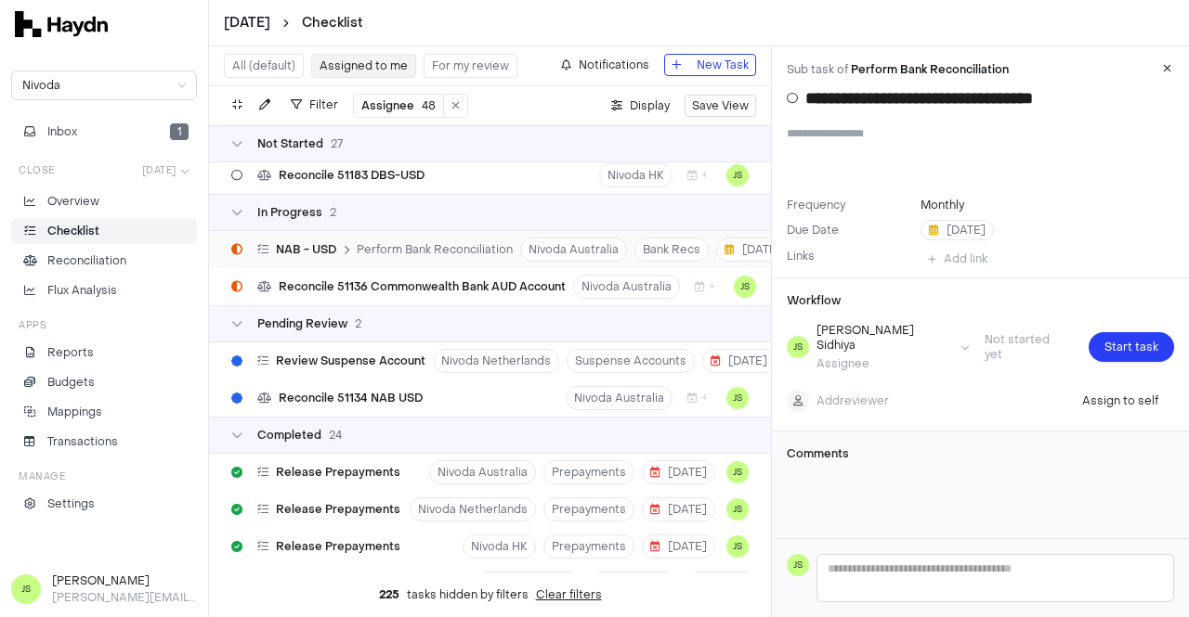
click at [324, 242] on span "NAB - USD" at bounding box center [306, 249] width 60 height 15
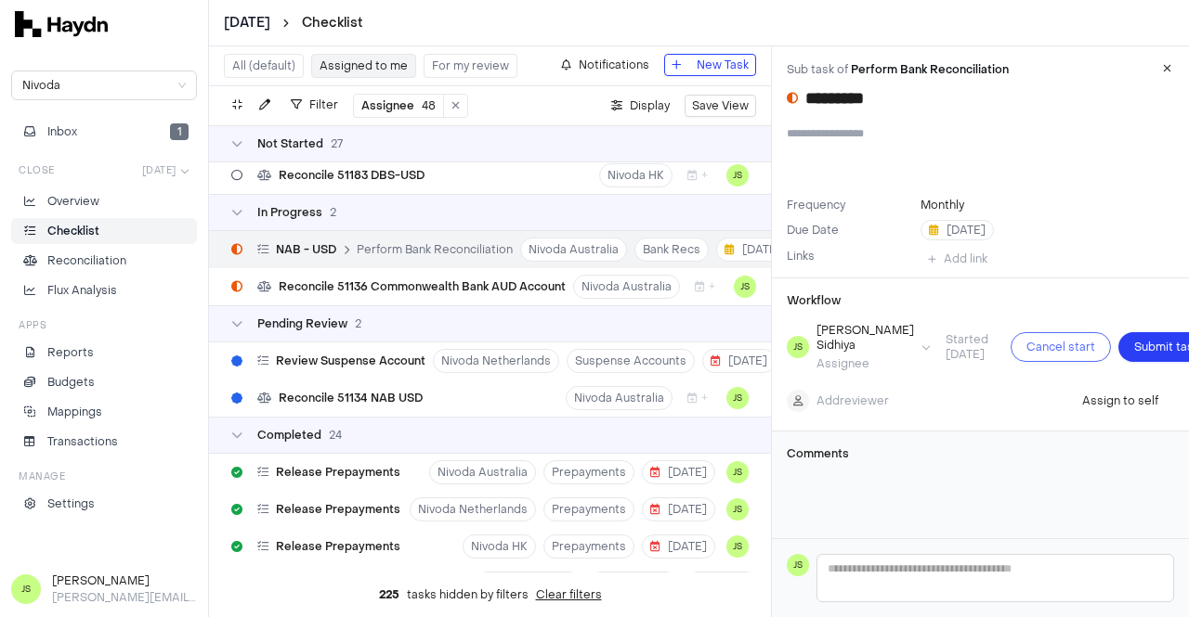
click at [1026, 341] on span "Cancel start" at bounding box center [1060, 347] width 69 height 19
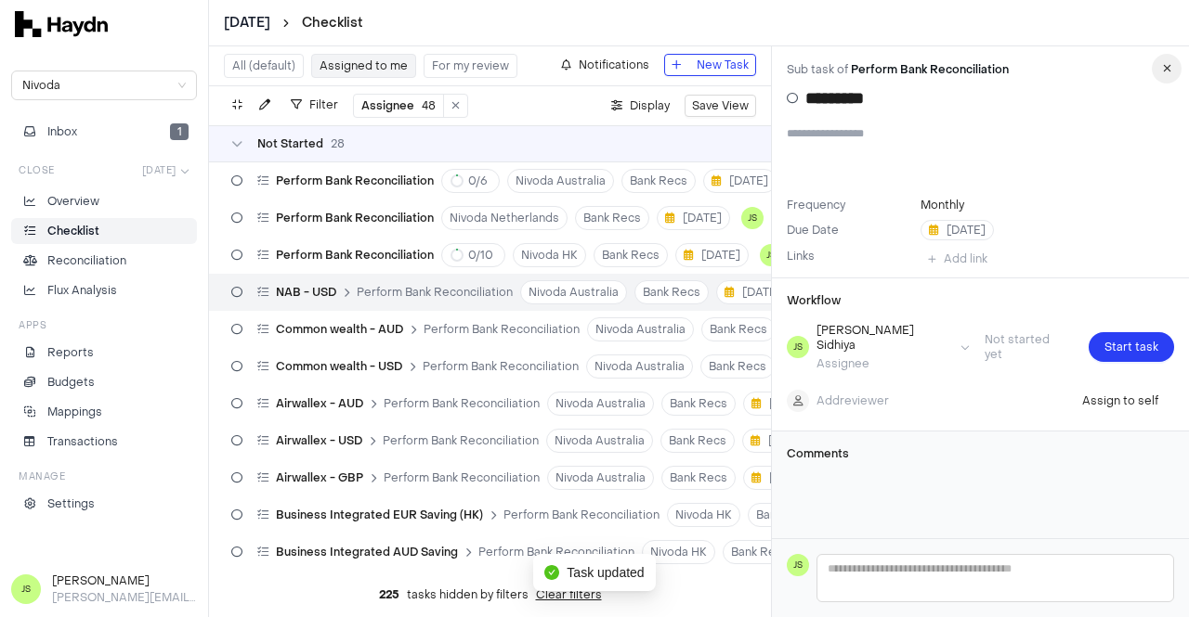
click at [1176, 74] on button "button" at bounding box center [1166, 69] width 30 height 30
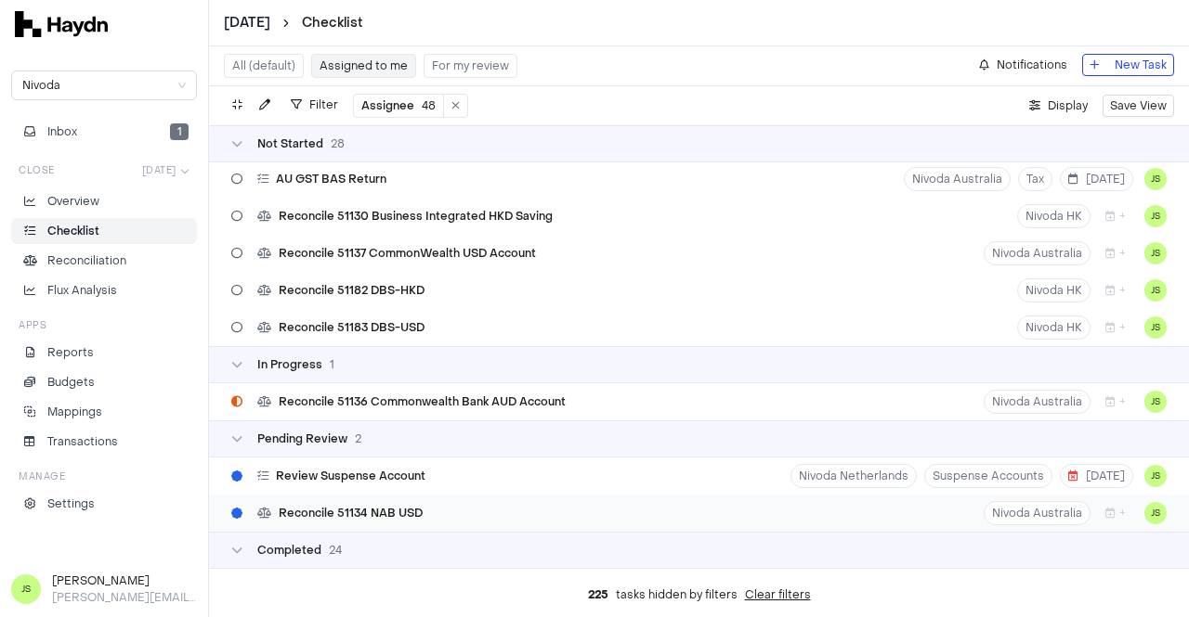
scroll to position [1021, 0]
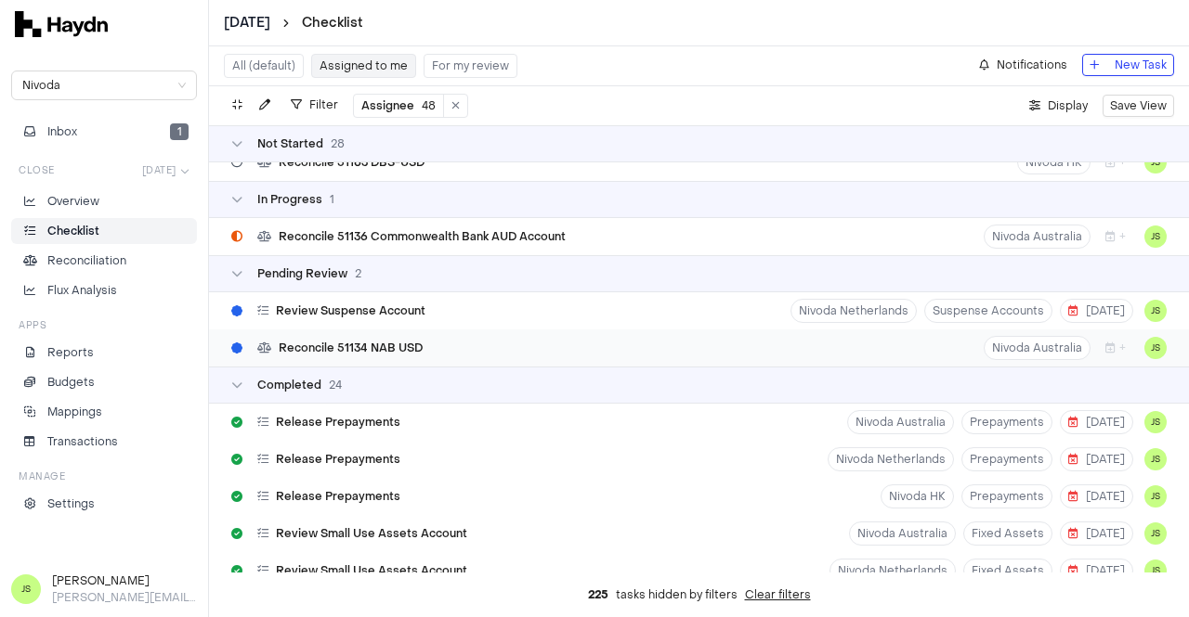
click at [486, 342] on div "Reconcile 51134 NAB USD Nivoda Australia + JS" at bounding box center [699, 348] width 980 height 37
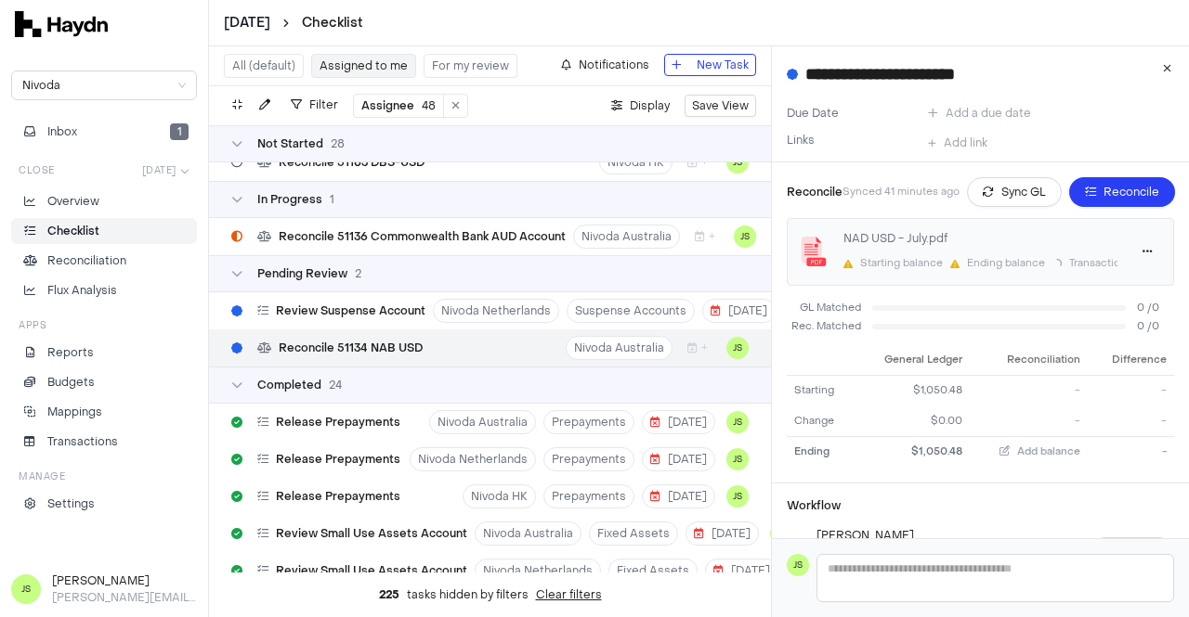
click at [1075, 254] on div "Transactions" at bounding box center [1092, 263] width 80 height 19
click at [1142, 252] on icon "button" at bounding box center [1147, 251] width 10 height 11
click at [1098, 314] on span "Reprocess" at bounding box center [1102, 318] width 62 height 19
click at [1138, 257] on button "button" at bounding box center [1147, 252] width 30 height 30
click at [1087, 350] on span "Delete" at bounding box center [1102, 348] width 62 height 19
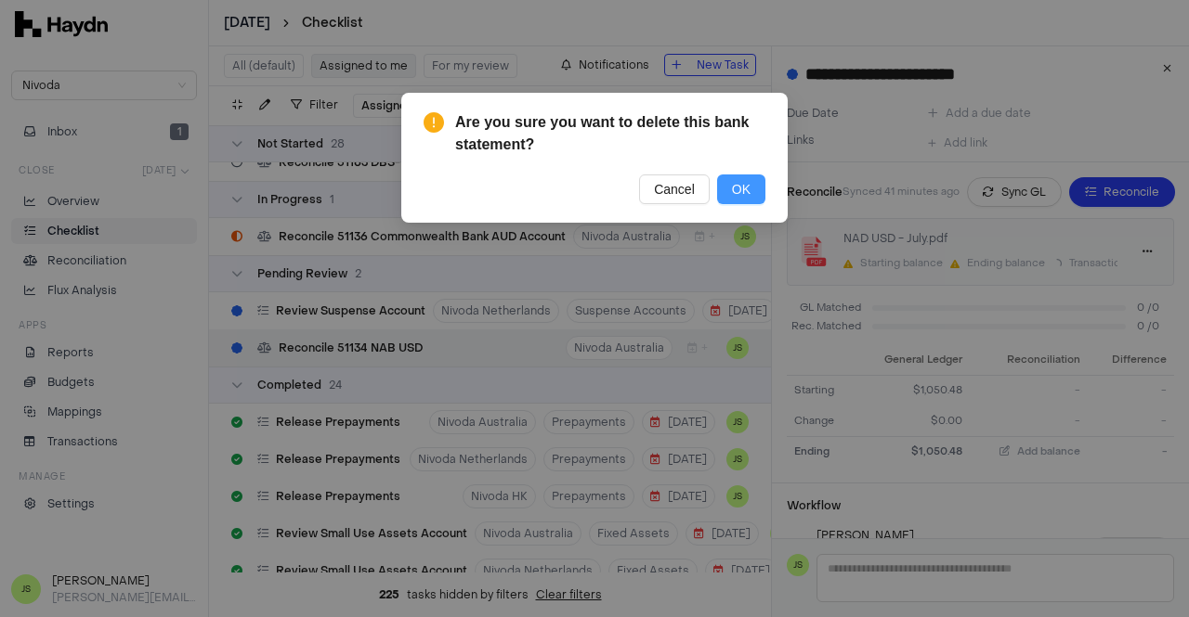
click at [730, 194] on button "OK" at bounding box center [741, 190] width 48 height 30
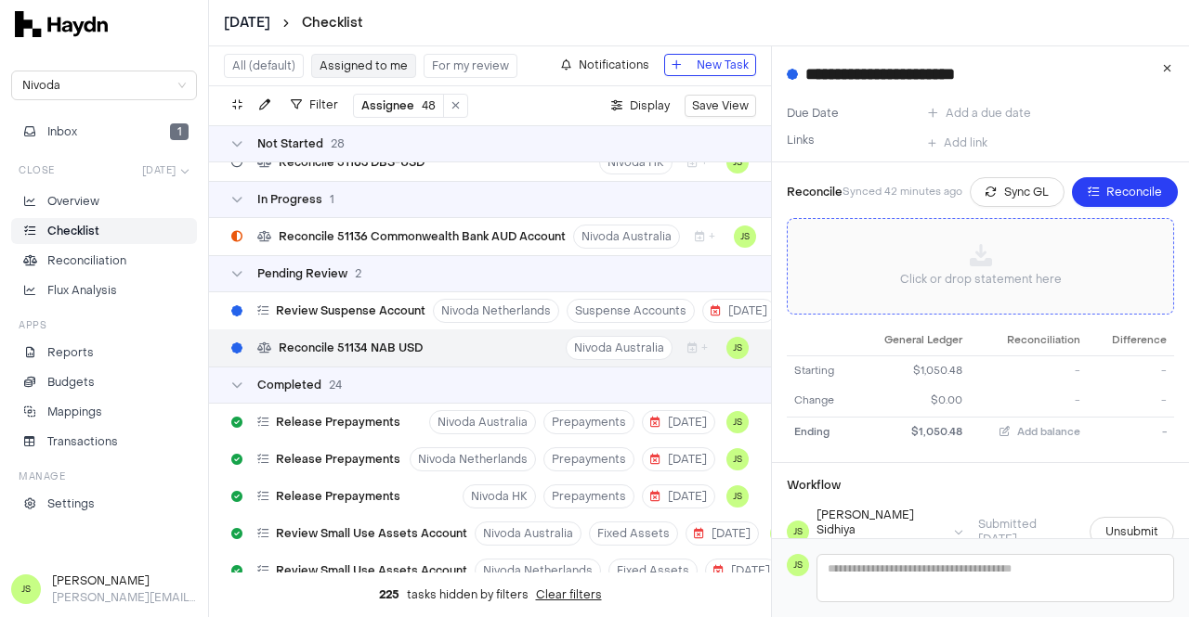
click at [943, 266] on div "Click or drop statement here" at bounding box center [980, 266] width 356 height 65
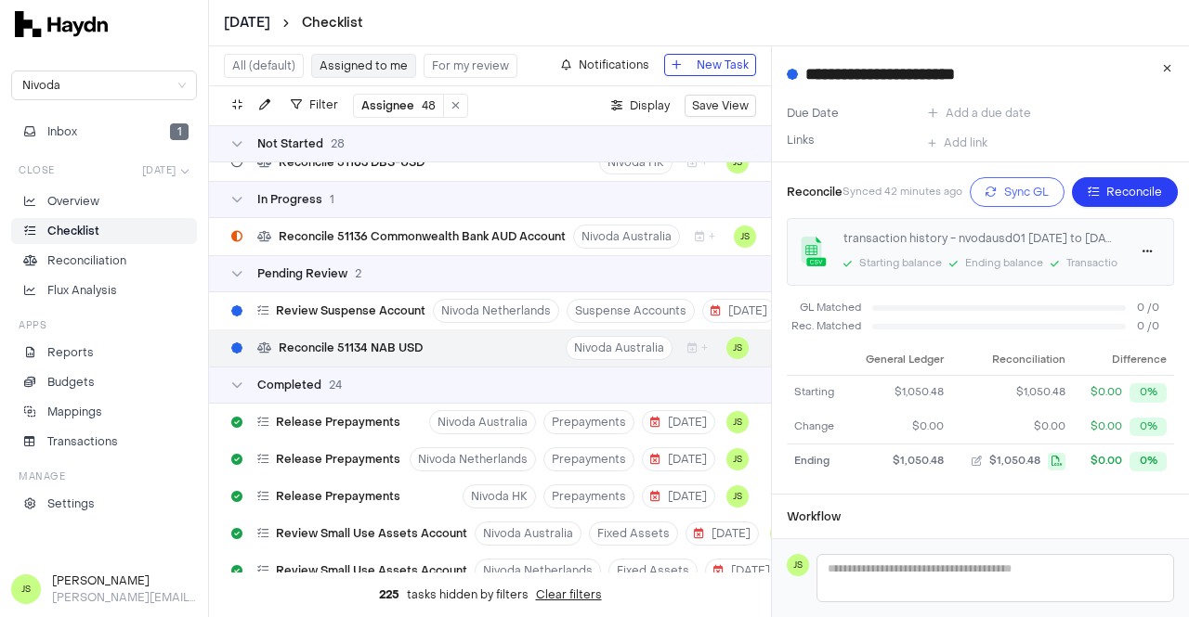
click at [1012, 190] on span "Sync GL" at bounding box center [1026, 192] width 45 height 19
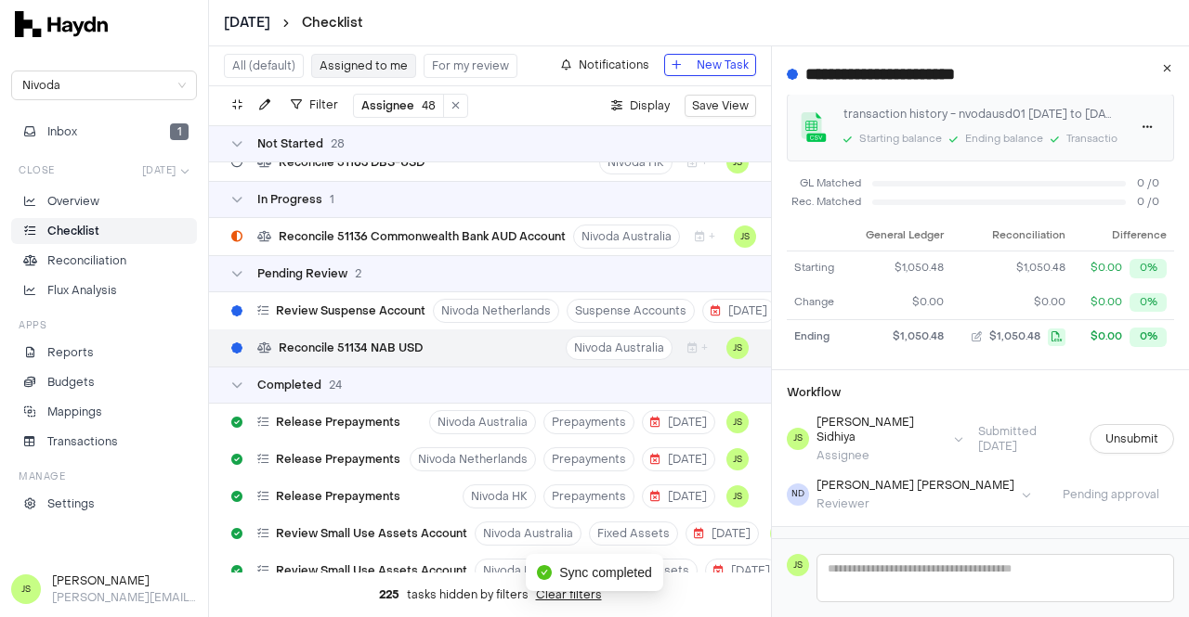
scroll to position [168, 0]
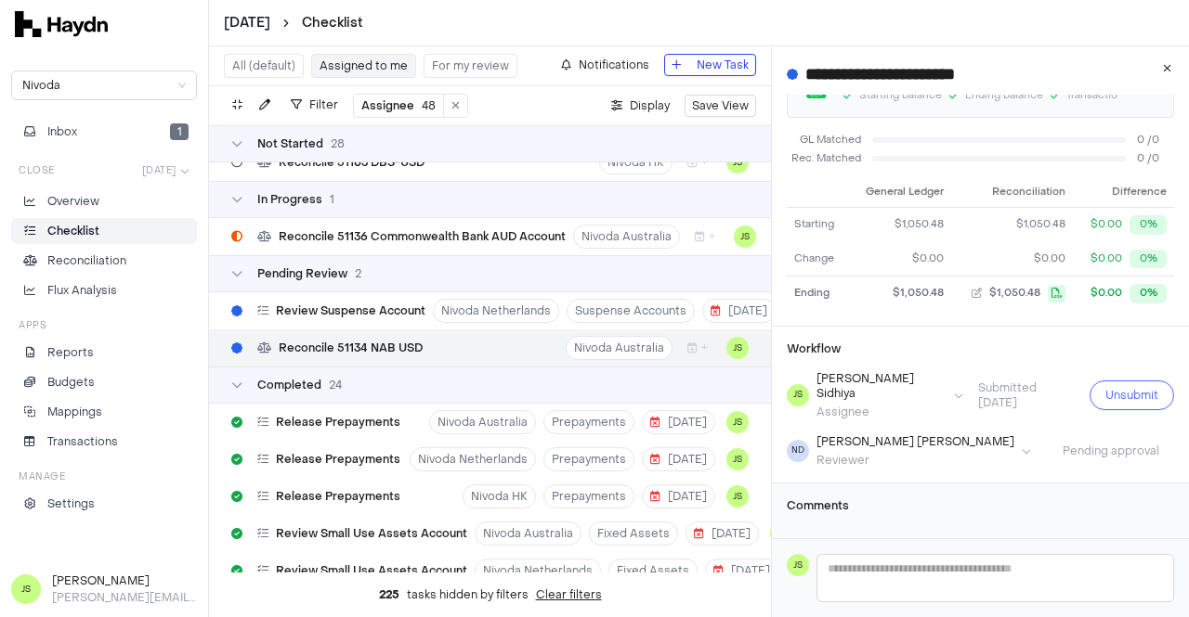
click at [1130, 396] on button "Unsubmit" at bounding box center [1131, 396] width 84 height 30
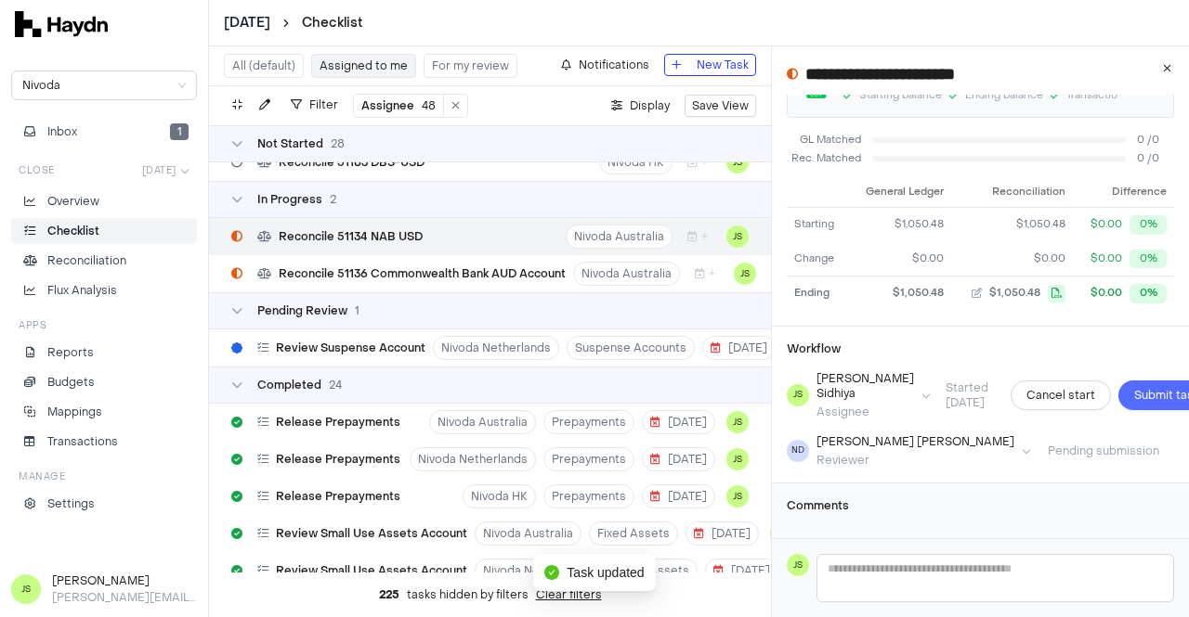
click at [1134, 394] on span "Submit task" at bounding box center [1166, 395] width 65 height 19
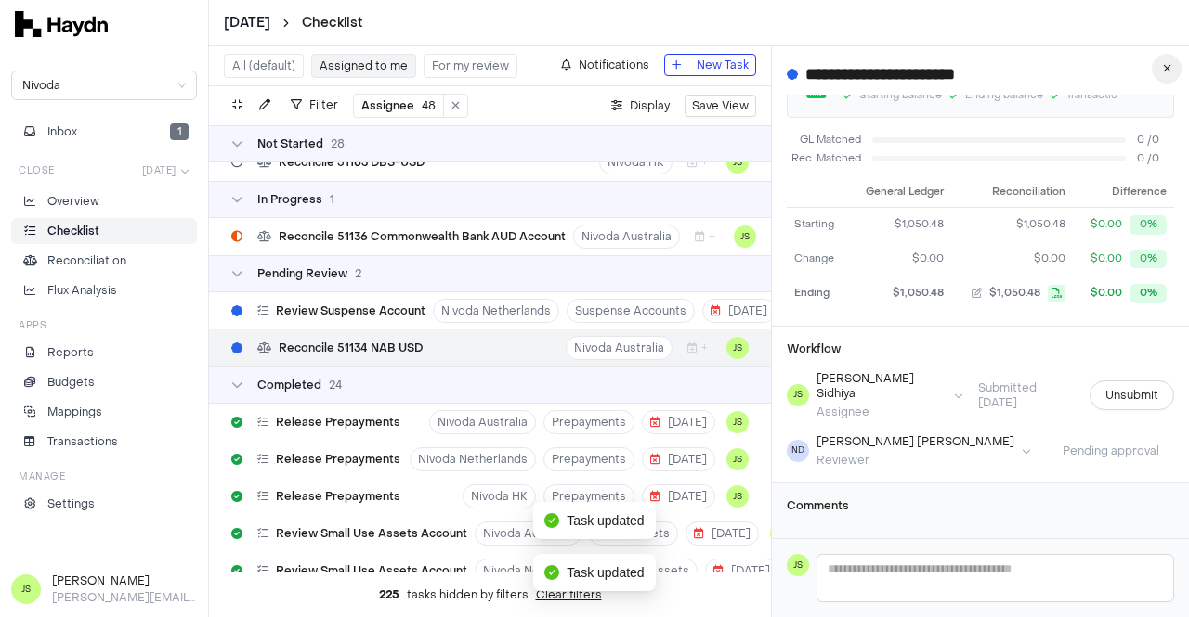
click at [1176, 68] on button "button" at bounding box center [1166, 69] width 30 height 30
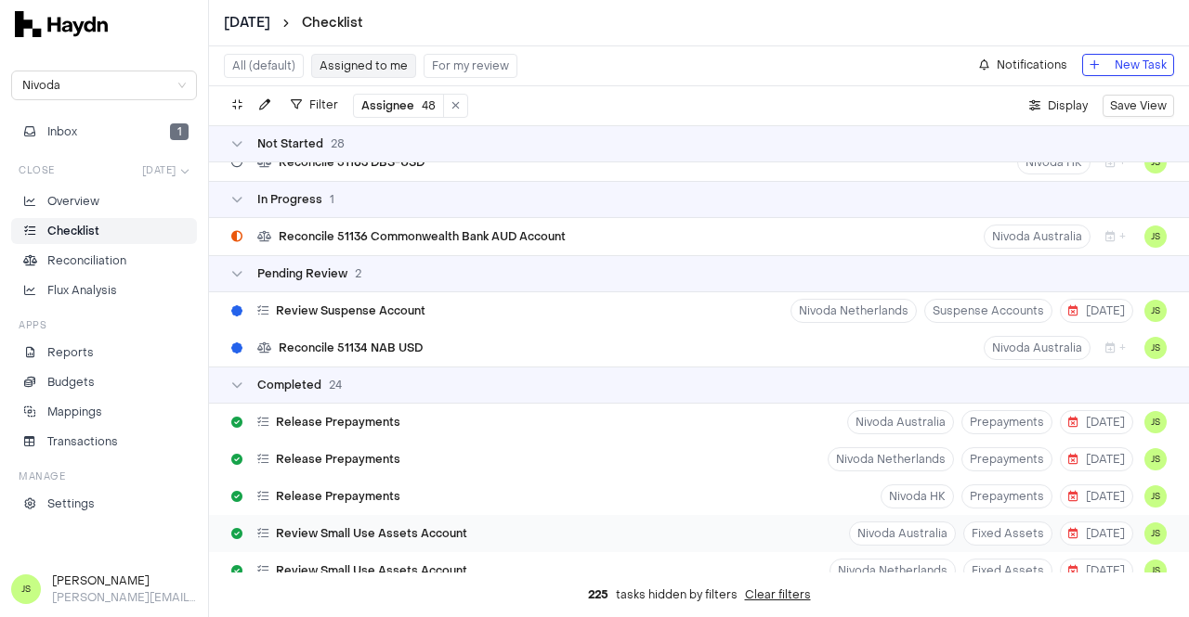
scroll to position [929, 0]
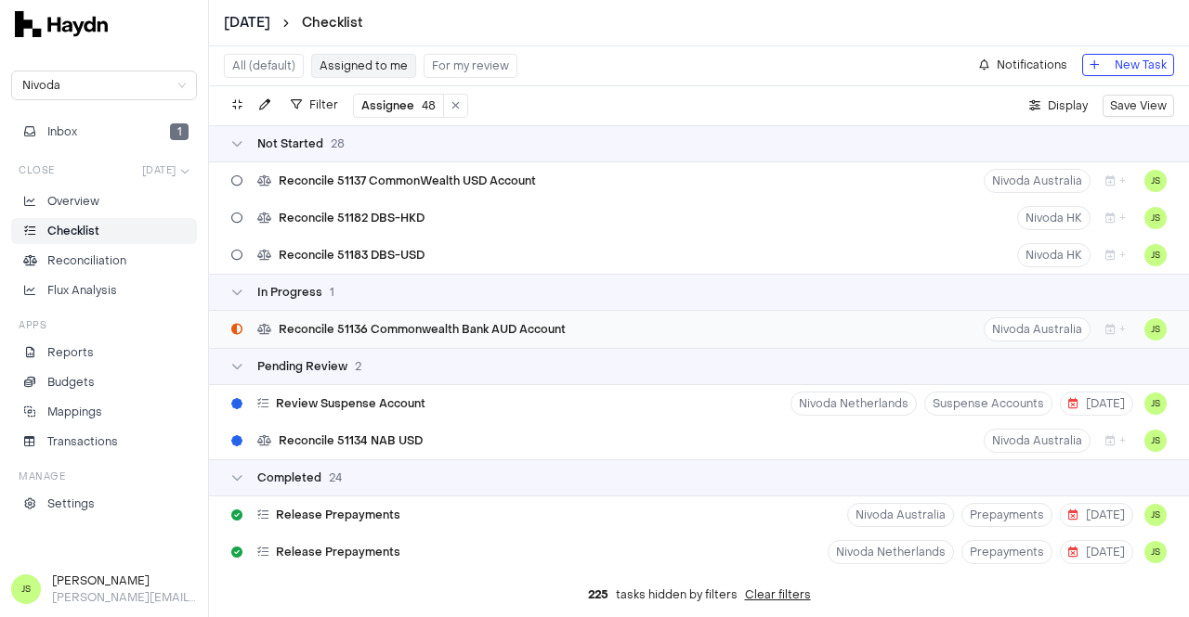
click at [477, 333] on span "Reconcile 51136 Commonwealth Bank AUD Account" at bounding box center [422, 329] width 287 height 15
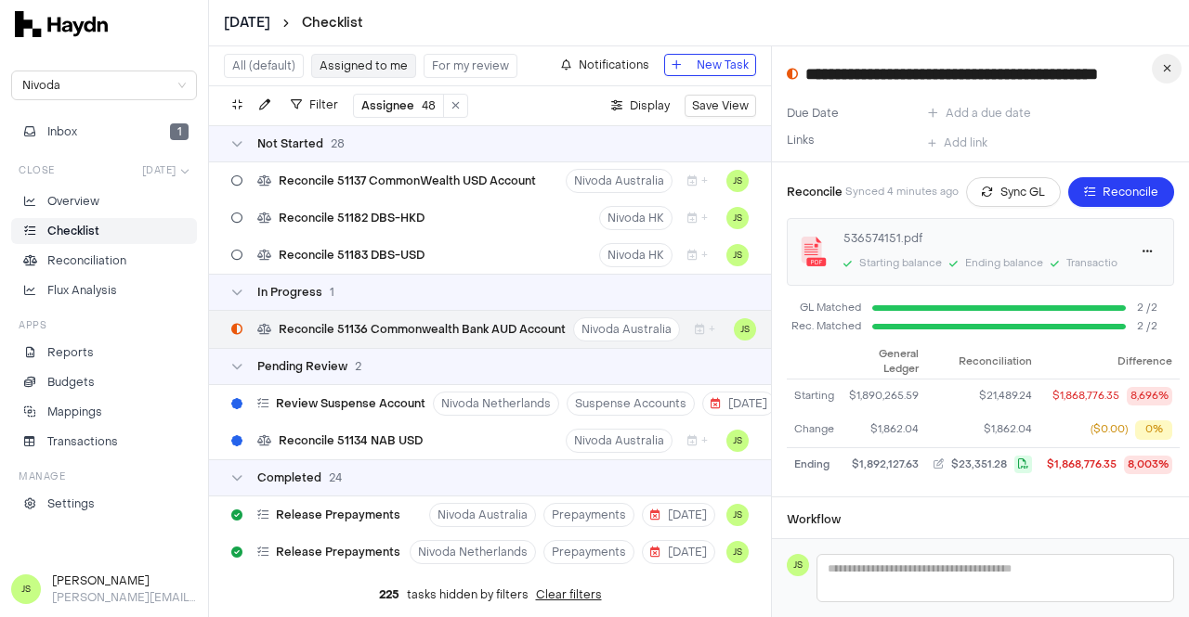
click at [1167, 73] on span "button" at bounding box center [1167, 68] width 8 height 11
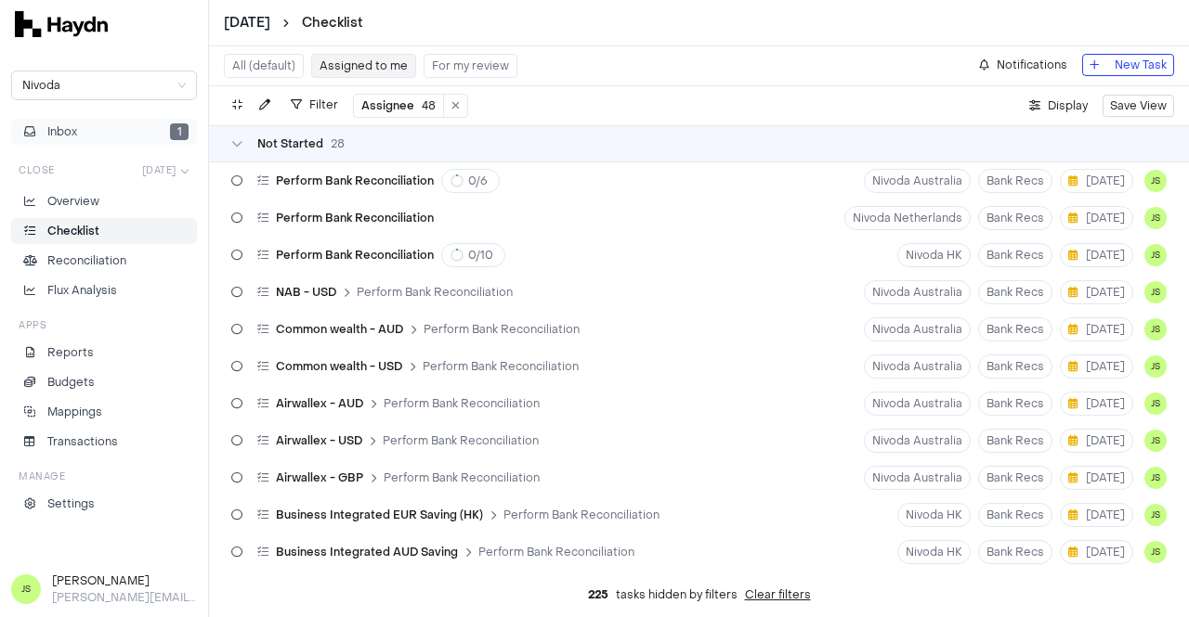
click at [110, 133] on button "Inbox 1" at bounding box center [104, 132] width 186 height 26
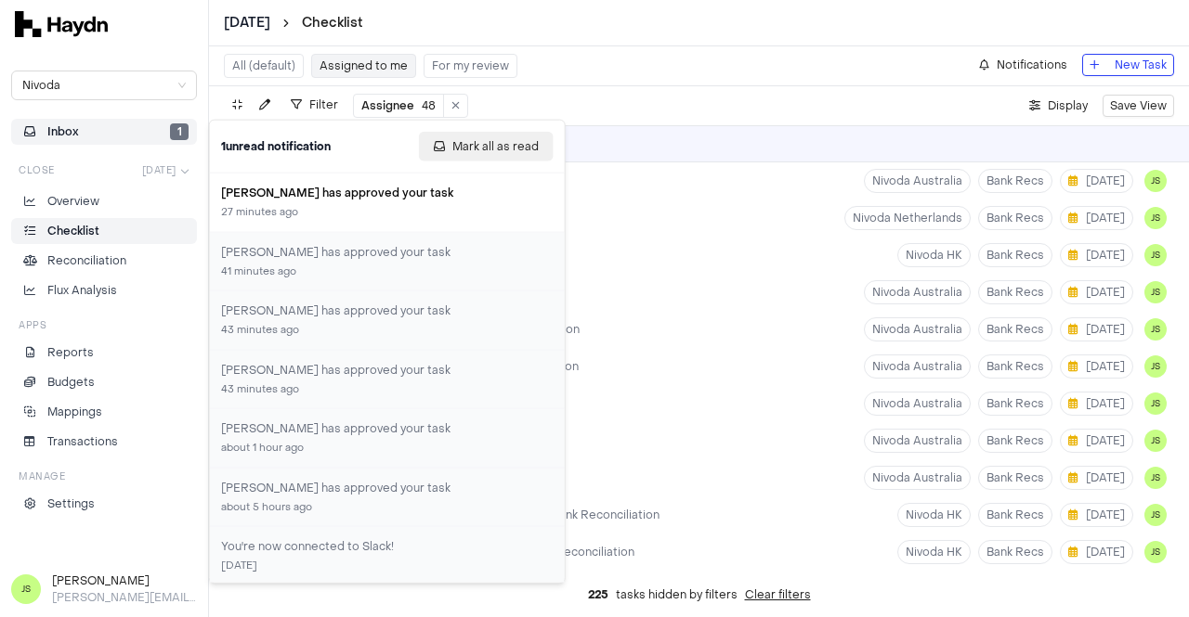
click at [474, 145] on span "Mark all as read" at bounding box center [495, 146] width 86 height 19
click at [770, 331] on div "Common wealth - AUD Perform Bank Reconciliation Nivoda Australia Bank Recs [DAT…" at bounding box center [699, 329] width 980 height 37
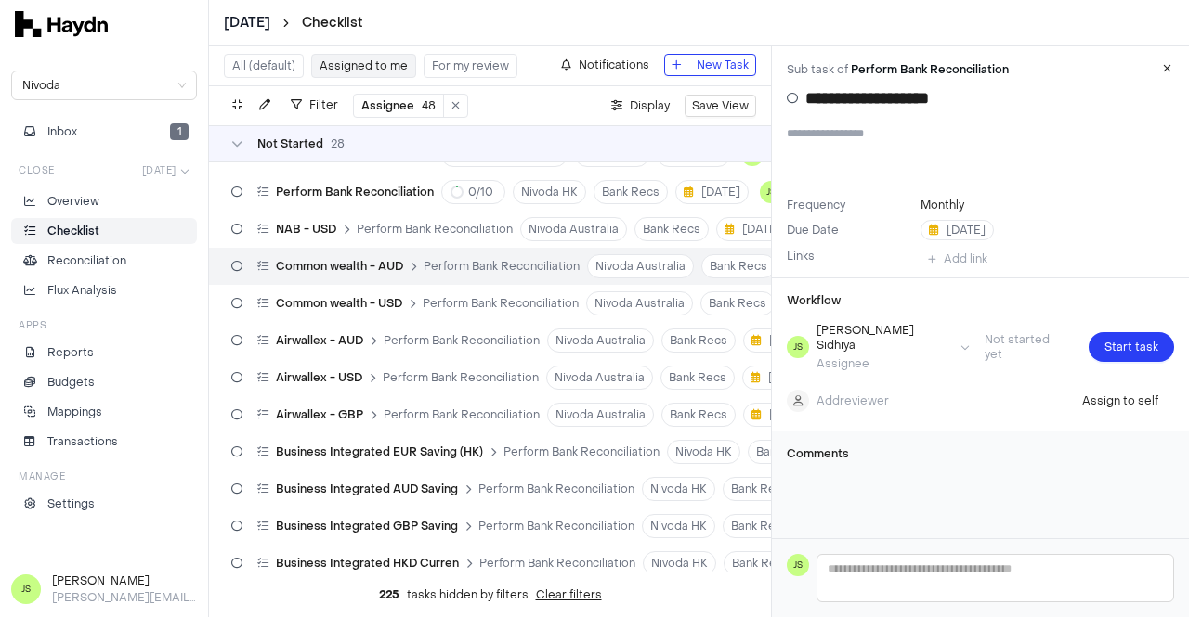
scroll to position [93, 0]
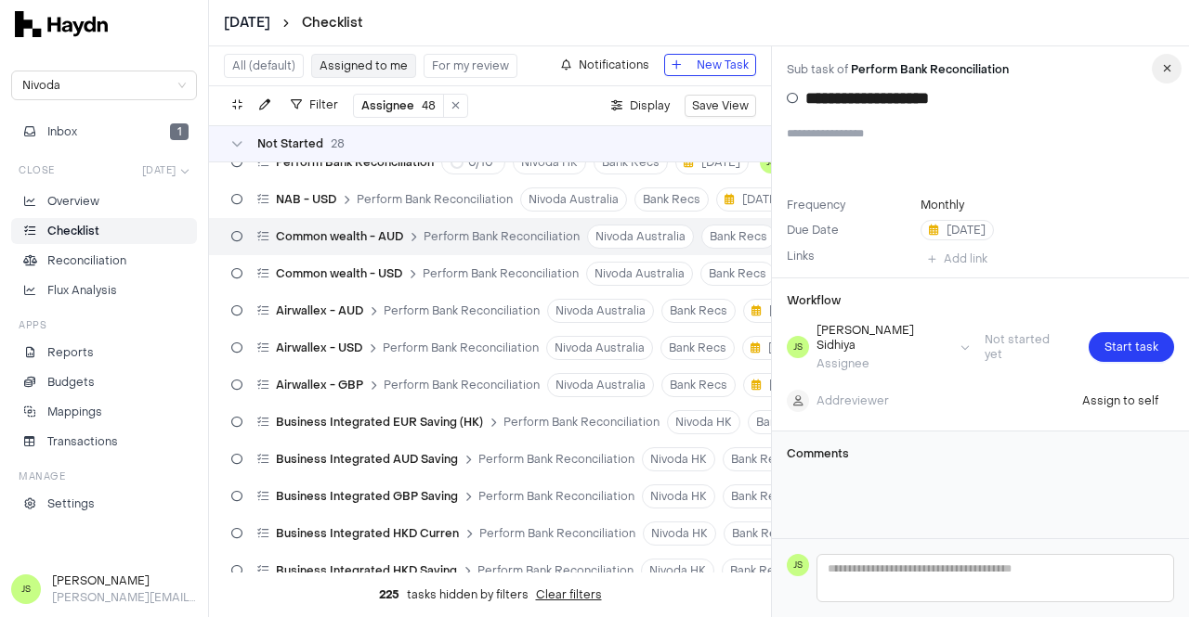
click at [1155, 63] on button "button" at bounding box center [1166, 69] width 30 height 30
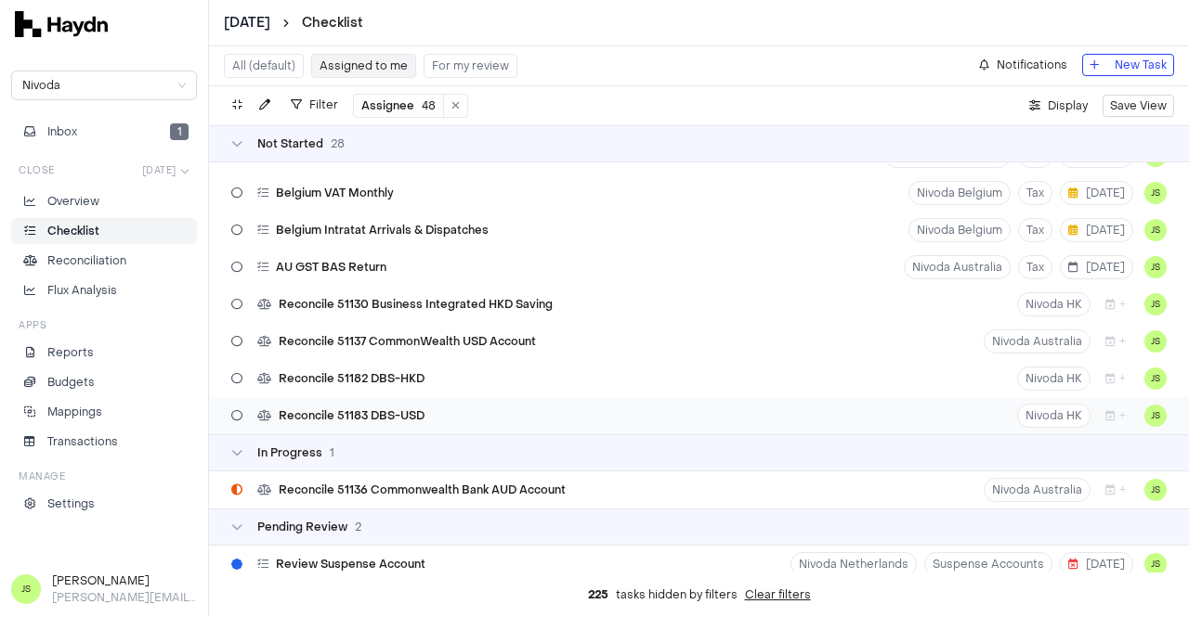
scroll to position [743, 0]
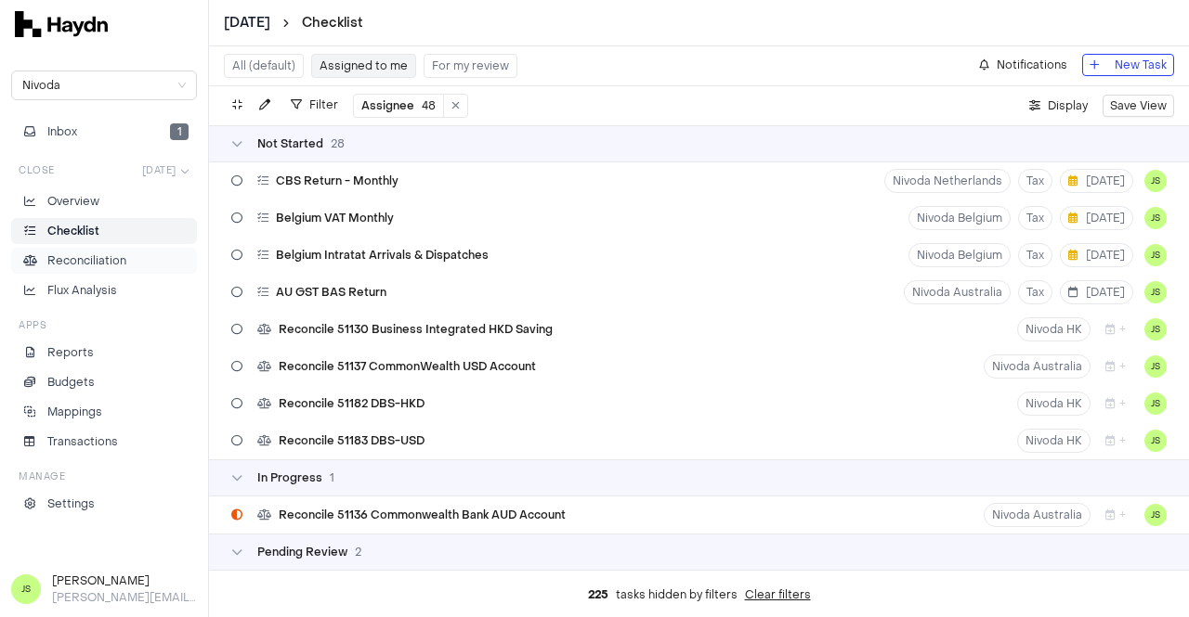
click at [110, 259] on p "Reconciliation" at bounding box center [86, 261] width 79 height 17
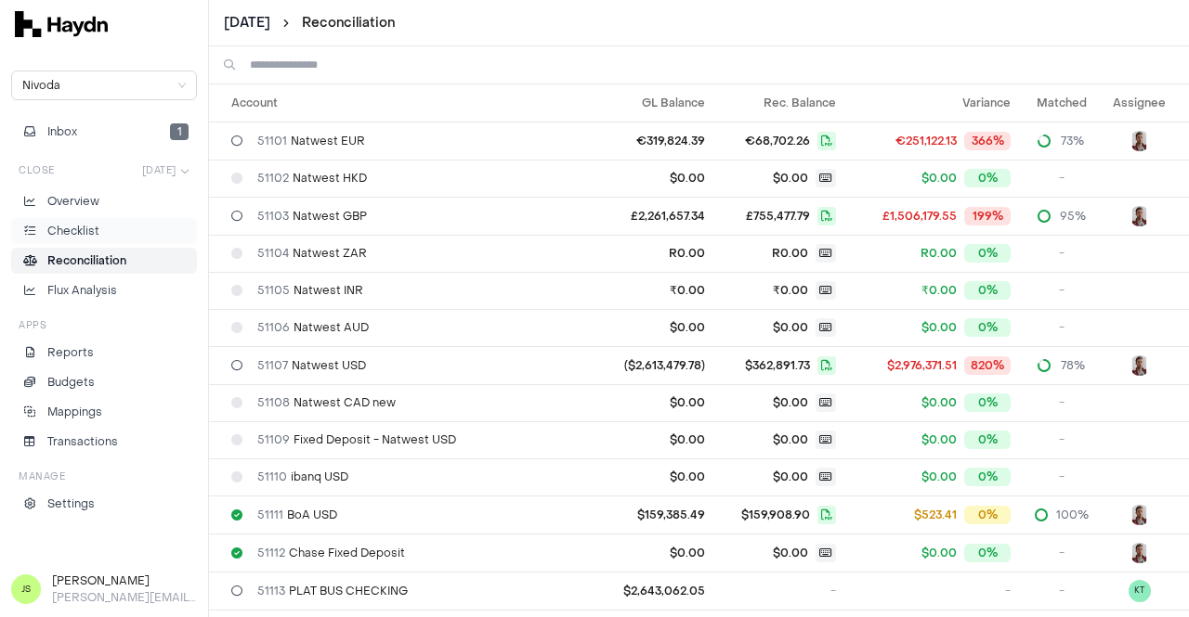
click at [109, 237] on li "Checklist" at bounding box center [103, 231] width 169 height 17
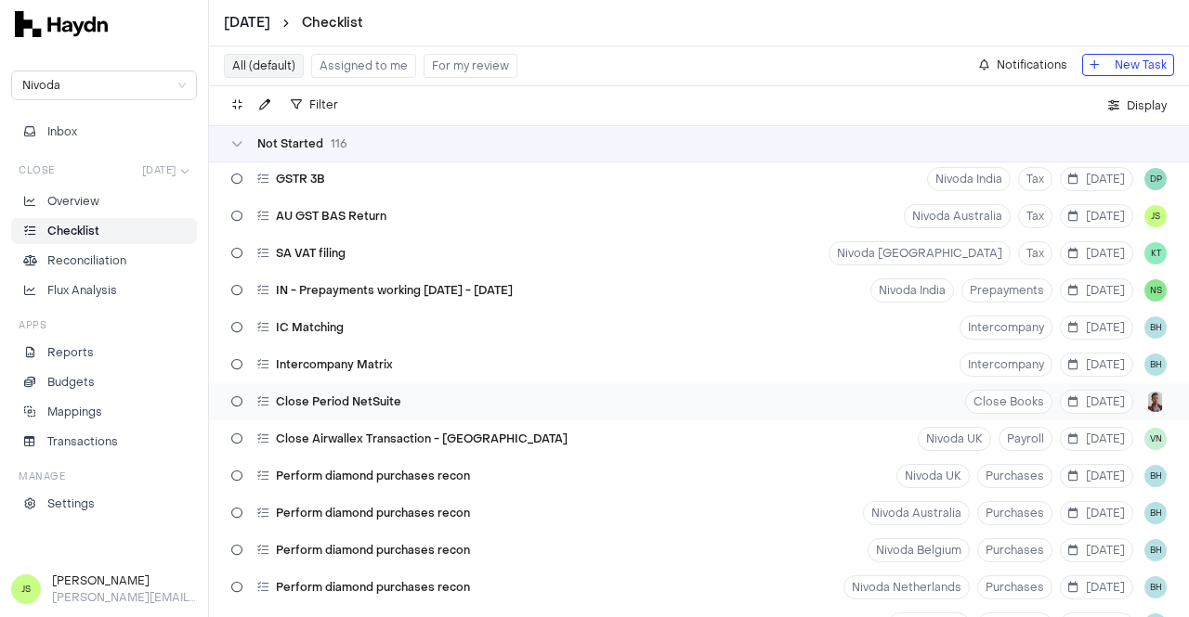
scroll to position [1578, 0]
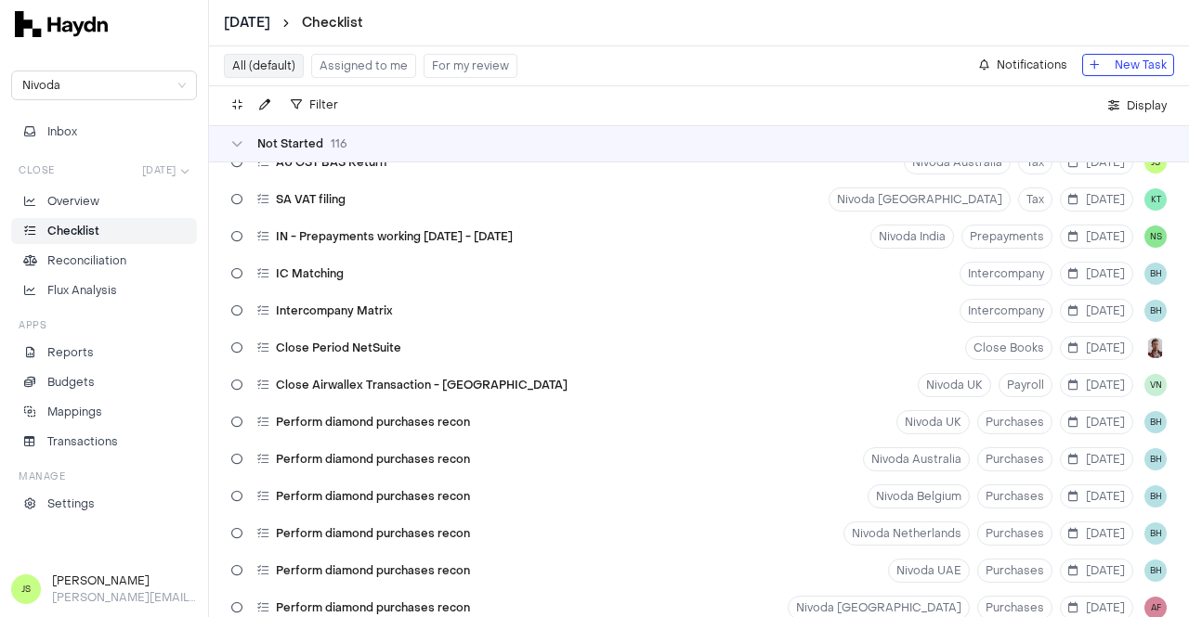
click at [360, 55] on button "Assigned to me" at bounding box center [363, 66] width 105 height 24
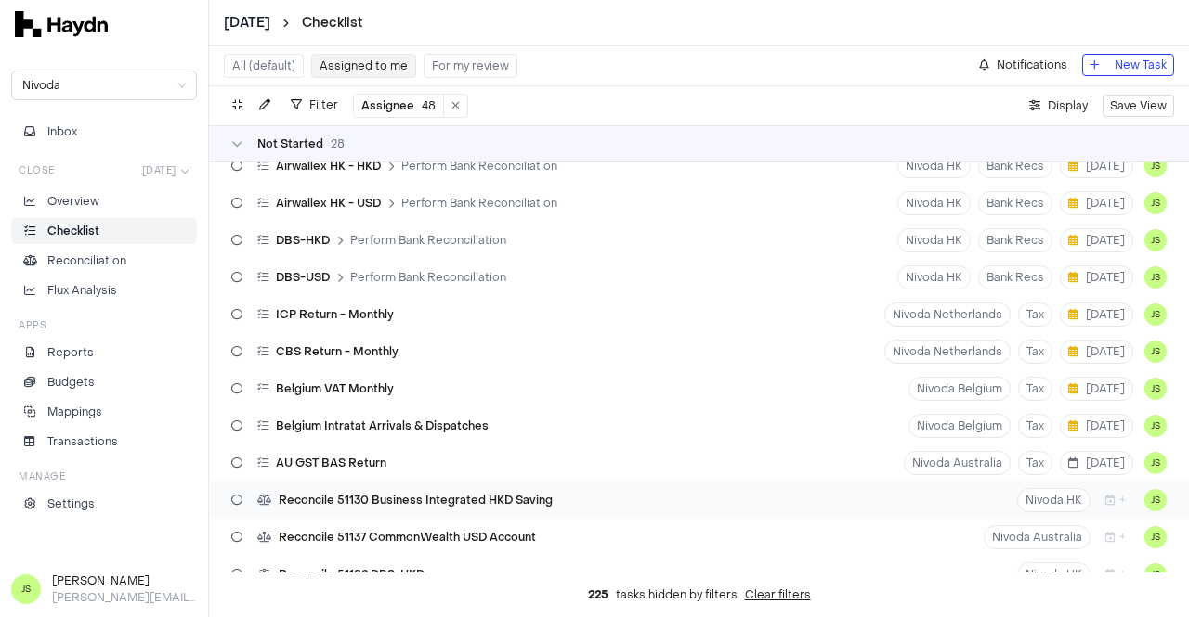
scroll to position [743, 0]
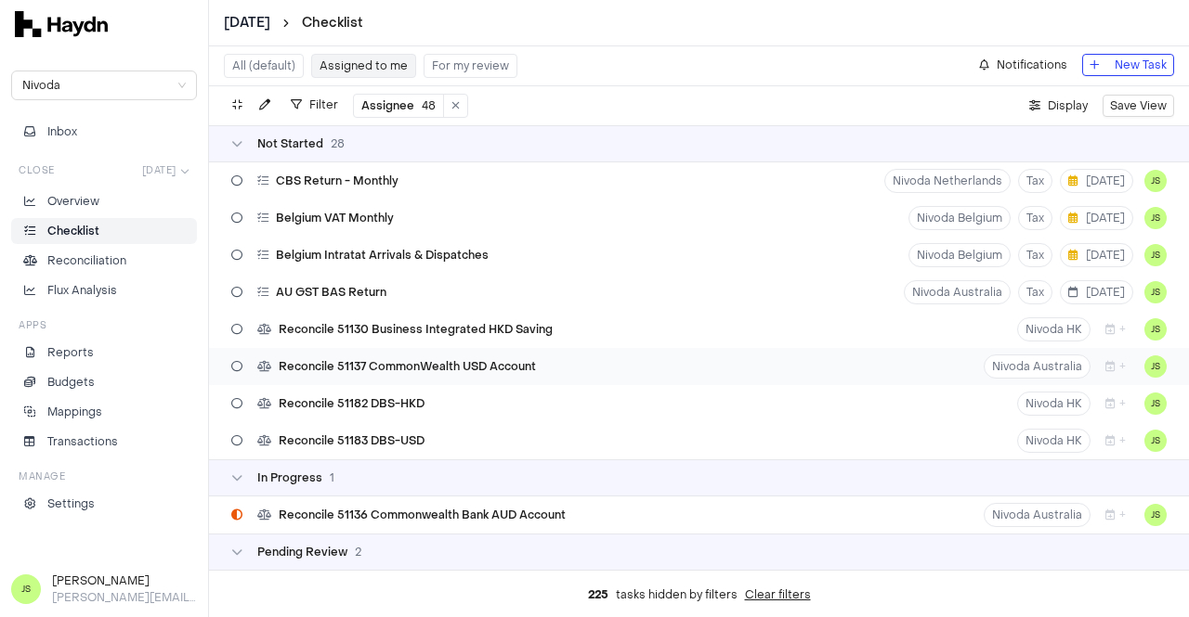
click at [484, 365] on span "Reconcile 51137 CommonWealth USD Account" at bounding box center [407, 366] width 257 height 15
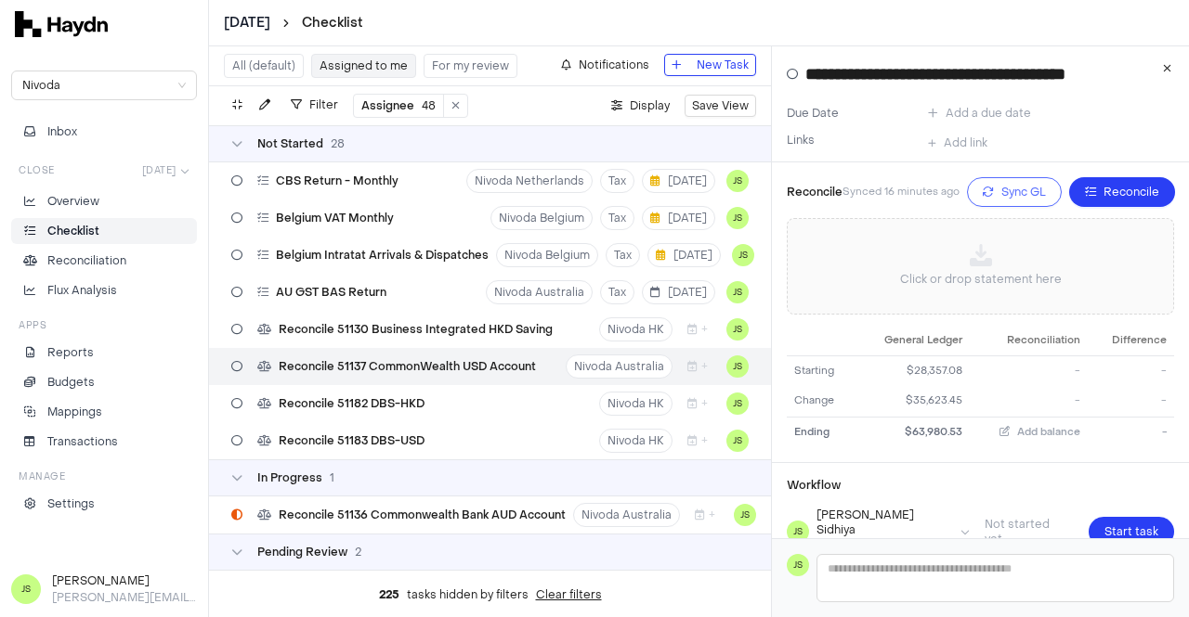
click at [1020, 198] on span "Sync GL" at bounding box center [1023, 192] width 45 height 19
click at [974, 283] on p "Click or drop statement here" at bounding box center [981, 279] width 162 height 19
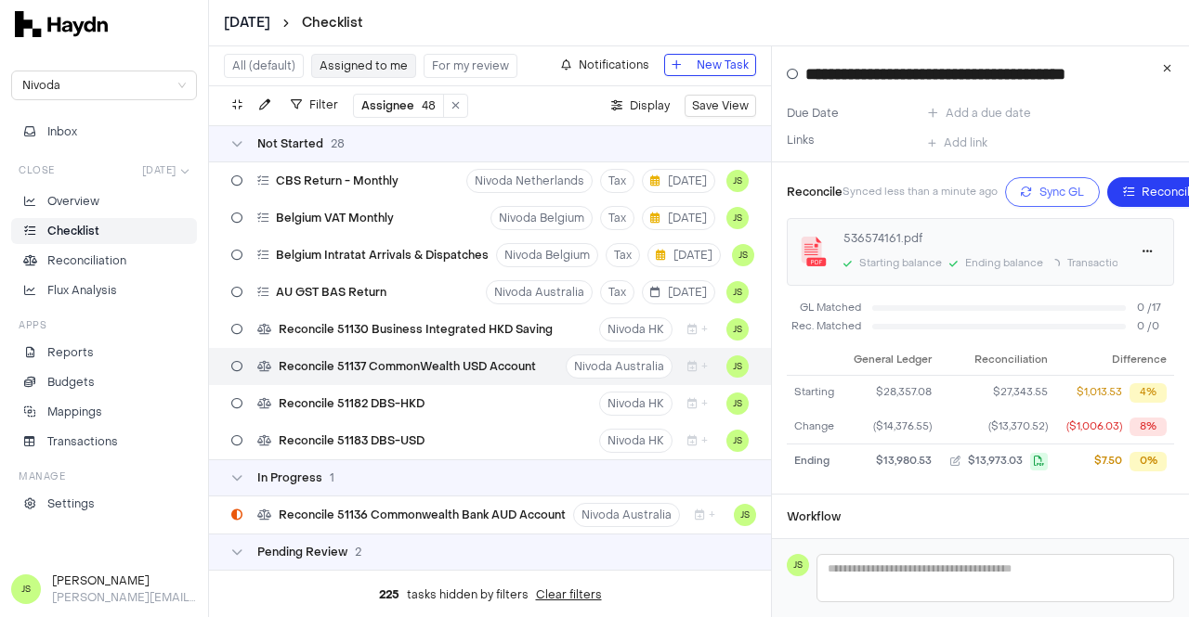
click at [1057, 184] on span "Sync GL" at bounding box center [1061, 192] width 45 height 19
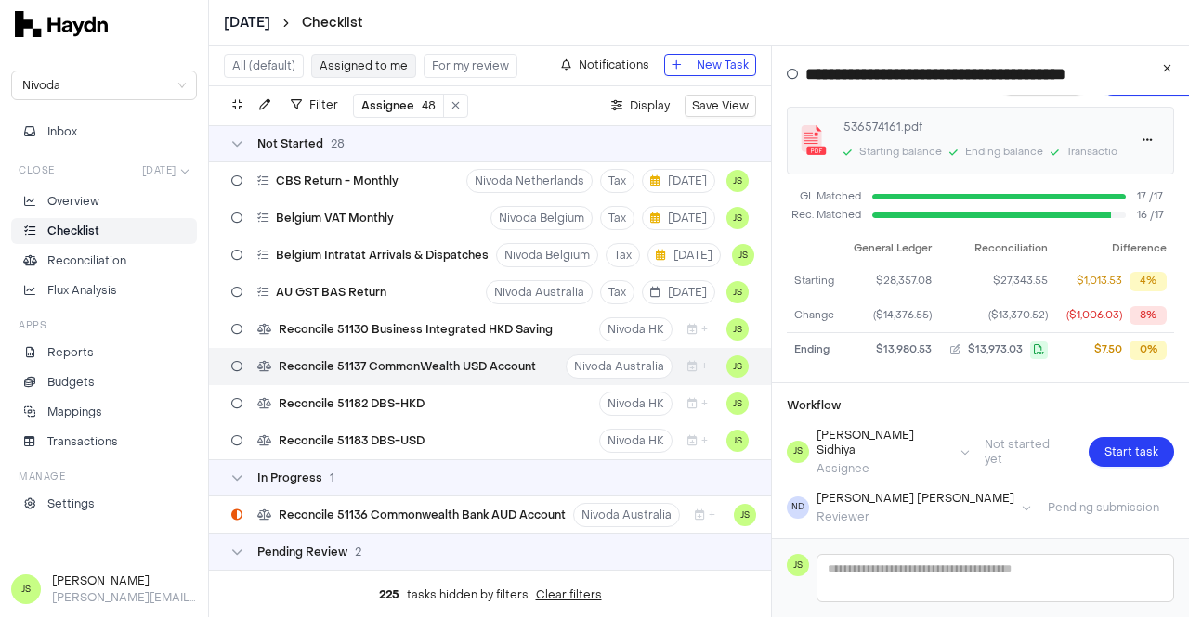
scroll to position [171, 0]
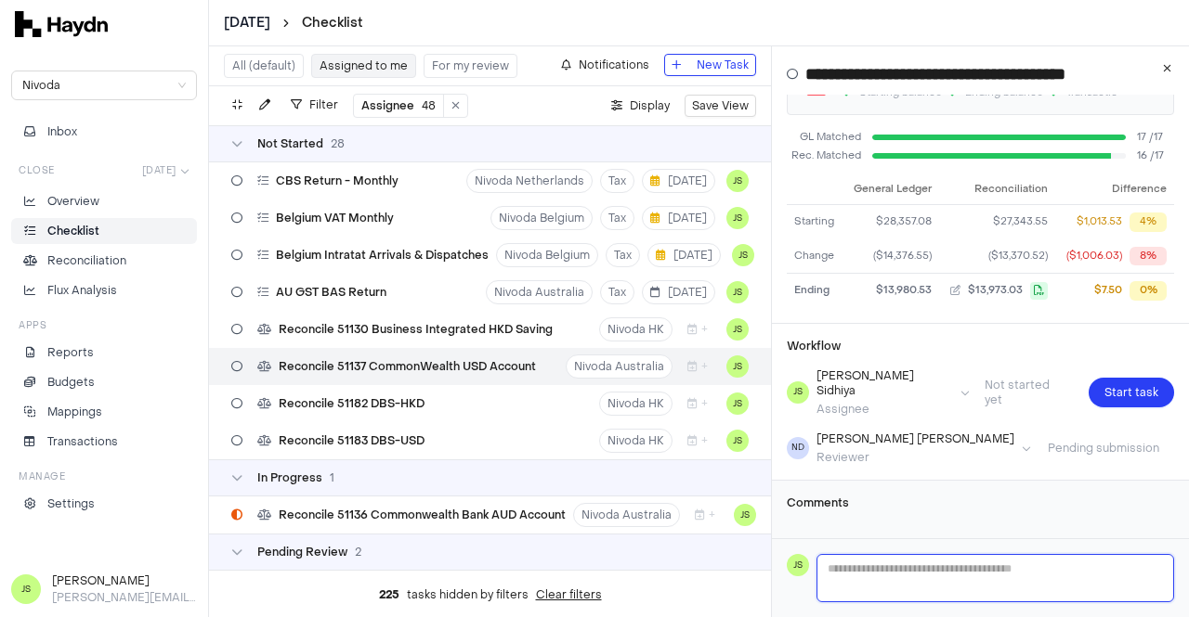
click at [869, 560] on textarea at bounding box center [995, 578] width 356 height 46
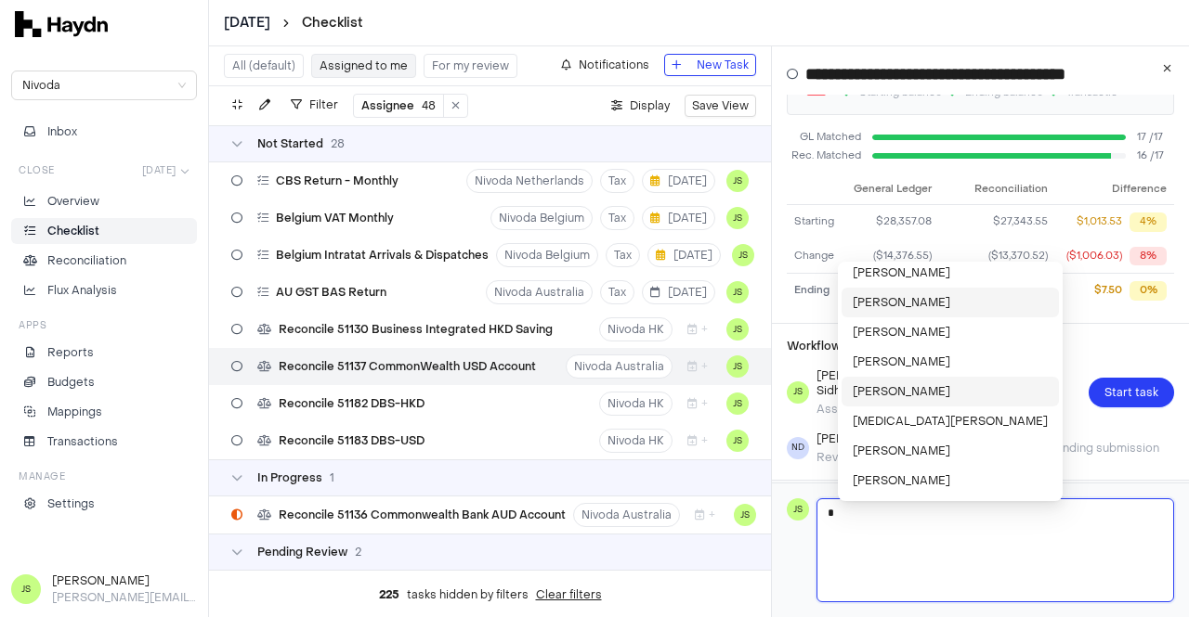
scroll to position [93, 0]
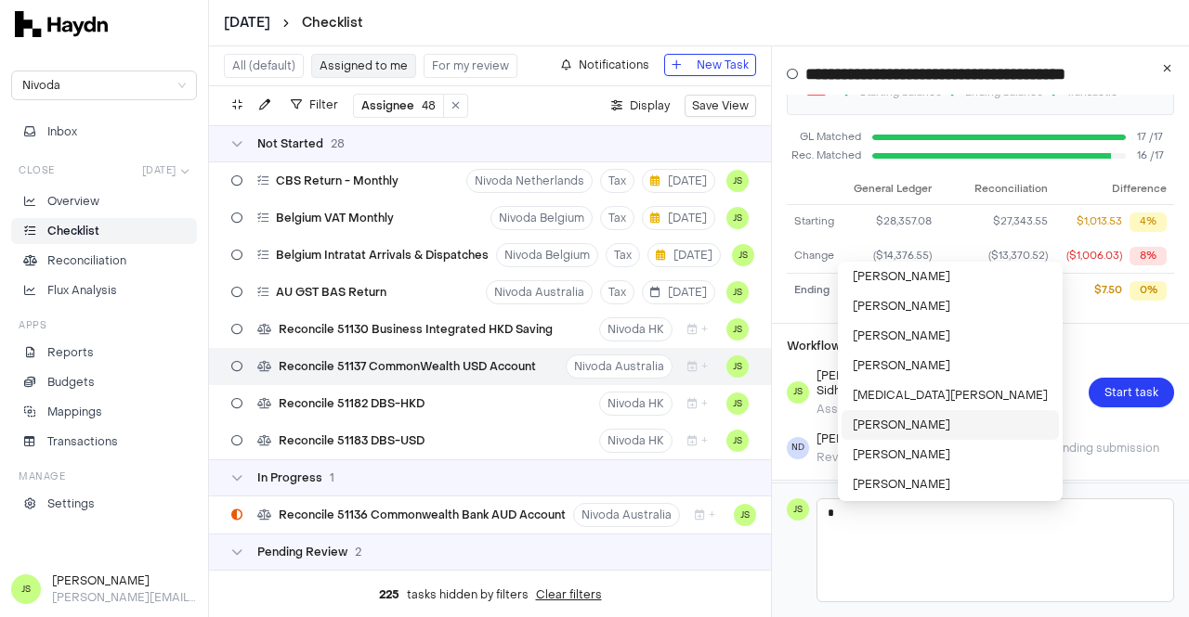
click at [889, 434] on li "[PERSON_NAME]" at bounding box center [949, 425] width 217 height 30
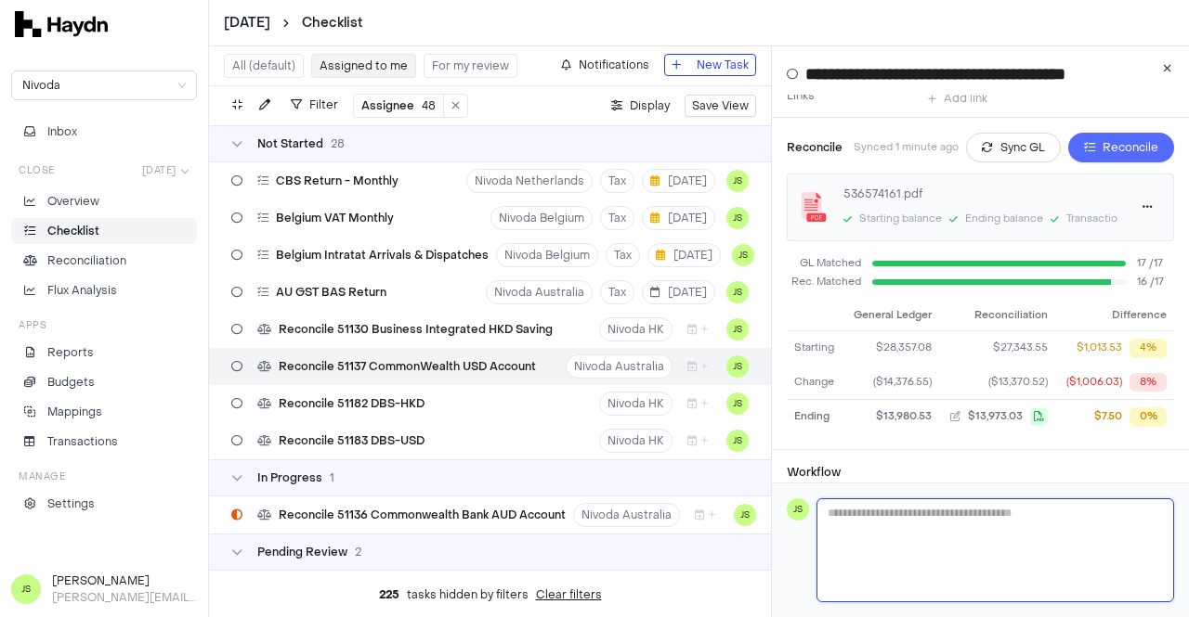
scroll to position [0, 0]
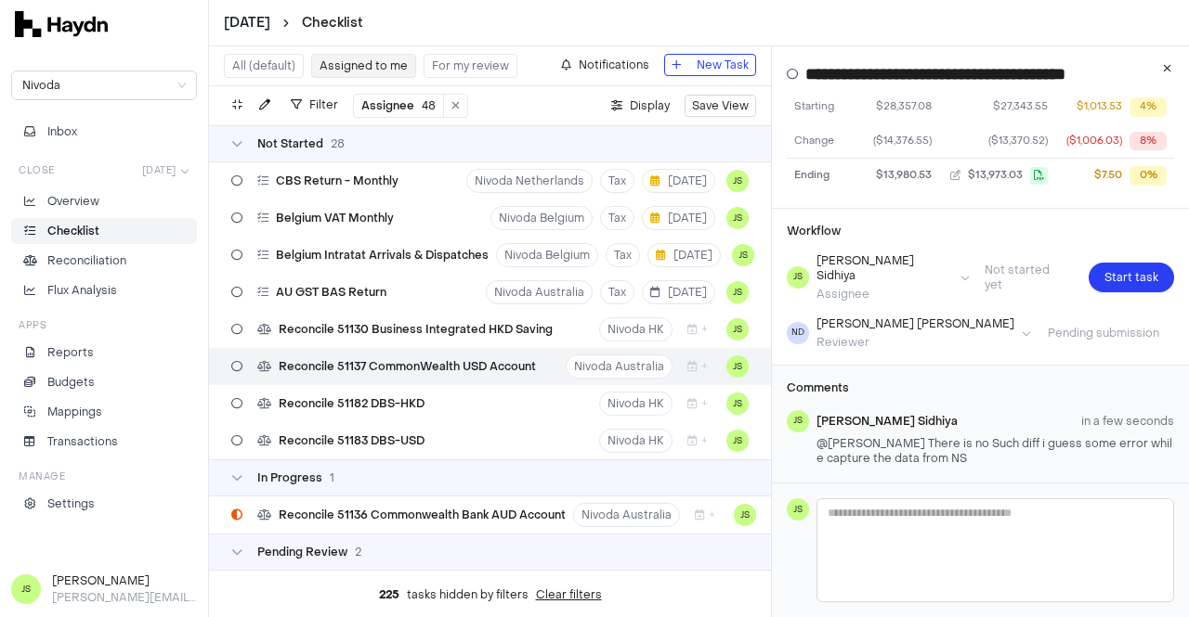
click at [1132, 279] on div "Workflow [PERSON_NAME] Assignee Not started yet Start task ND [PERSON_NAME] Rev…" at bounding box center [980, 287] width 417 height 156
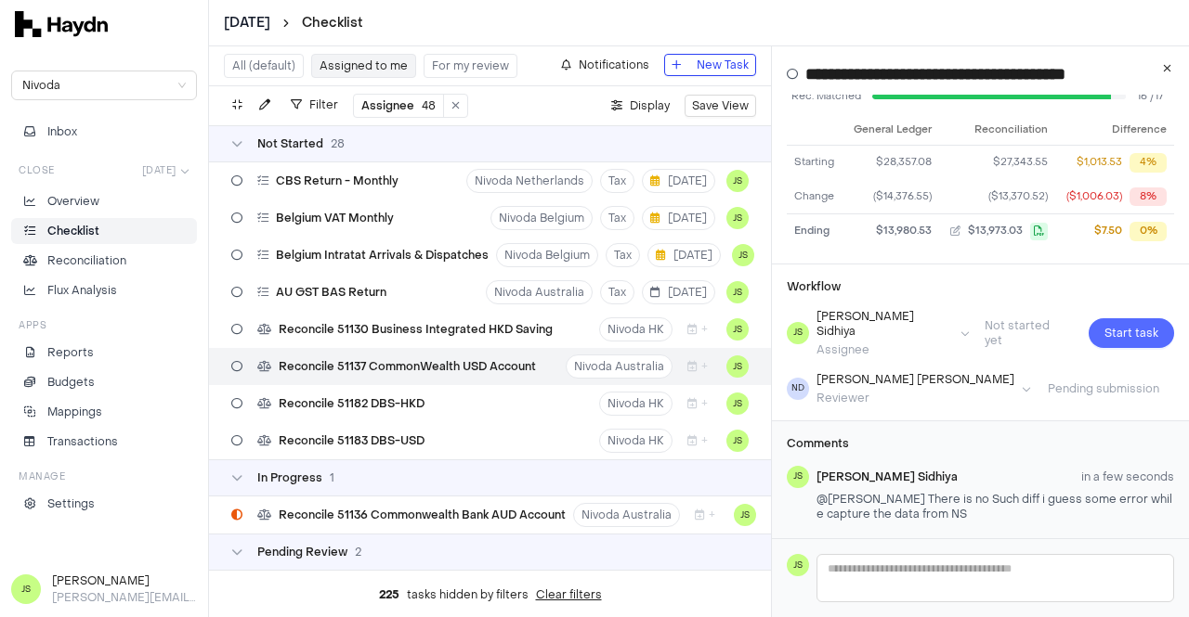
click at [1120, 331] on span "Start task" at bounding box center [1131, 333] width 54 height 19
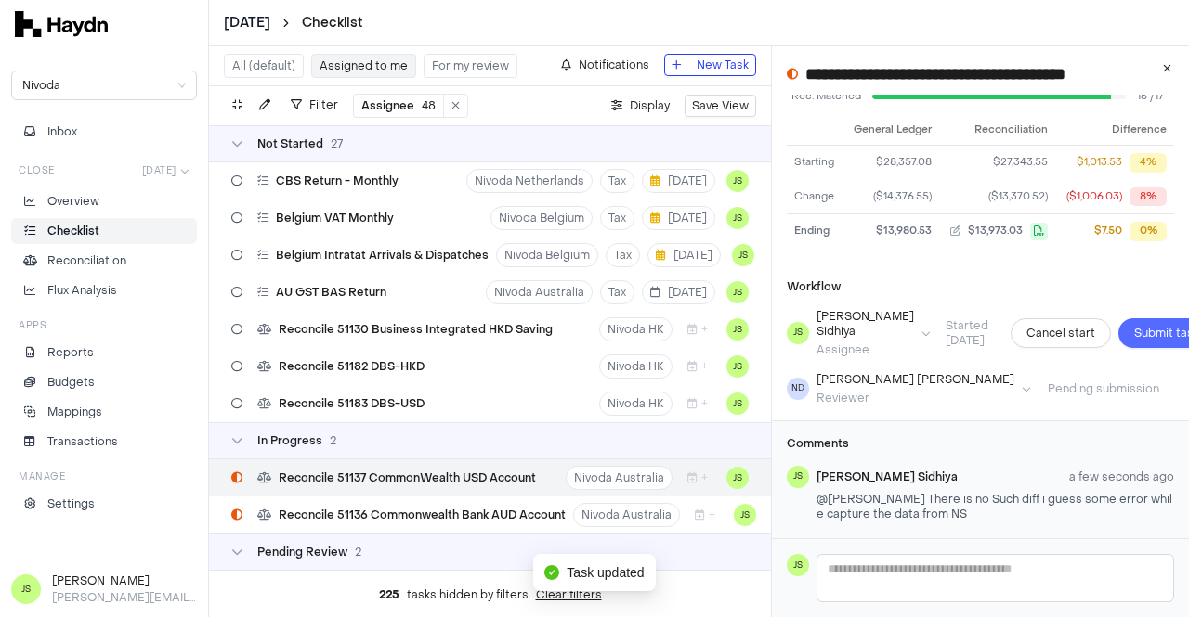
click at [1137, 334] on span "Submit task" at bounding box center [1166, 333] width 65 height 19
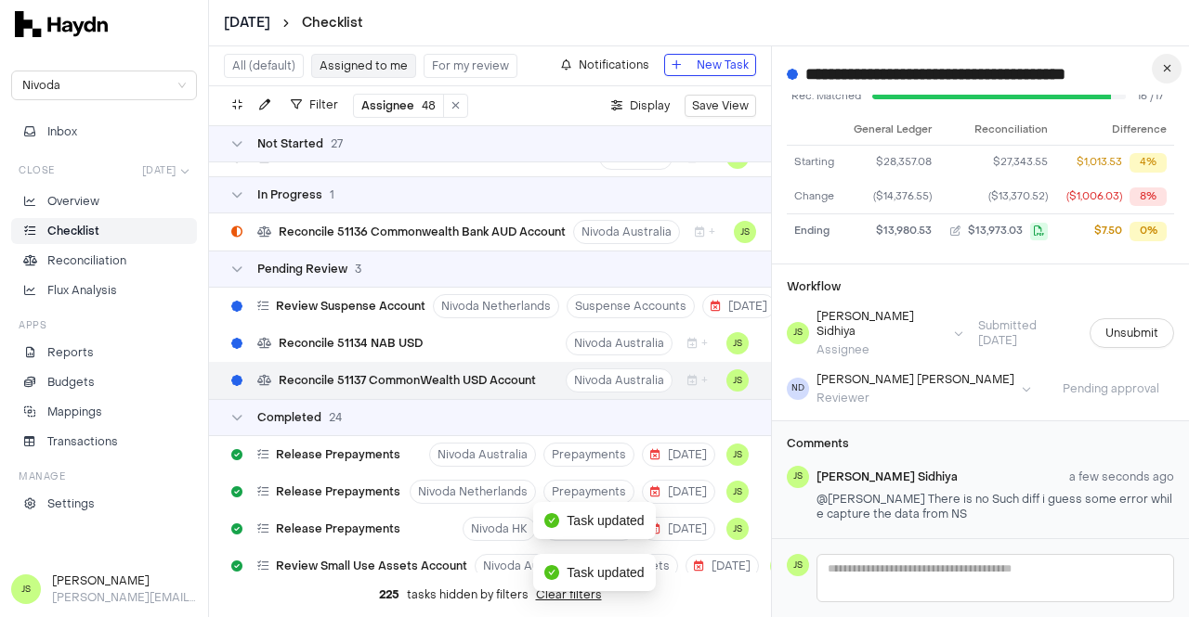
scroll to position [1027, 0]
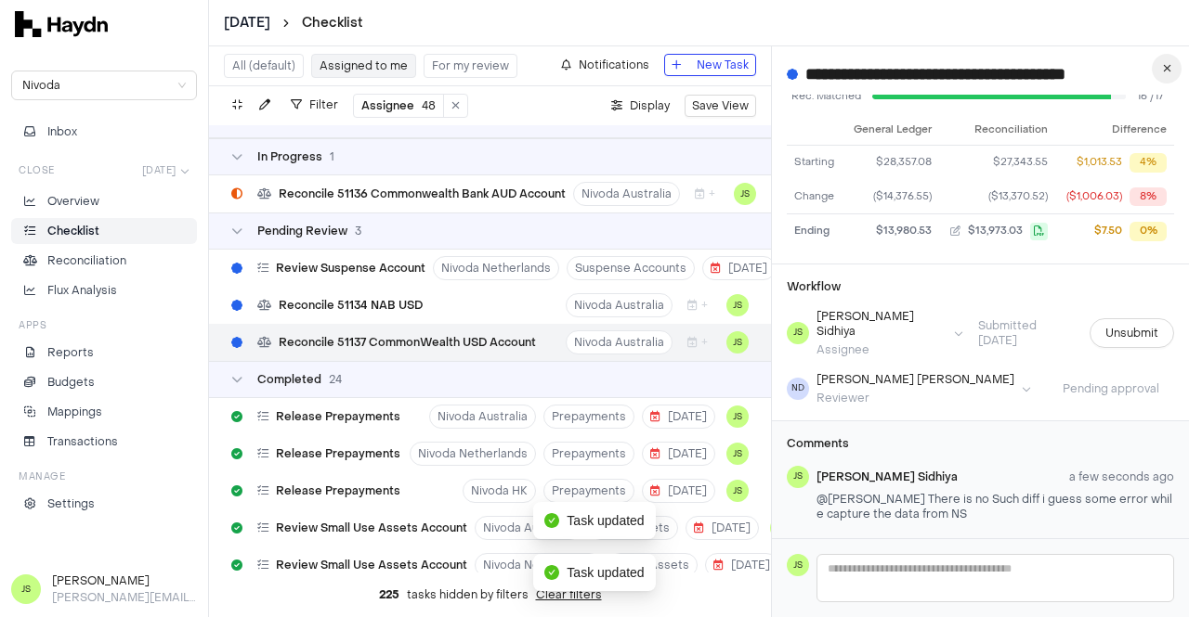
click at [1161, 67] on button "button" at bounding box center [1166, 69] width 30 height 30
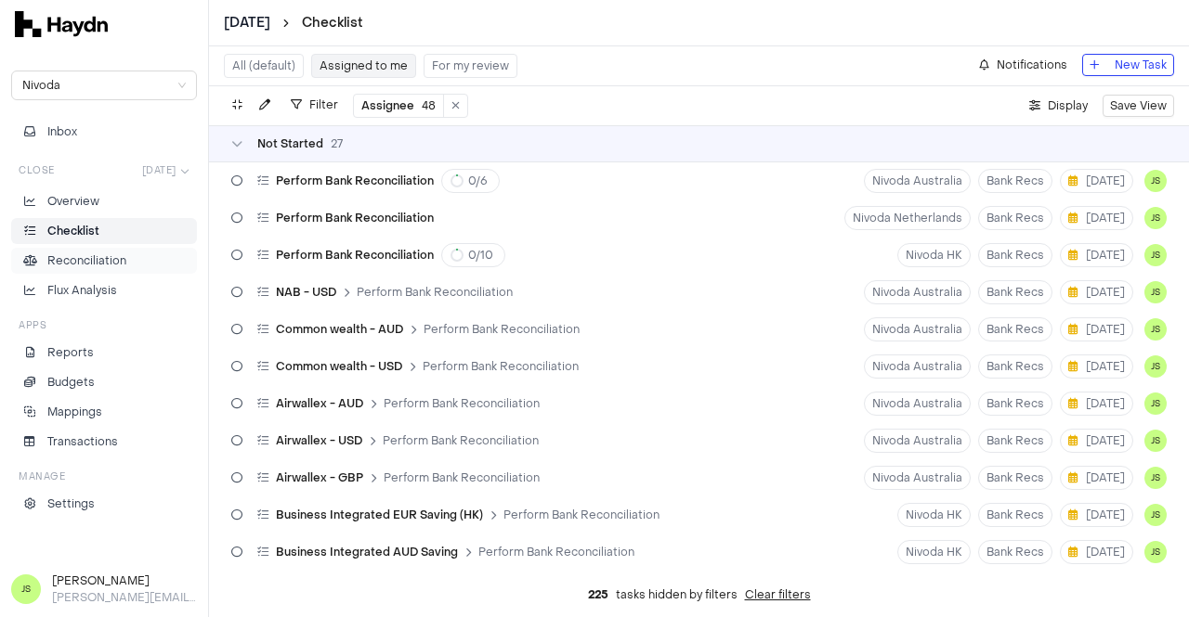
drag, startPoint x: 67, startPoint y: 263, endPoint x: 57, endPoint y: 267, distance: 11.2
click at [67, 263] on p "Reconciliation" at bounding box center [86, 261] width 79 height 17
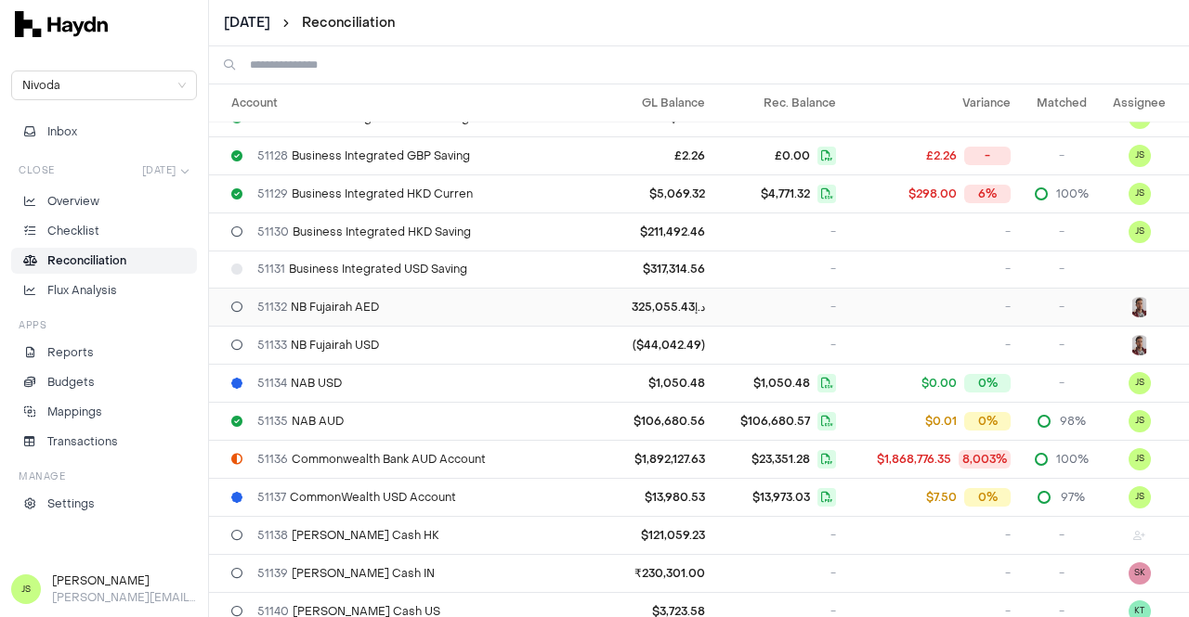
scroll to position [1021, 0]
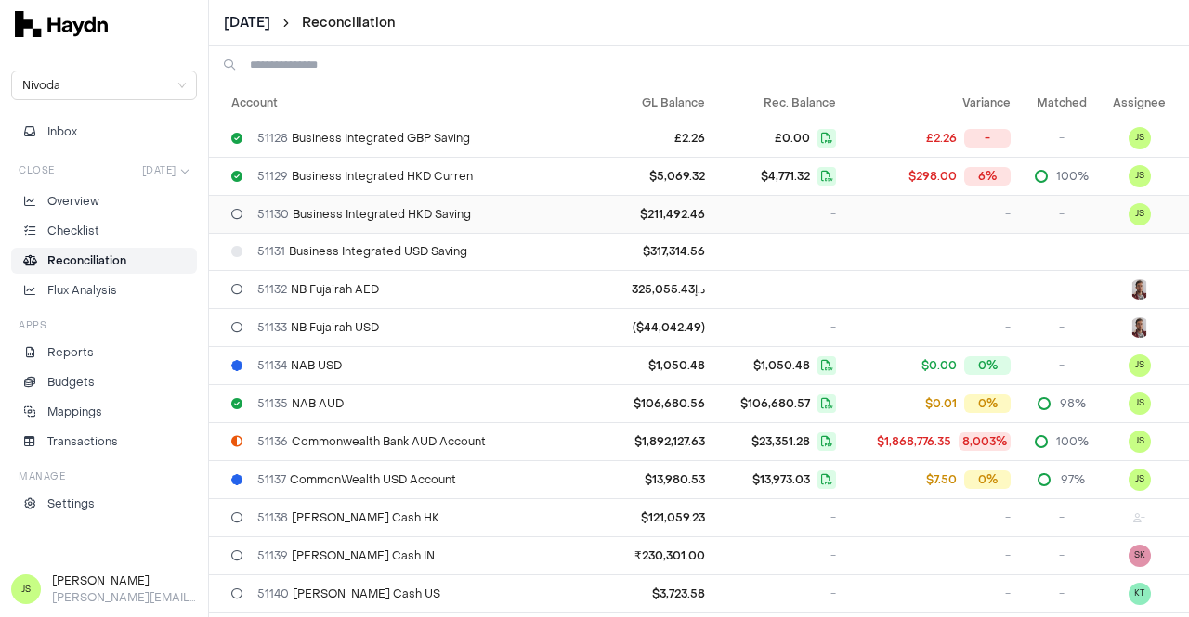
click at [448, 214] on td "51130 Business Integrated HKD Saving" at bounding box center [398, 214] width 378 height 38
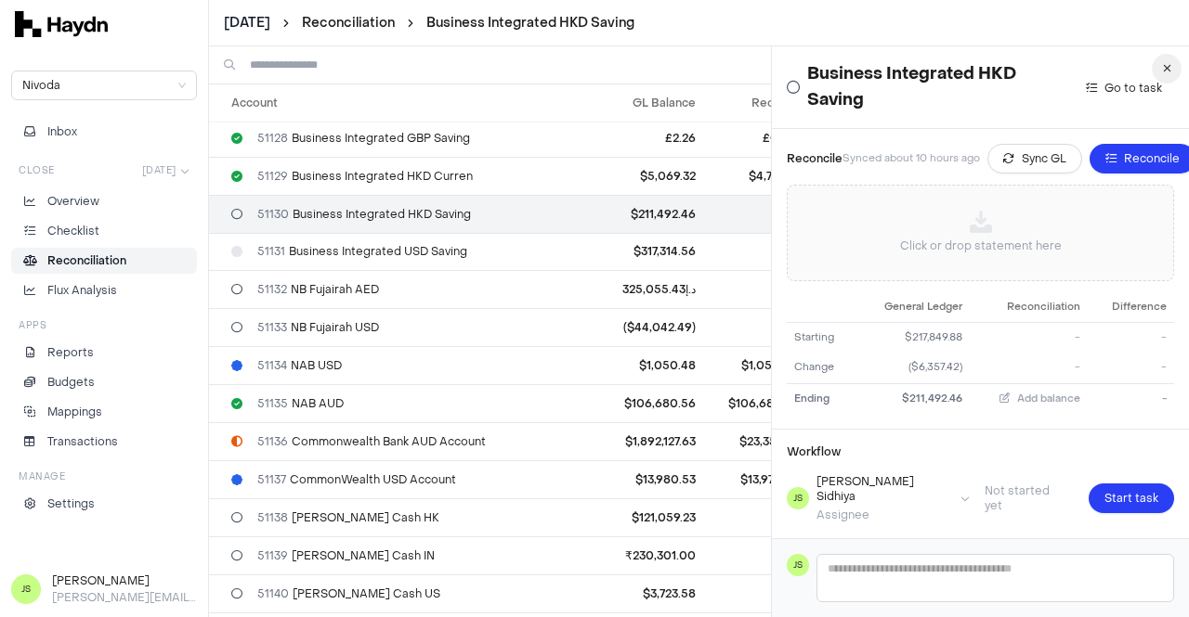
click at [1158, 70] on button "button" at bounding box center [1166, 69] width 30 height 30
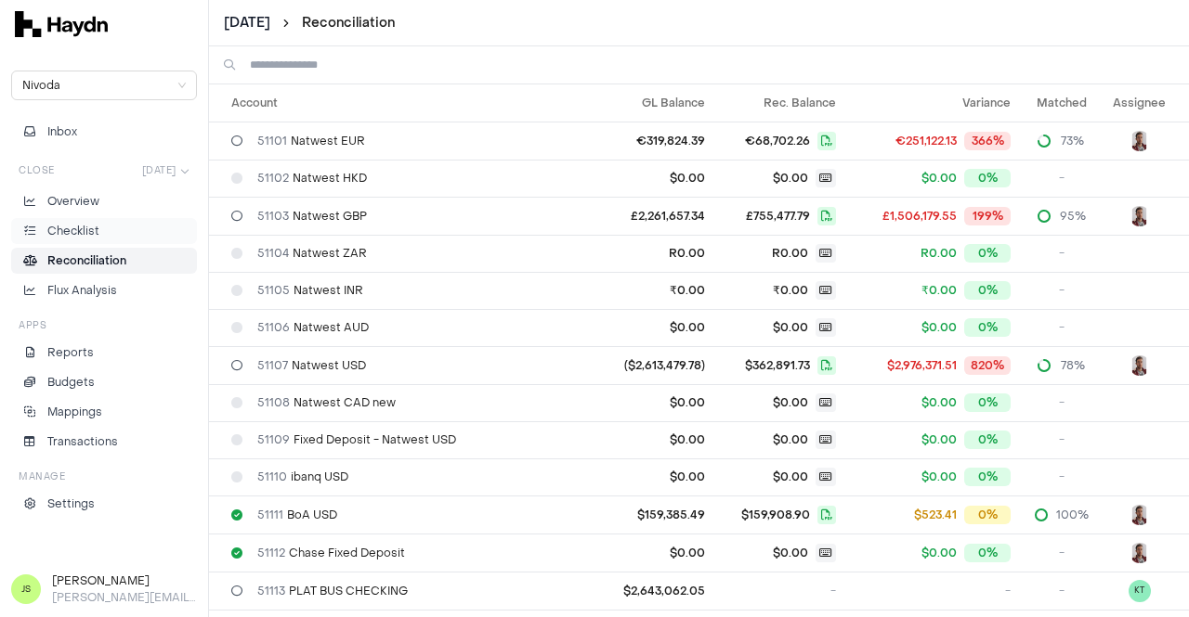
click at [72, 232] on p "Checklist" at bounding box center [73, 231] width 52 height 17
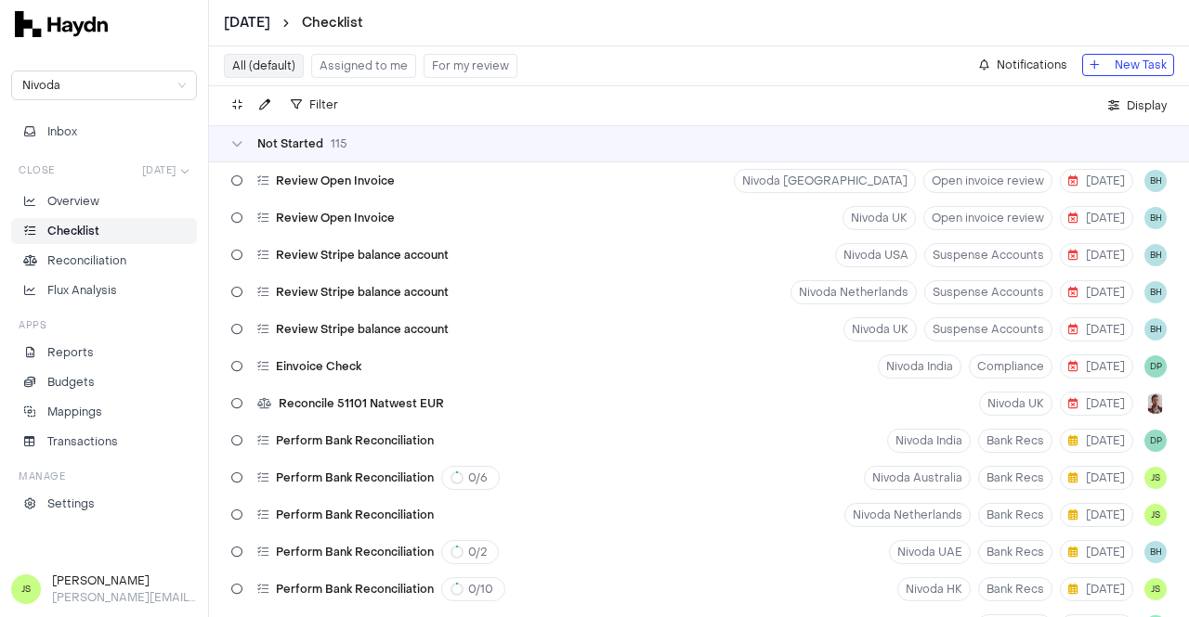
click at [335, 70] on button "Assigned to me" at bounding box center [363, 66] width 105 height 24
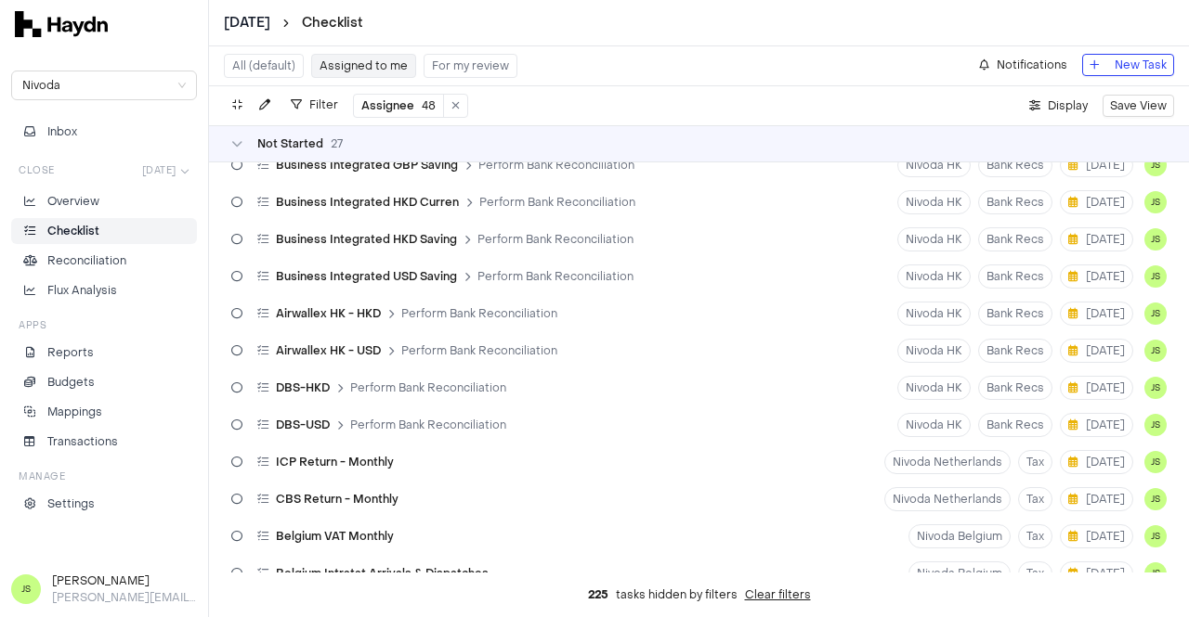
scroll to position [279, 0]
